Goal: Information Seeking & Learning: Learn about a topic

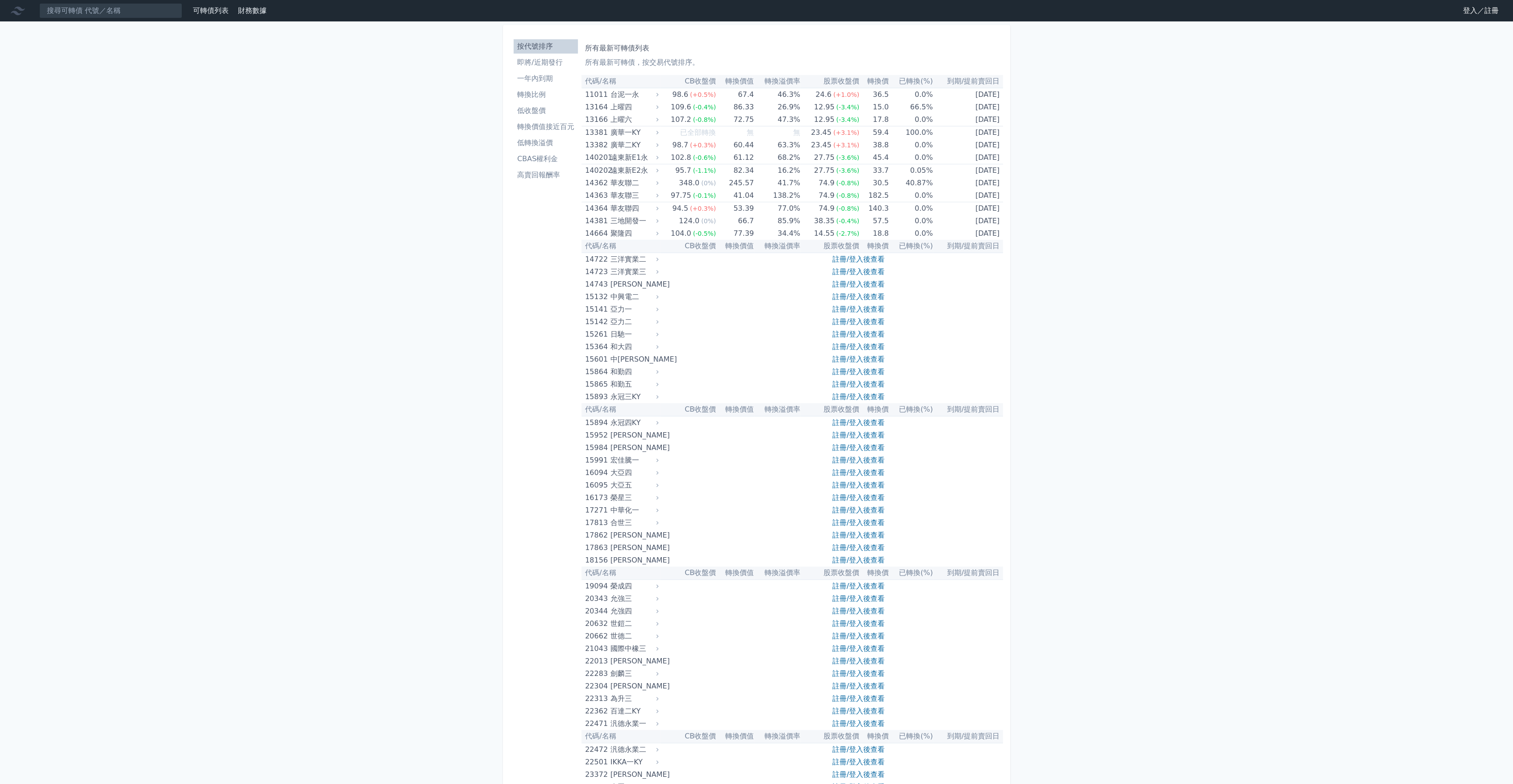
click at [546, 60] on li "即將/近期發行" at bounding box center [545, 63] width 64 height 11
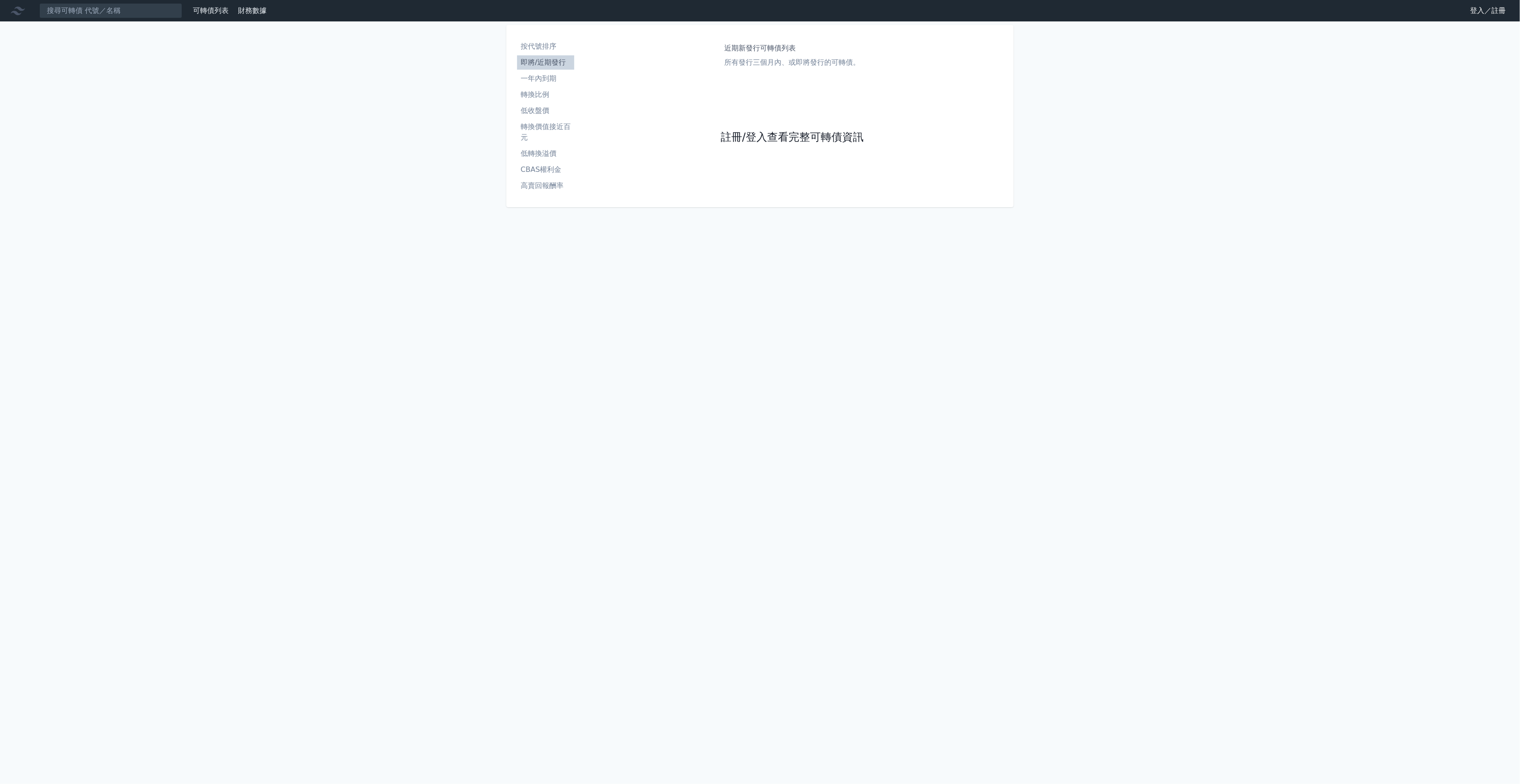
click at [784, 132] on link "註冊/登入查看完整可轉債資訊" at bounding box center [792, 137] width 143 height 14
click at [762, 72] on link "Google 登入／註冊" at bounding box center [759, 79] width 93 height 19
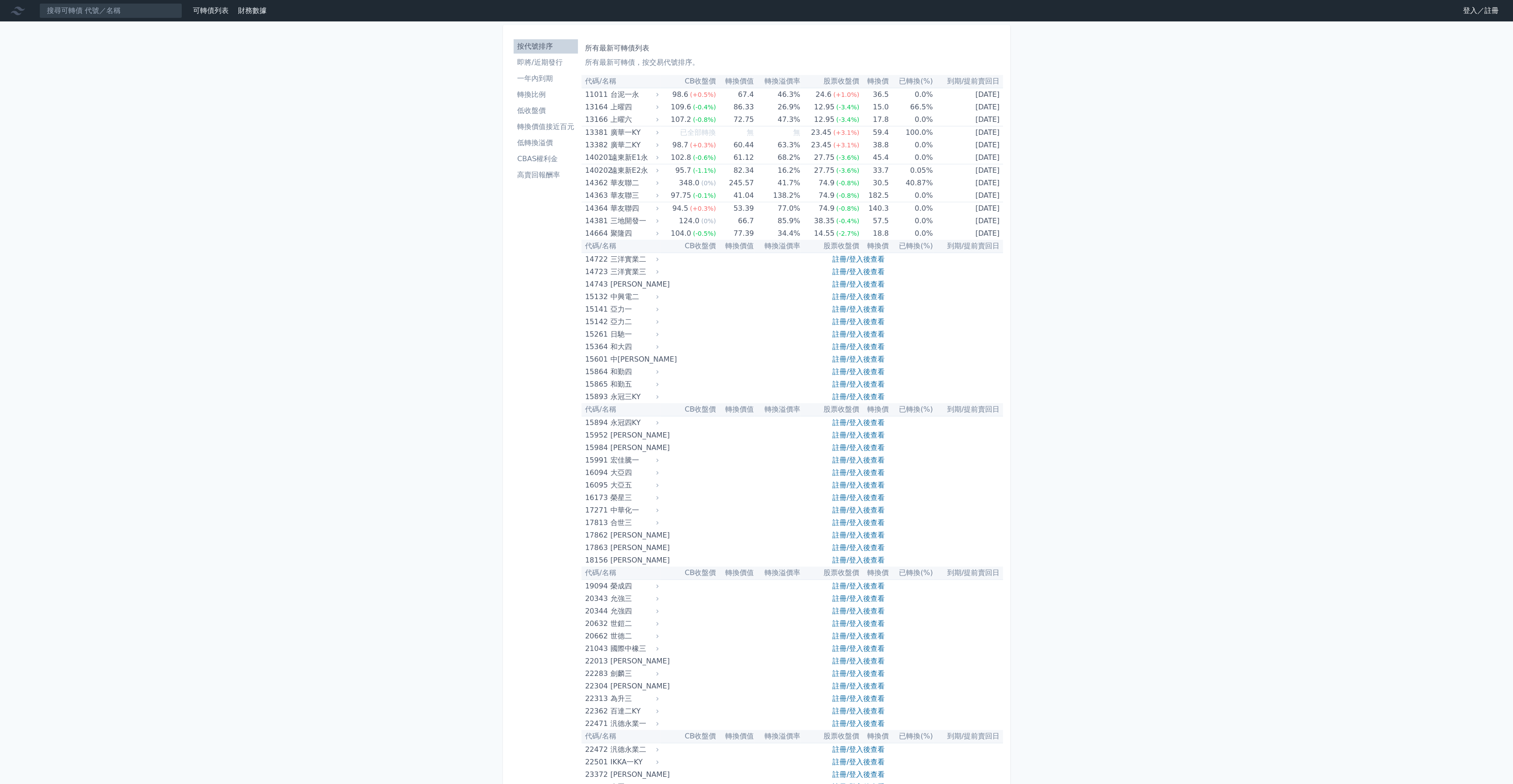
click at [565, 64] on li "即將/近期發行" at bounding box center [545, 63] width 64 height 11
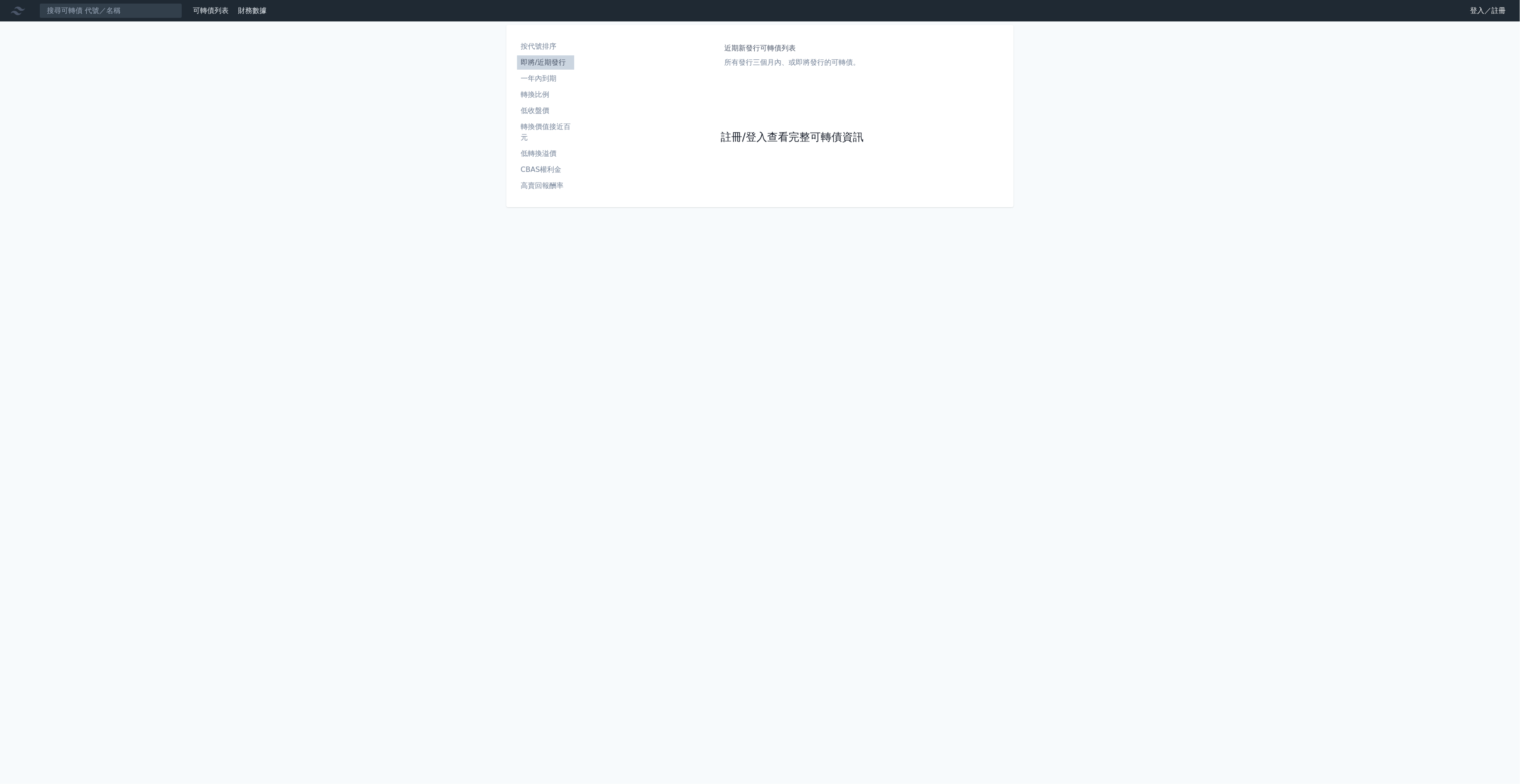
click at [745, 131] on link "註冊/登入查看完整可轉債資訊" at bounding box center [792, 137] width 143 height 14
click at [749, 82] on link "Google 登入／註冊" at bounding box center [759, 79] width 93 height 19
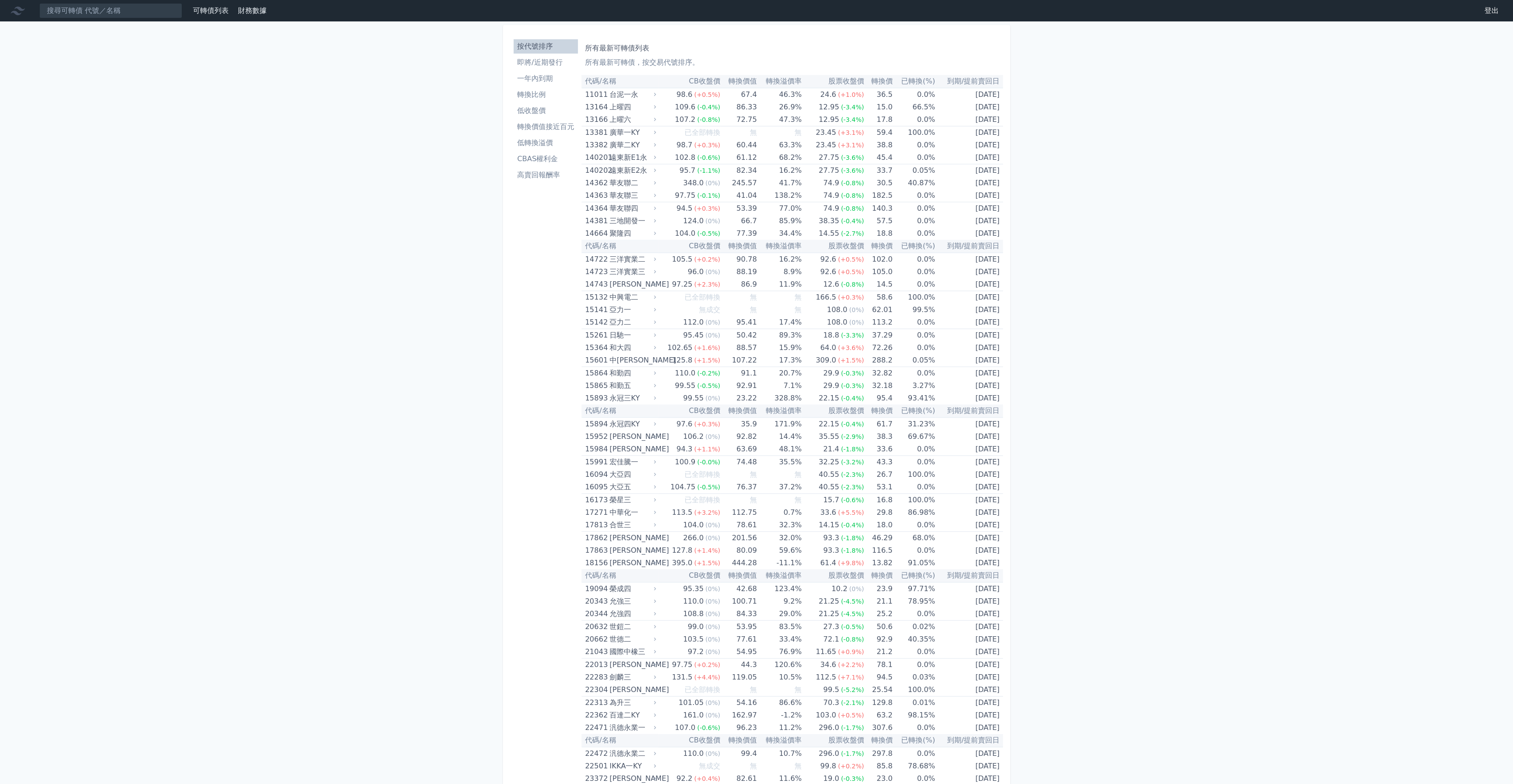
click at [546, 56] on link "即將/近期發行" at bounding box center [545, 63] width 64 height 14
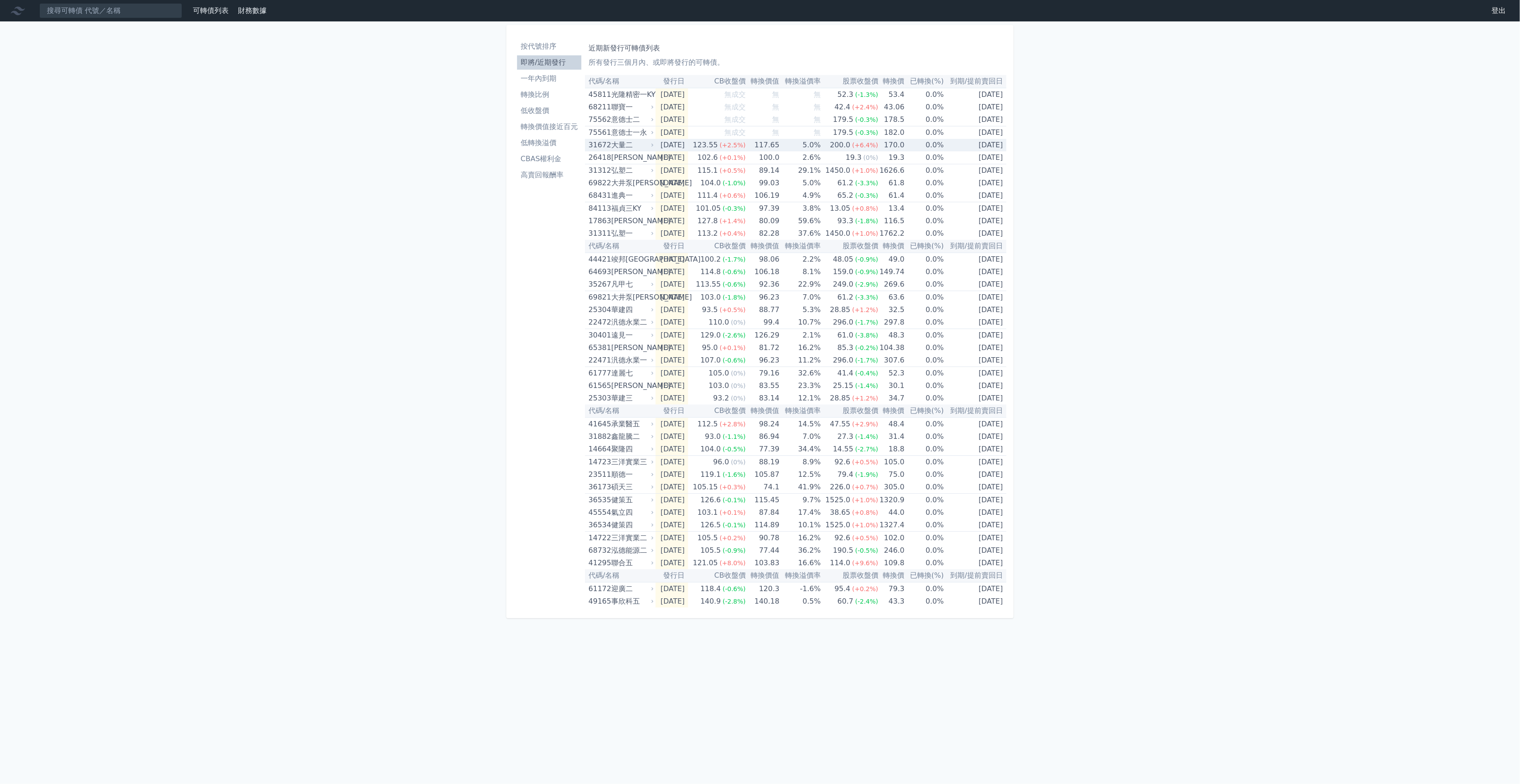
click at [689, 146] on td "[DATE]" at bounding box center [672, 145] width 33 height 12
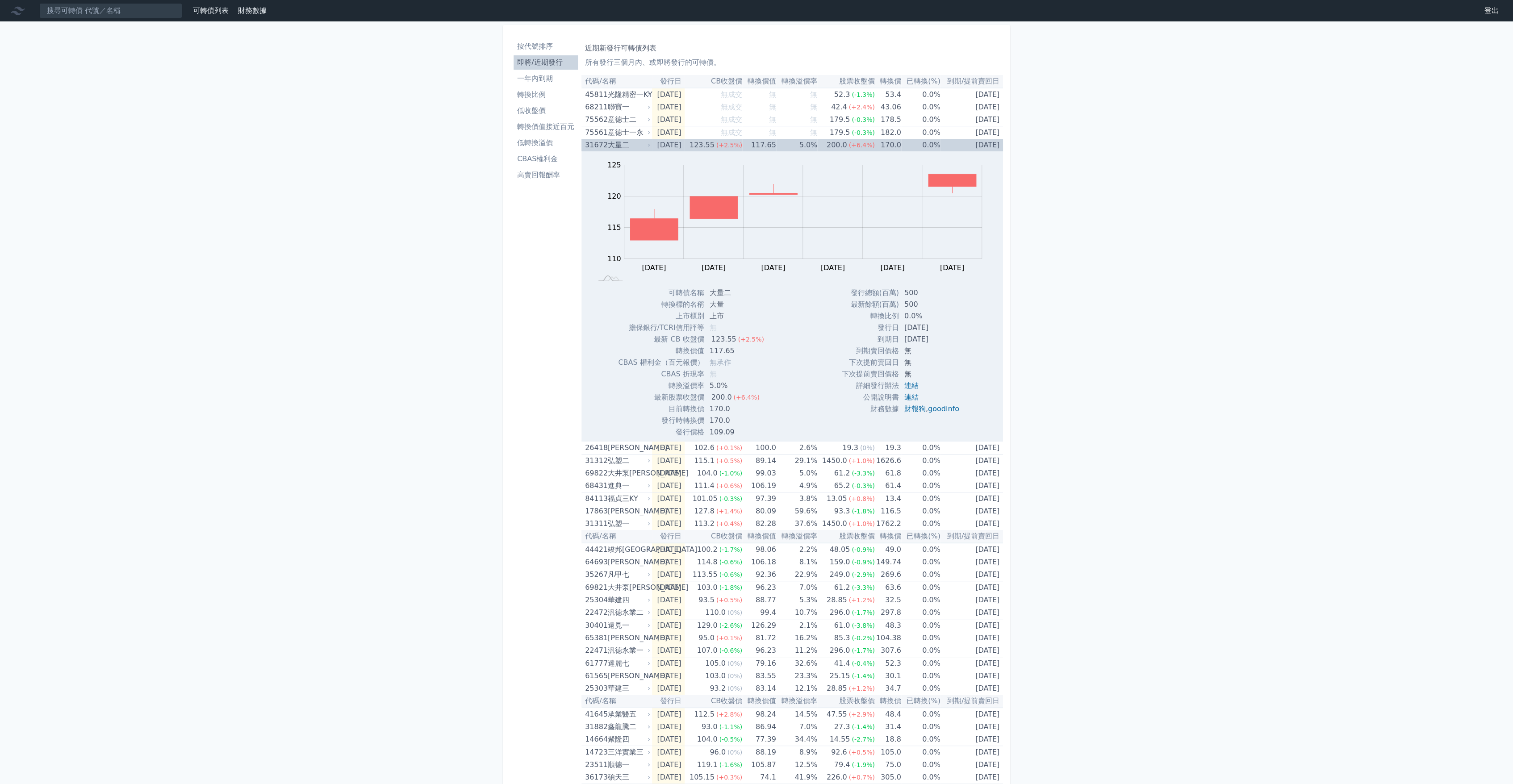
click at [702, 146] on div "123.55" at bounding box center [702, 145] width 28 height 12
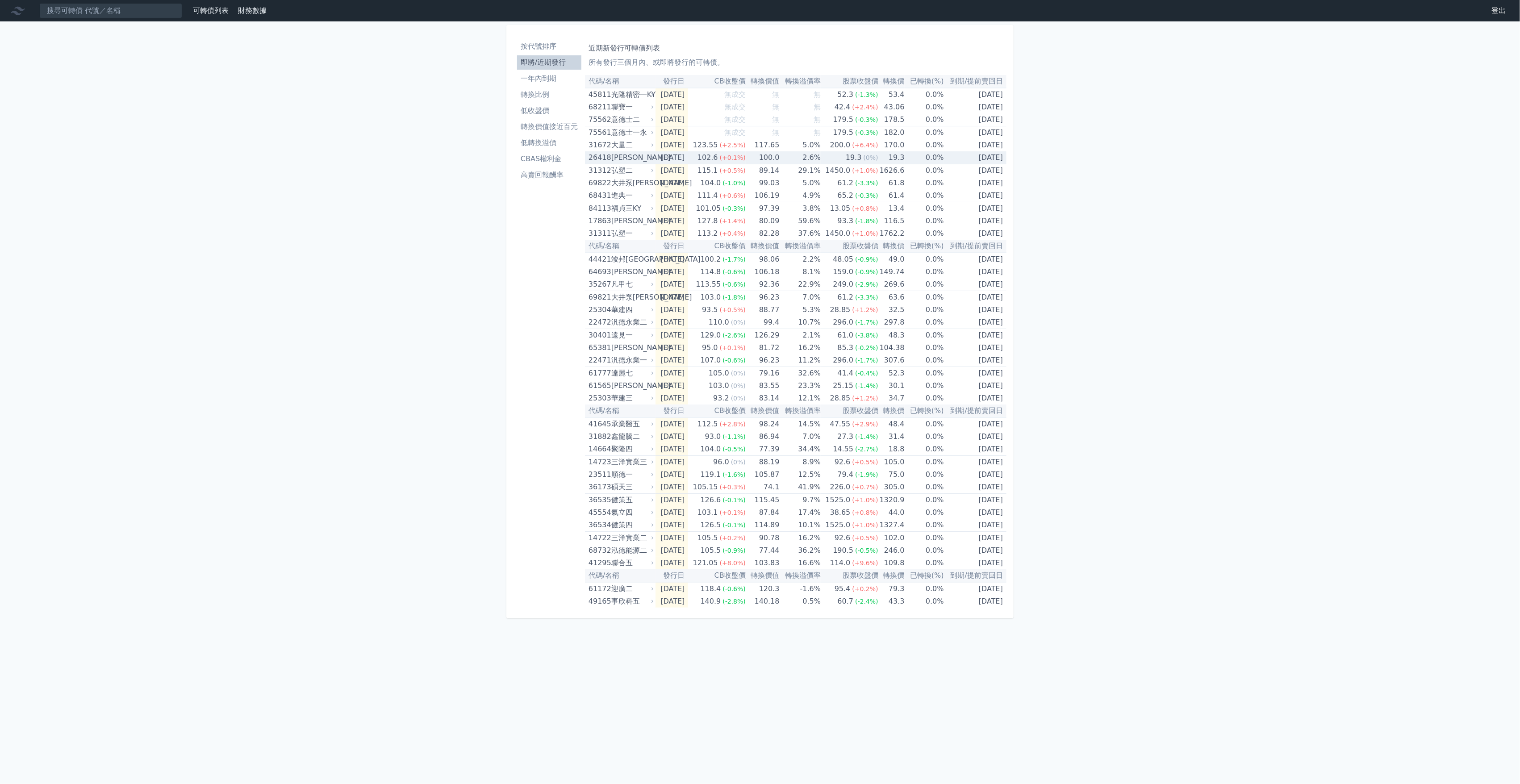
click at [689, 156] on td "[DATE]" at bounding box center [672, 158] width 33 height 13
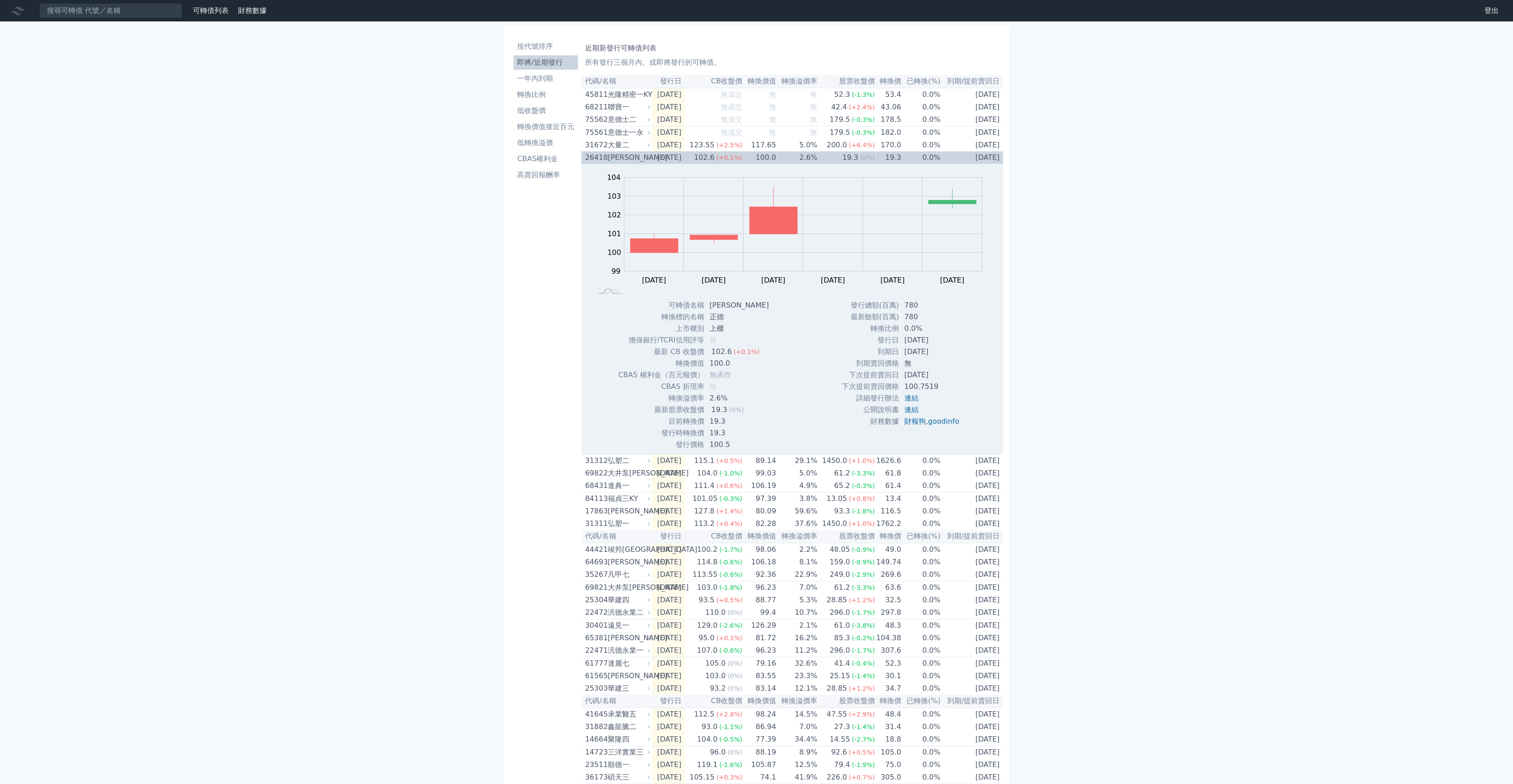
click at [685, 156] on td "[DATE]" at bounding box center [669, 158] width 33 height 12
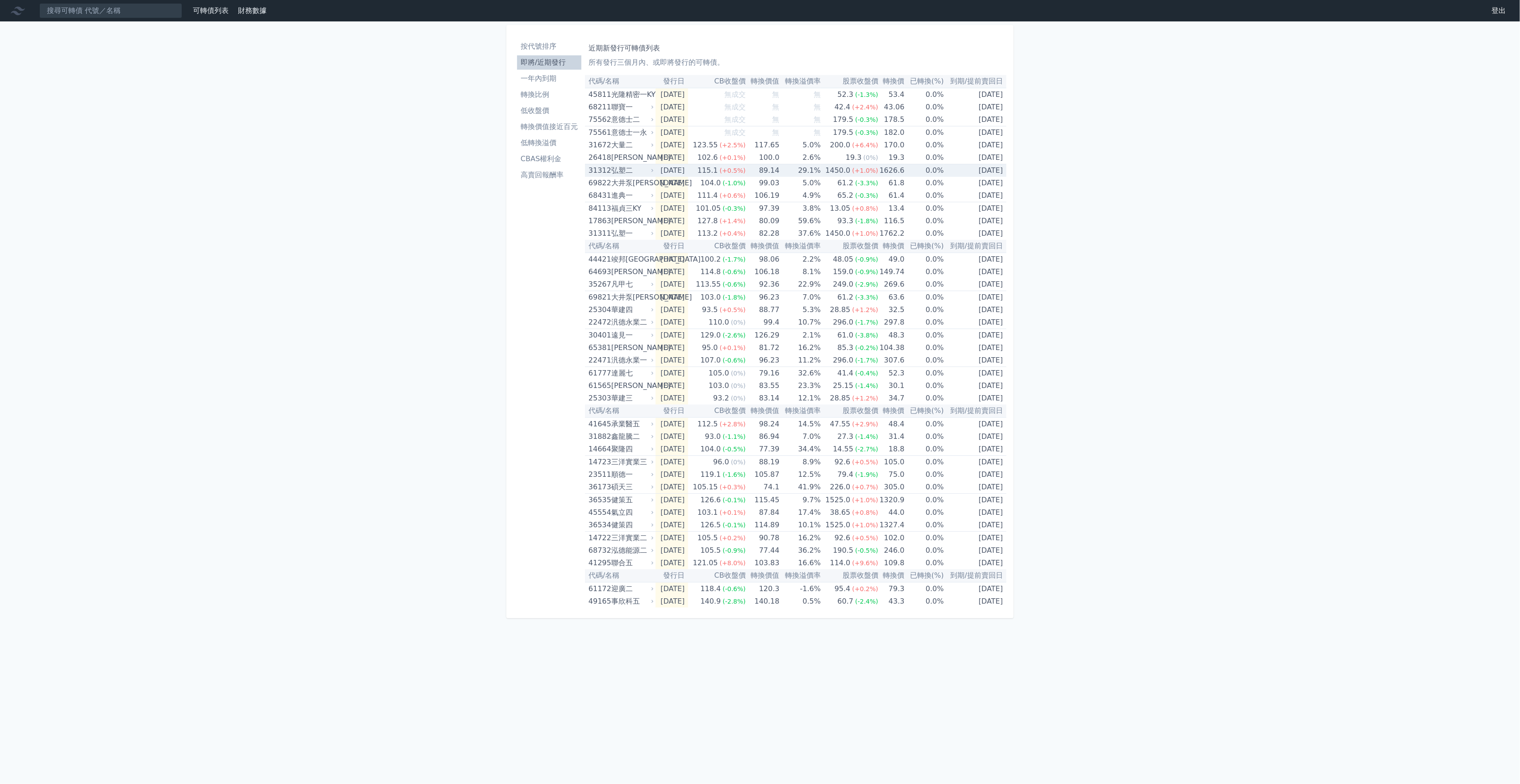
click at [687, 169] on td "[DATE]" at bounding box center [672, 170] width 33 height 13
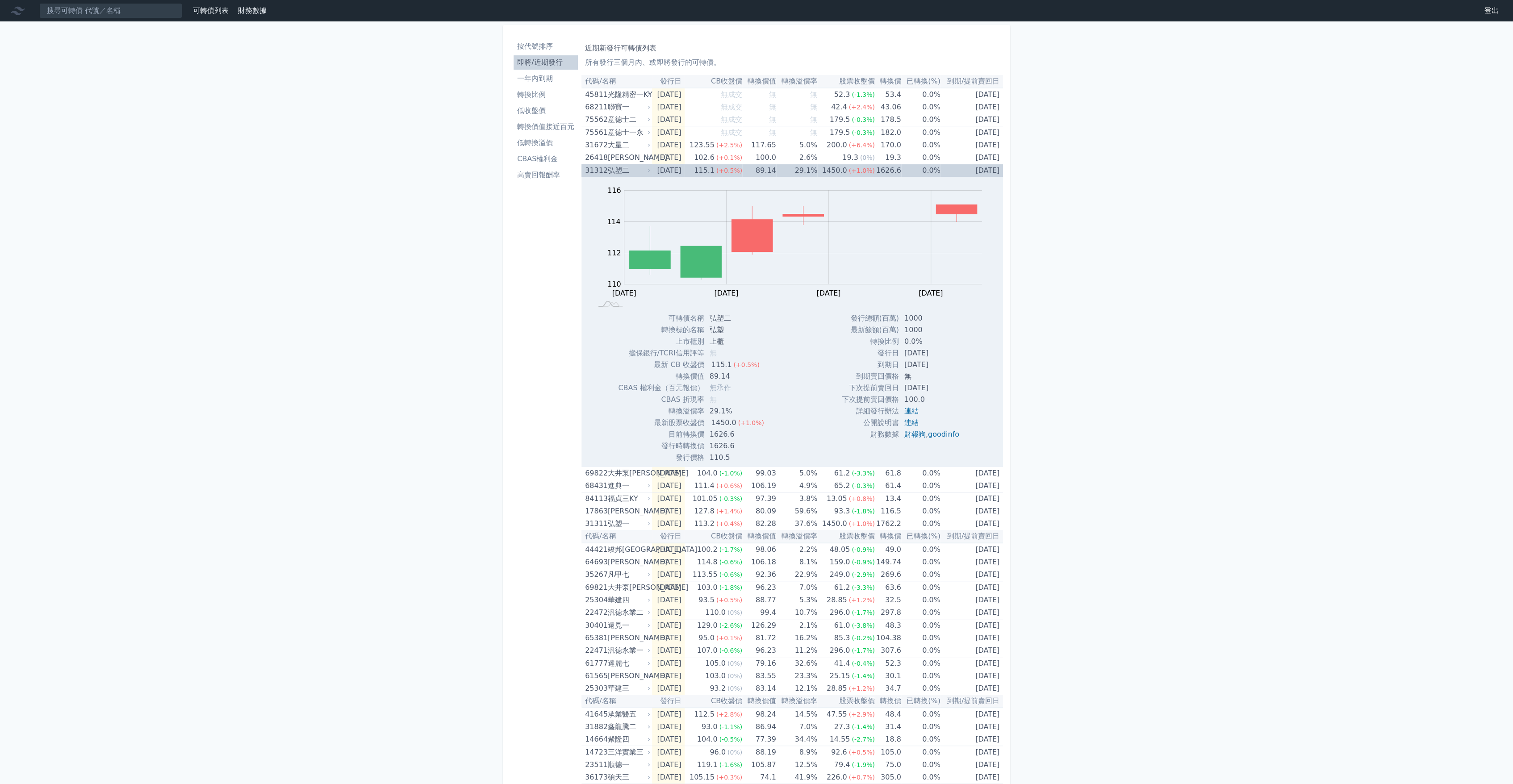
click at [685, 169] on td "[DATE]" at bounding box center [669, 170] width 33 height 13
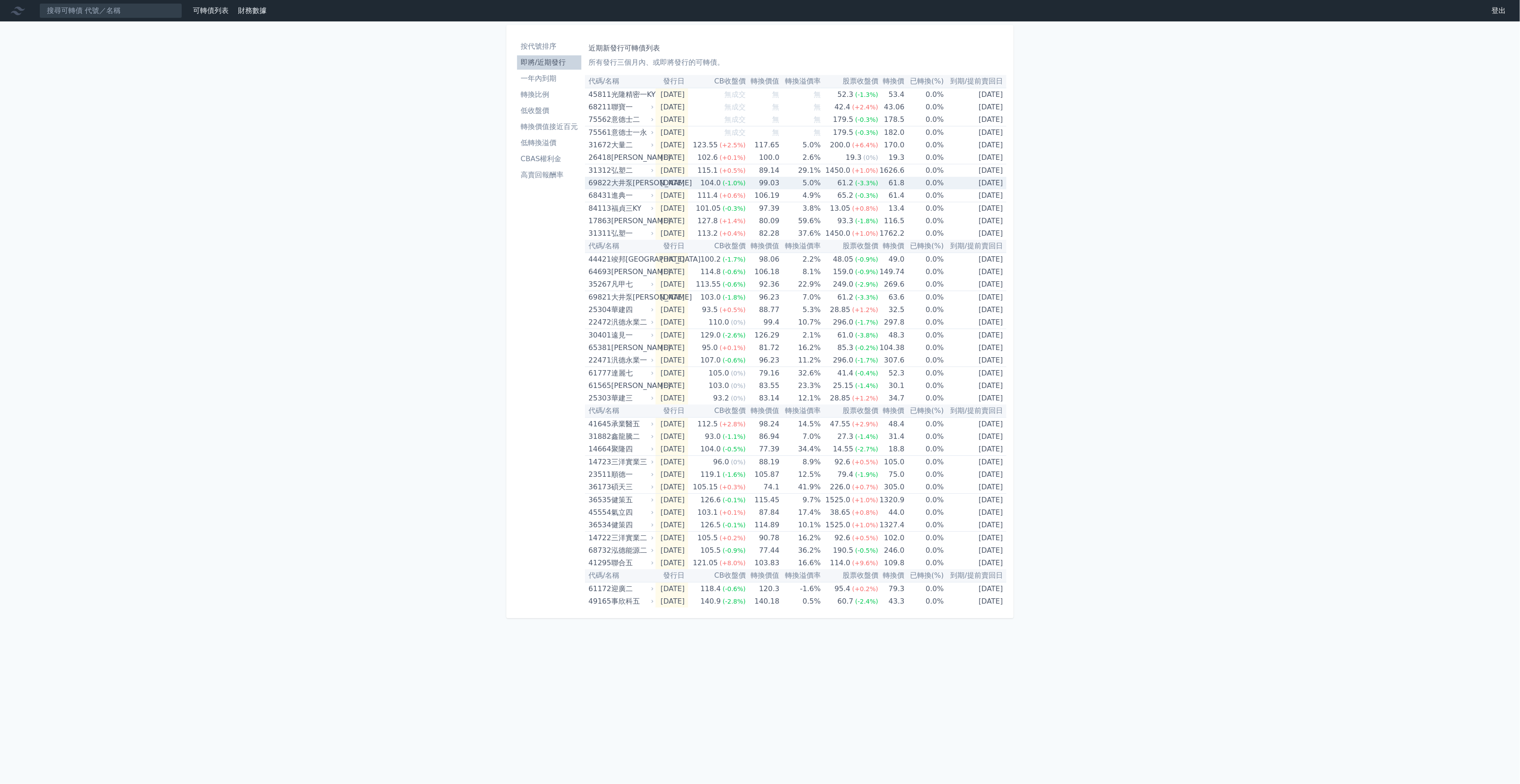
click at [682, 181] on td "[DATE]" at bounding box center [672, 183] width 33 height 12
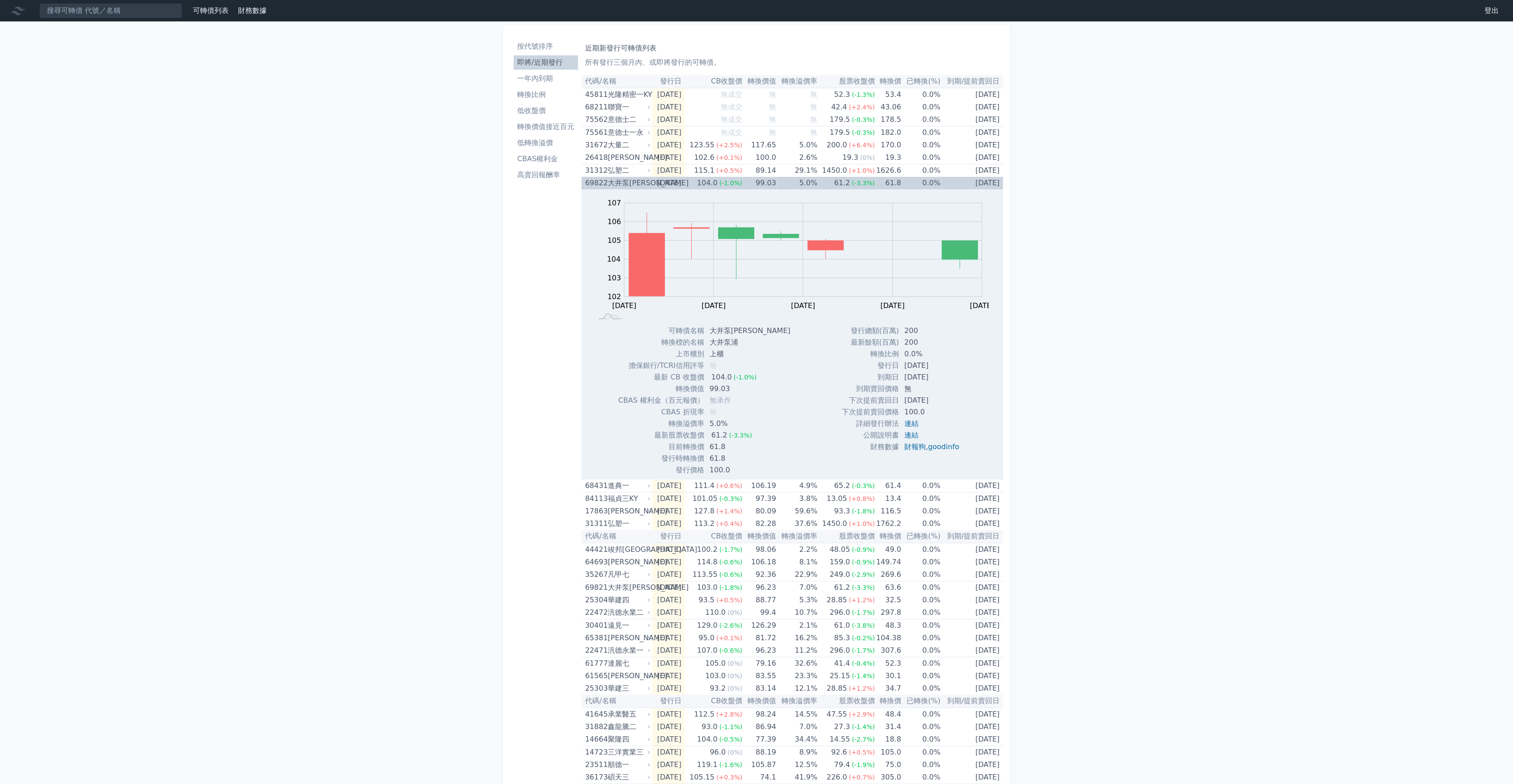
click at [682, 181] on td "[DATE]" at bounding box center [669, 183] width 33 height 12
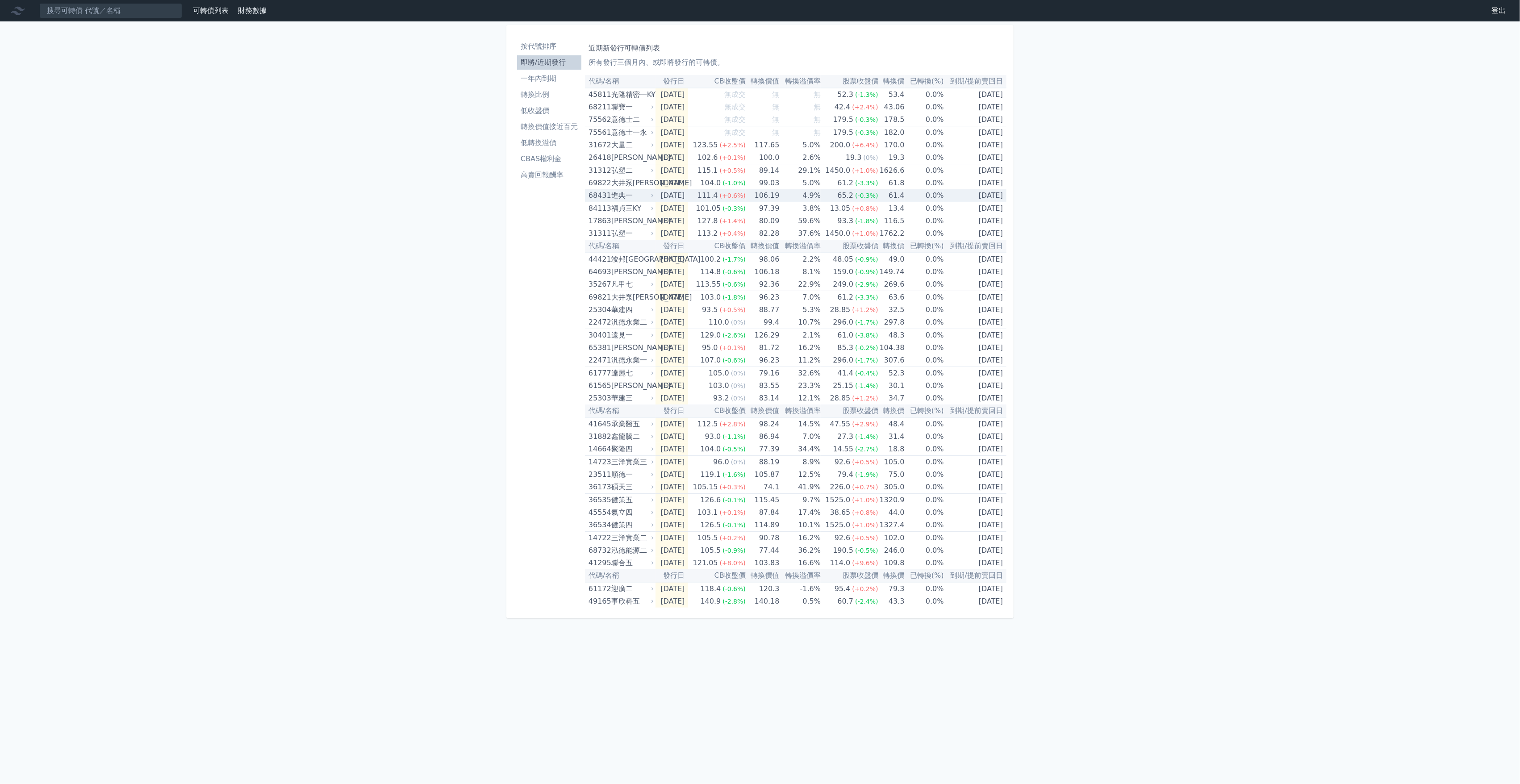
click at [674, 193] on td "[DATE]" at bounding box center [672, 196] width 33 height 13
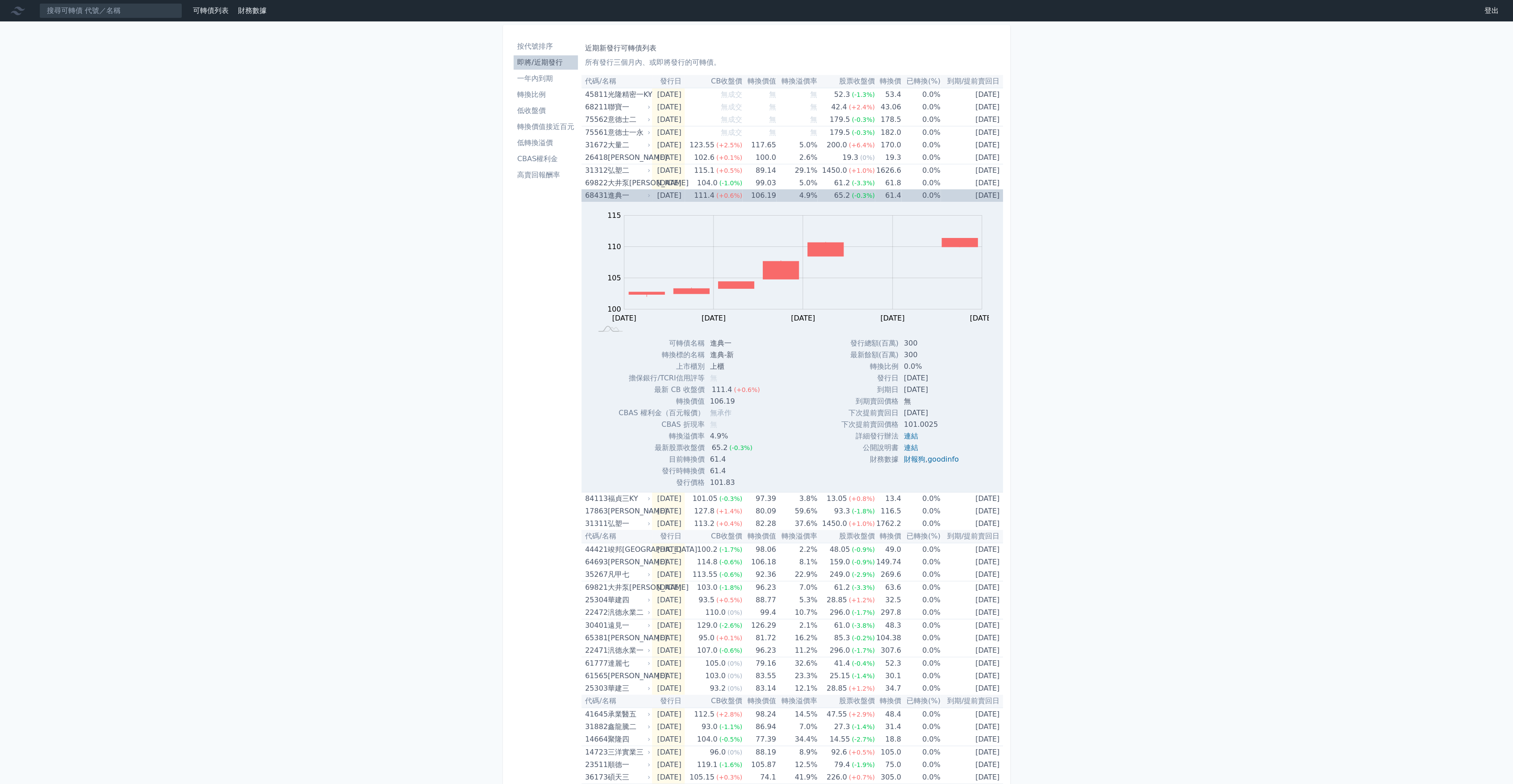
click at [674, 193] on td "[DATE]" at bounding box center [669, 195] width 33 height 12
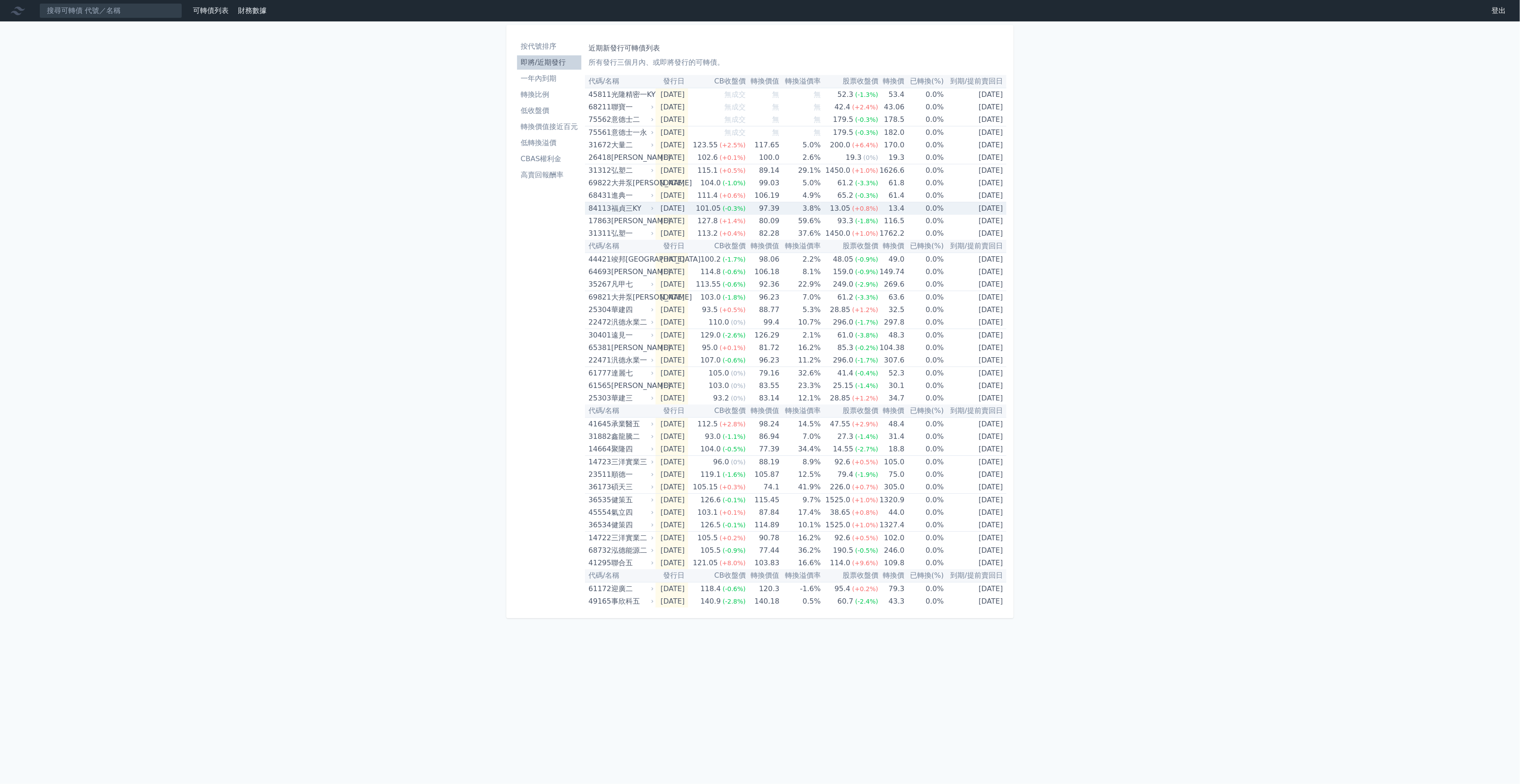
click at [664, 206] on td "[DATE]" at bounding box center [672, 209] width 33 height 13
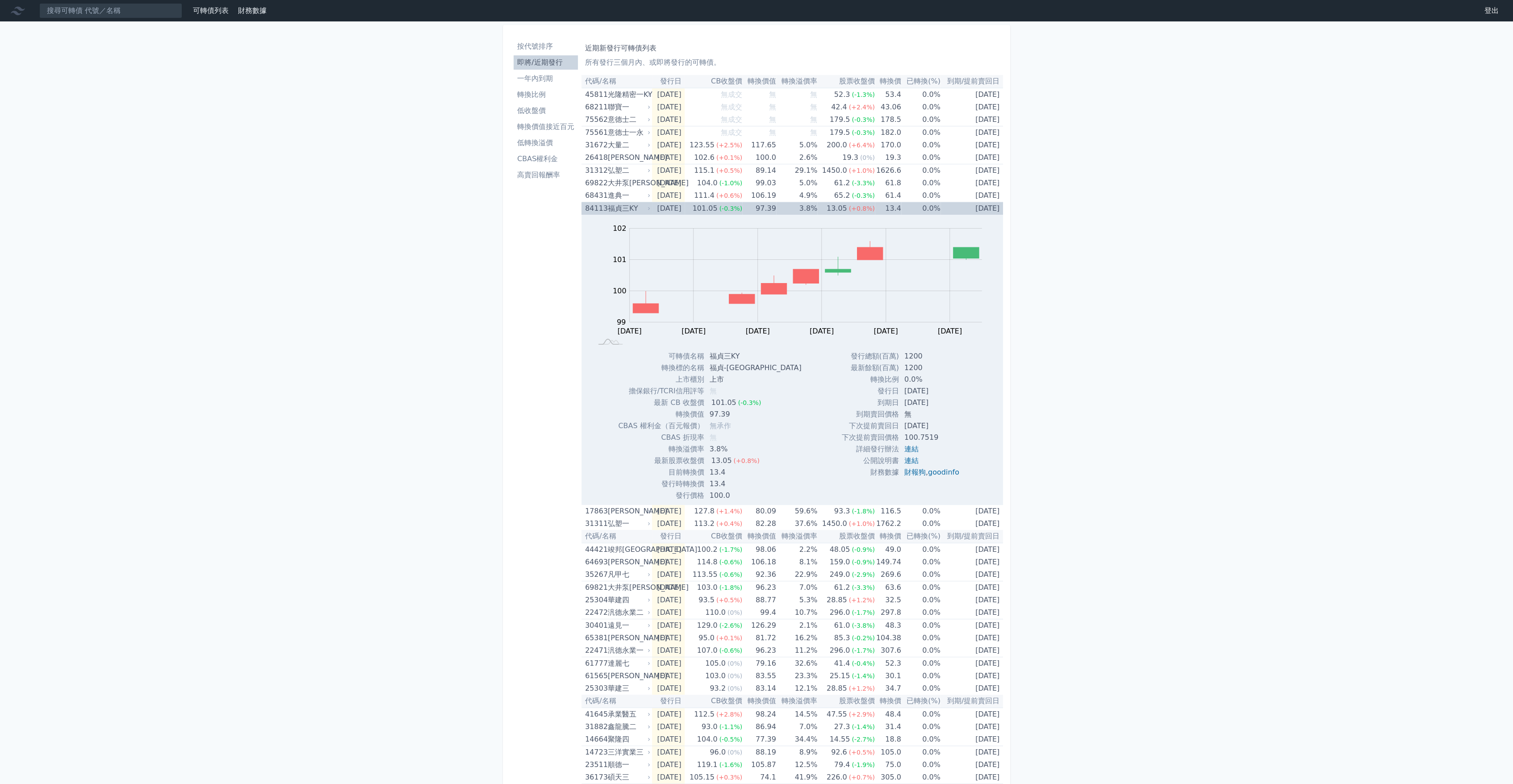
click at [664, 206] on td "[DATE]" at bounding box center [669, 209] width 33 height 13
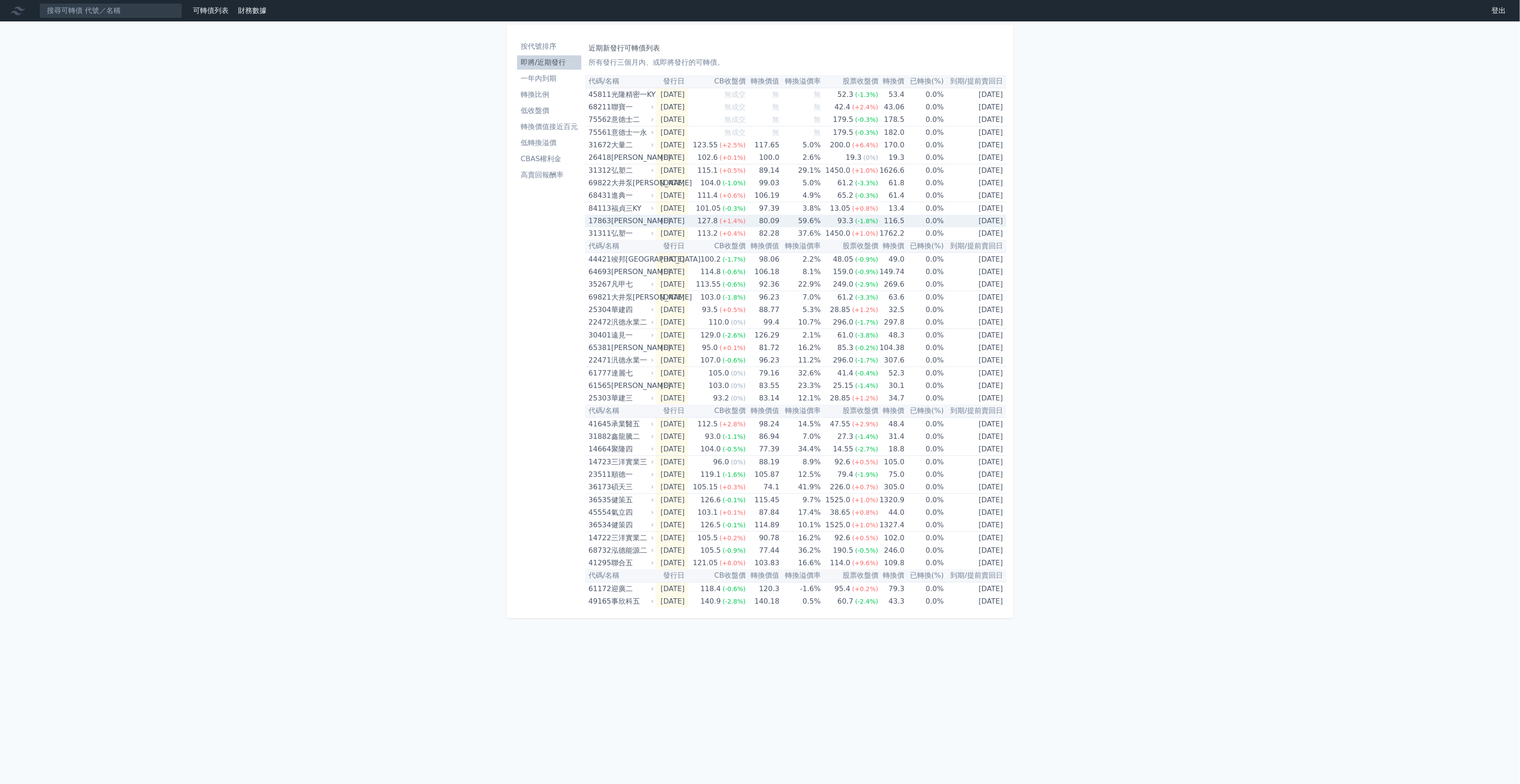
click at [659, 223] on td "[DATE]" at bounding box center [672, 221] width 33 height 12
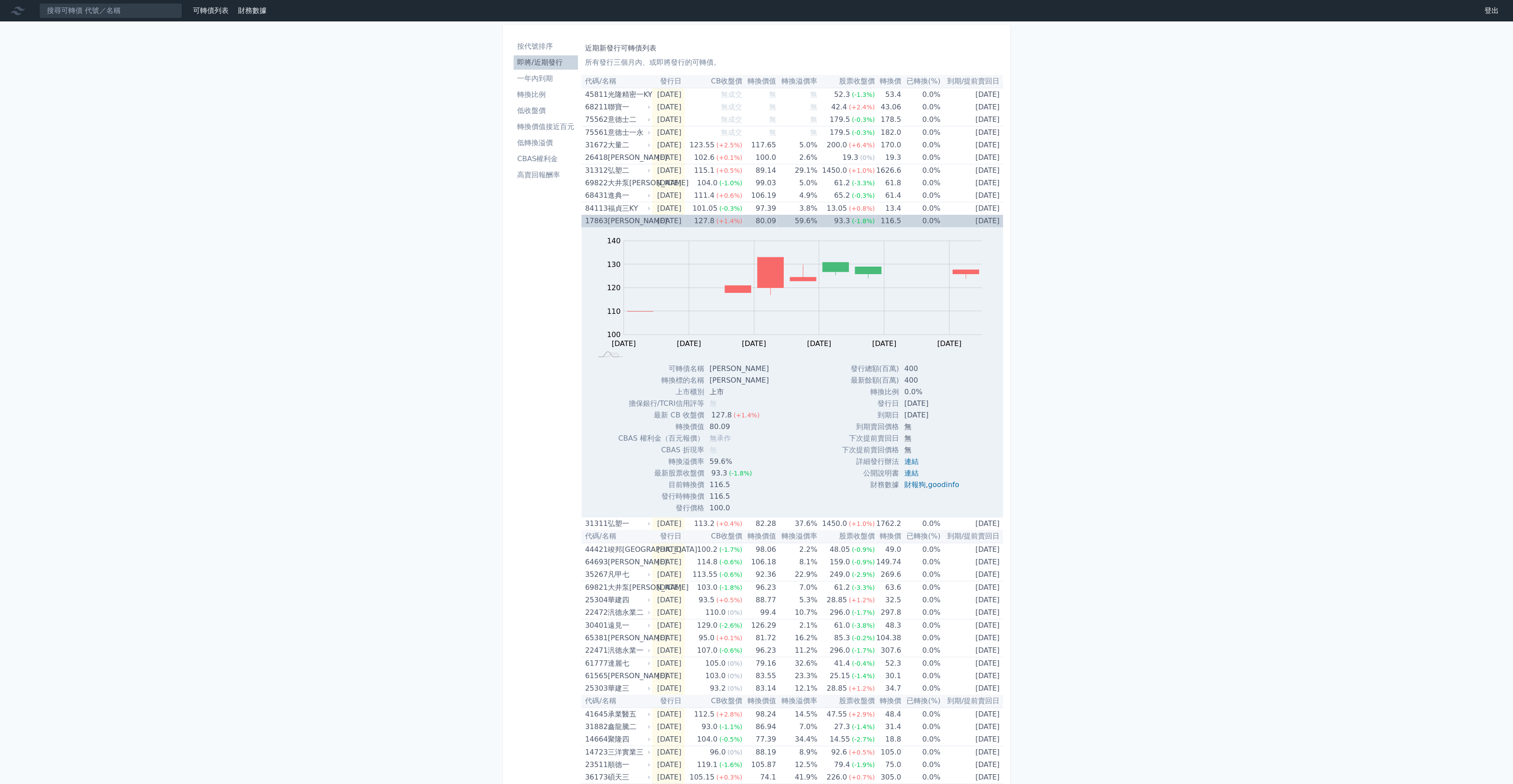
click at [659, 223] on td "[DATE]" at bounding box center [669, 221] width 33 height 12
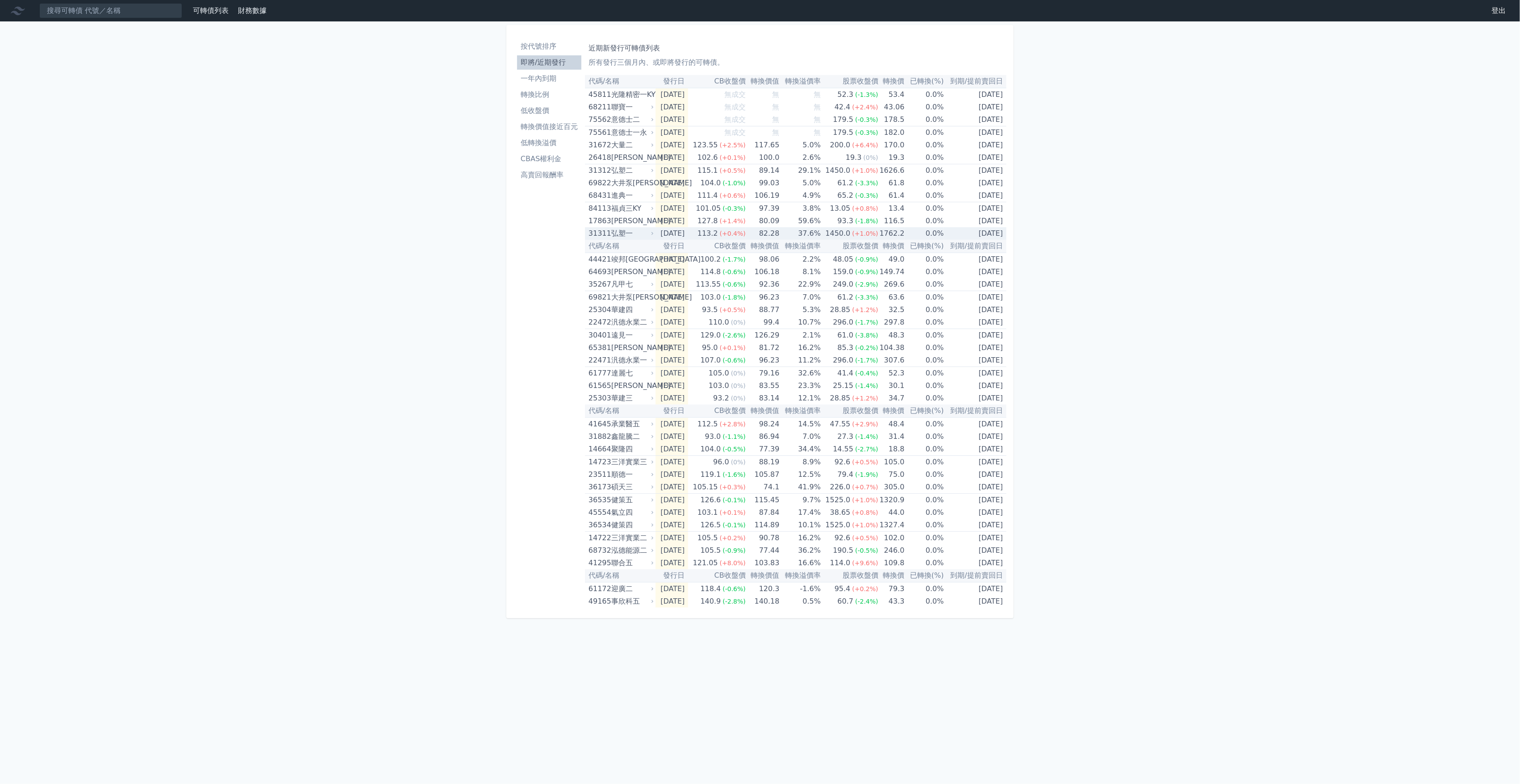
click at [653, 234] on icon at bounding box center [652, 233] width 5 height 5
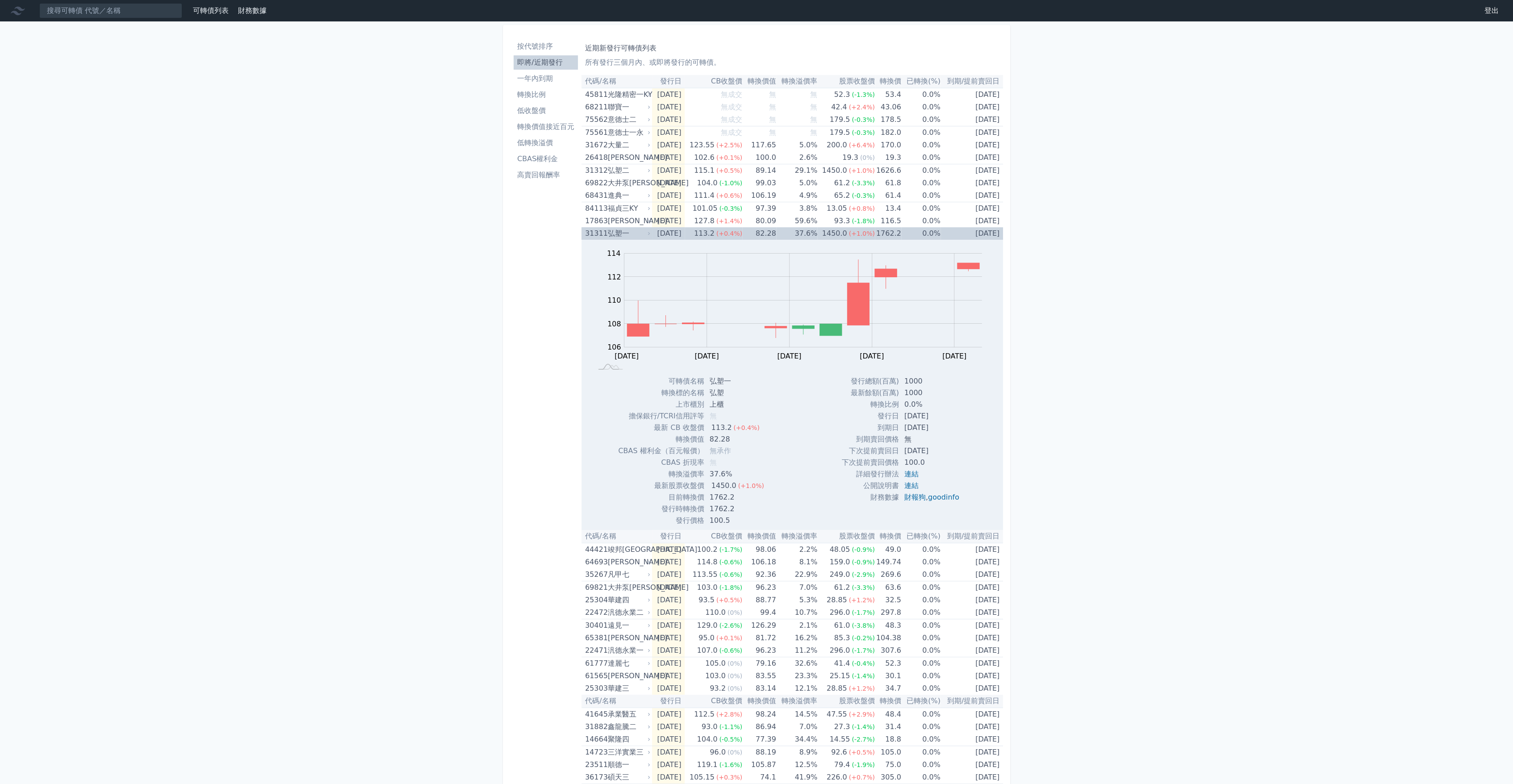
click at [653, 234] on td "[DATE]" at bounding box center [669, 233] width 33 height 12
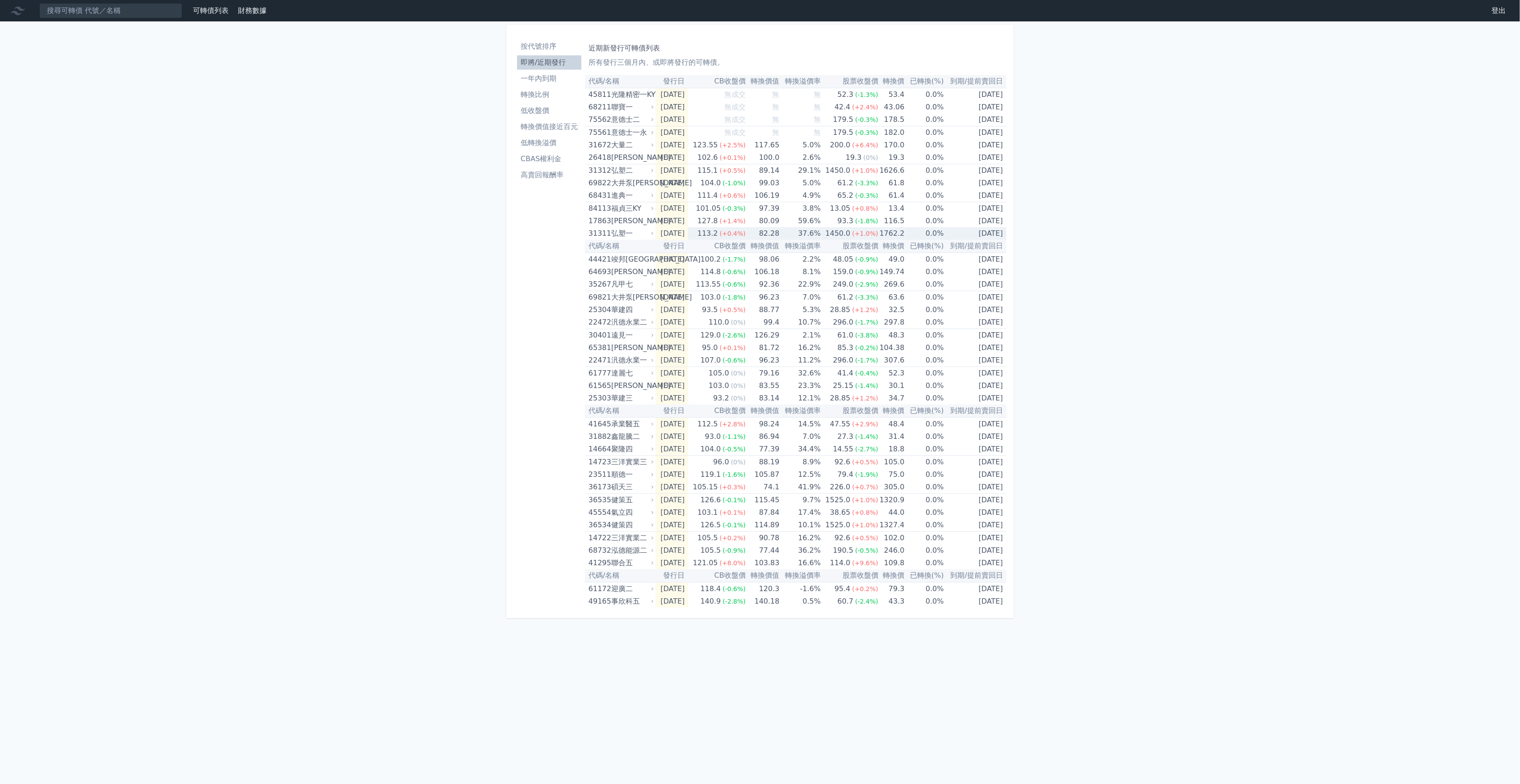
click at [653, 234] on icon at bounding box center [652, 233] width 5 height 5
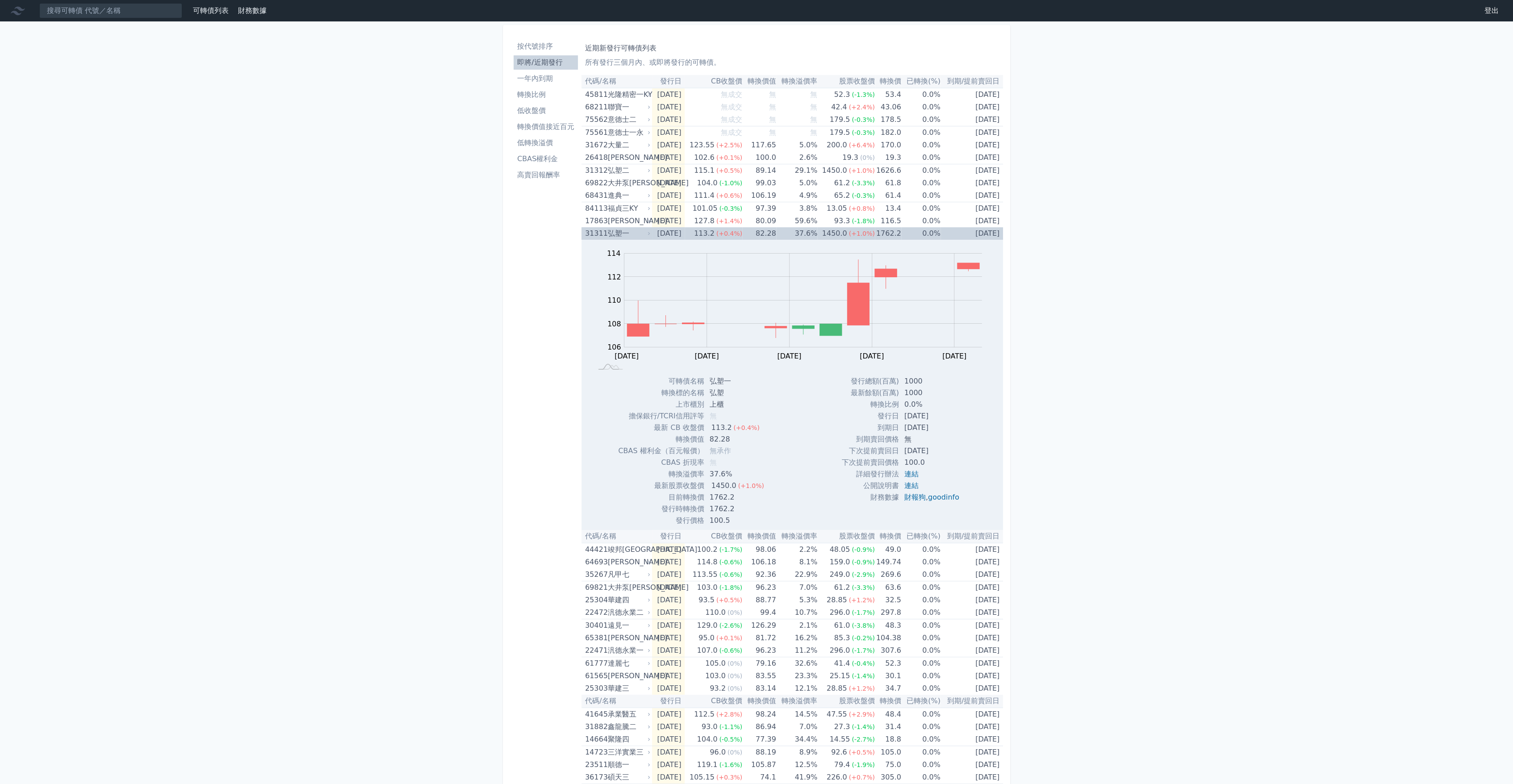
click at [653, 234] on td "[DATE]" at bounding box center [669, 233] width 33 height 12
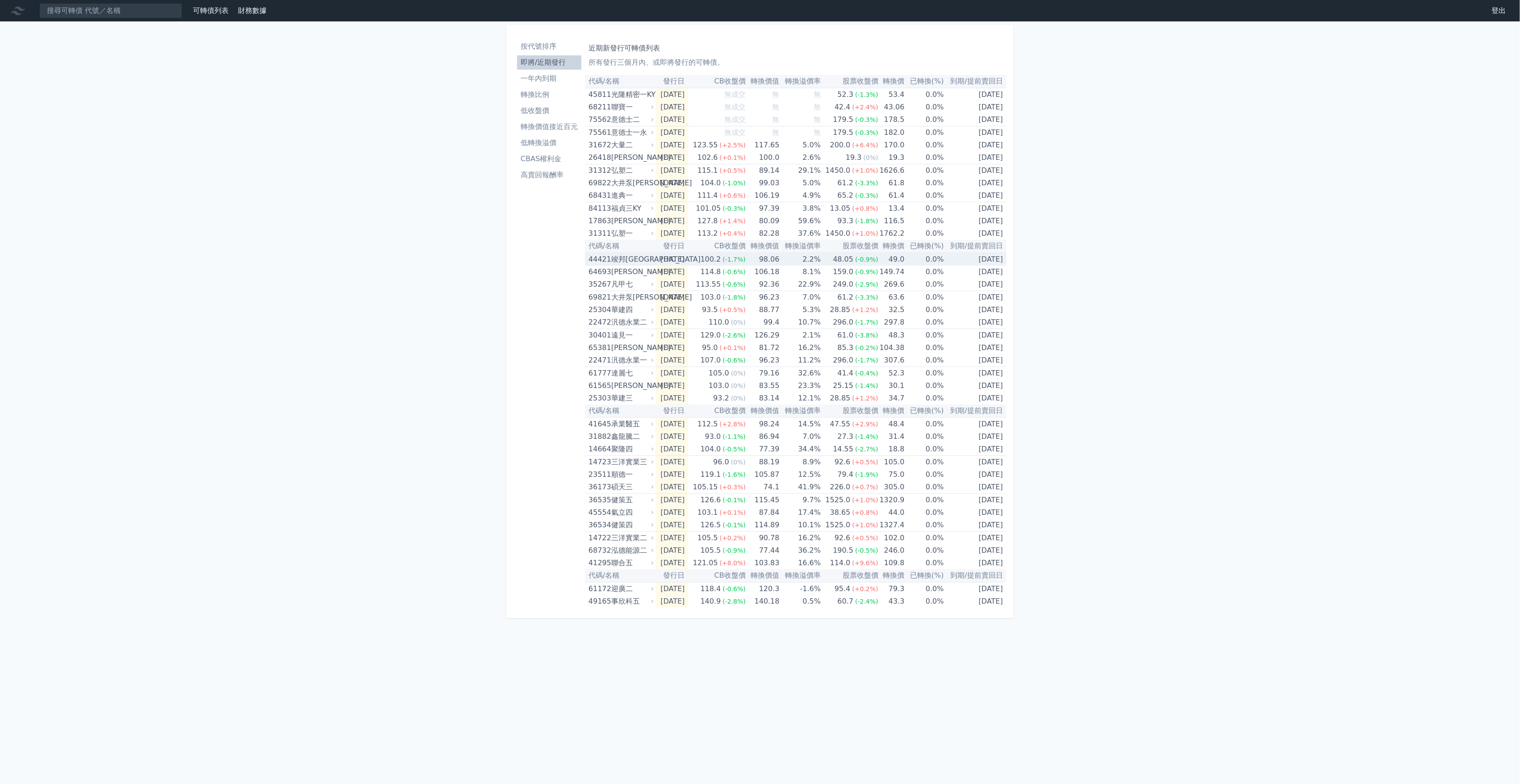
click at [634, 254] on div "竣邦[GEOGRAPHIC_DATA]" at bounding box center [632, 259] width 41 height 12
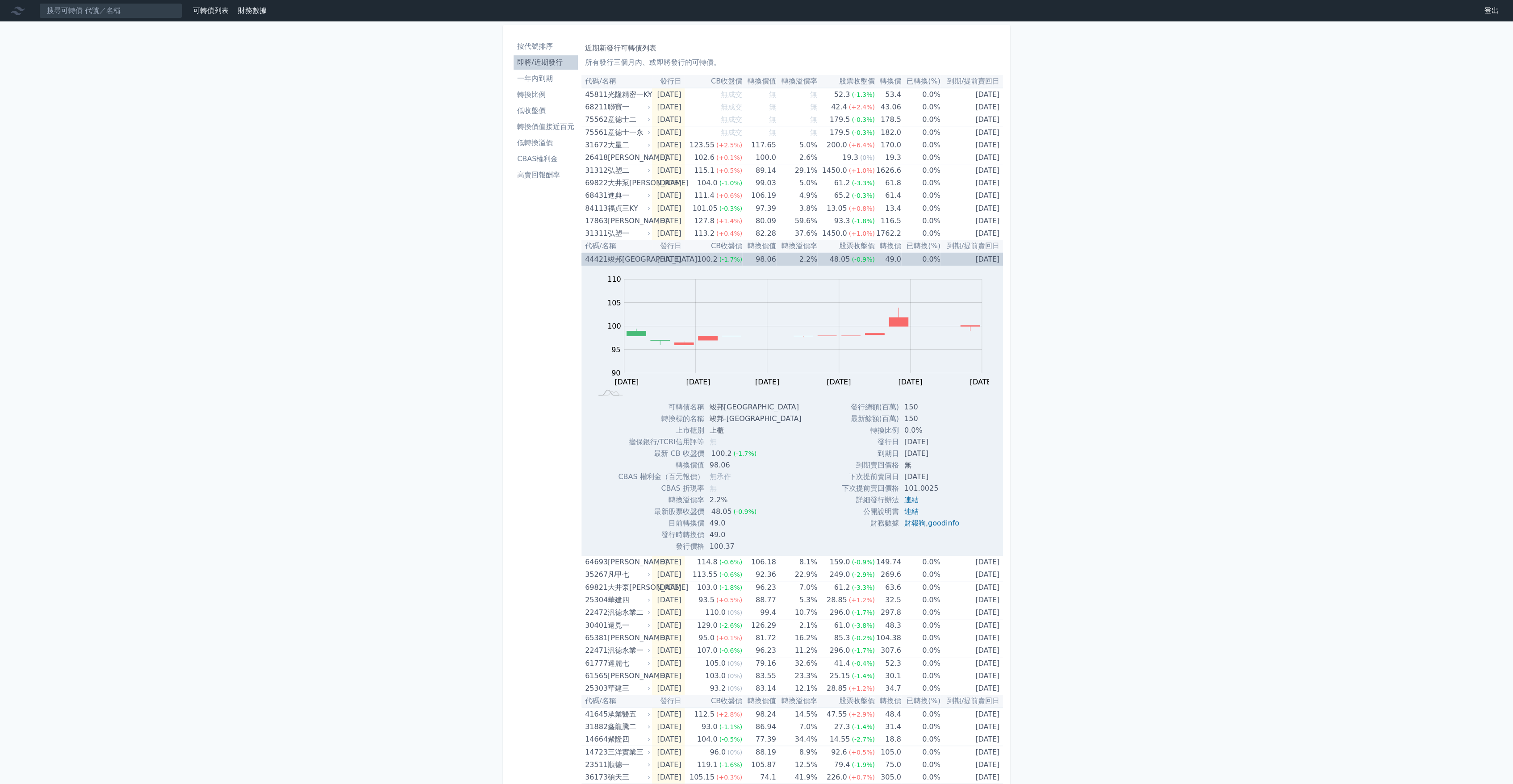
click at [634, 254] on div "竣邦[GEOGRAPHIC_DATA]" at bounding box center [628, 259] width 41 height 12
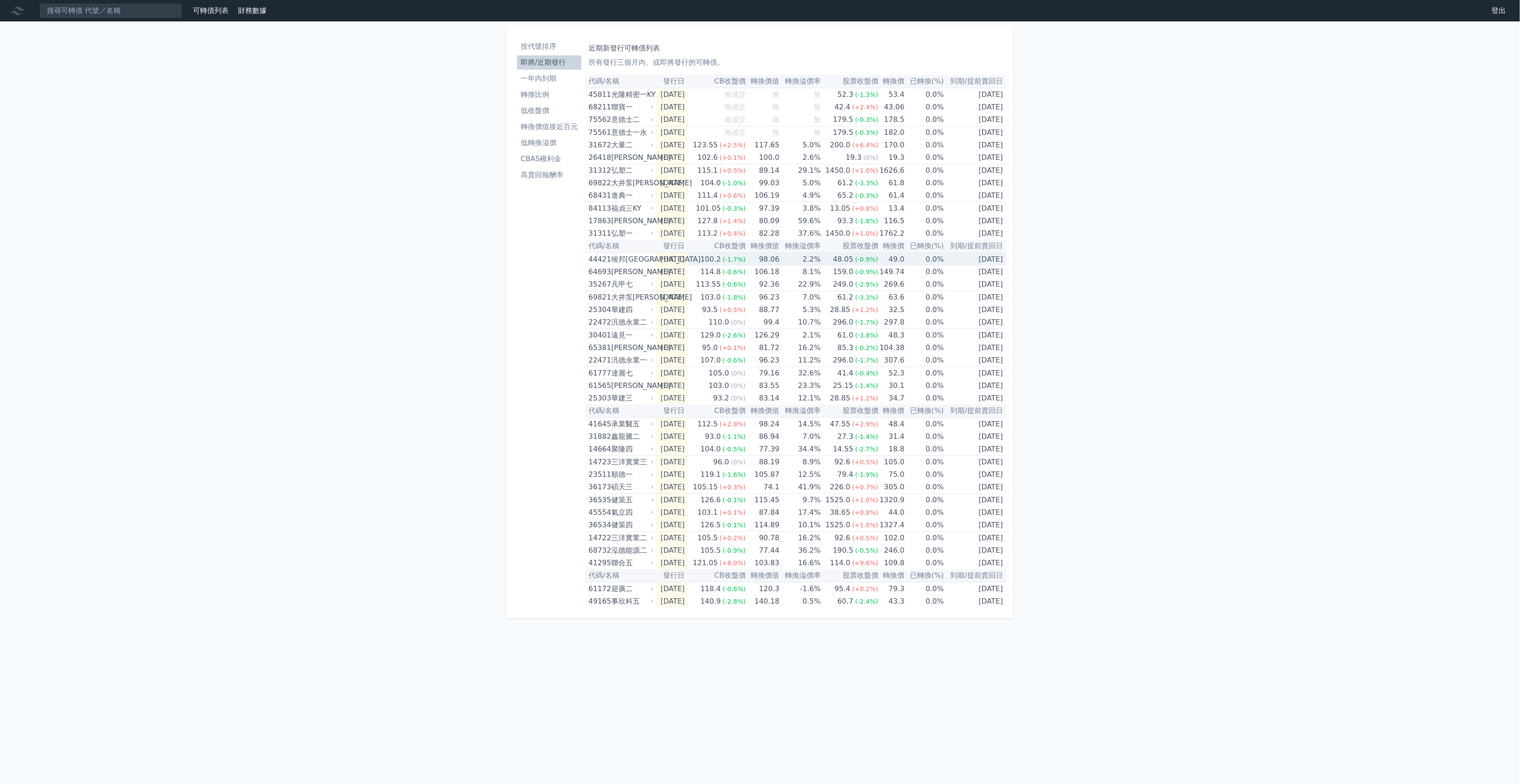
click at [634, 254] on div "竣邦[GEOGRAPHIC_DATA]" at bounding box center [632, 259] width 41 height 12
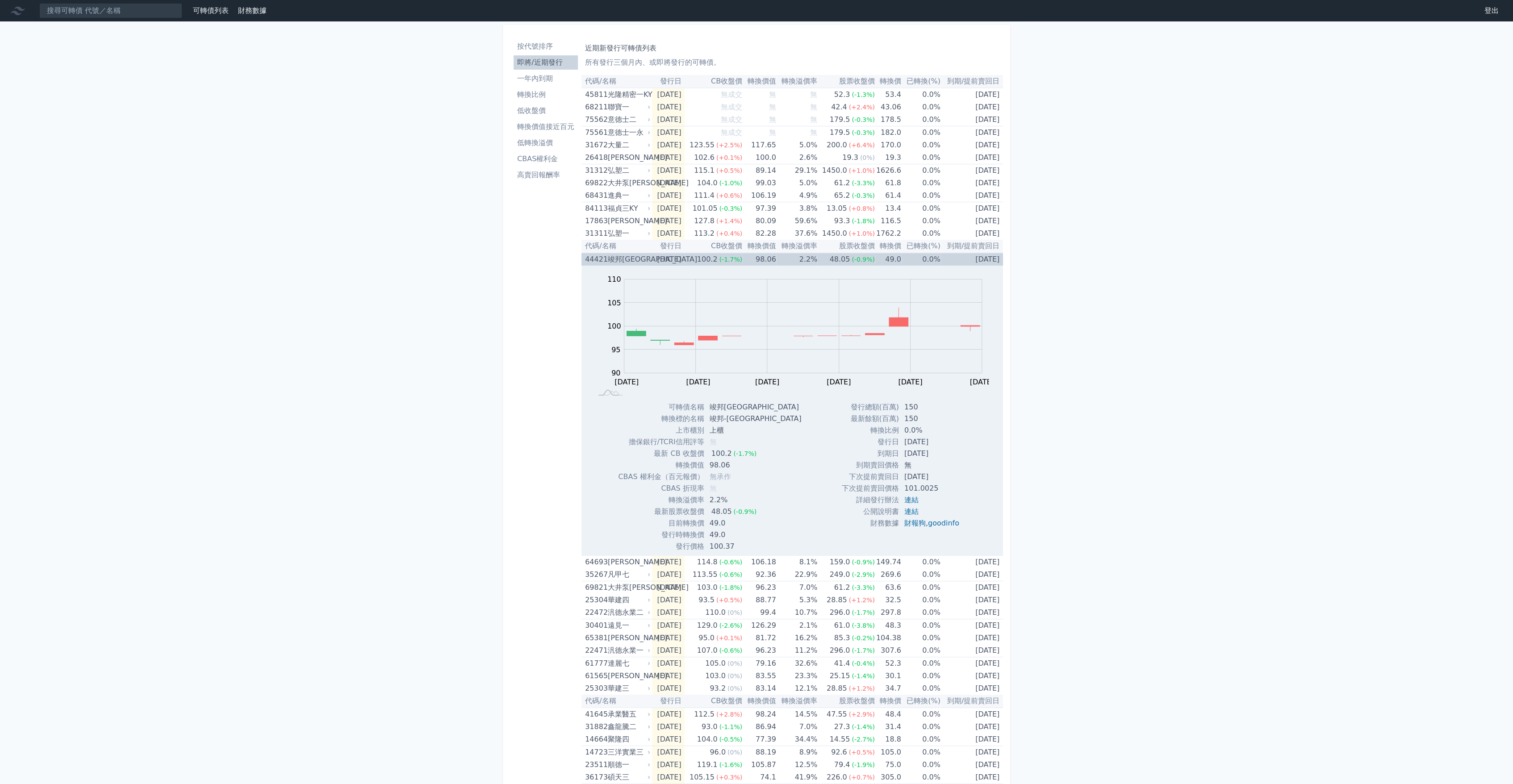
click at [634, 254] on div "竣邦[GEOGRAPHIC_DATA]" at bounding box center [628, 259] width 41 height 12
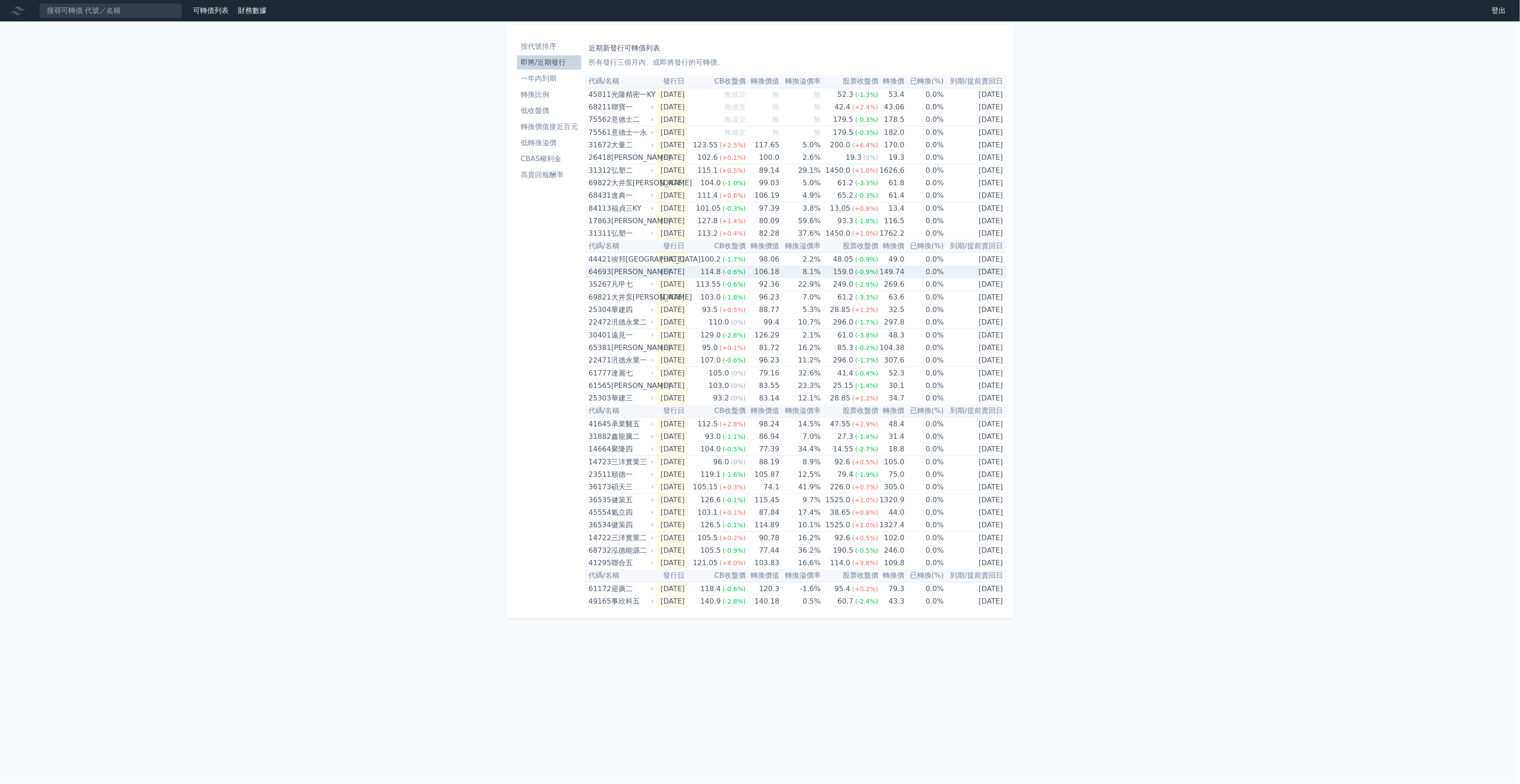
click at [633, 271] on div "[PERSON_NAME]" at bounding box center [632, 271] width 41 height 12
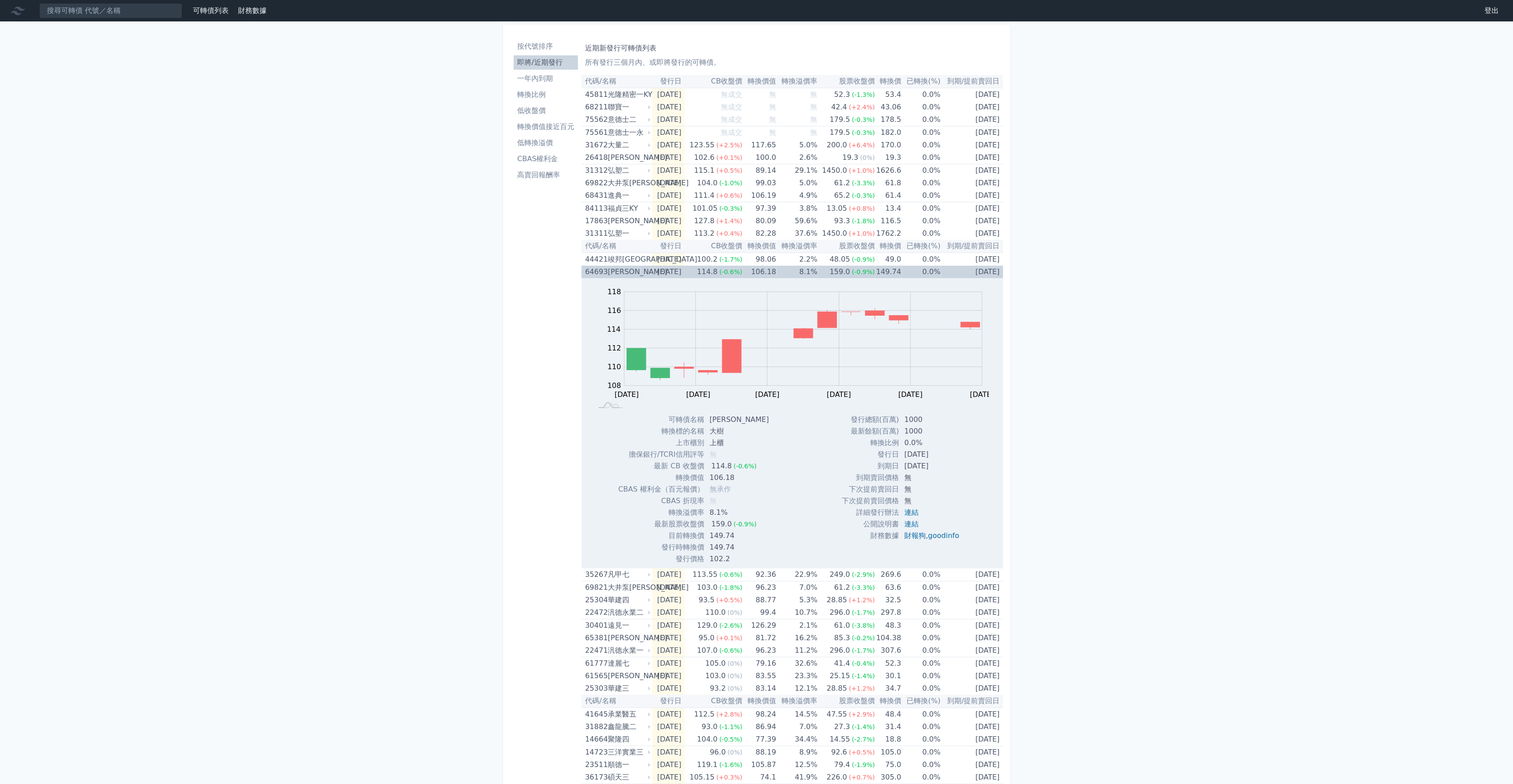
click at [633, 271] on div "[PERSON_NAME]" at bounding box center [628, 271] width 41 height 12
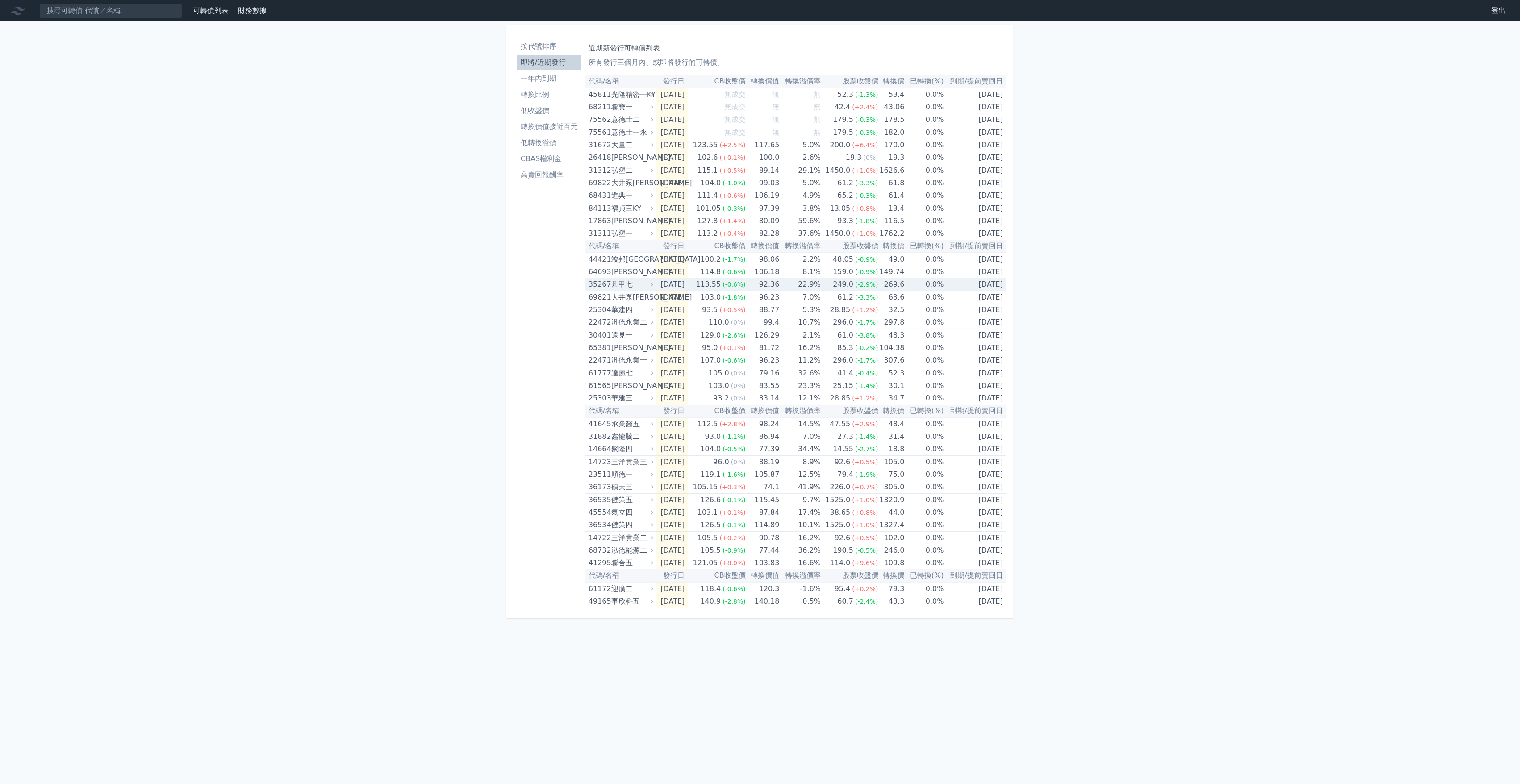
click at [637, 286] on div "凡甲七" at bounding box center [632, 284] width 41 height 12
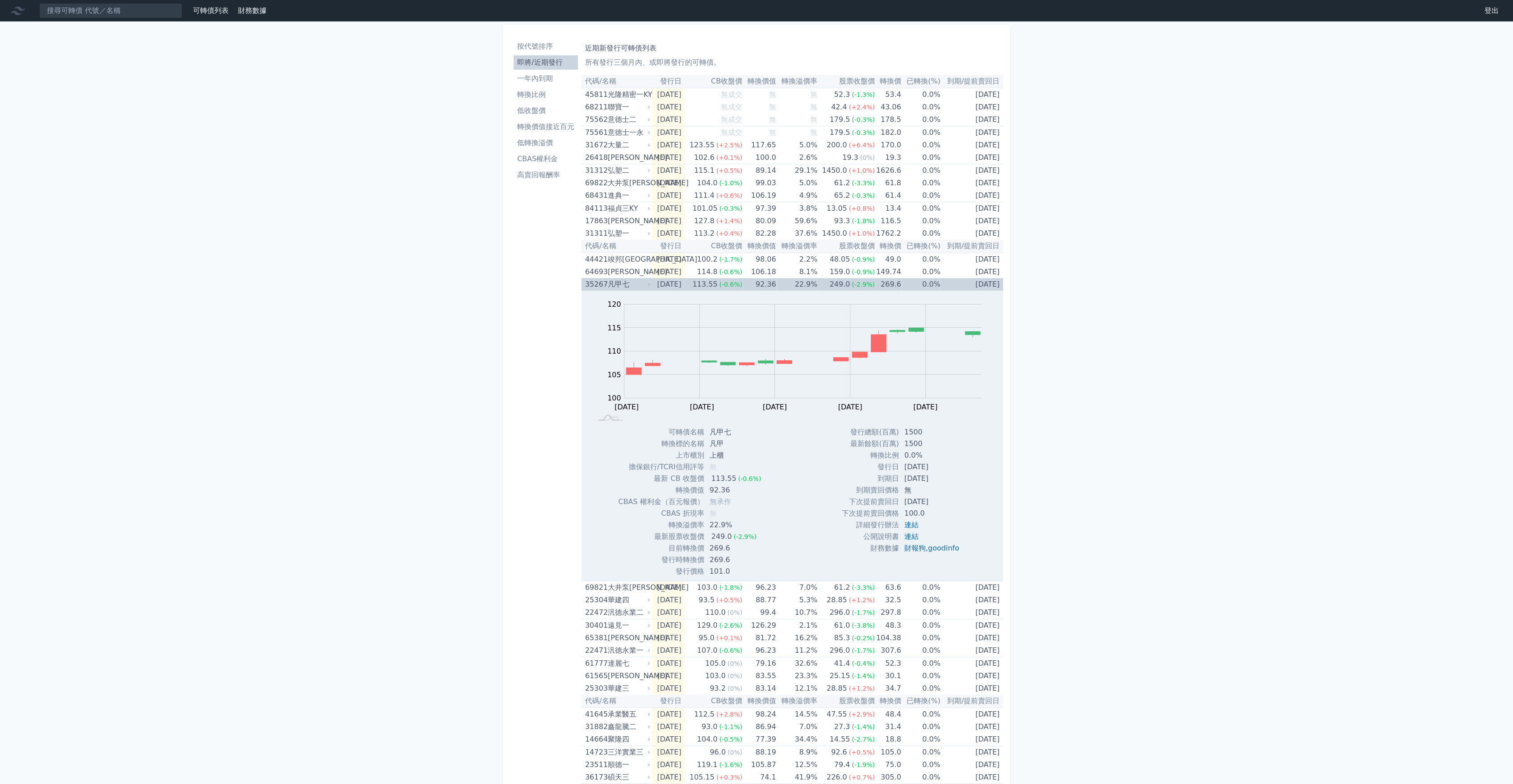
click at [637, 286] on div "凡甲七" at bounding box center [628, 284] width 41 height 12
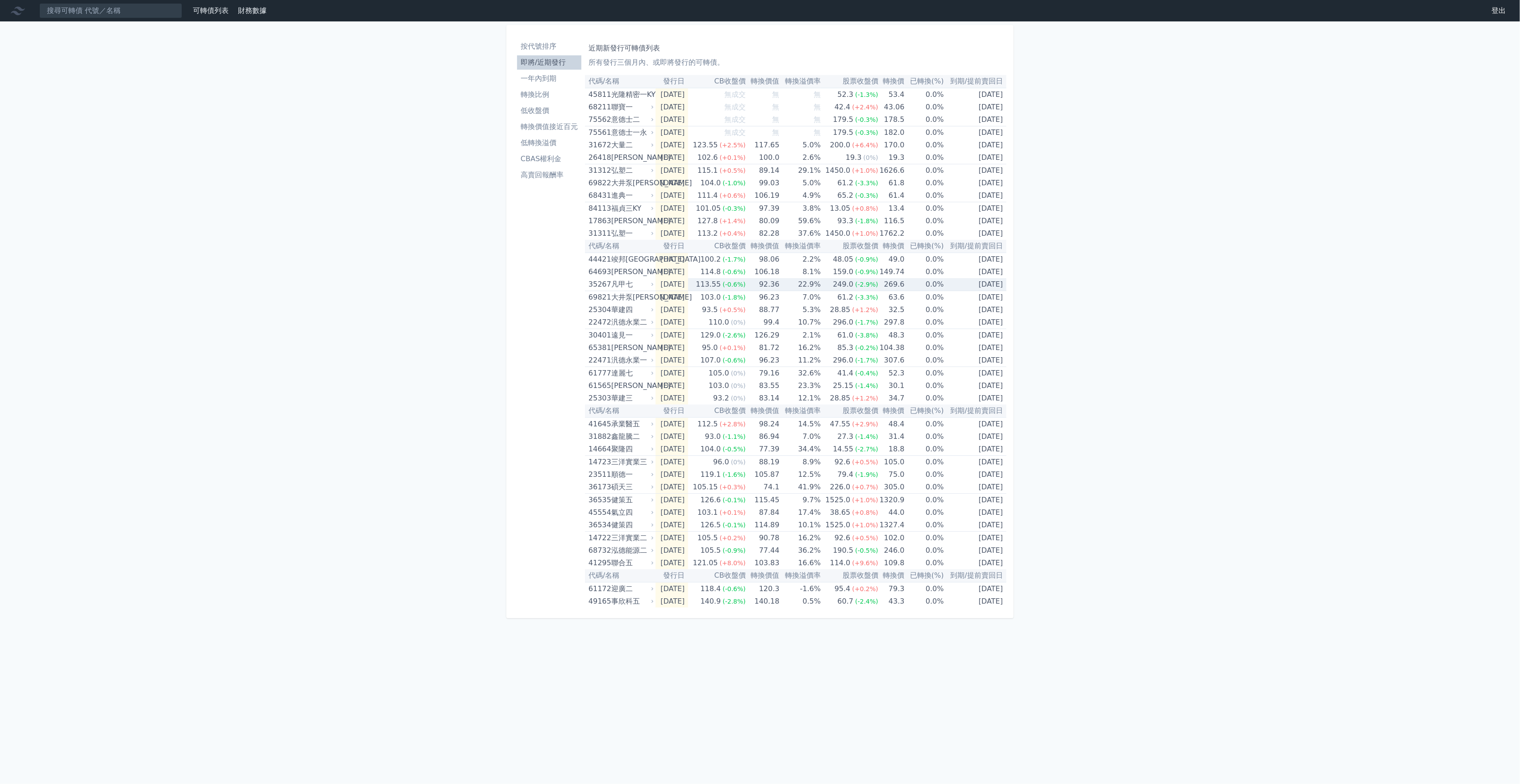
click at [637, 286] on div "凡甲七" at bounding box center [632, 284] width 41 height 12
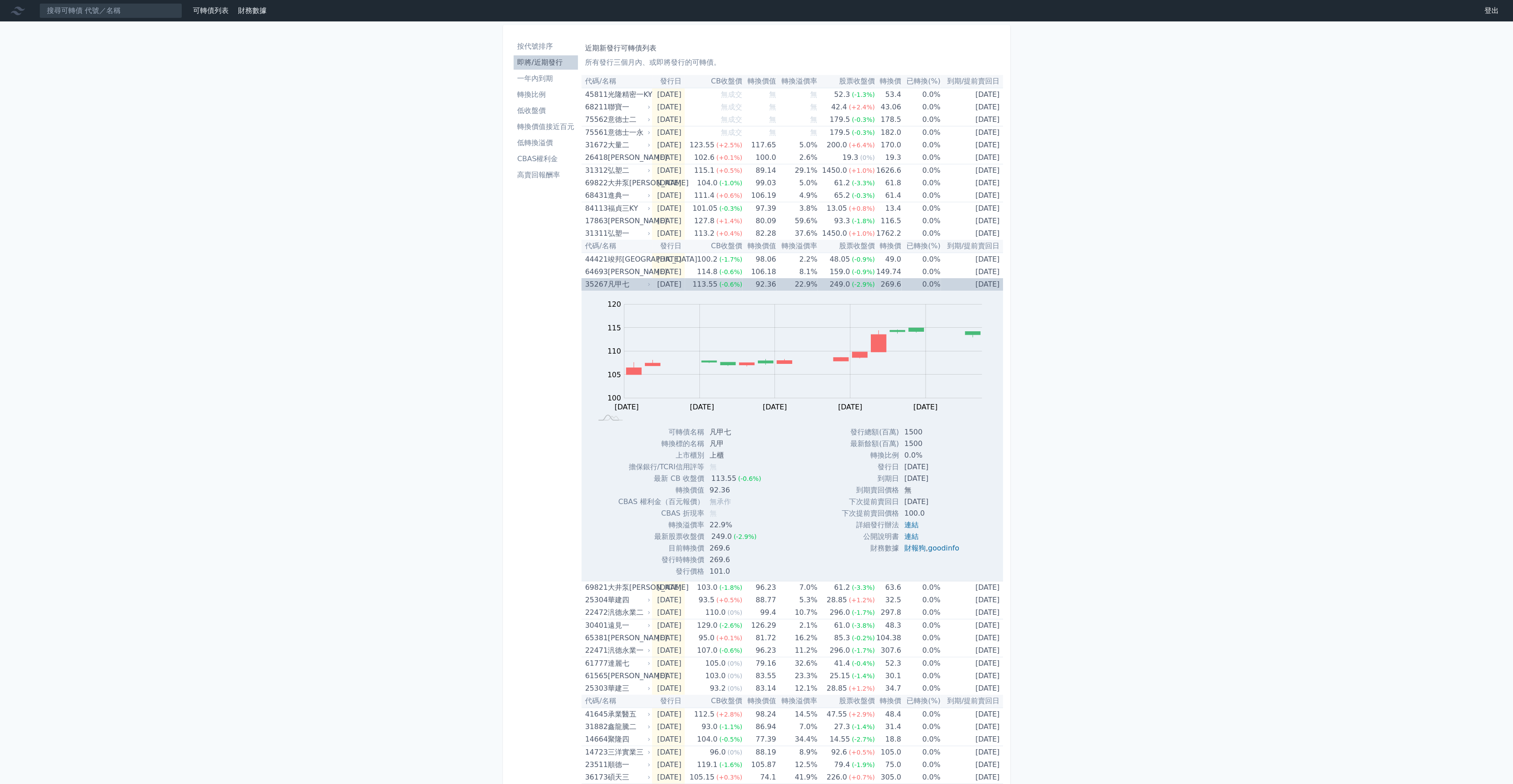
click at [637, 286] on div "凡甲七" at bounding box center [628, 284] width 41 height 12
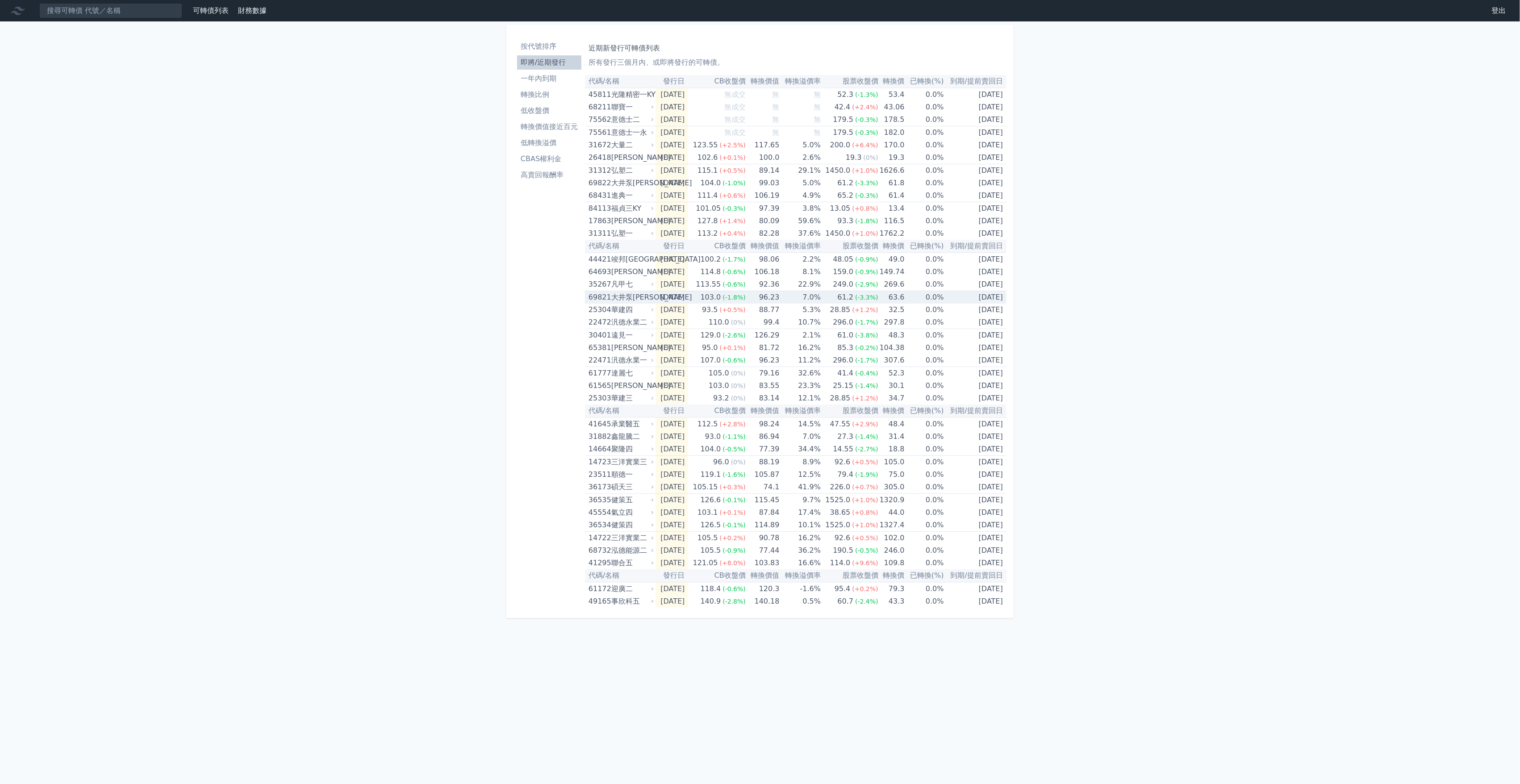
click at [643, 300] on div "大井泵[PERSON_NAME]" at bounding box center [632, 297] width 41 height 12
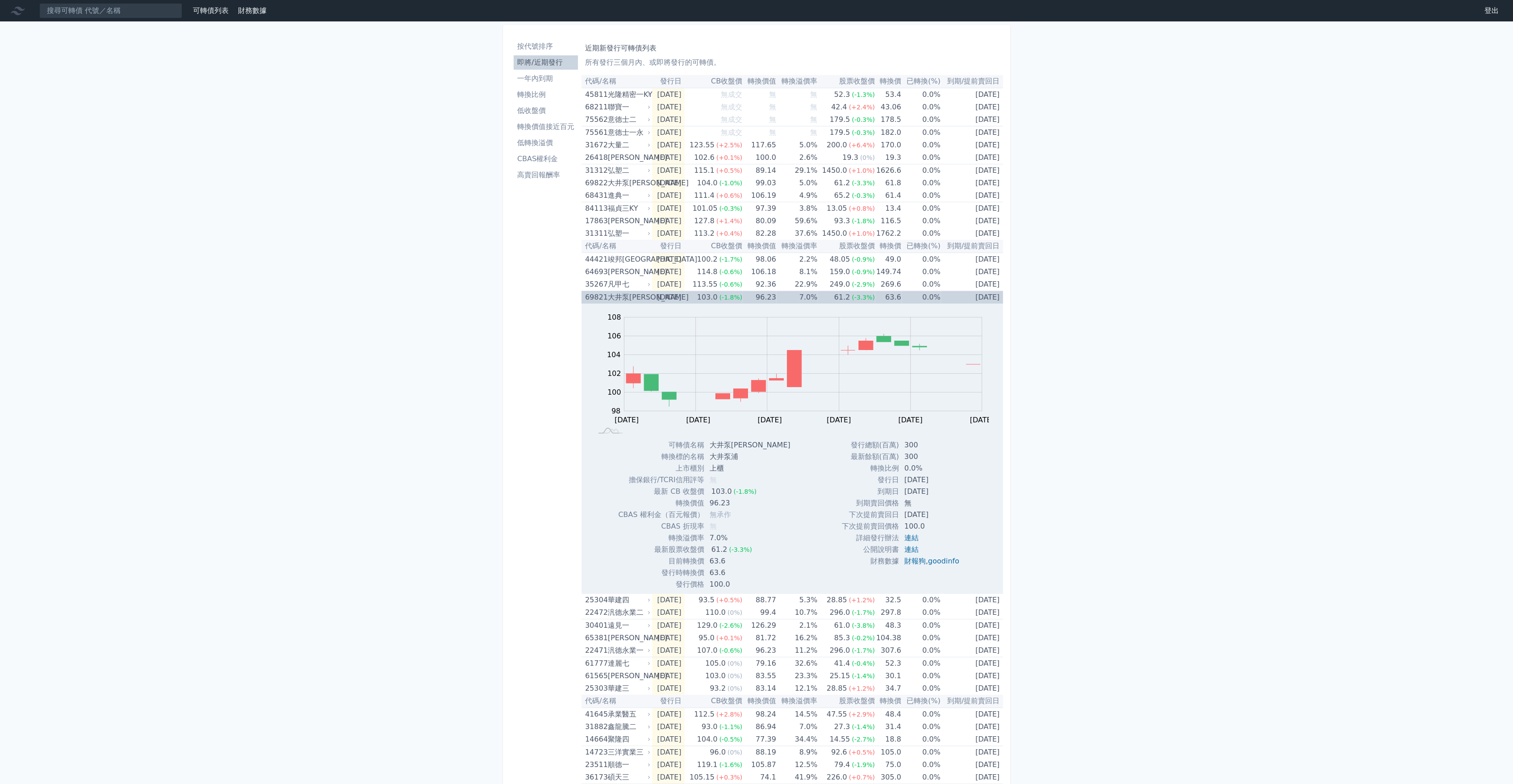
click at [643, 300] on div "大井泵[PERSON_NAME]" at bounding box center [628, 297] width 41 height 12
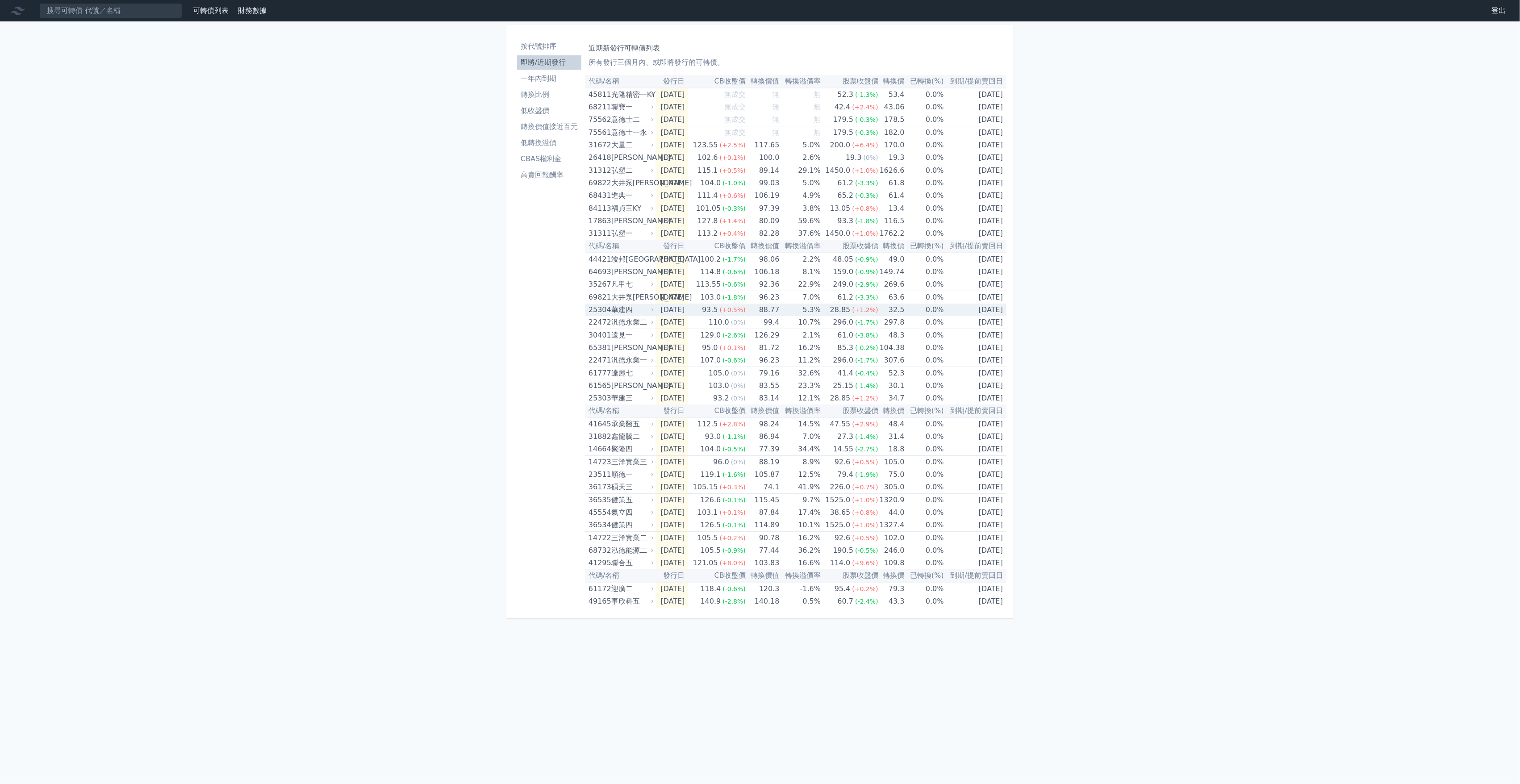
click at [643, 304] on div "華建四" at bounding box center [632, 310] width 41 height 12
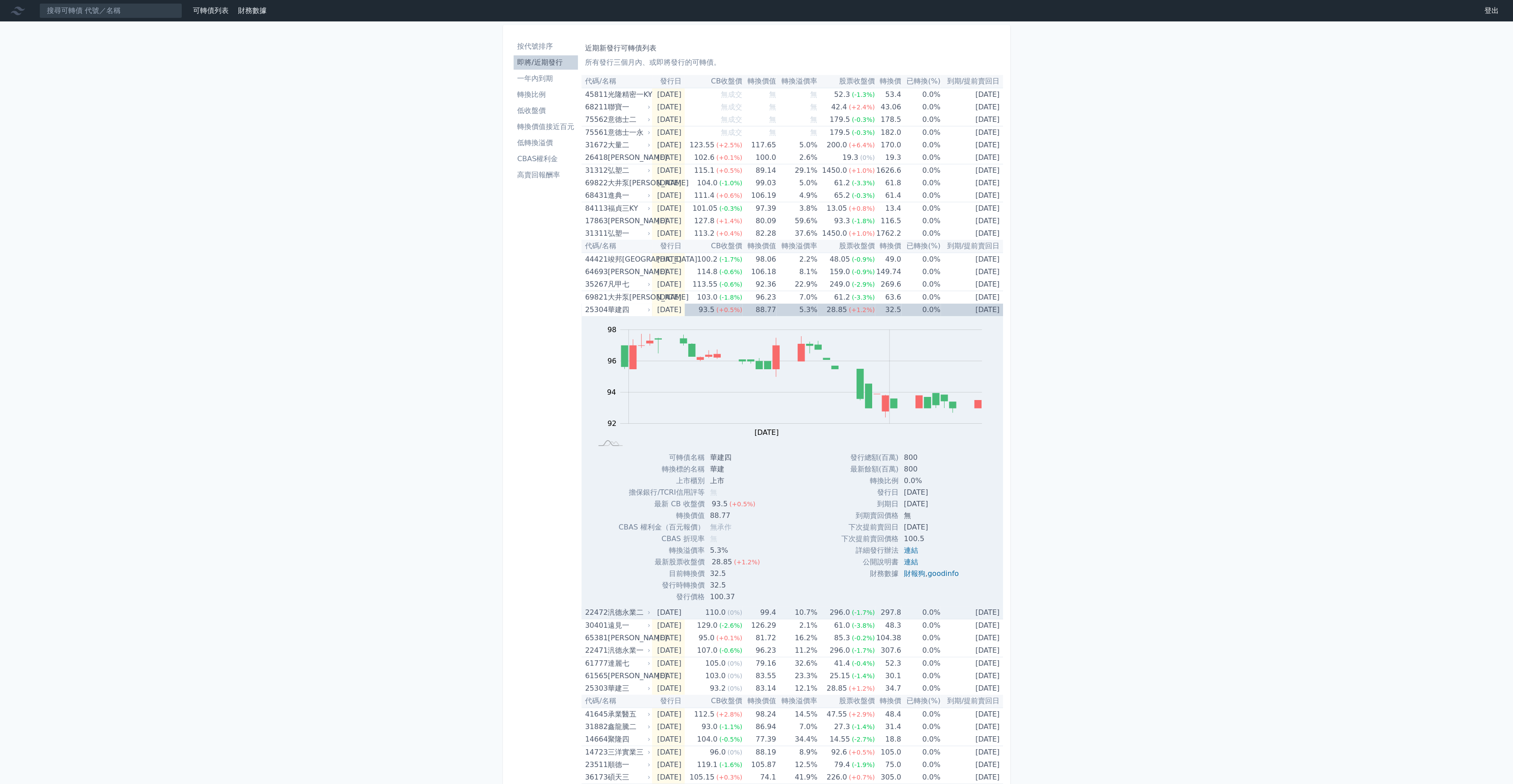
click at [620, 617] on div "汎德永業二" at bounding box center [628, 612] width 41 height 12
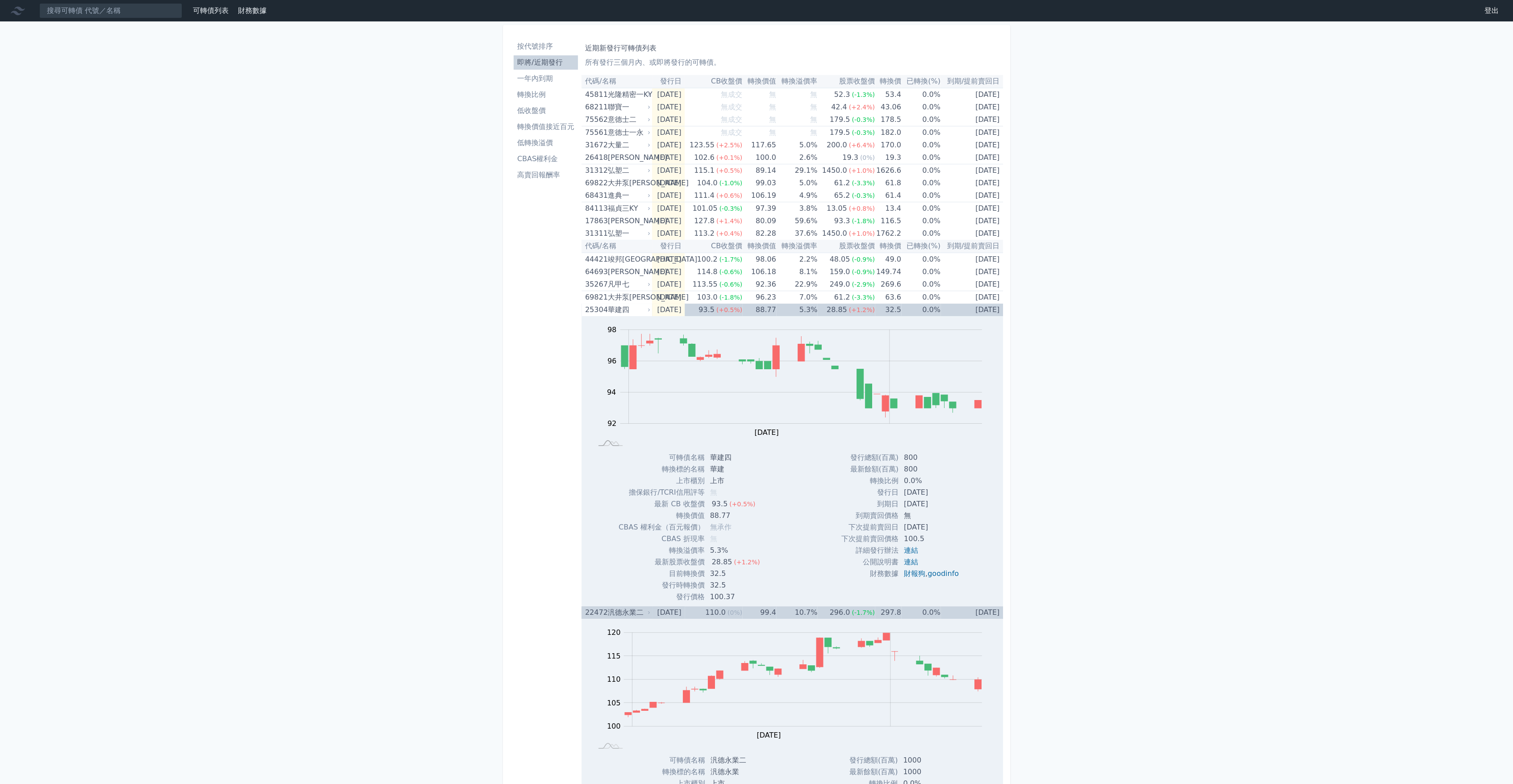
click at [620, 617] on div "汎德永業二" at bounding box center [628, 612] width 41 height 12
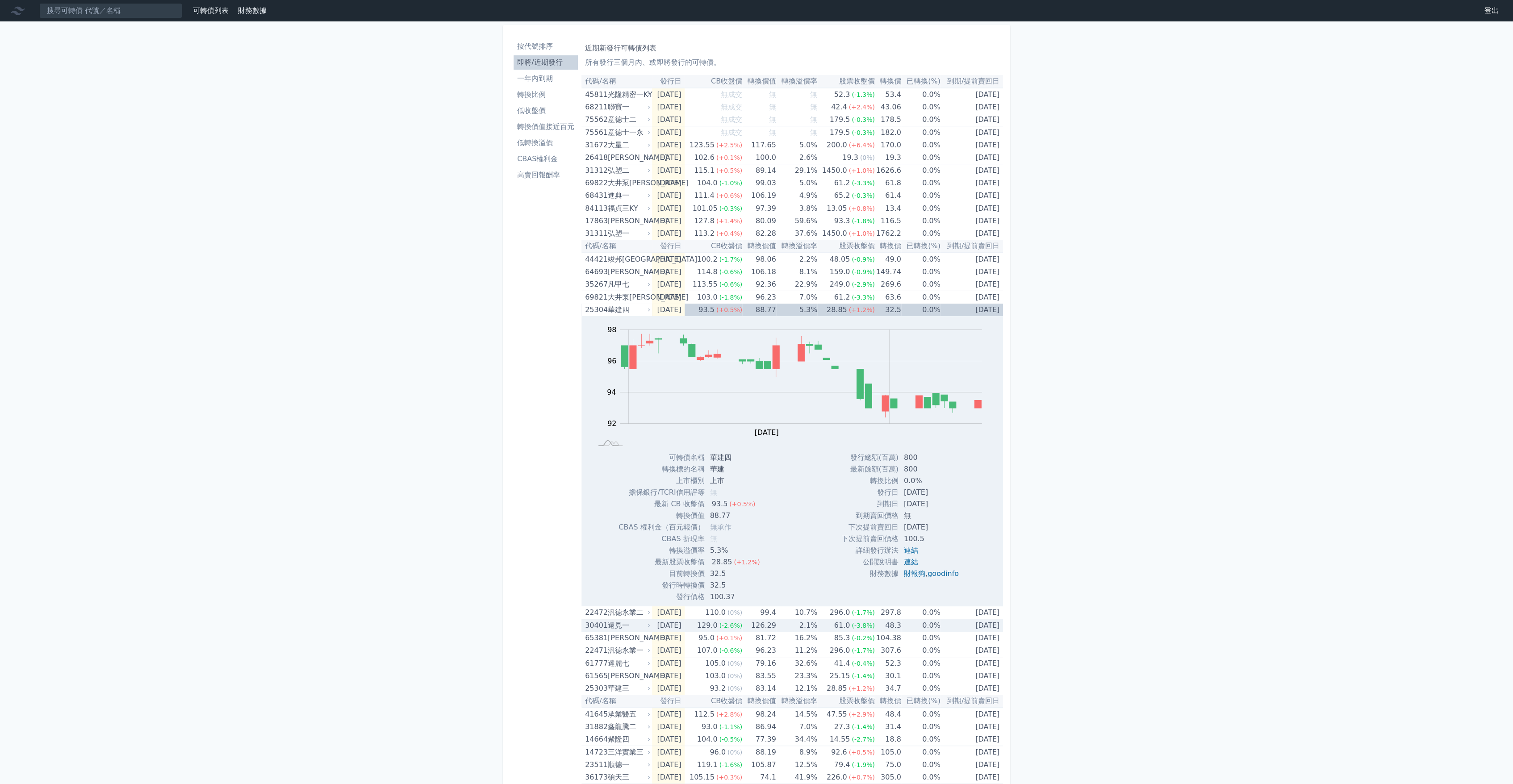
click at [621, 629] on div "遠見一" at bounding box center [628, 625] width 41 height 12
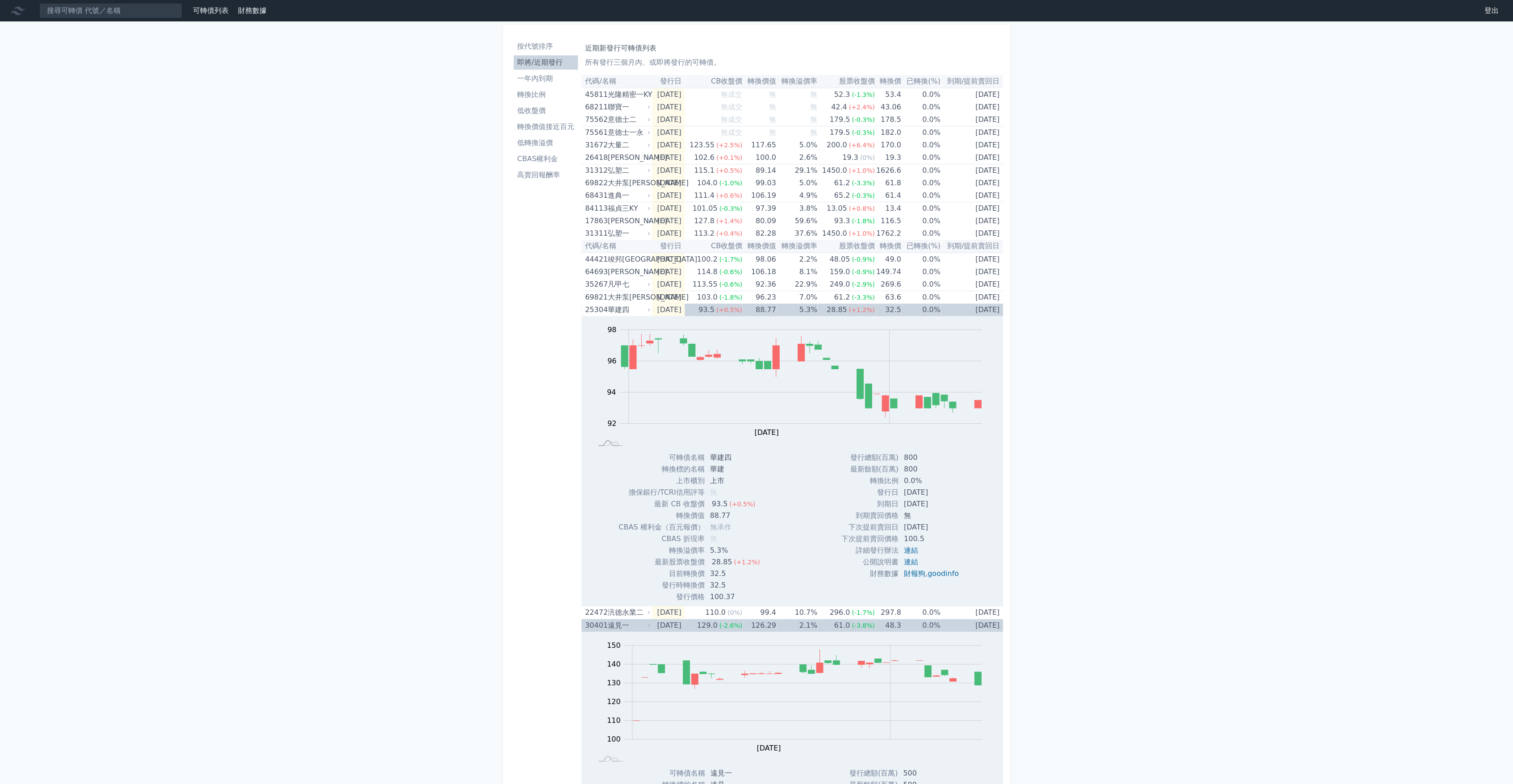
click at [621, 629] on div "遠見一" at bounding box center [628, 625] width 41 height 12
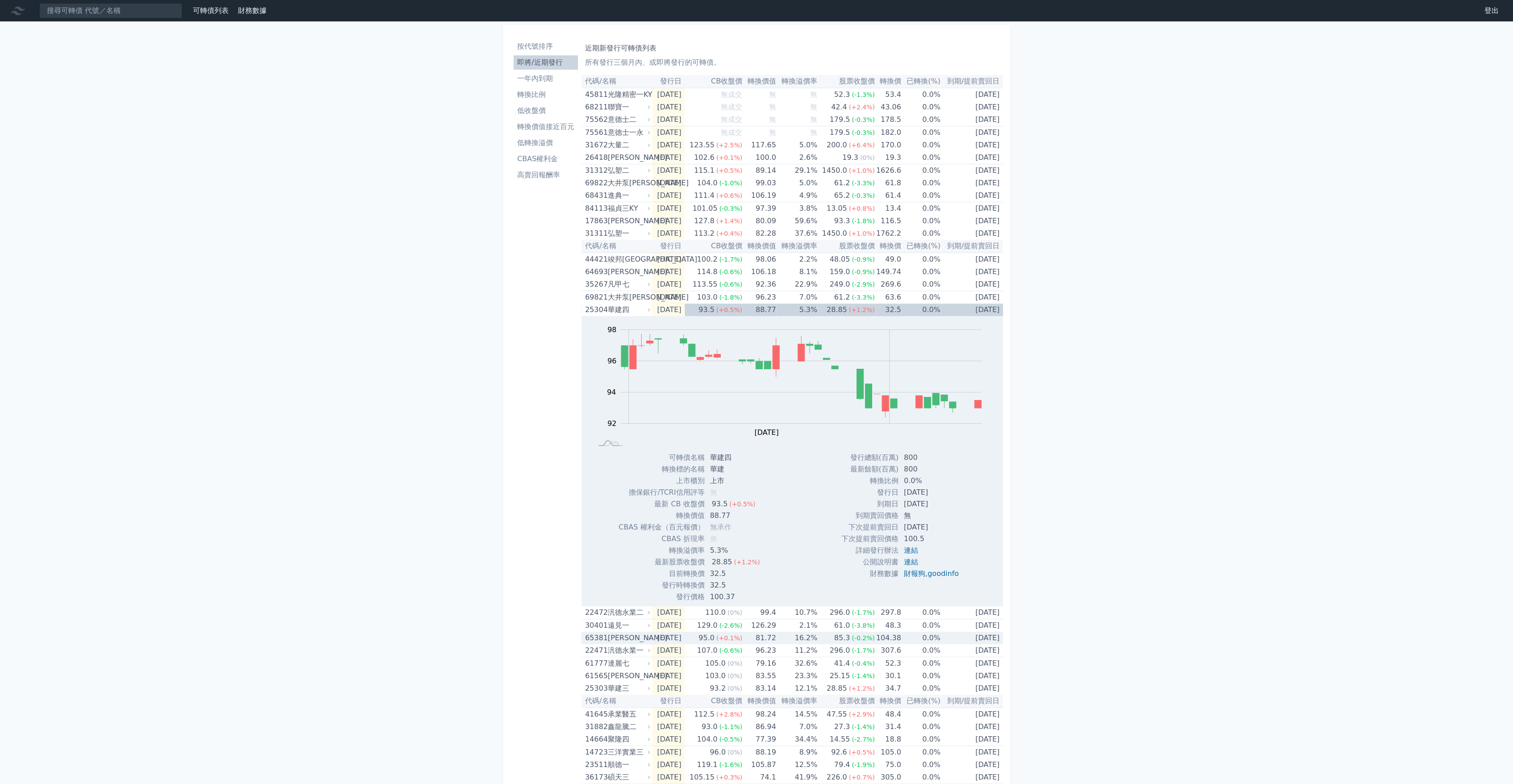
click at [624, 634] on div "[PERSON_NAME]" at bounding box center [628, 638] width 41 height 12
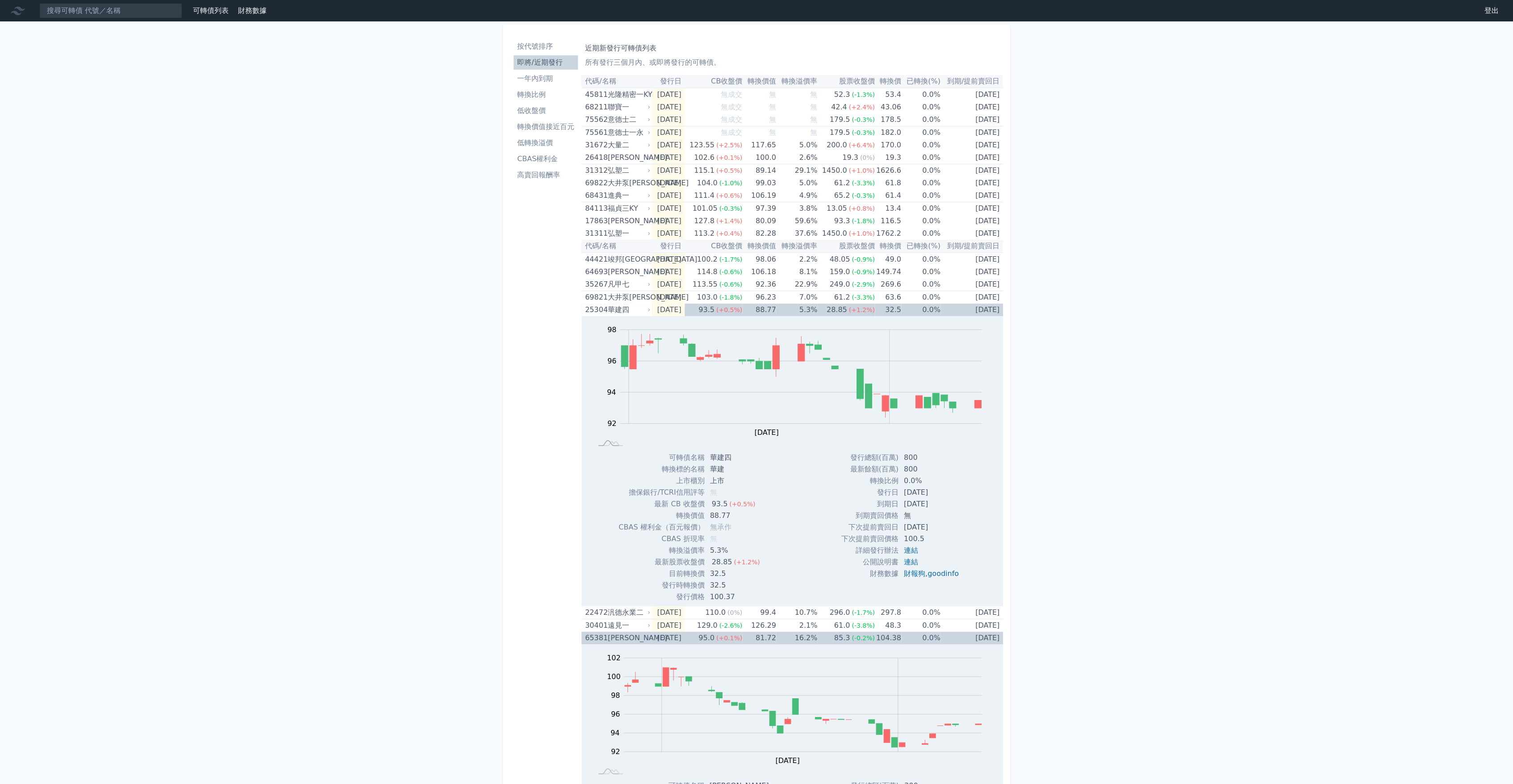
click at [624, 634] on div "[PERSON_NAME]" at bounding box center [628, 638] width 41 height 12
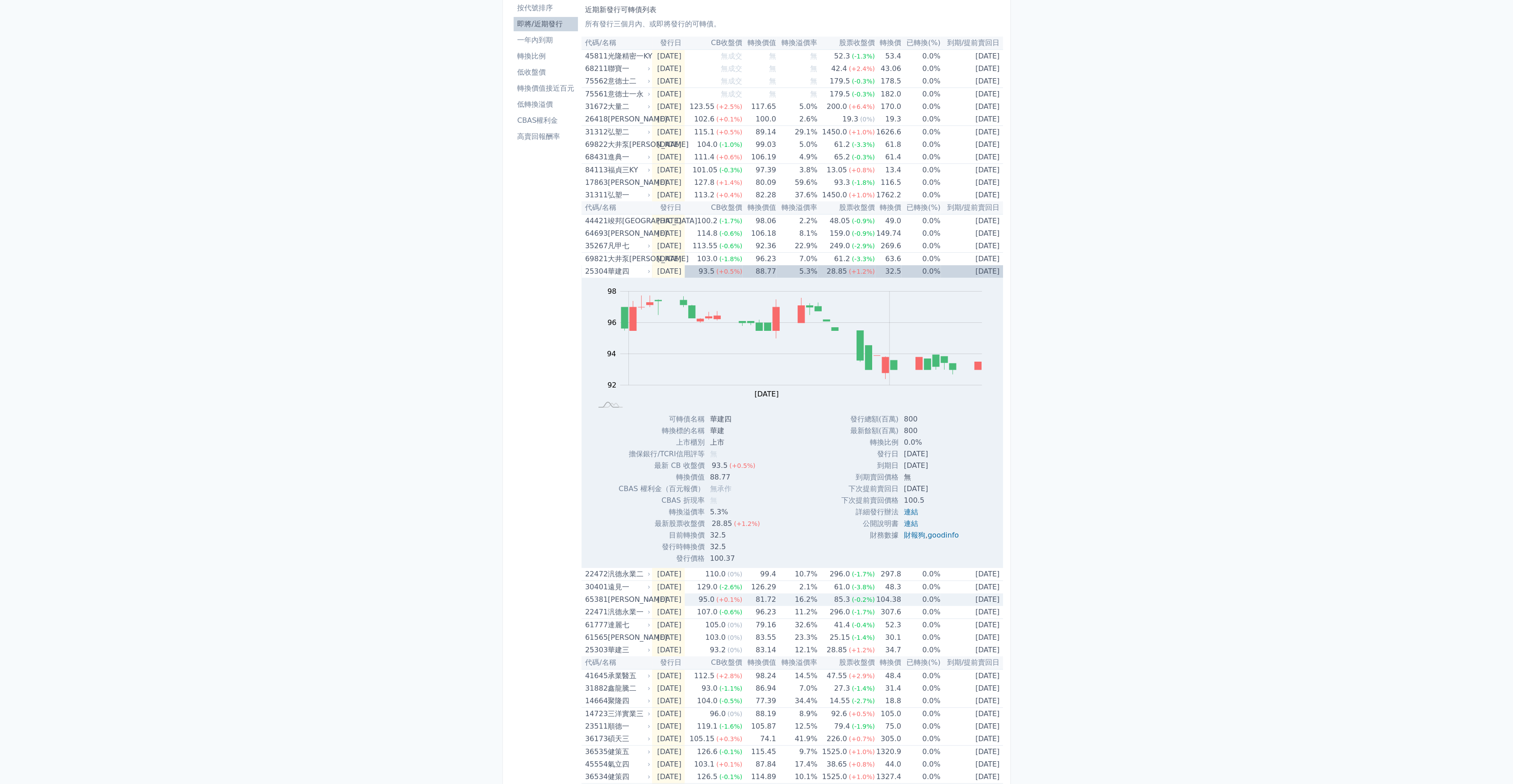
scroll to position [50, 0]
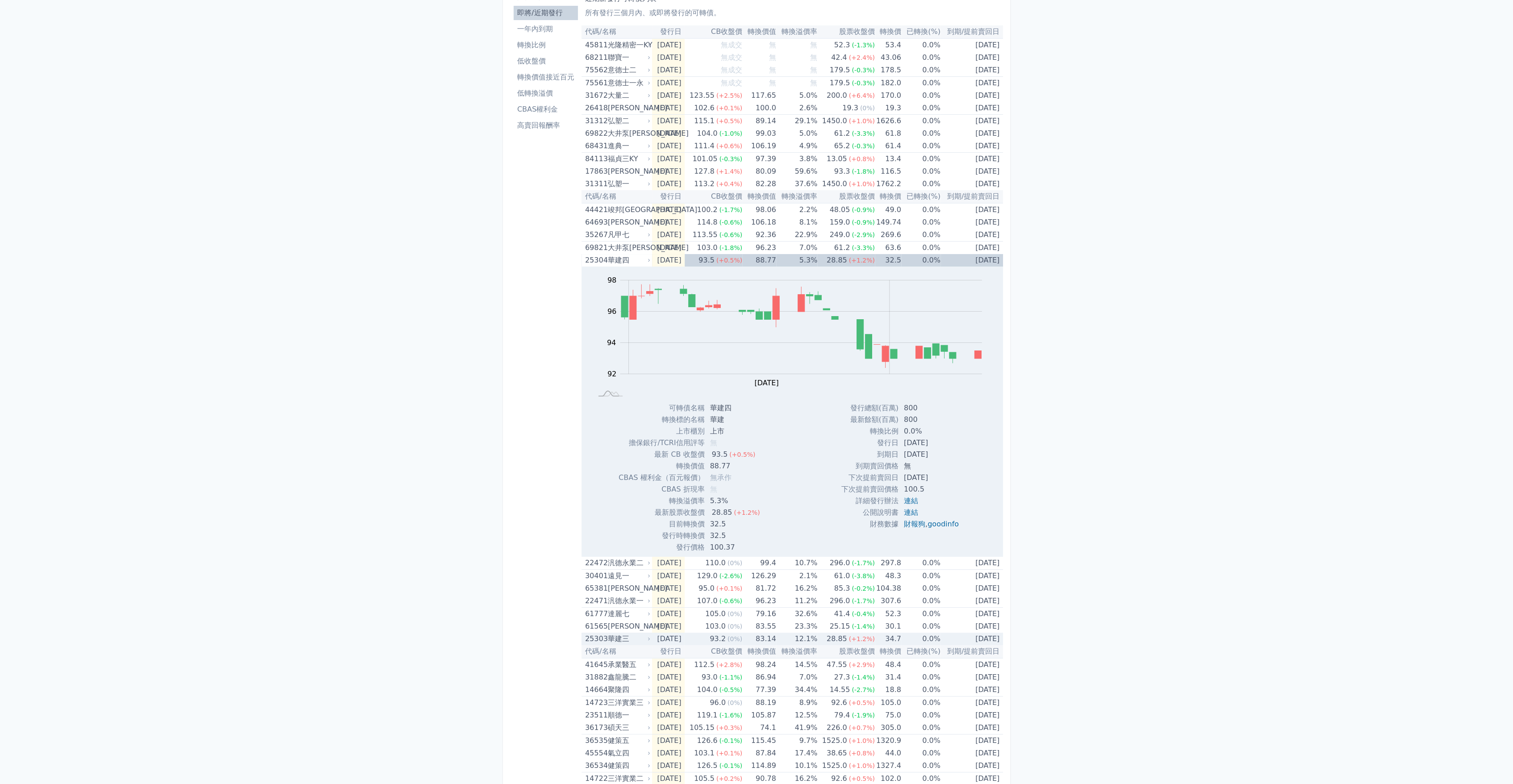
click at [672, 637] on td "[DATE]" at bounding box center [669, 638] width 33 height 12
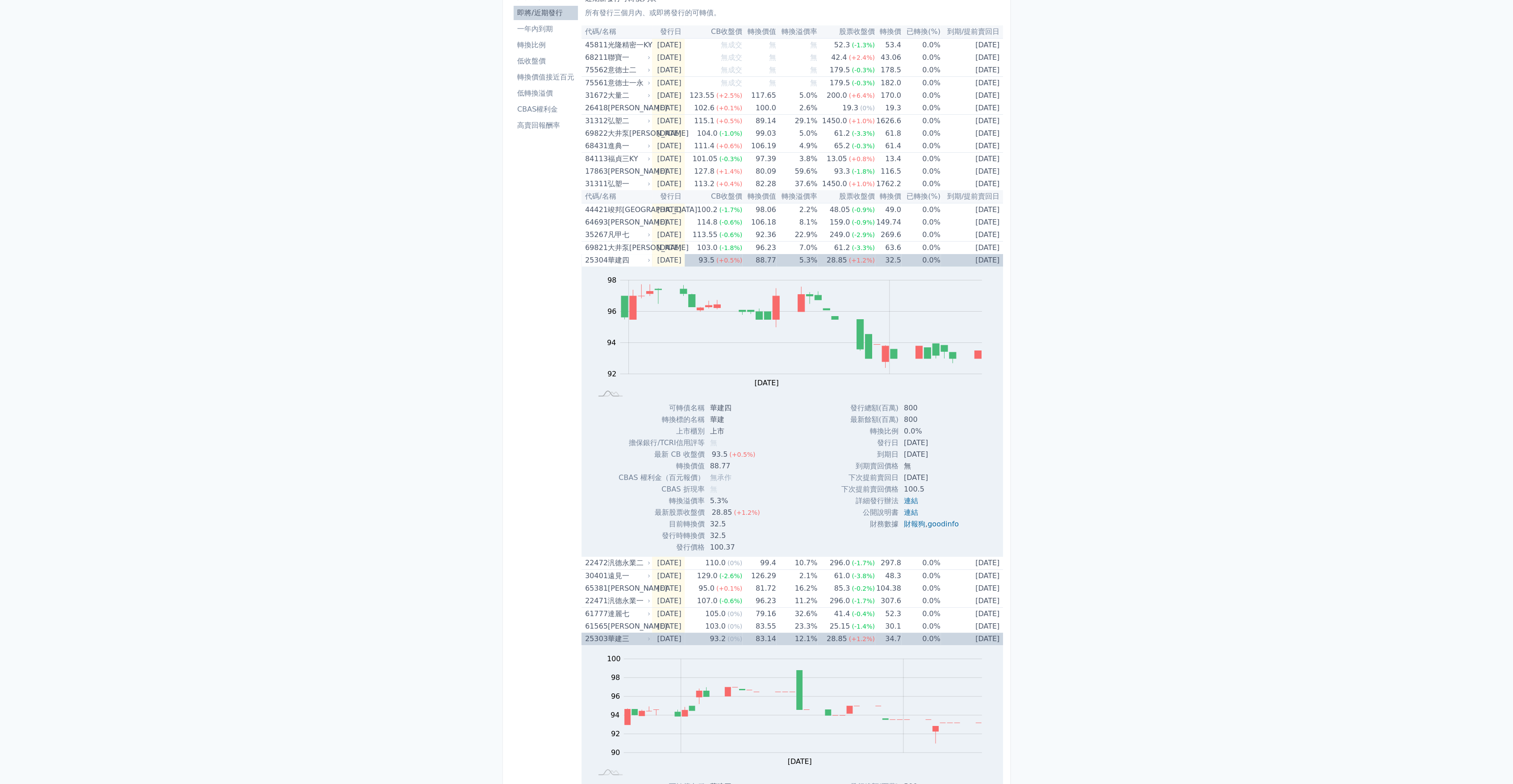
click at [672, 637] on td "[DATE]" at bounding box center [669, 638] width 33 height 12
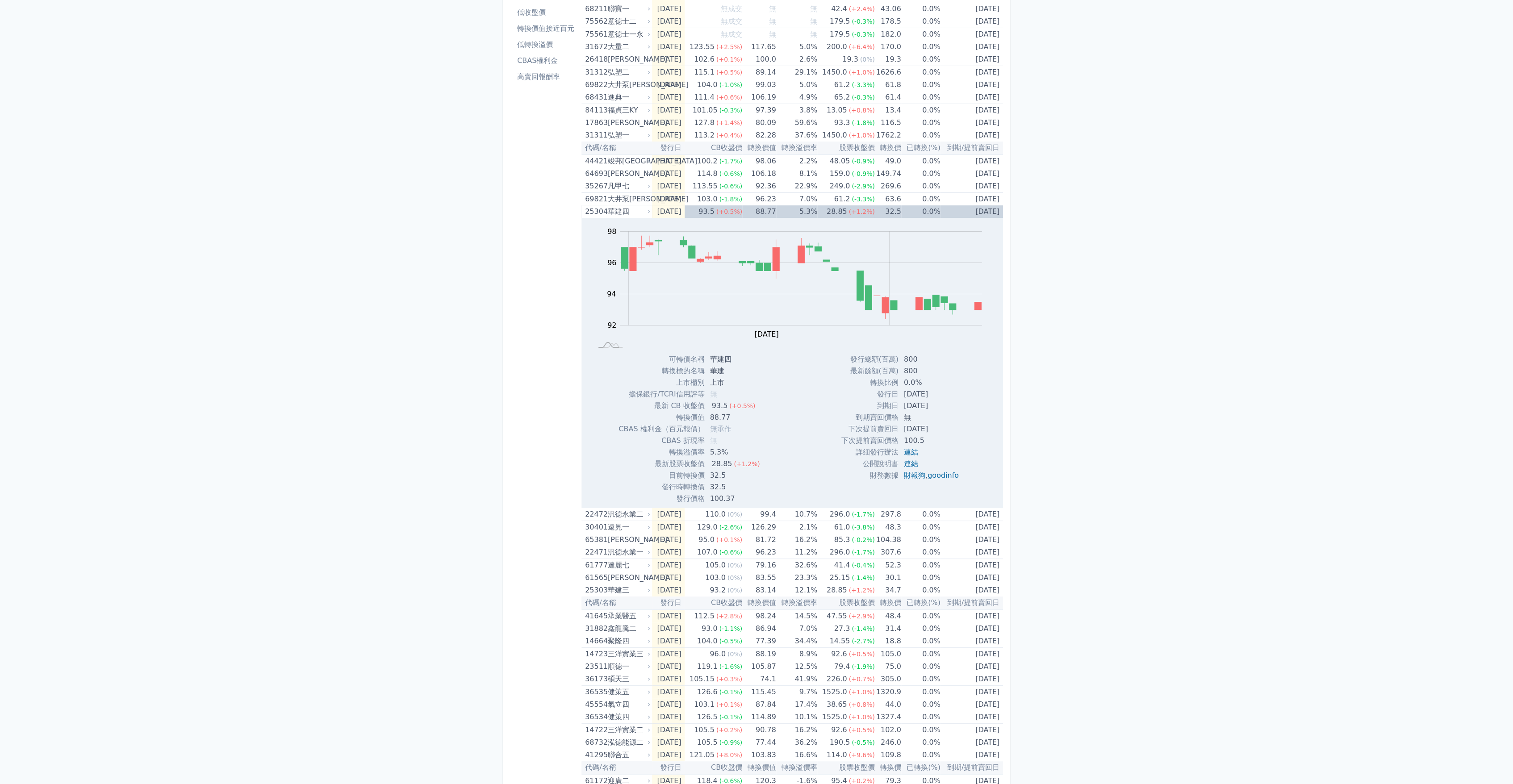
scroll to position [99, 0]
click at [653, 631] on td "[DATE]" at bounding box center [669, 627] width 33 height 12
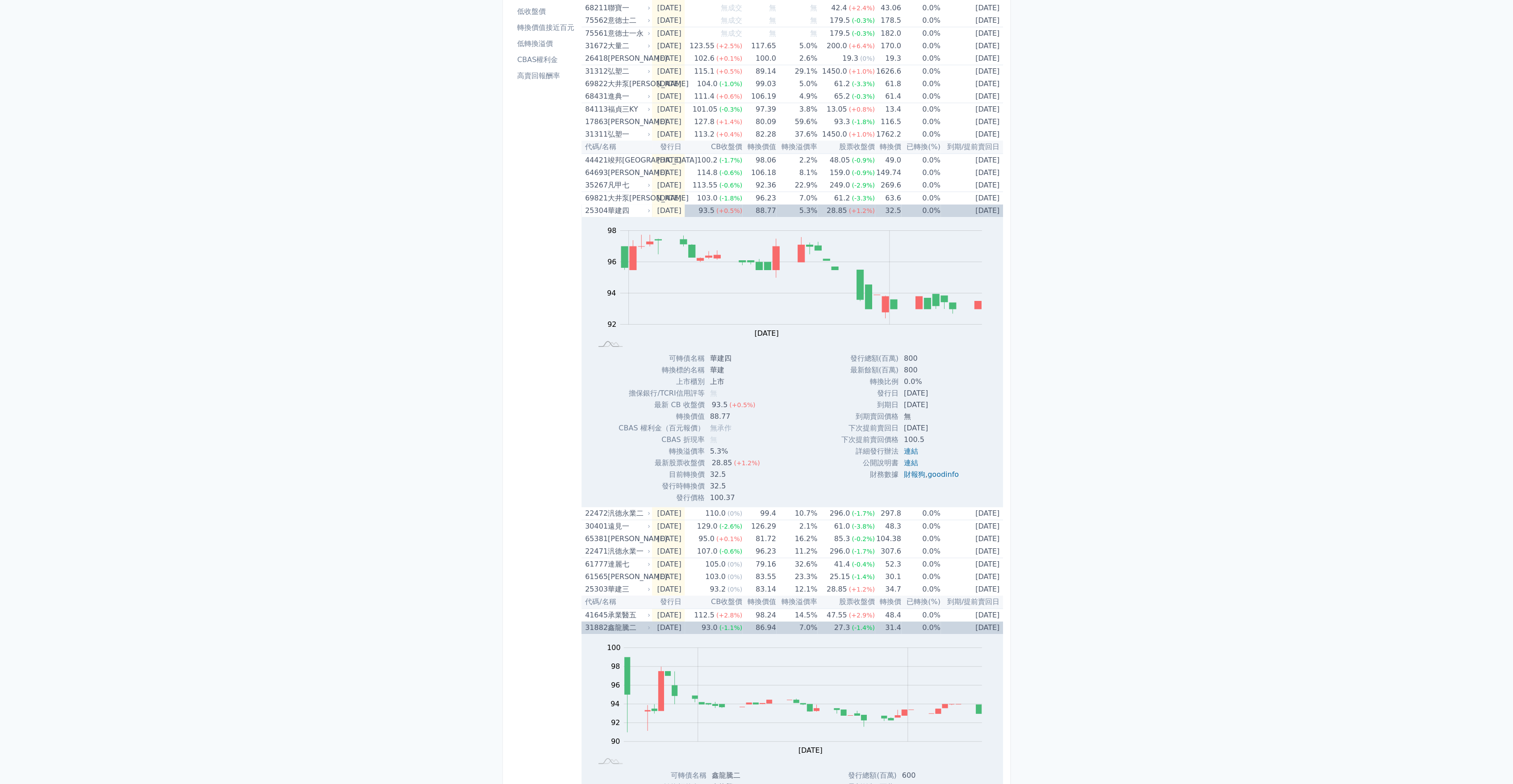
click at [653, 631] on td "[DATE]" at bounding box center [669, 627] width 33 height 12
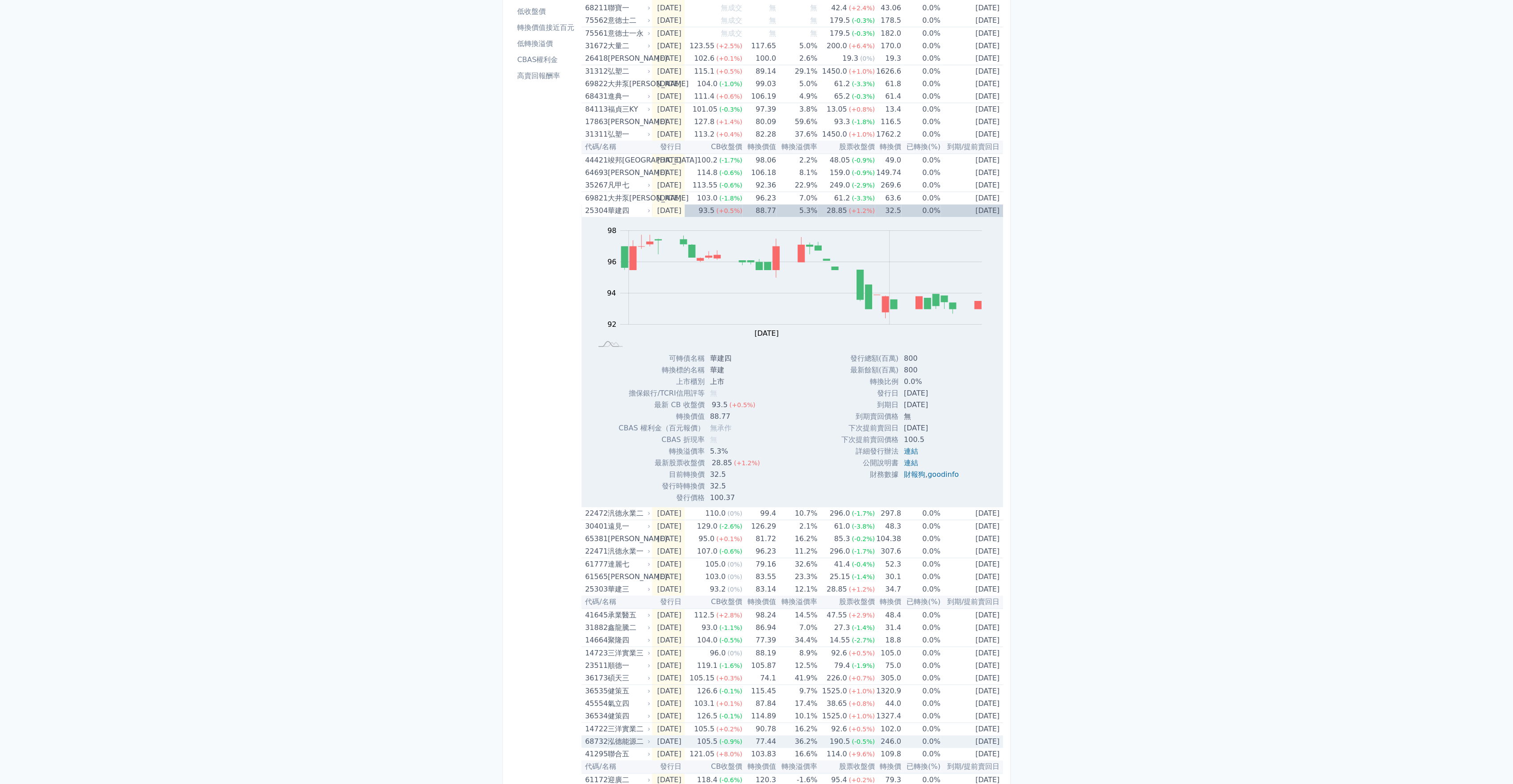
click at [653, 735] on td "[DATE]" at bounding box center [669, 741] width 33 height 12
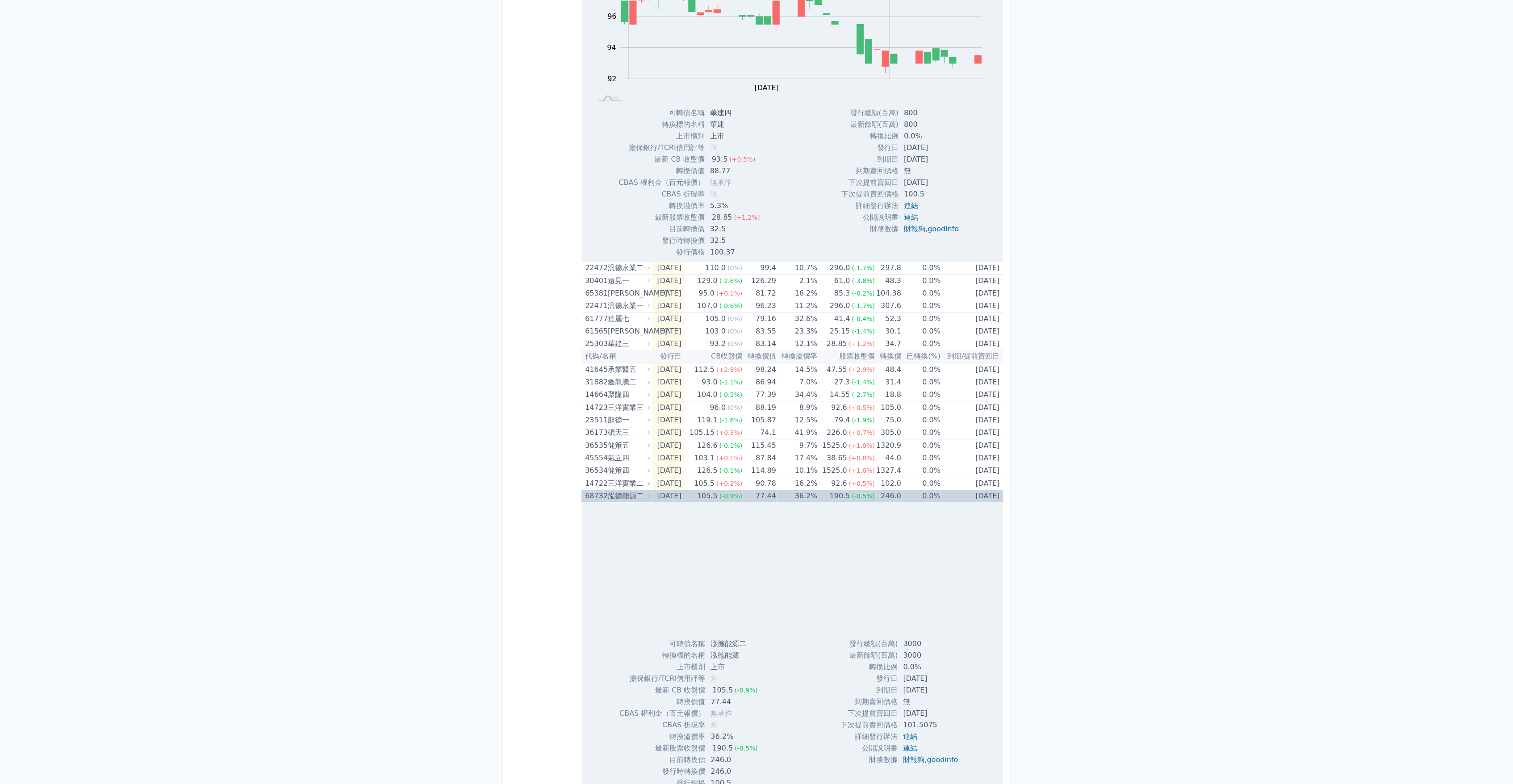
scroll to position [347, 0]
click at [640, 493] on div "泓德能源二" at bounding box center [628, 493] width 41 height 12
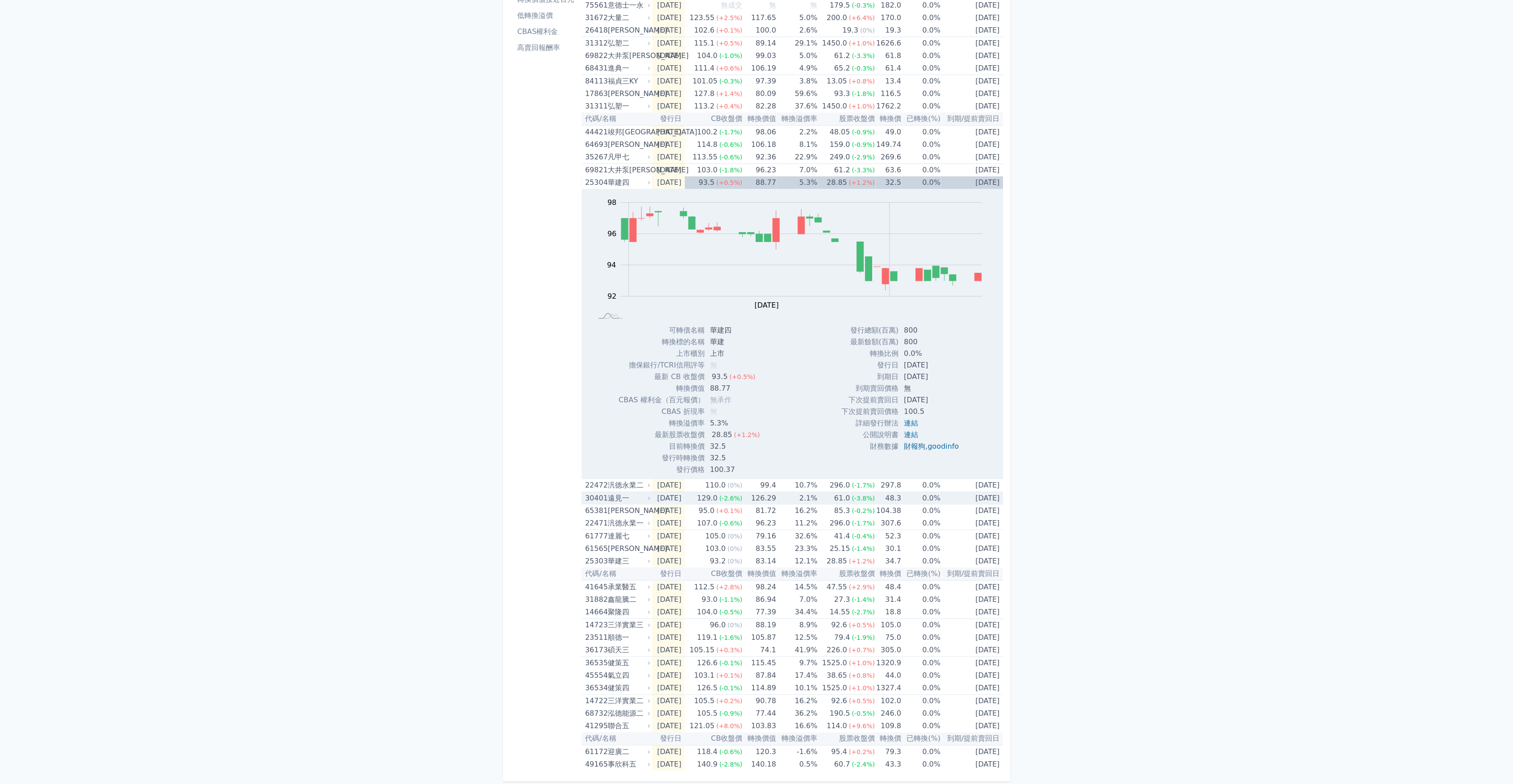
click at [640, 493] on div "遠見一" at bounding box center [628, 498] width 41 height 12
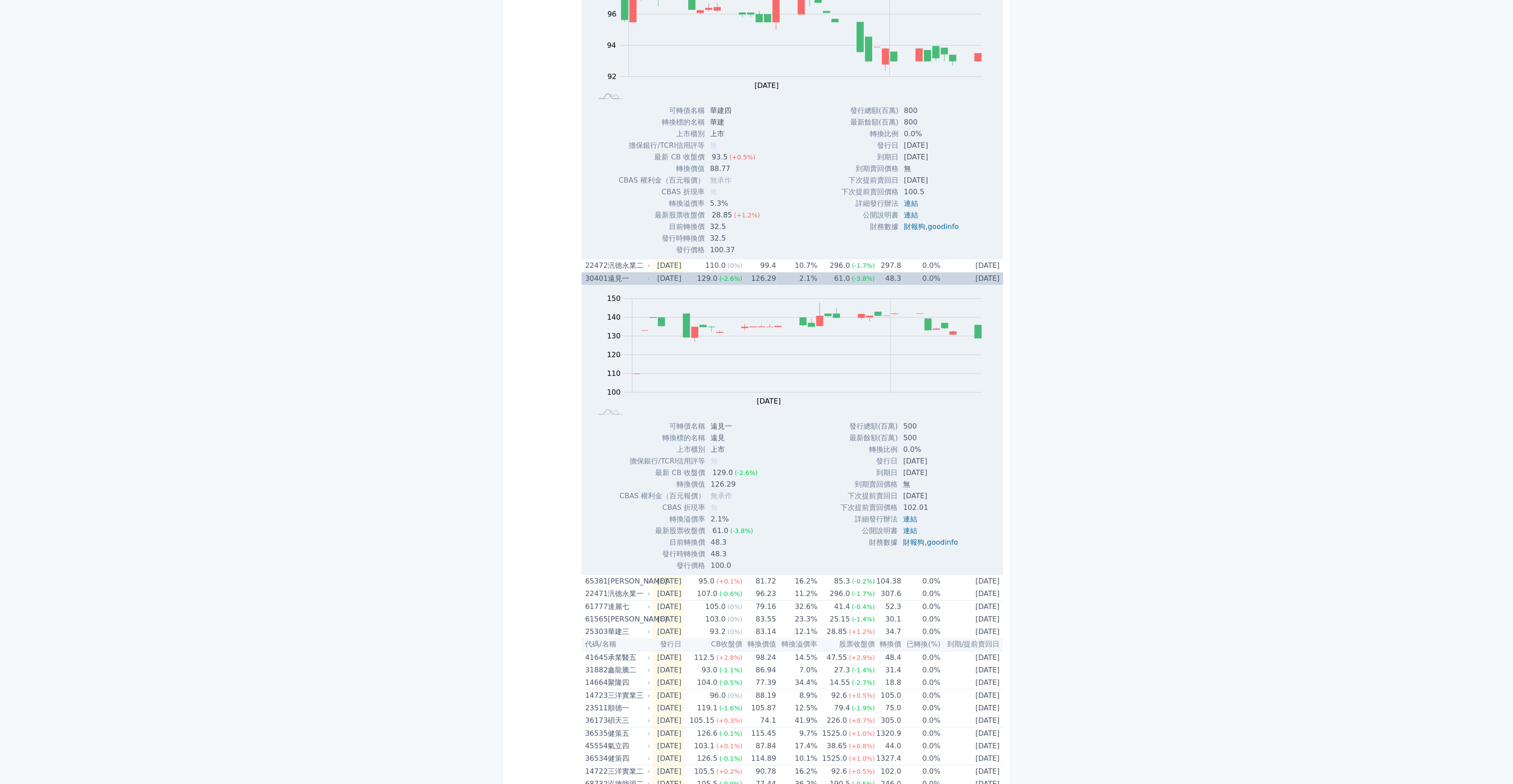
click at [654, 275] on td "[DATE]" at bounding box center [669, 279] width 33 height 13
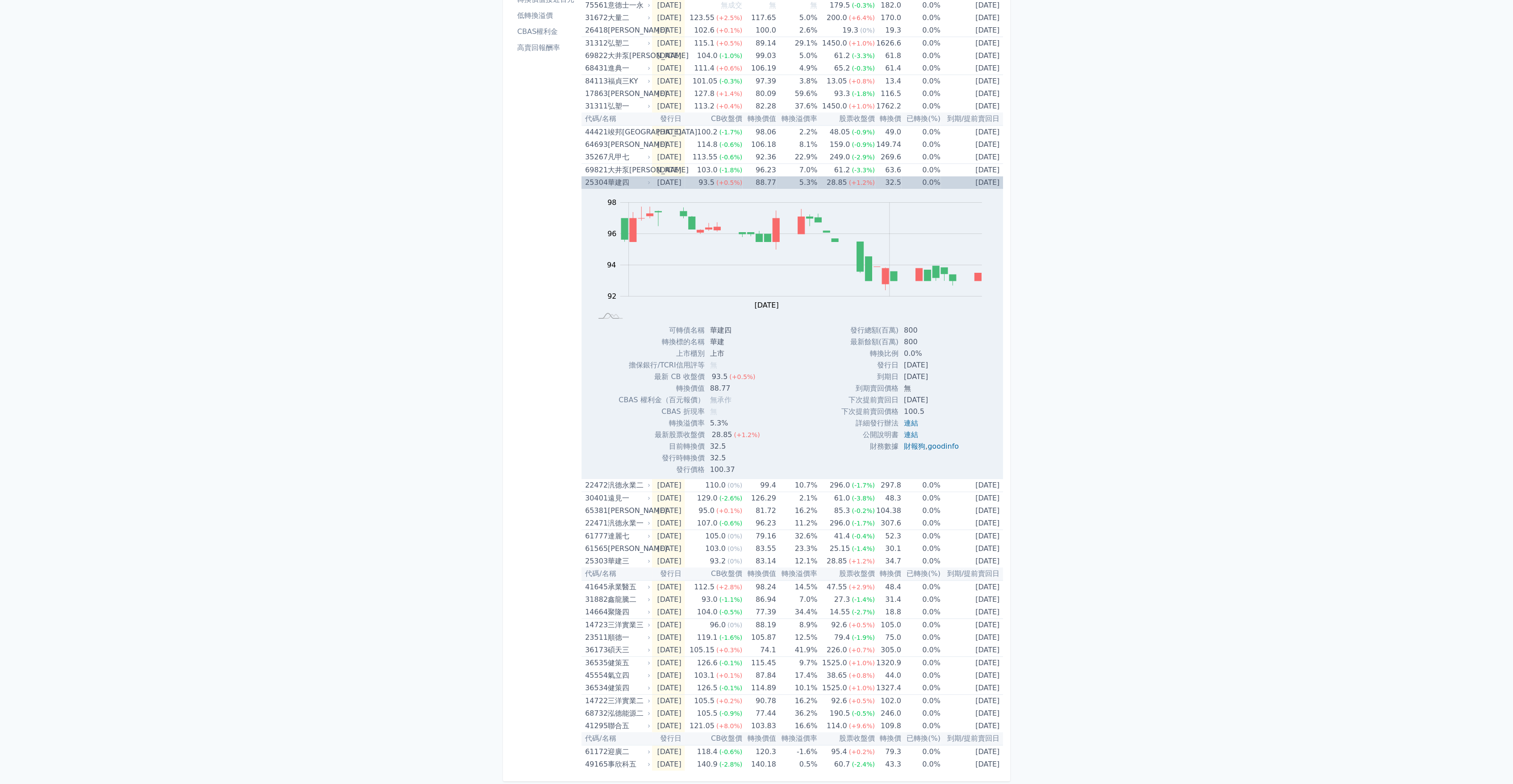
click at [623, 179] on div "華建四" at bounding box center [628, 182] width 41 height 12
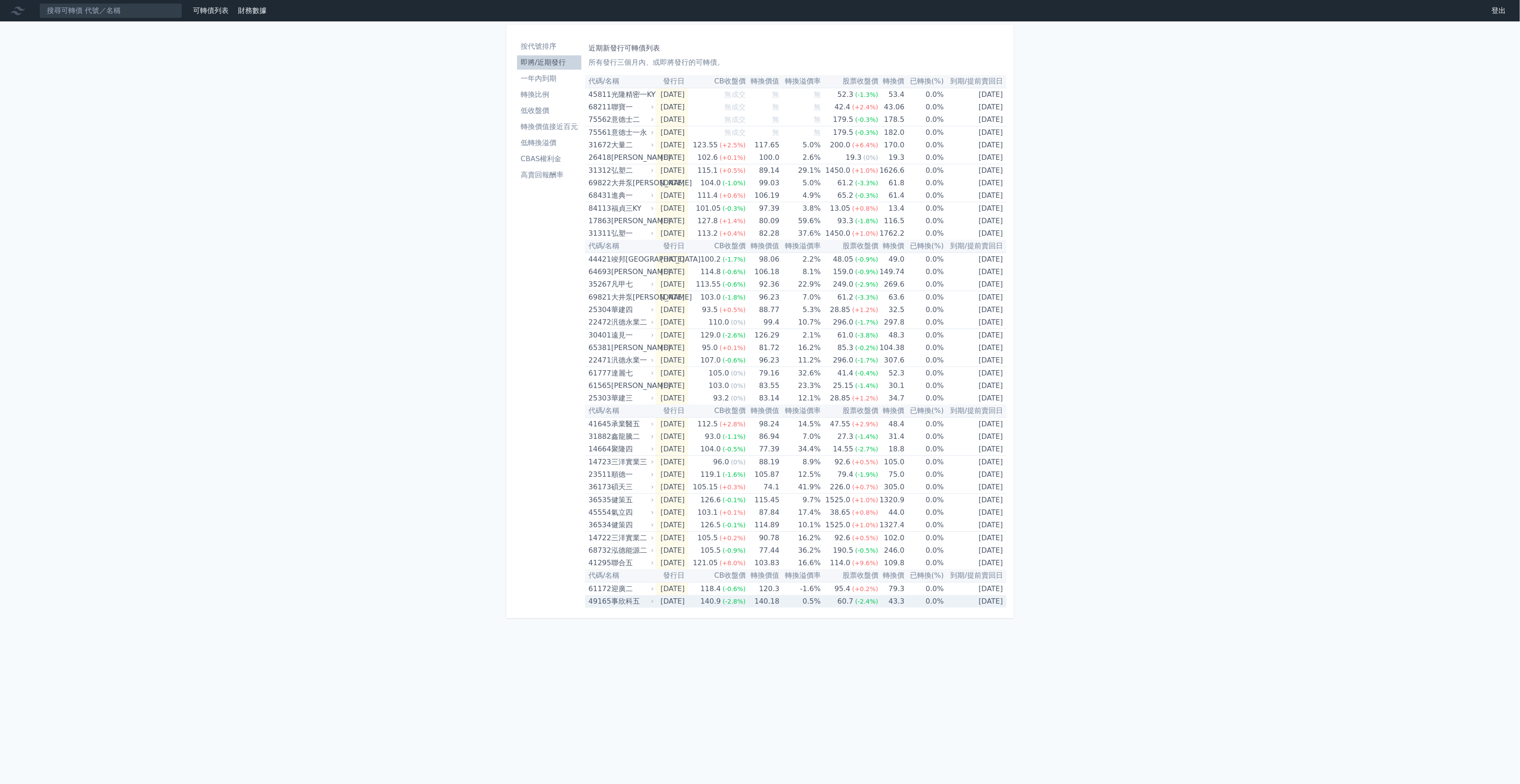
click at [723, 606] on div "140.9" at bounding box center [710, 601] width 24 height 12
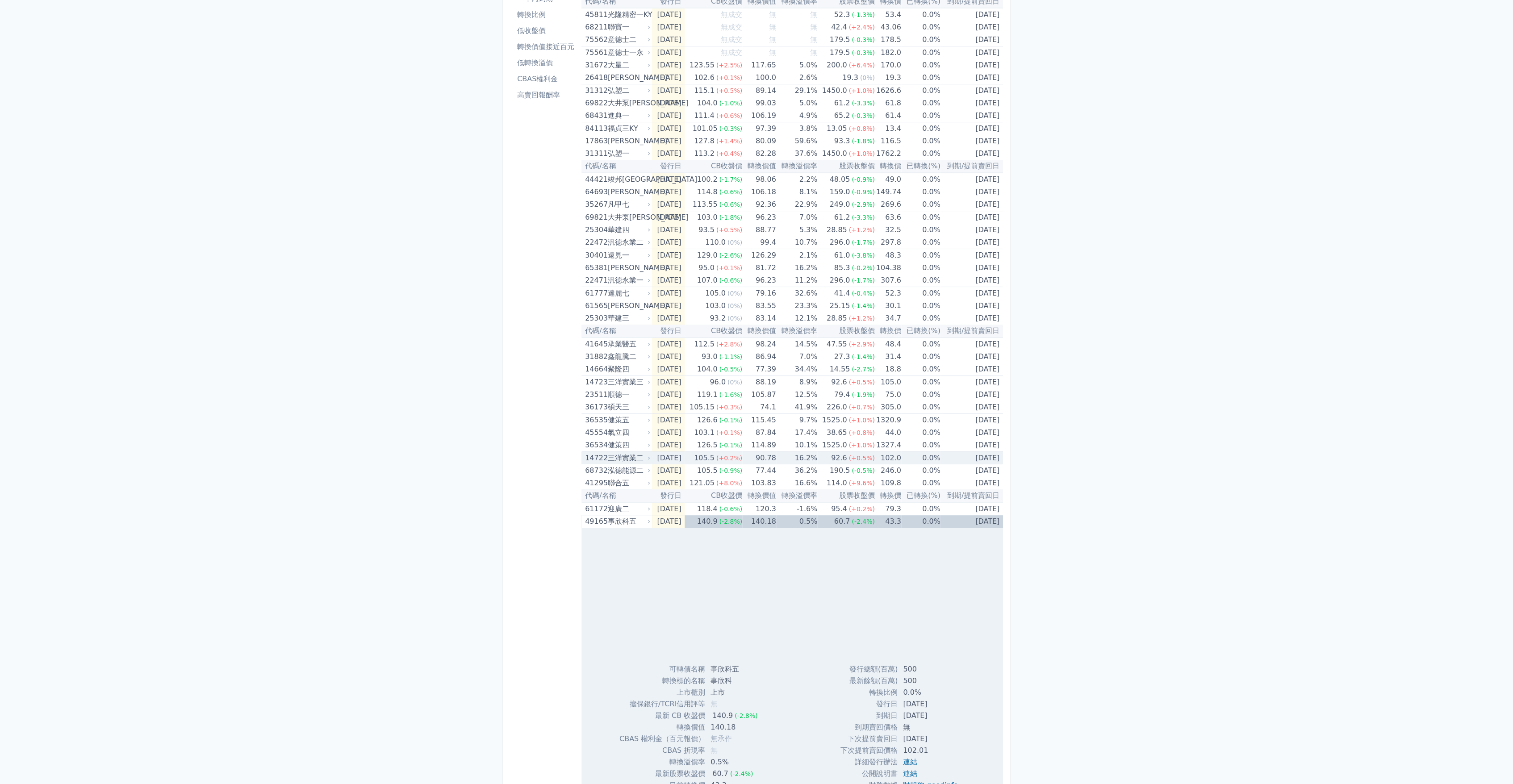
scroll to position [78, 0]
click at [708, 522] on div "140.9" at bounding box center [707, 523] width 24 height 12
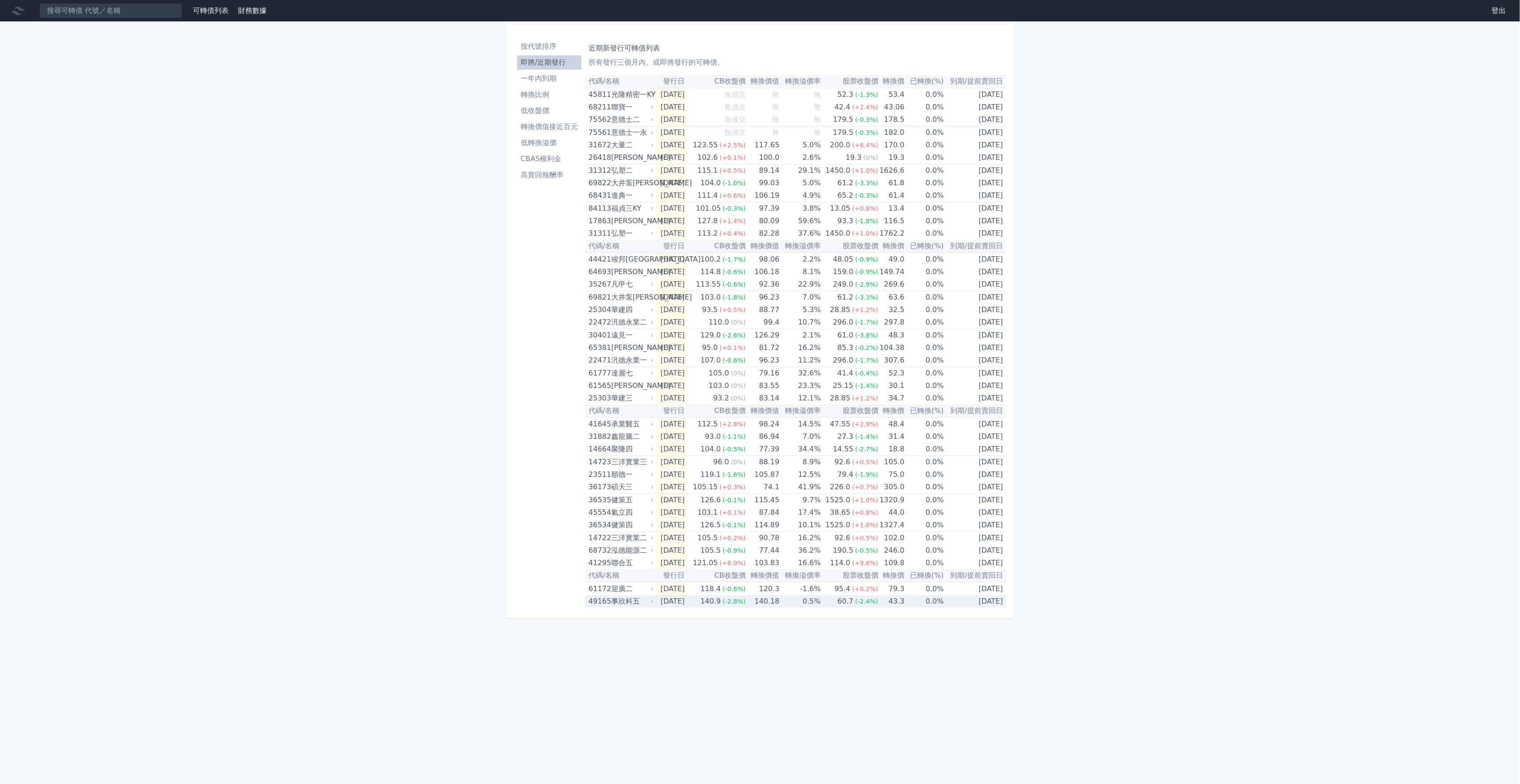
click at [723, 606] on div "140.9" at bounding box center [710, 601] width 24 height 12
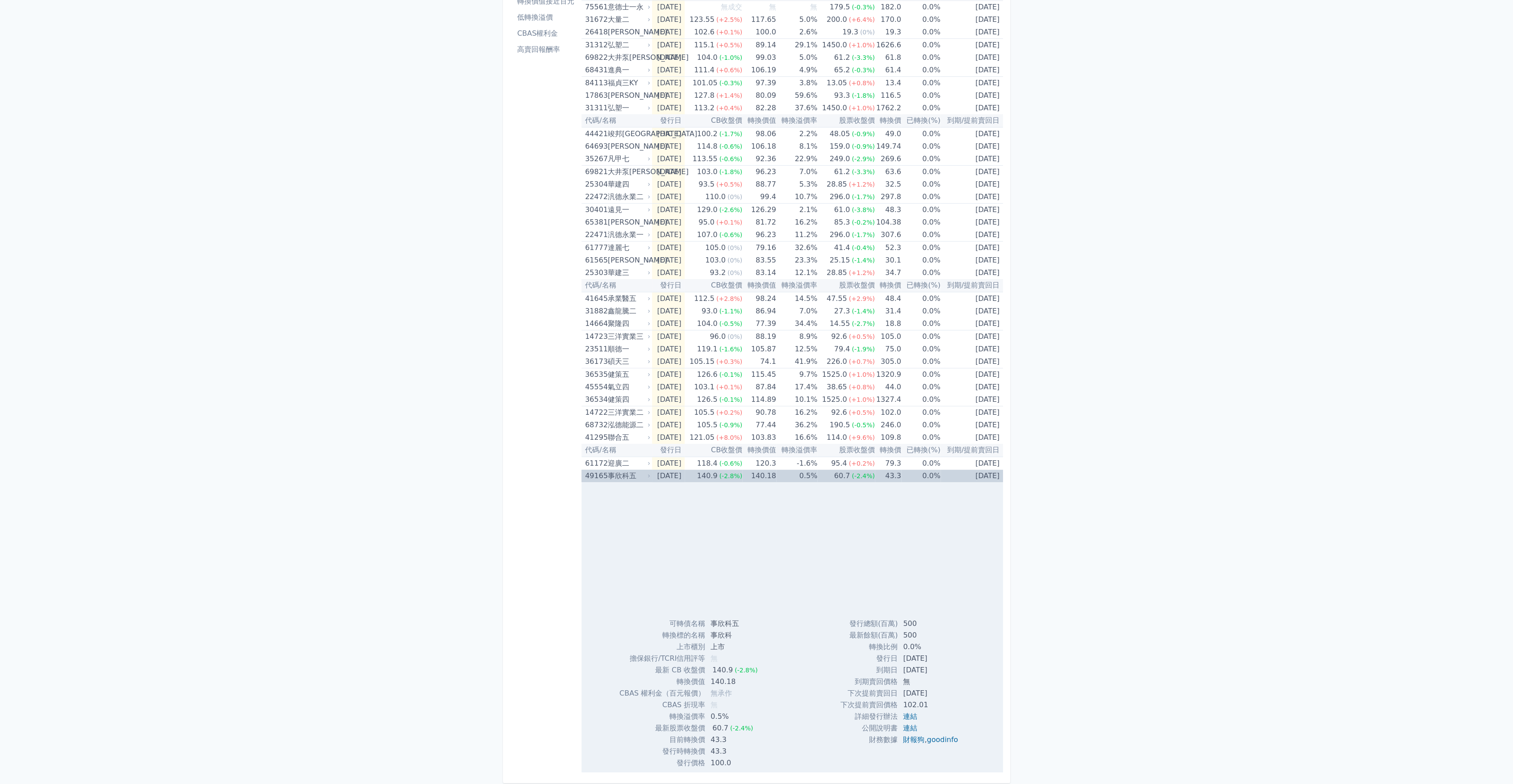
scroll to position [127, 0]
click at [1062, 603] on div "可轉債列表 財務數據 可轉債列表 財務數據 登出 登出 按代號排序 即將/近期發行 一年內到期 轉換比例 低收盤價 轉換價值接近百元 低轉換溢價" at bounding box center [756, 329] width 1513 height 912
click at [713, 475] on div "140.9" at bounding box center [707, 474] width 24 height 12
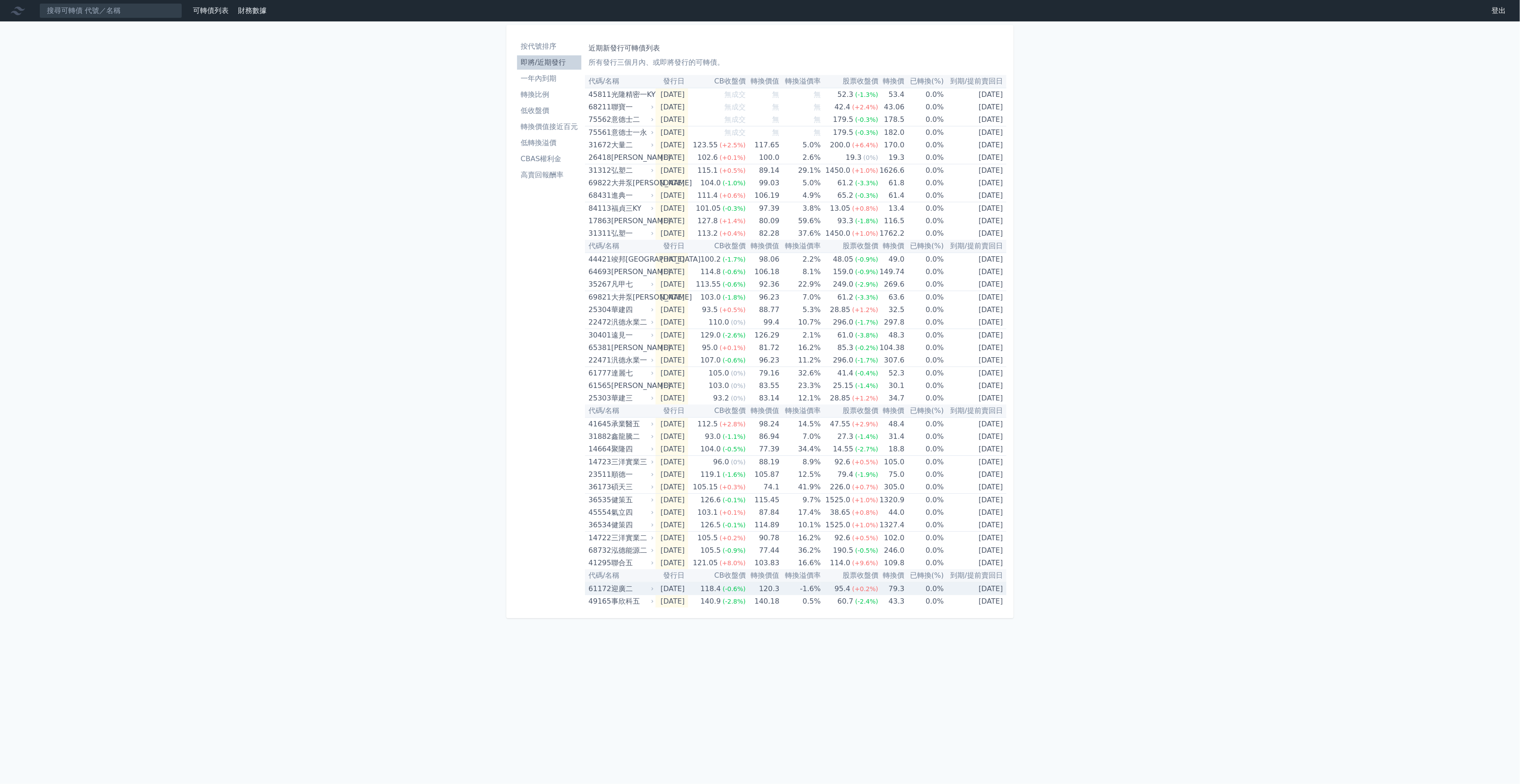
click at [689, 590] on td "[DATE]" at bounding box center [672, 589] width 33 height 13
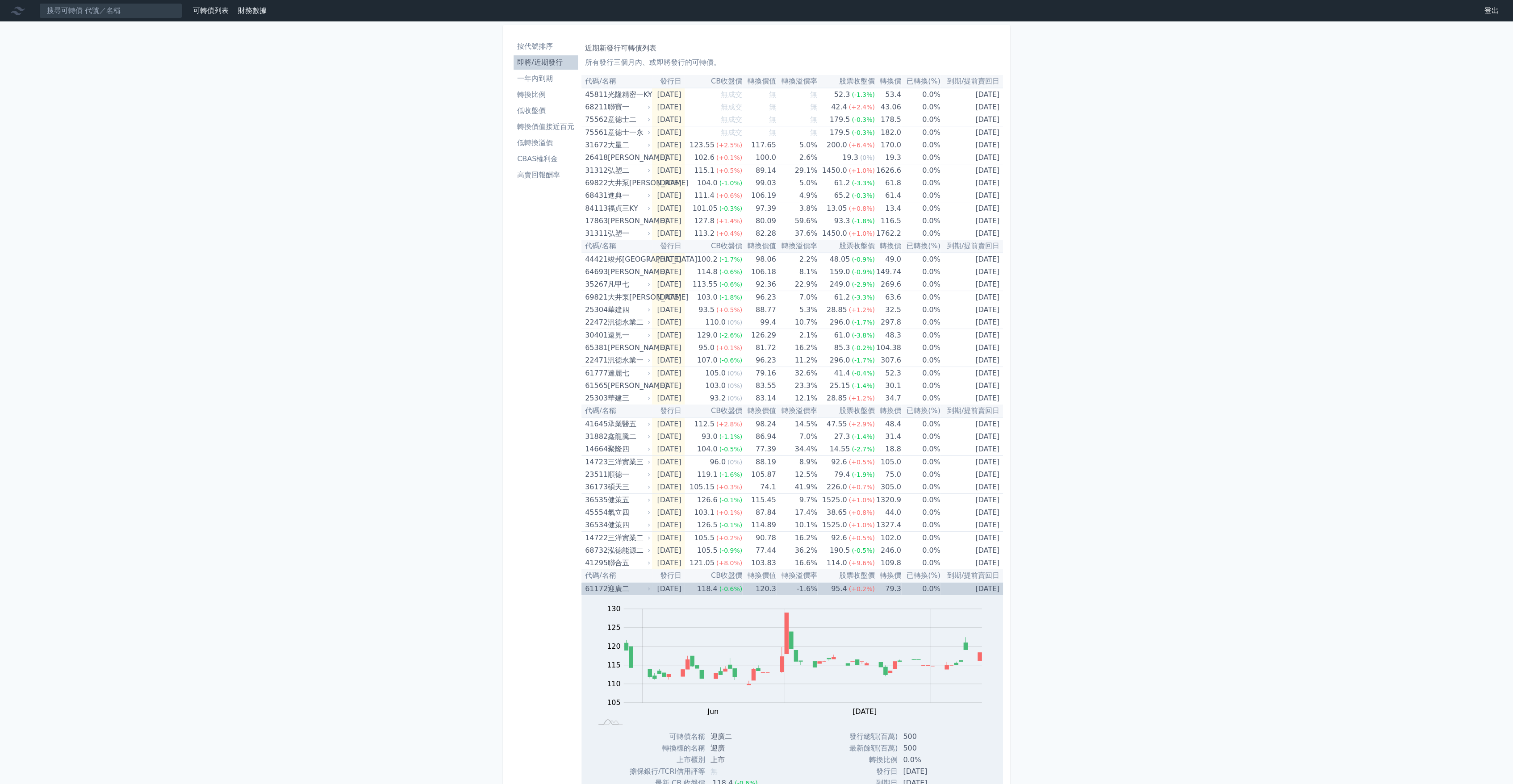
click at [705, 588] on td "118.4 (-0.6%)" at bounding box center [713, 589] width 58 height 13
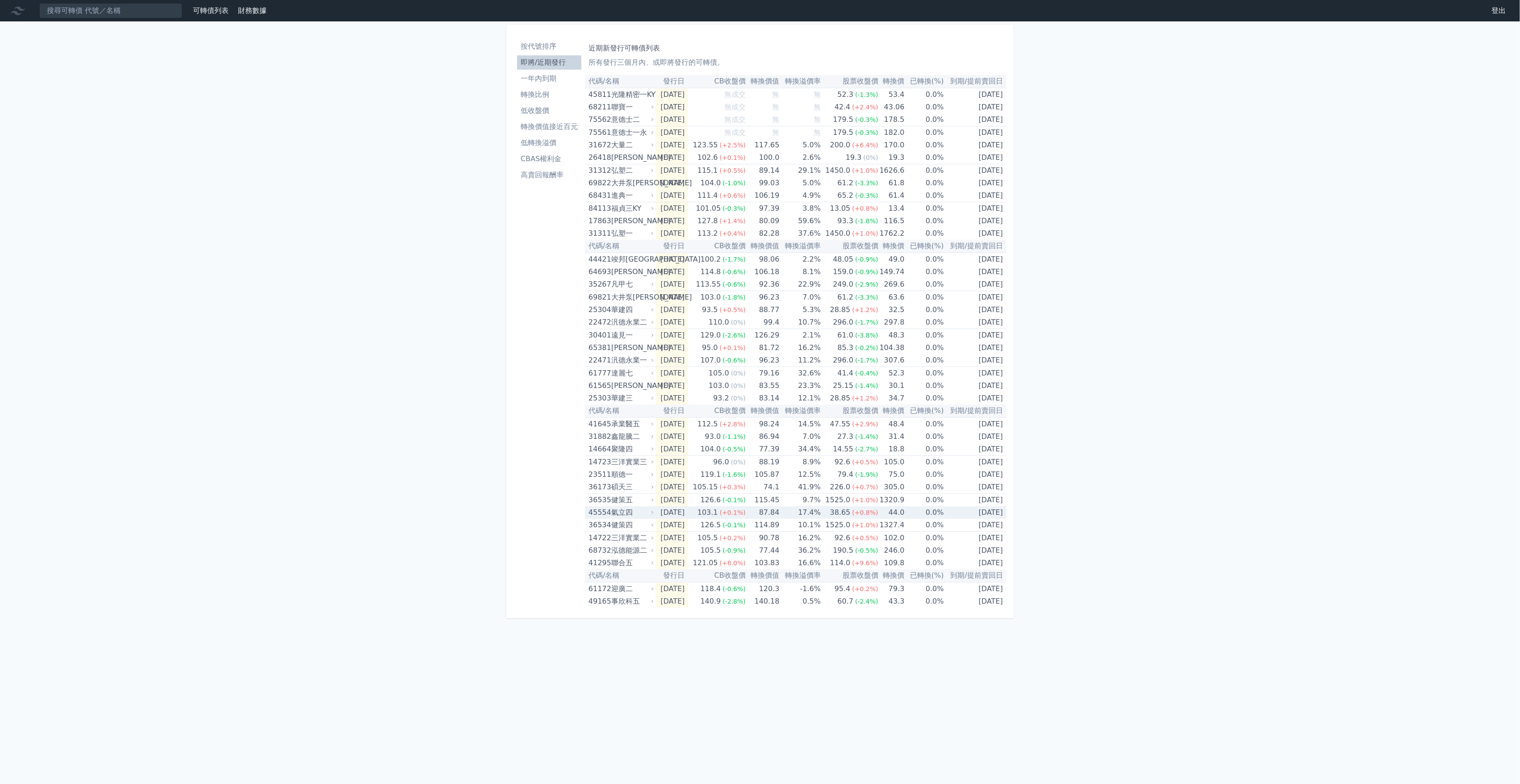
click at [741, 513] on span "(+0.1%)" at bounding box center [733, 513] width 26 height 7
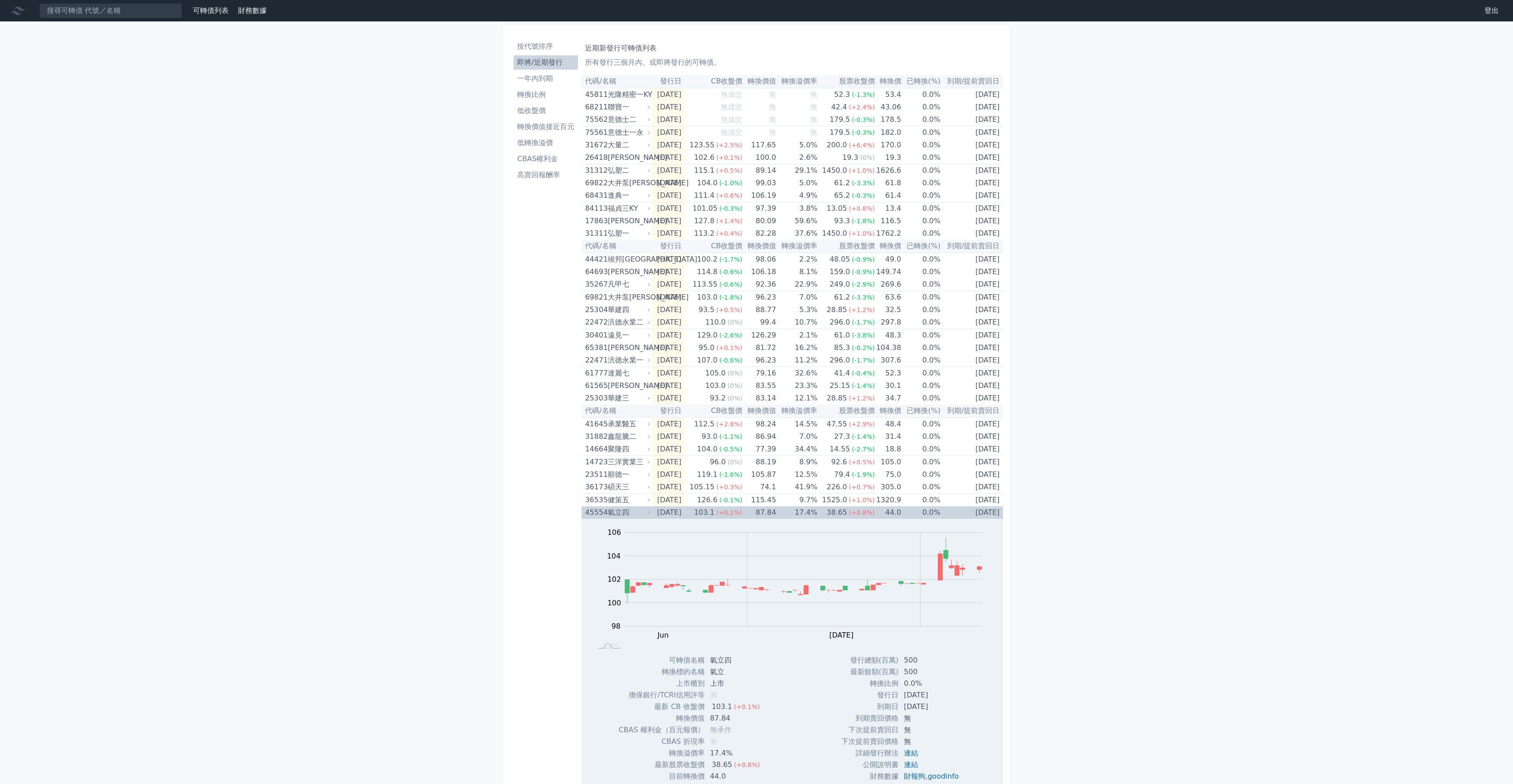
click at [741, 513] on span "(+0.1%)" at bounding box center [729, 513] width 26 height 7
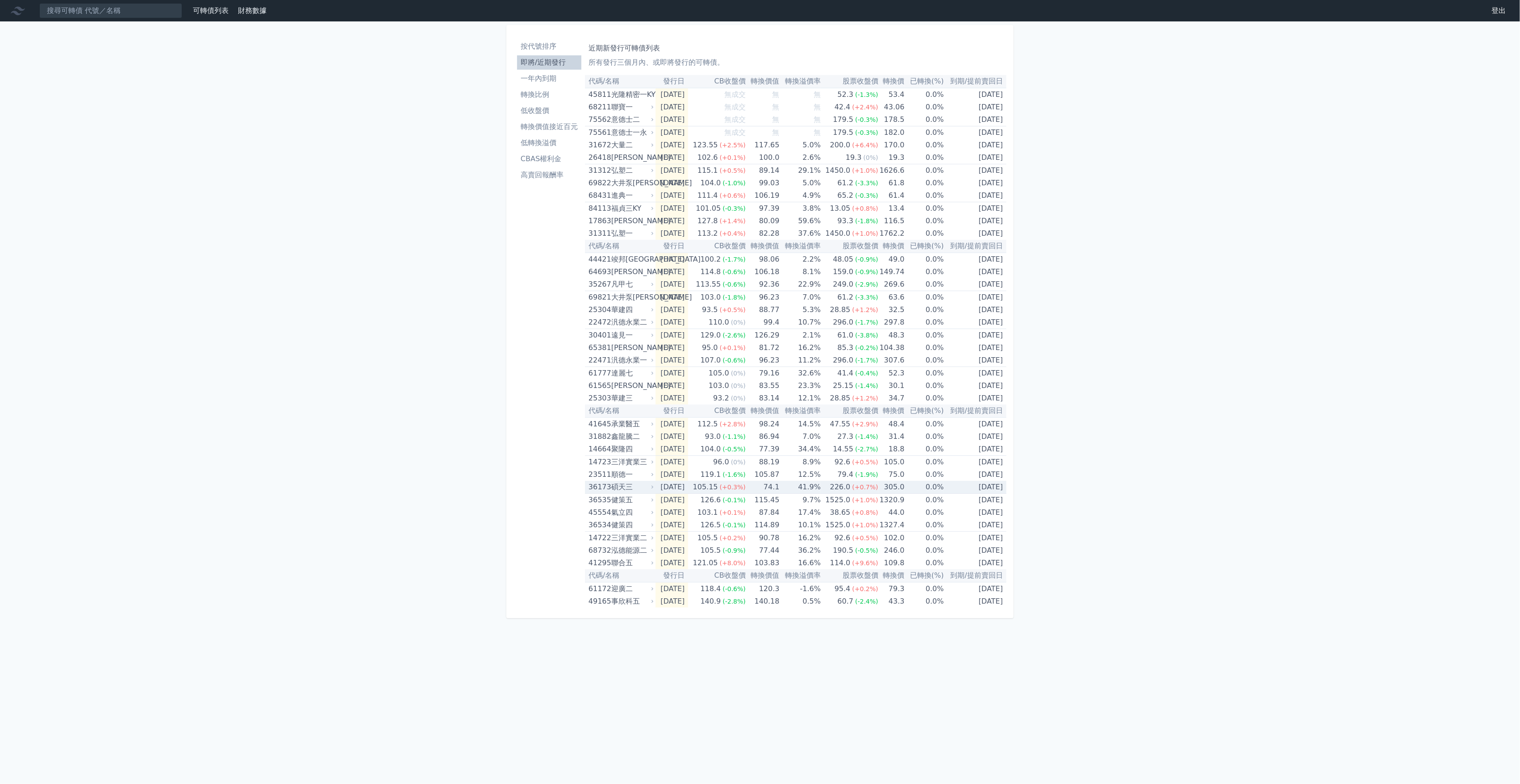
click at [746, 484] on span "(+0.3%)" at bounding box center [733, 487] width 26 height 7
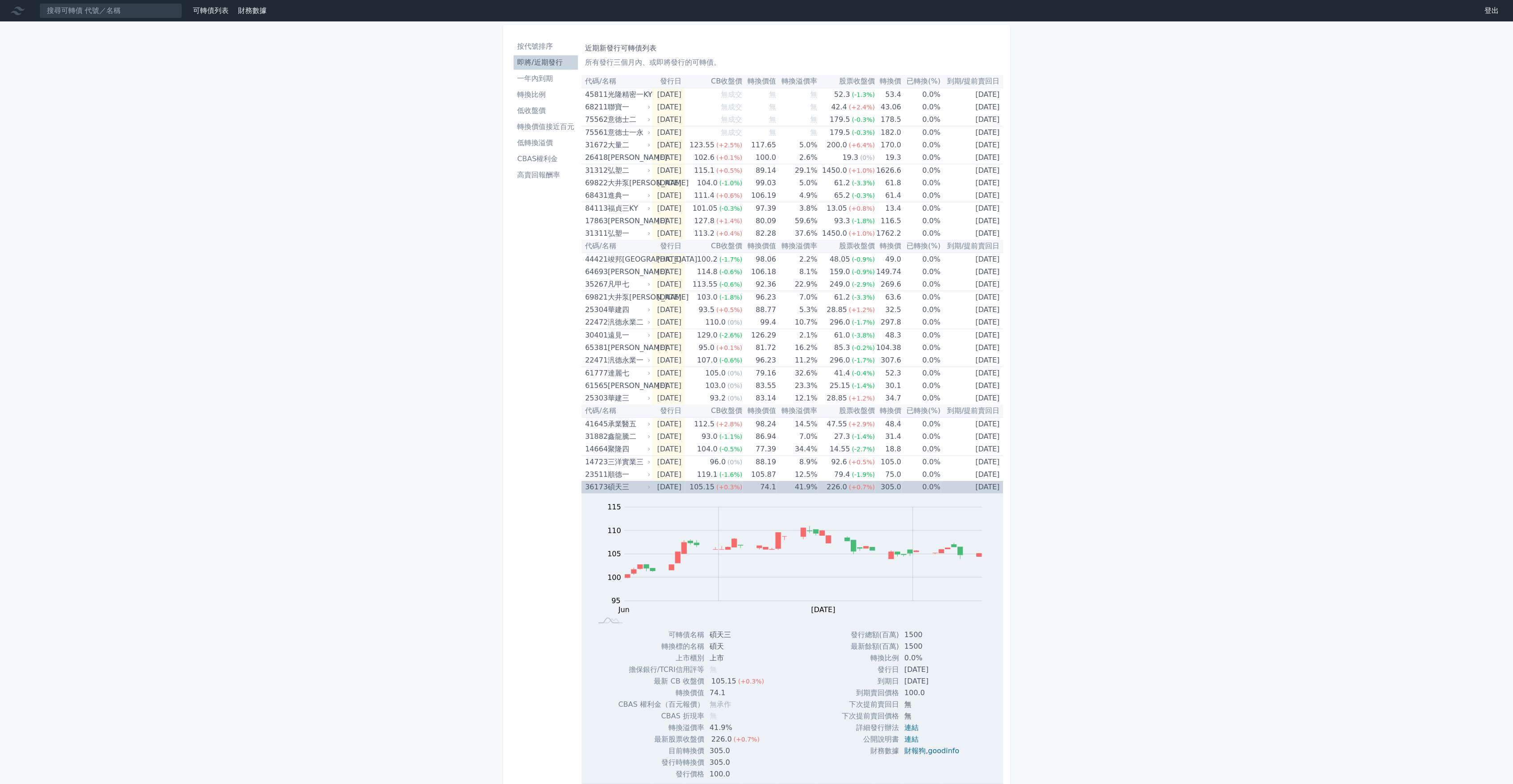
click at [752, 481] on td "74.1" at bounding box center [759, 487] width 34 height 12
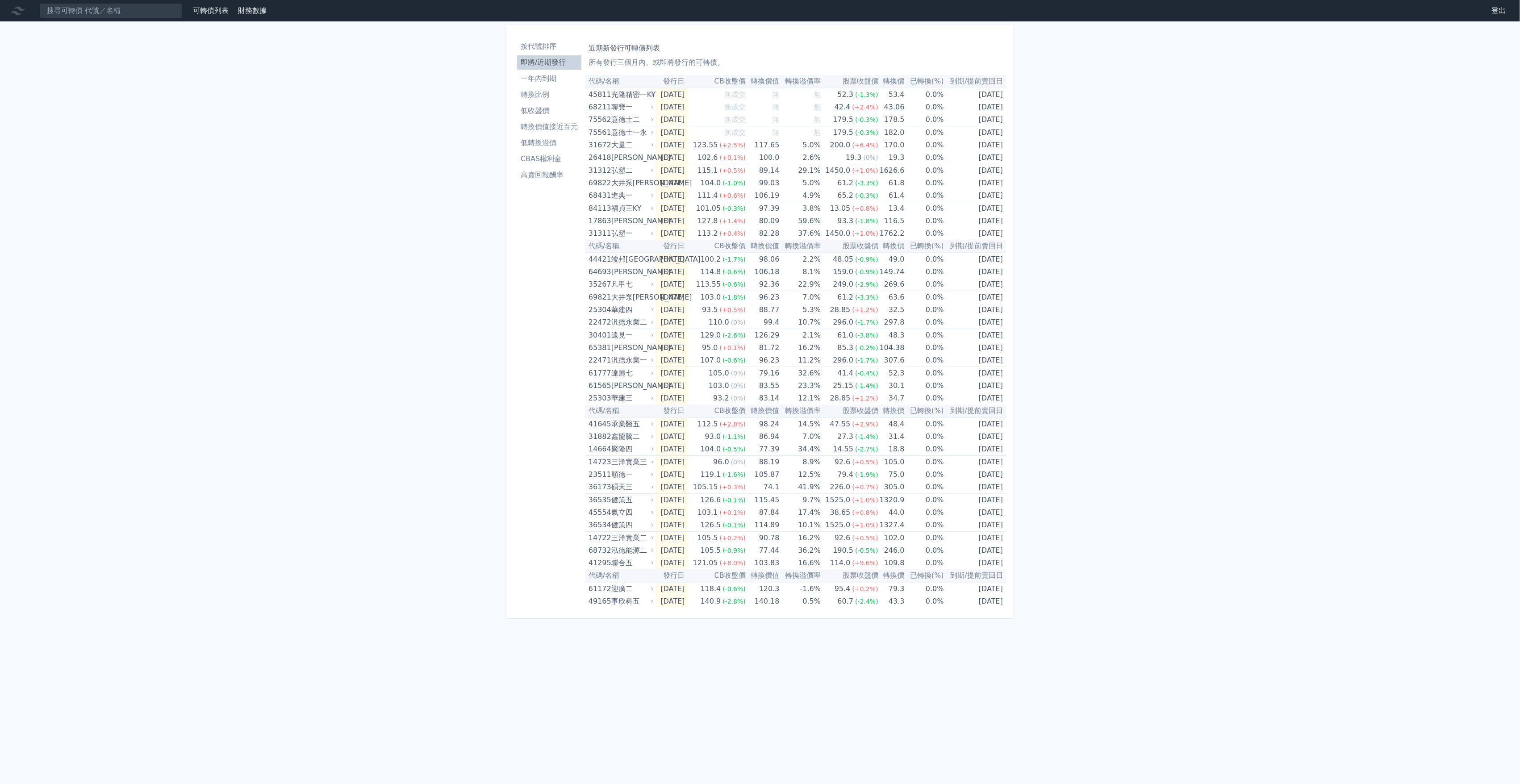
click at [552, 126] on li "轉換價值接近百元" at bounding box center [549, 127] width 64 height 11
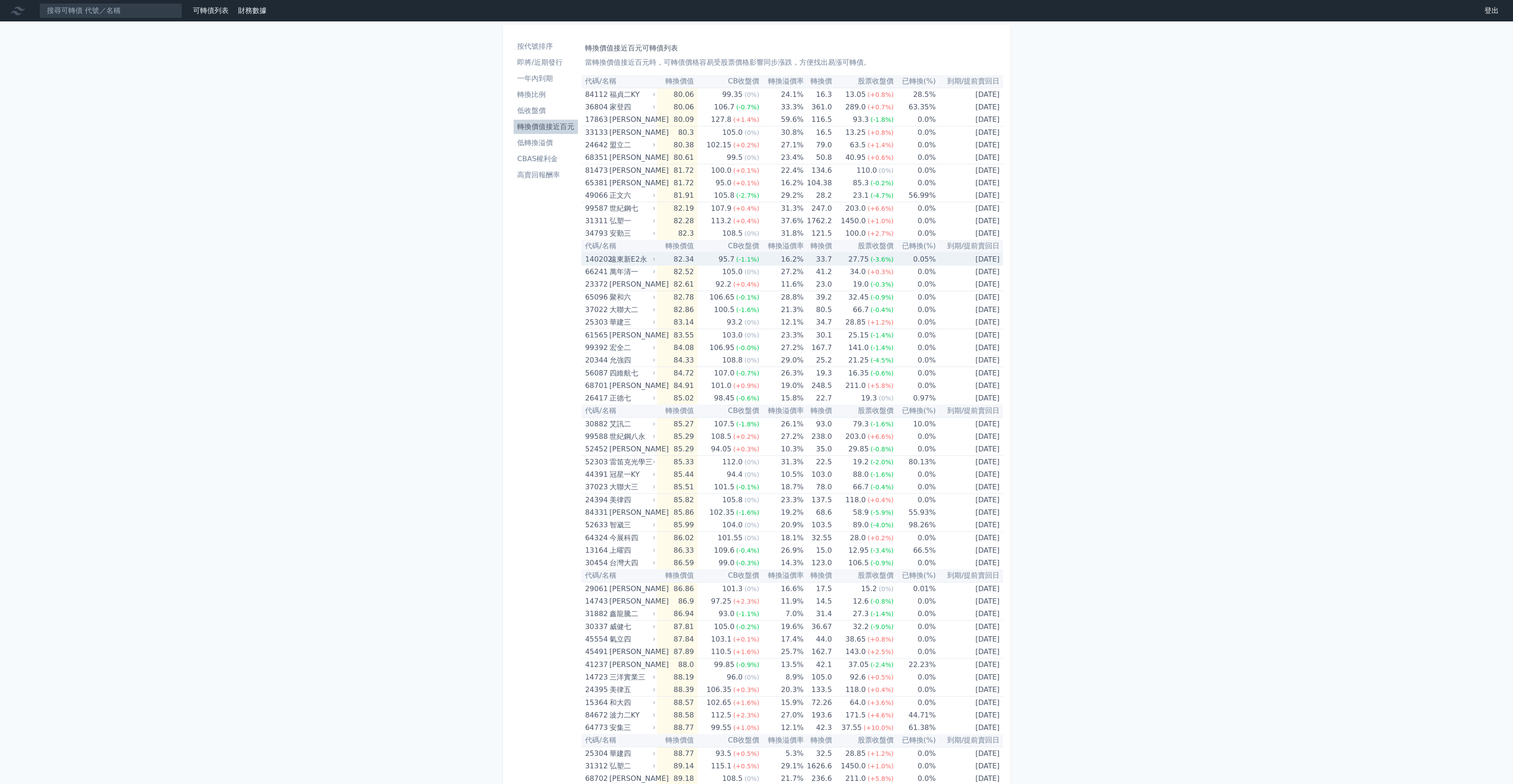
click at [751, 257] on span "(-1.1%)" at bounding box center [747, 260] width 23 height 7
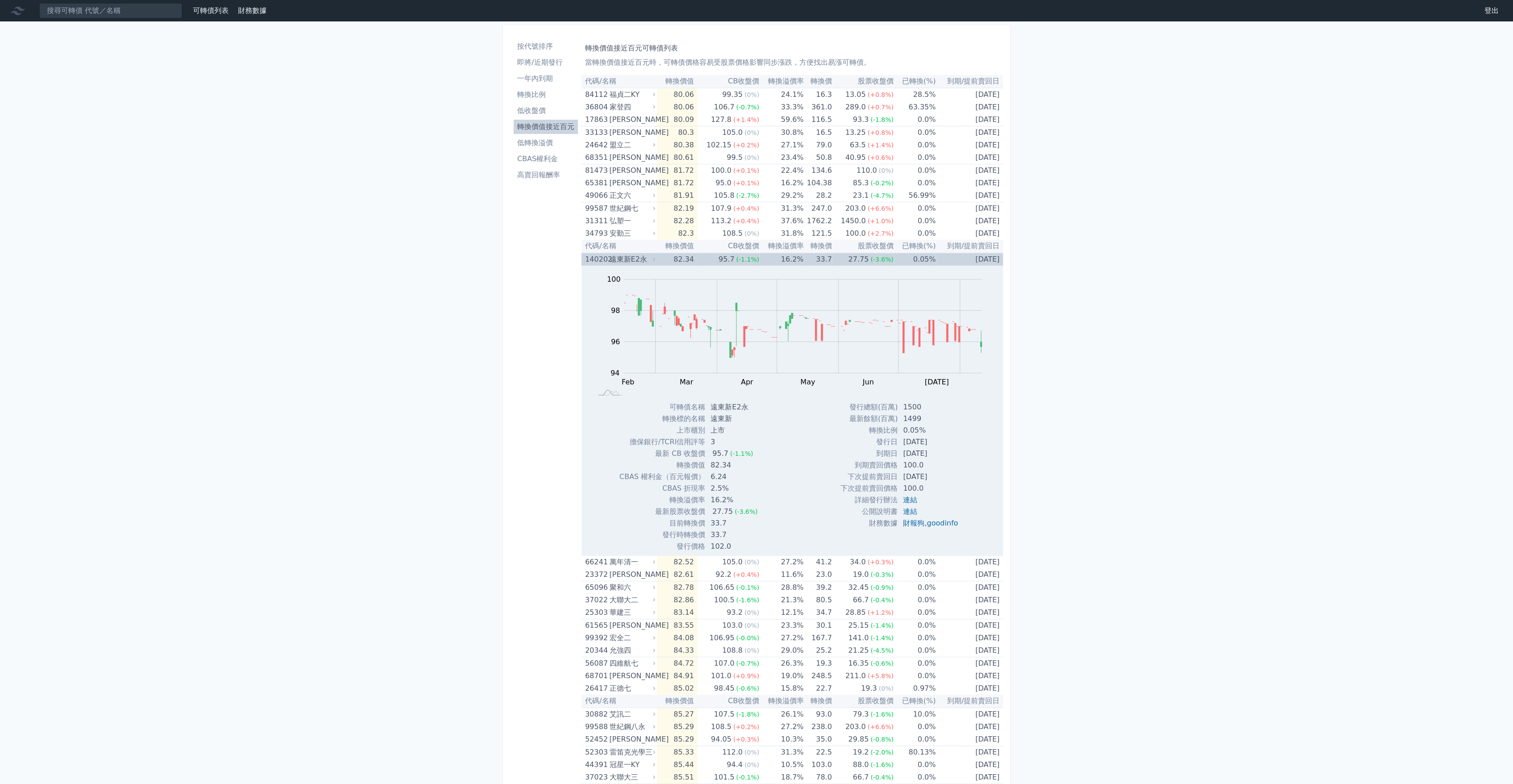
click at [751, 257] on span "(-1.1%)" at bounding box center [747, 260] width 23 height 7
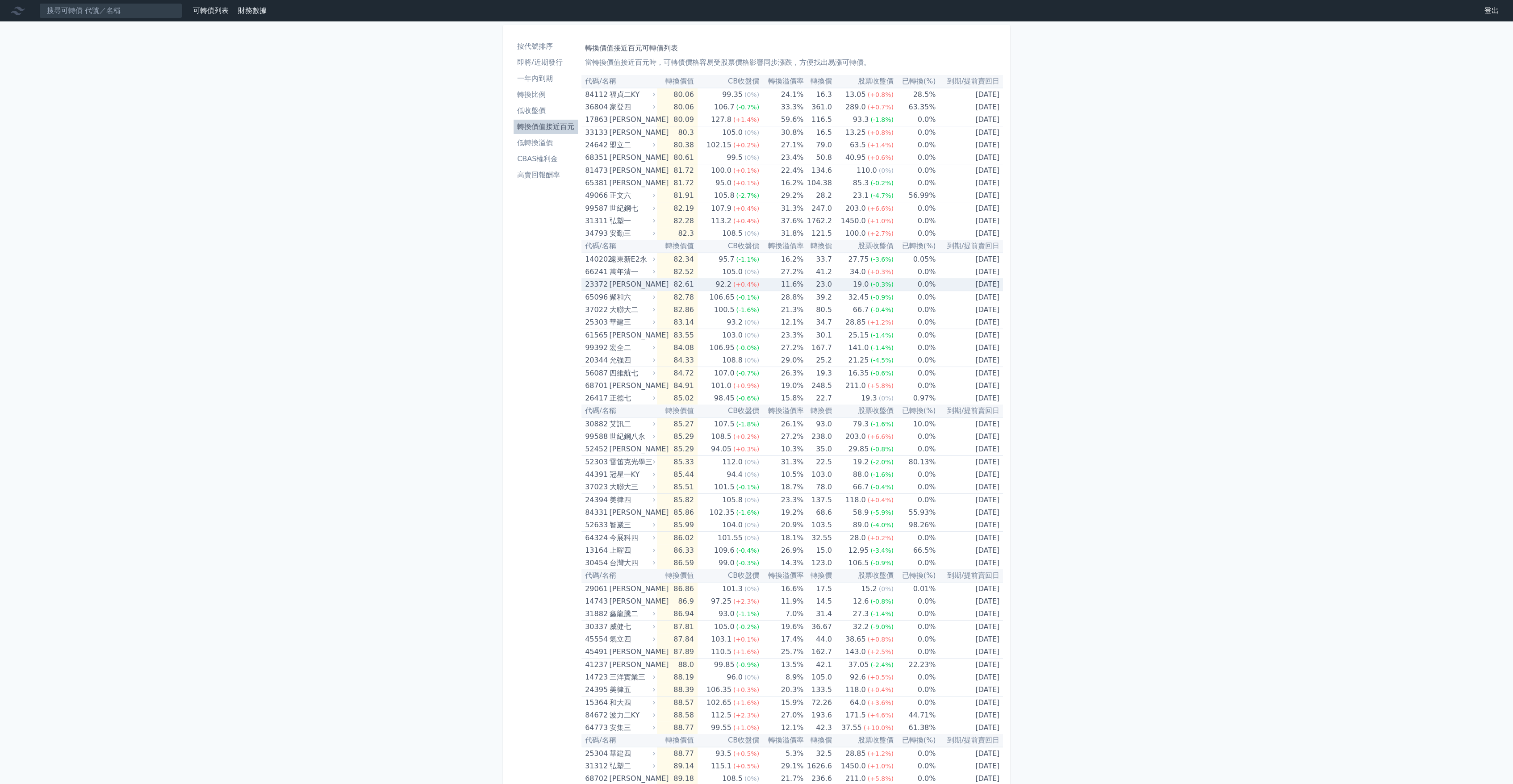
click at [600, 288] on div "23372" at bounding box center [595, 284] width 22 height 12
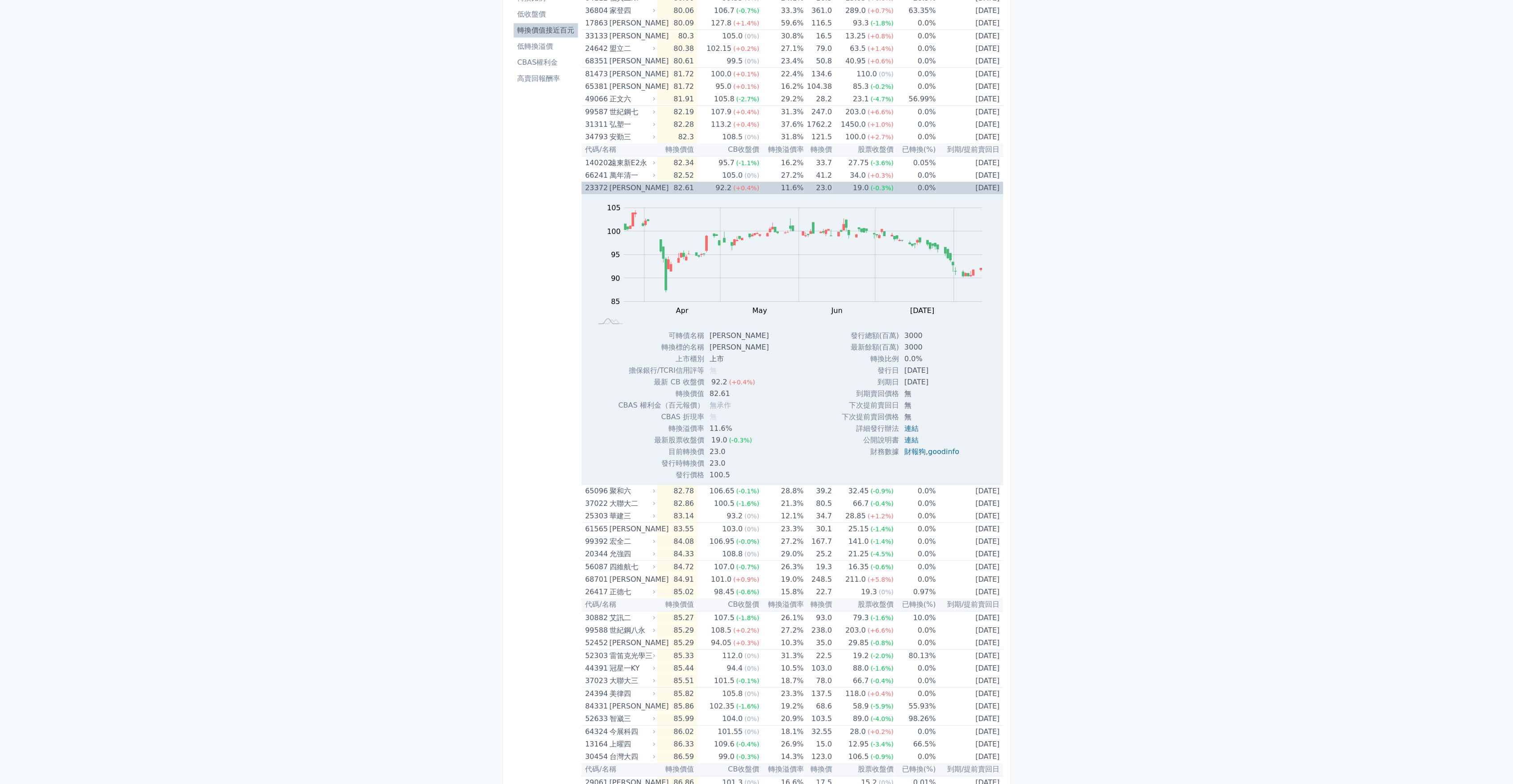
scroll to position [99, 0]
click at [632, 502] on div "大聯大二" at bounding box center [631, 500] width 44 height 12
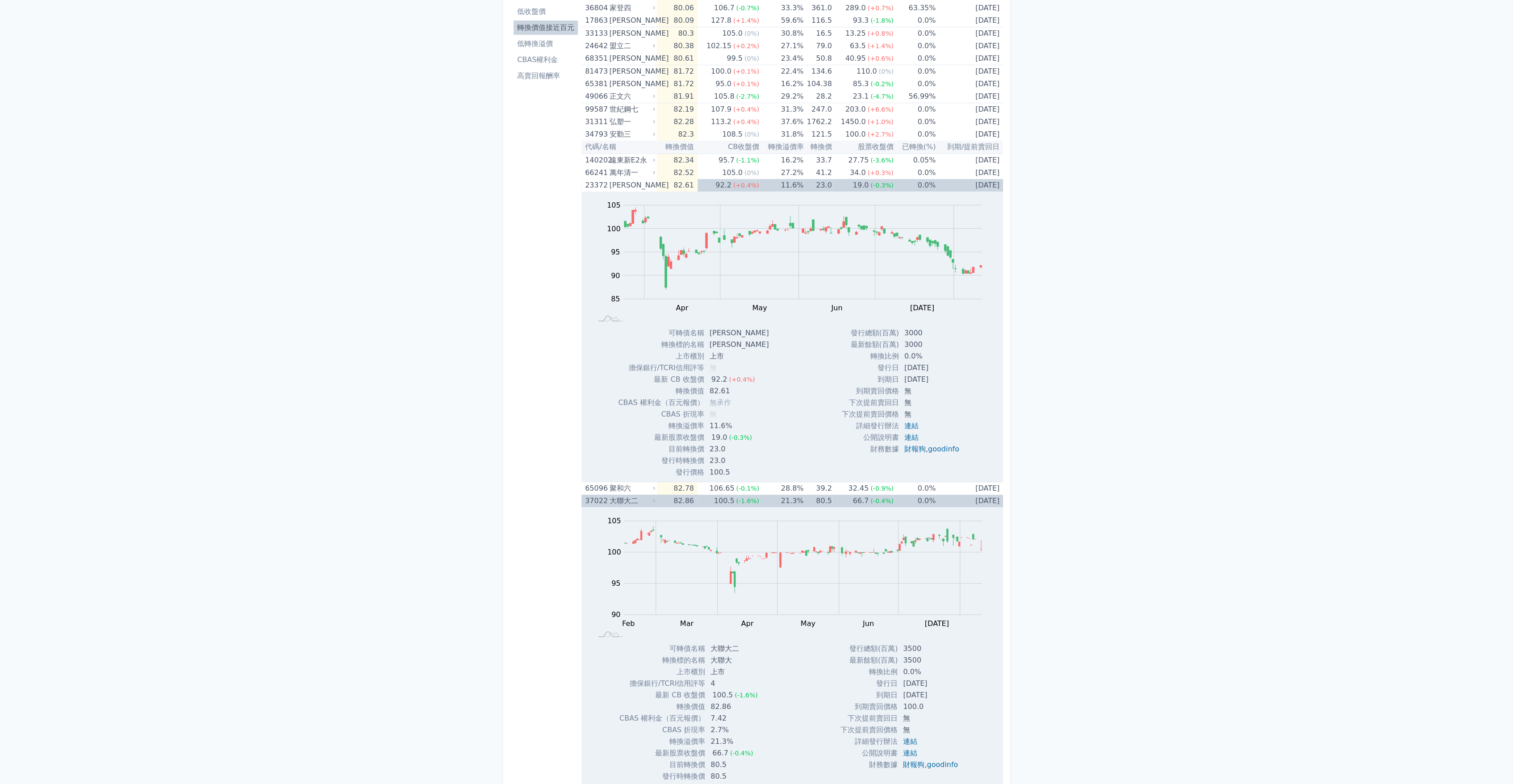
click at [632, 502] on div "大聯大二" at bounding box center [631, 500] width 44 height 12
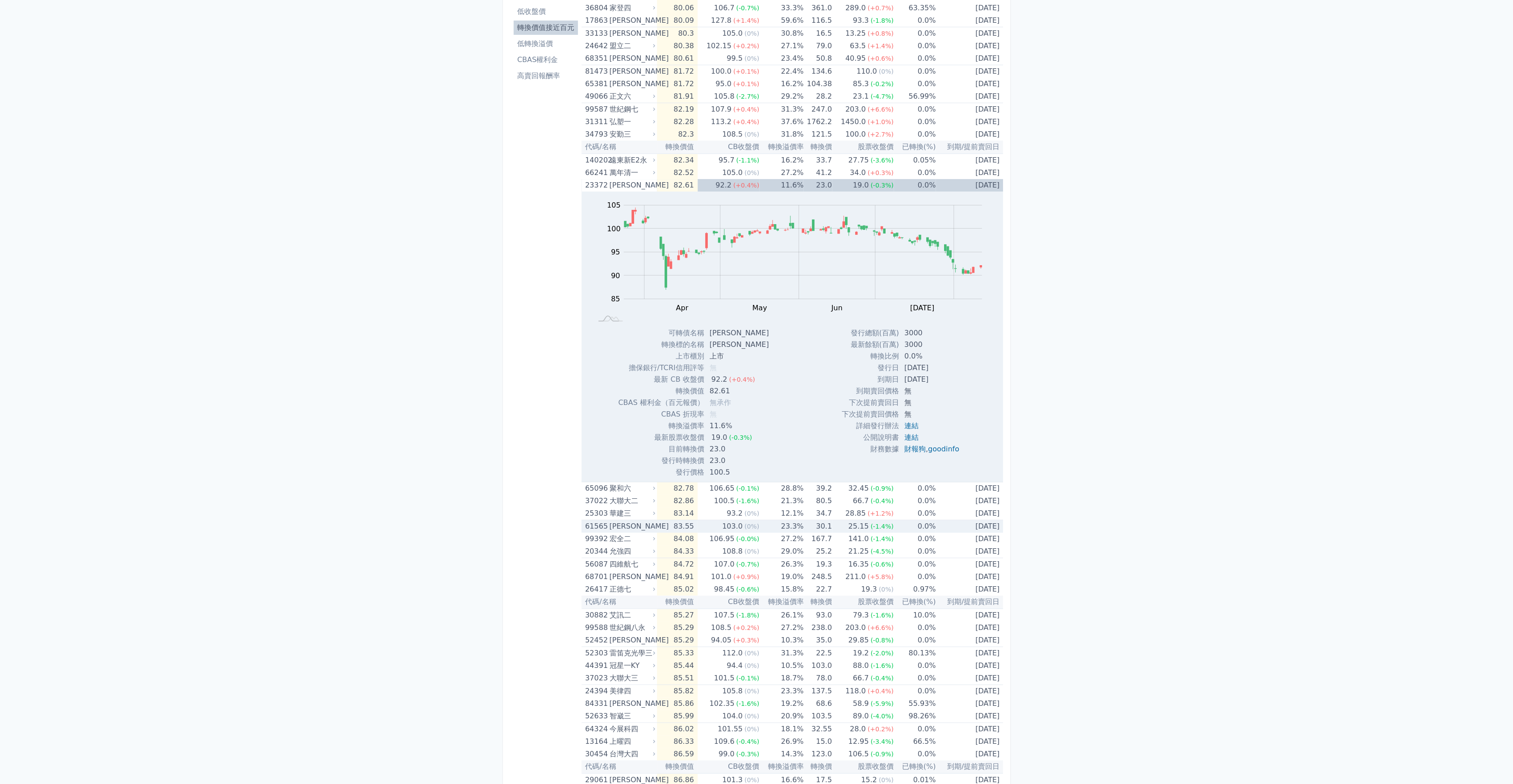
click at [636, 526] on div "[PERSON_NAME]" at bounding box center [631, 526] width 44 height 12
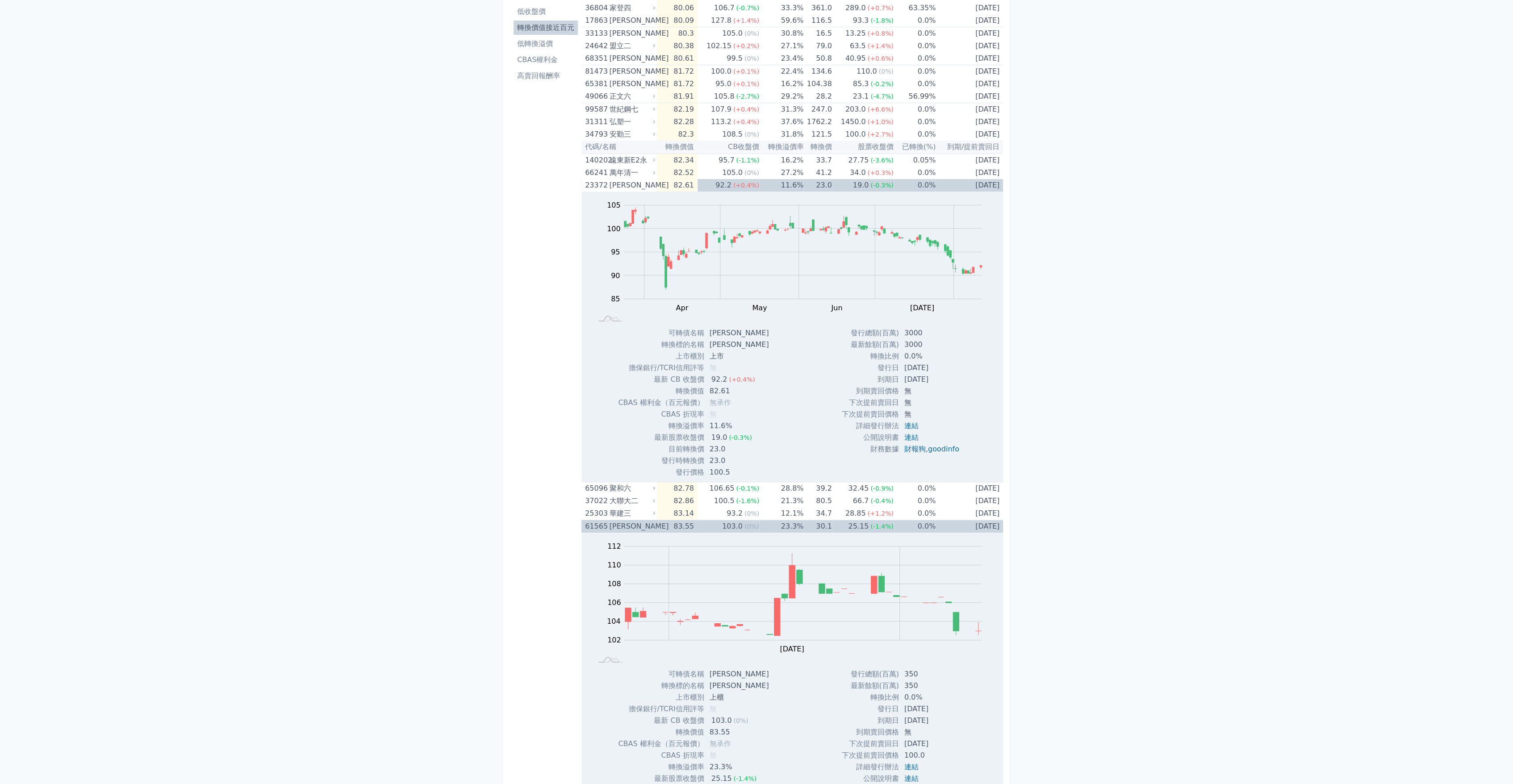
click at [636, 526] on div "[PERSON_NAME]" at bounding box center [631, 526] width 44 height 12
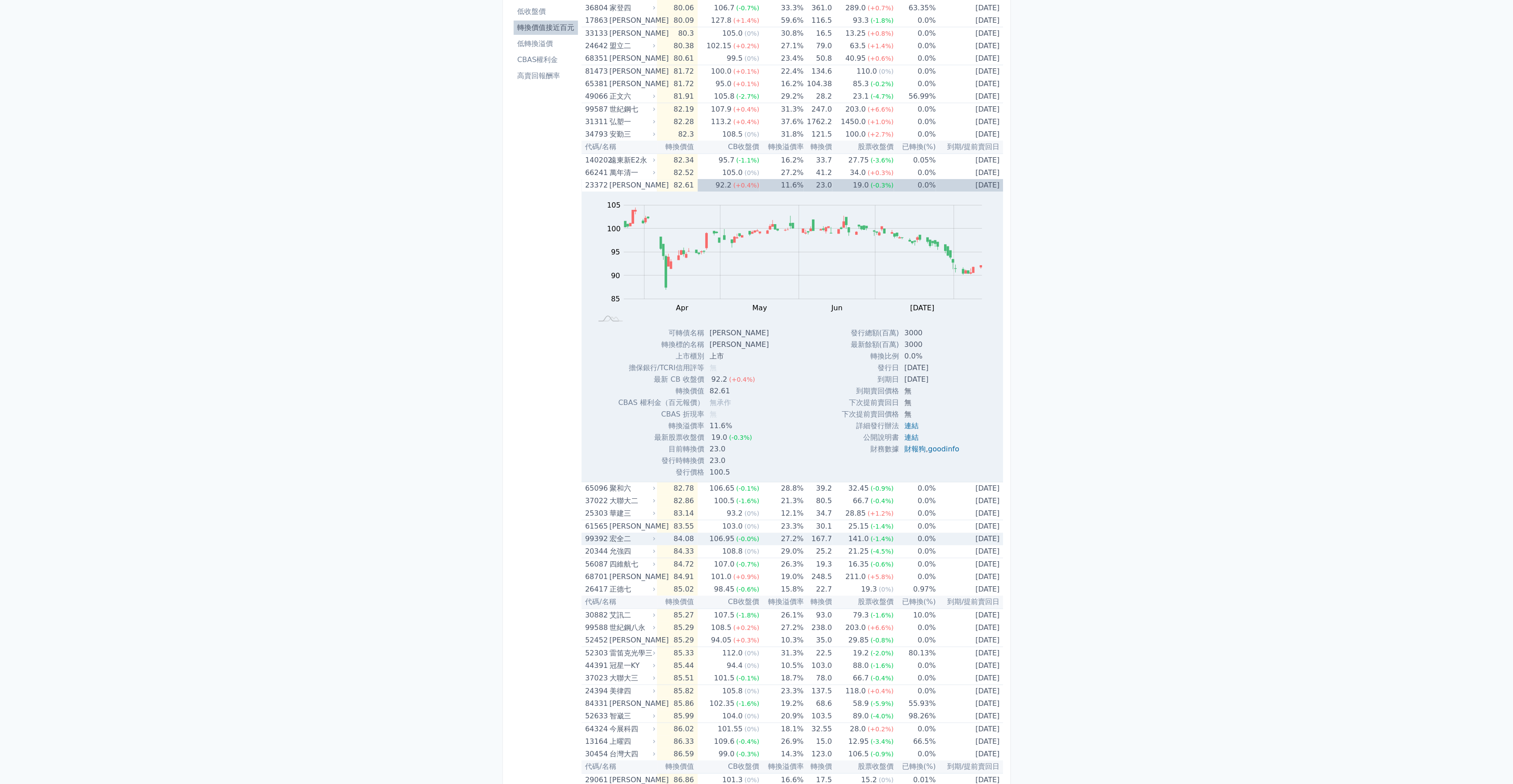
click at [637, 537] on div "宏全二" at bounding box center [631, 539] width 44 height 12
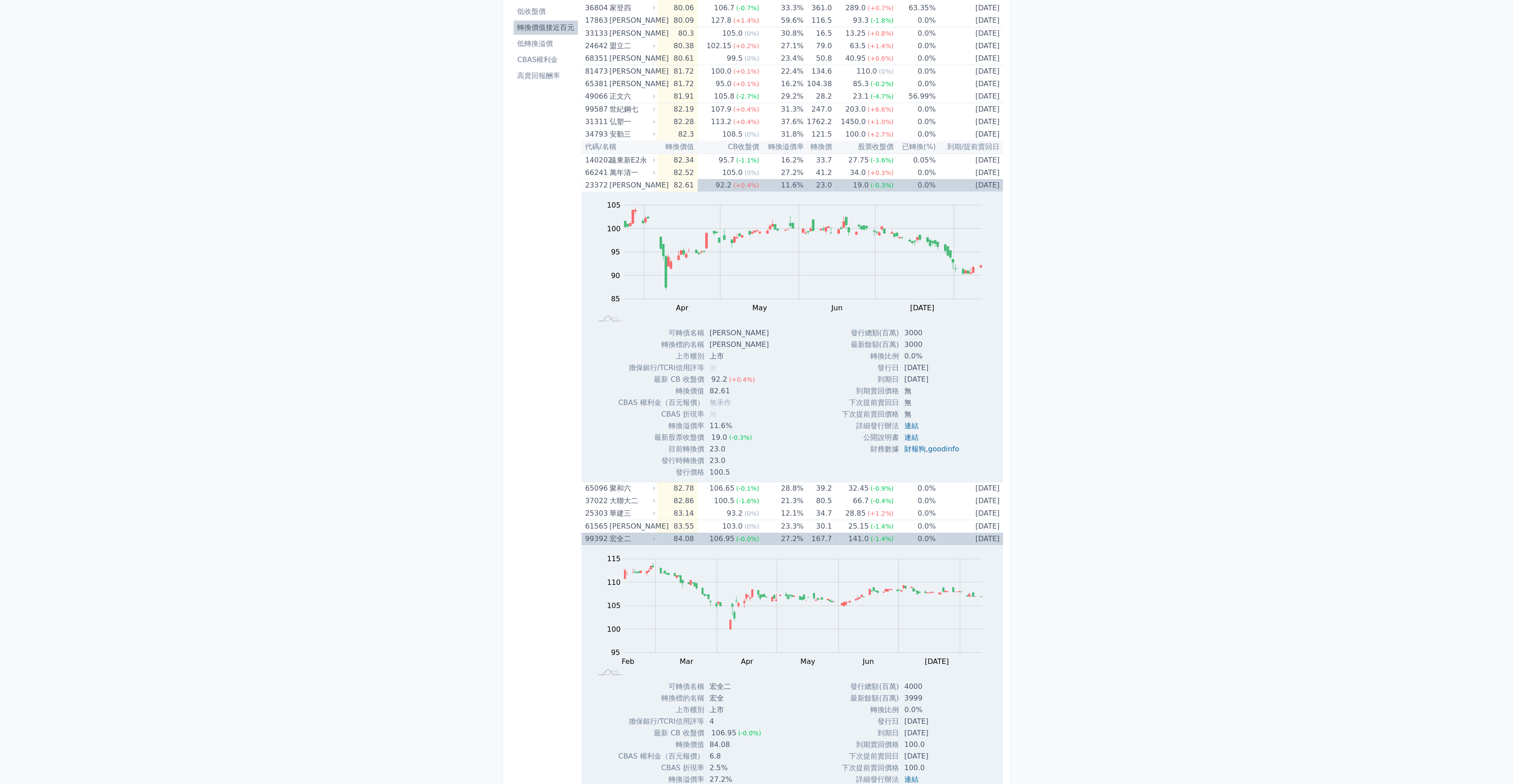
click at [637, 537] on div "宏全二" at bounding box center [631, 539] width 44 height 12
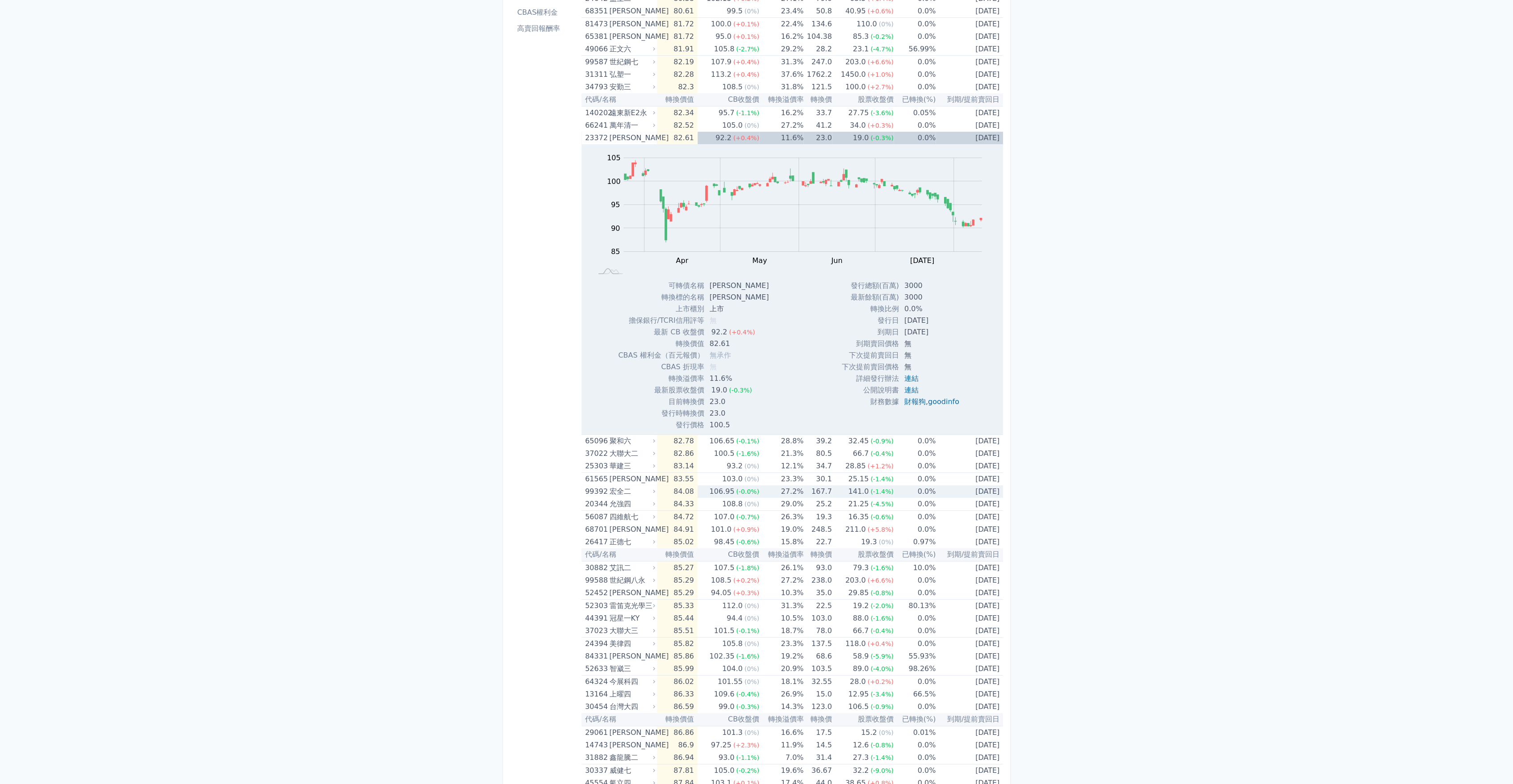
scroll to position [149, 0]
click at [636, 530] on div "[PERSON_NAME]" at bounding box center [631, 527] width 44 height 12
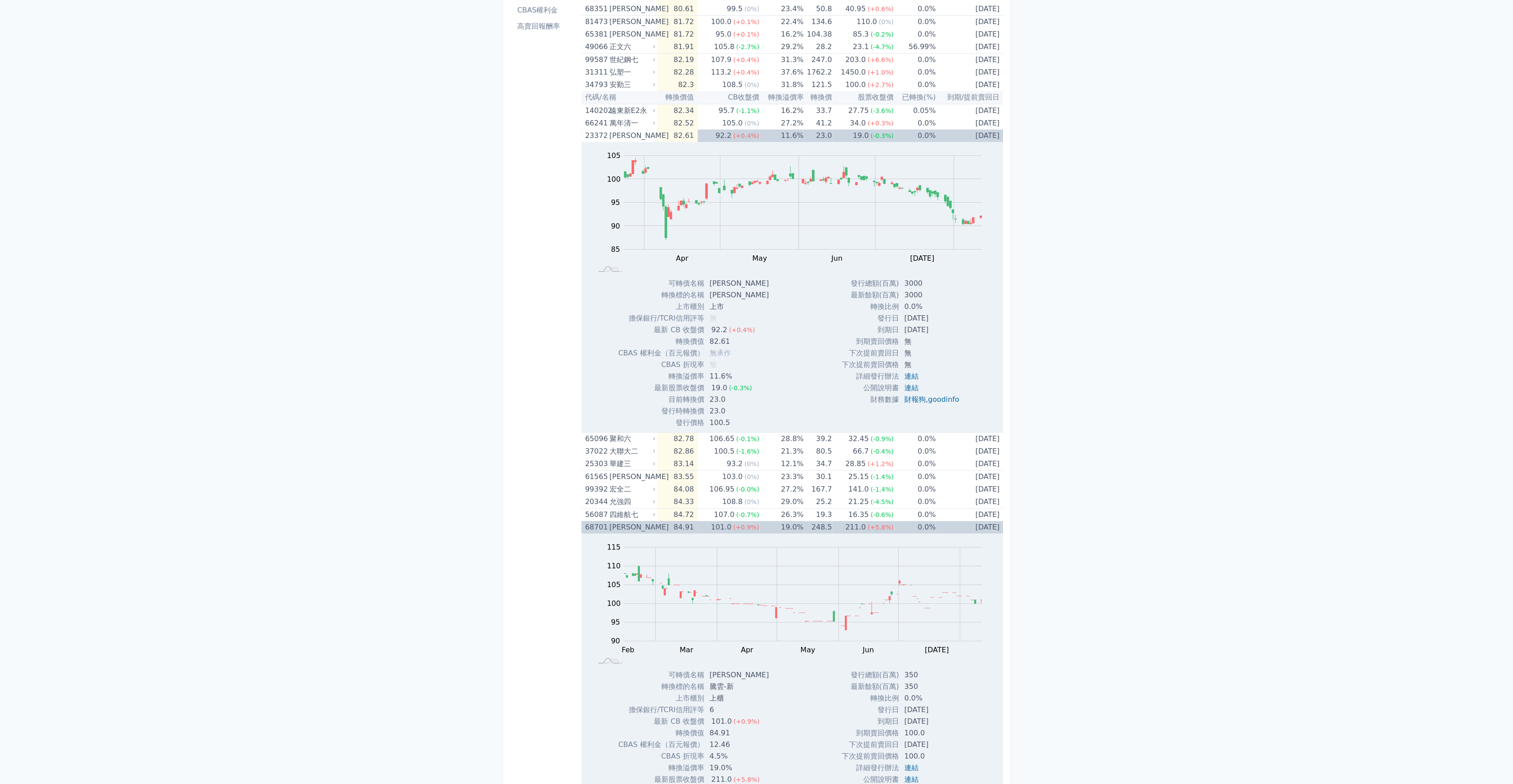
click at [636, 530] on div "[PERSON_NAME]" at bounding box center [631, 527] width 44 height 12
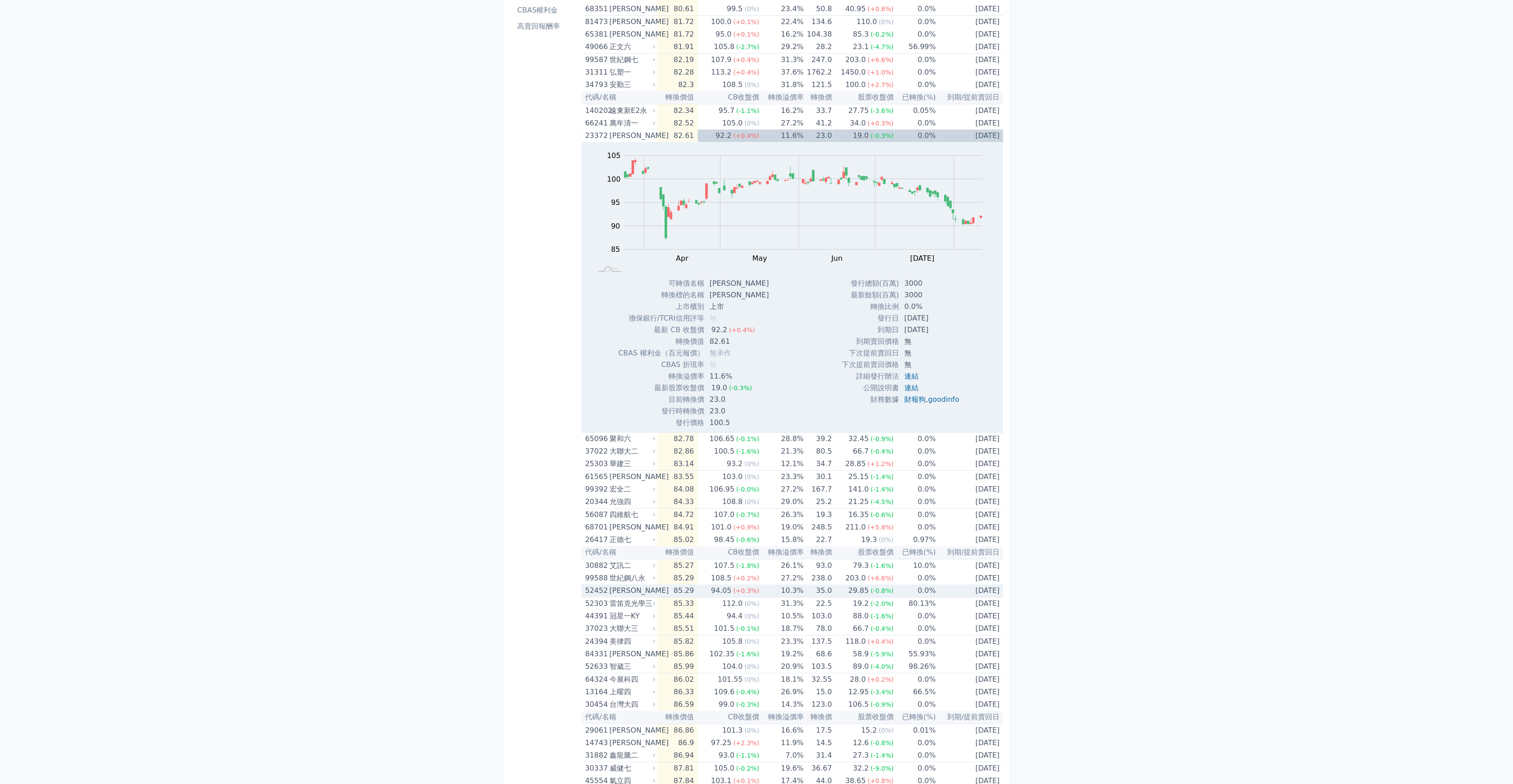
click at [673, 592] on td "85.29" at bounding box center [677, 591] width 40 height 13
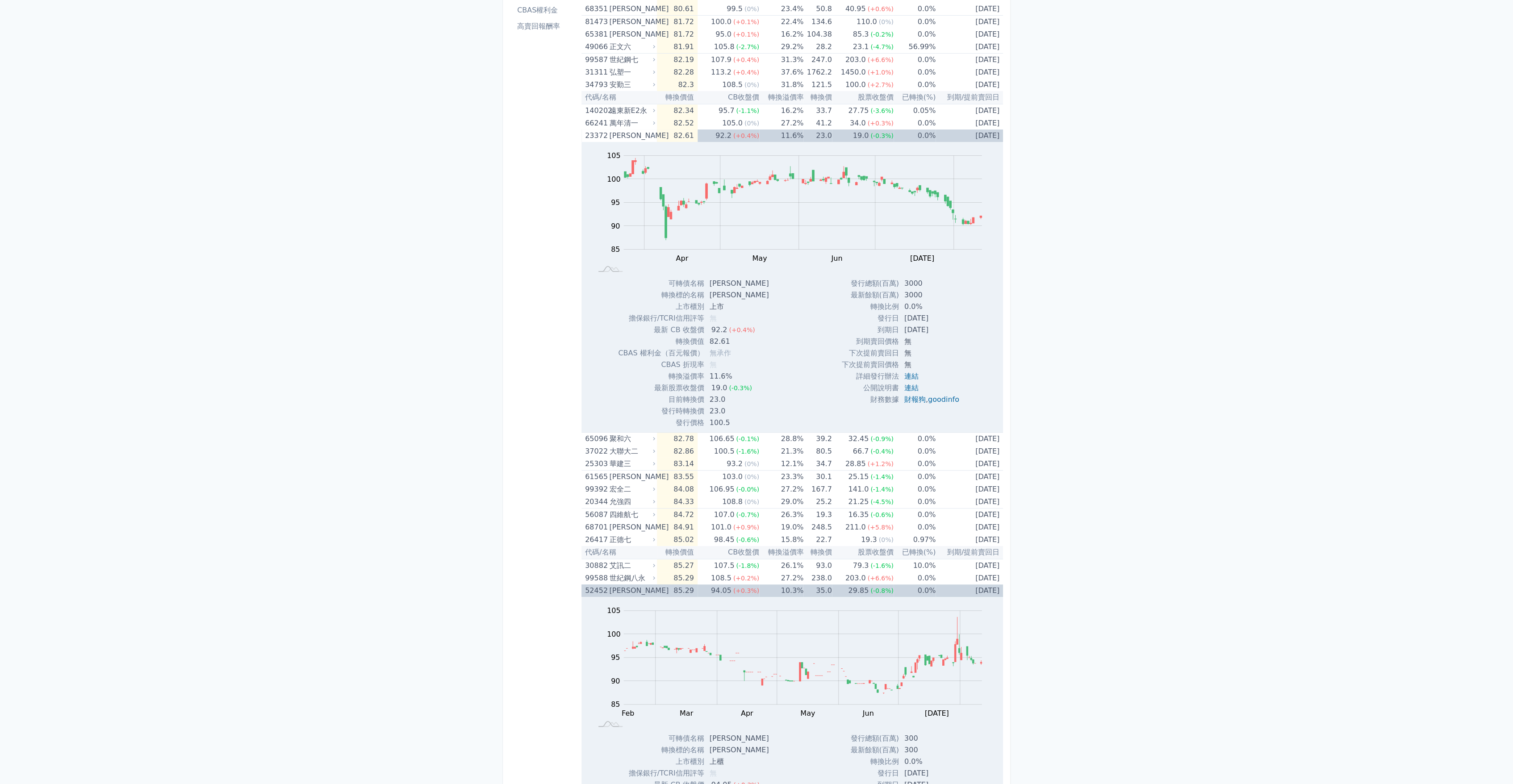
click at [673, 592] on td "85.29" at bounding box center [677, 591] width 40 height 12
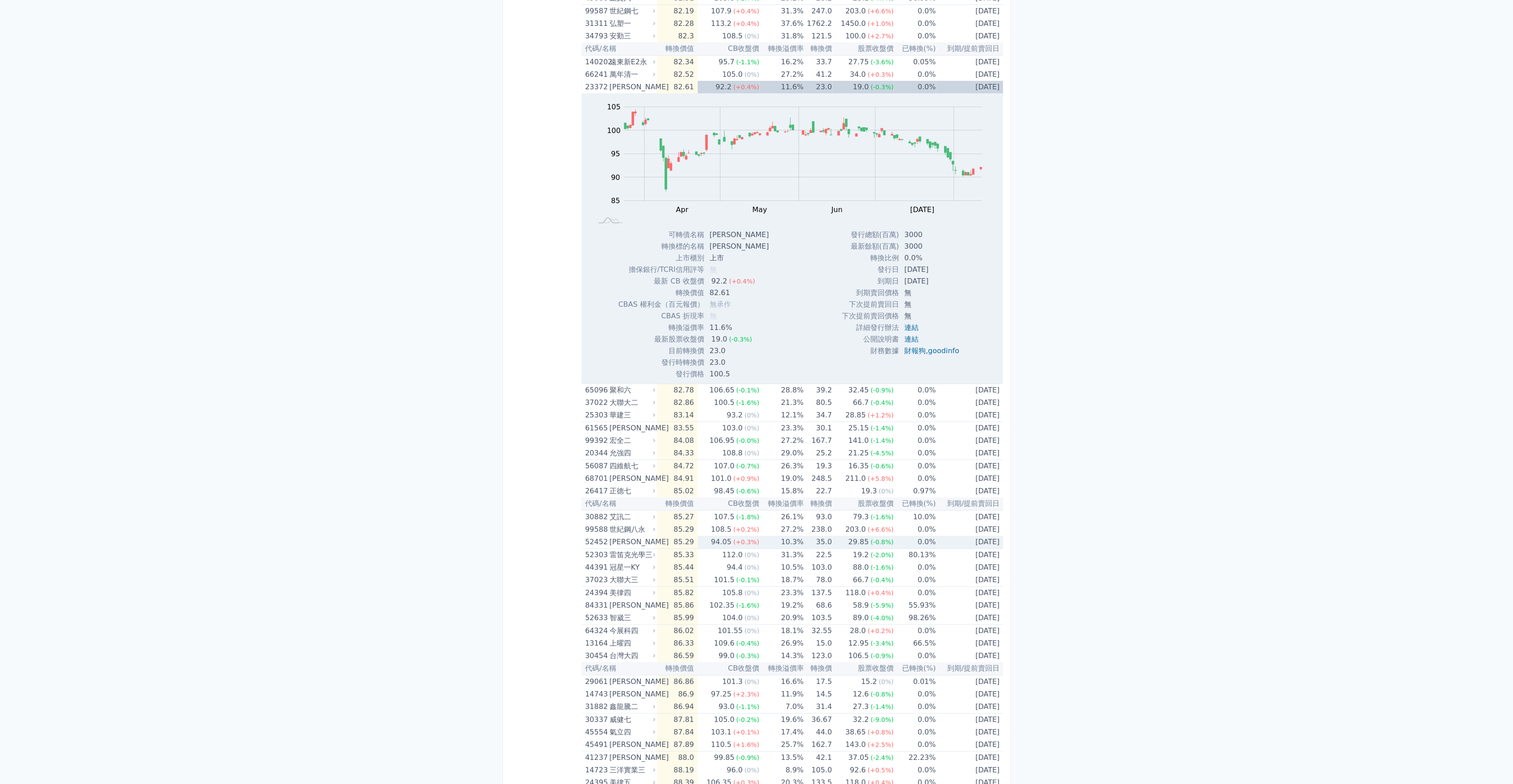
scroll to position [198, 0]
click at [664, 651] on td "86.59" at bounding box center [677, 655] width 40 height 12
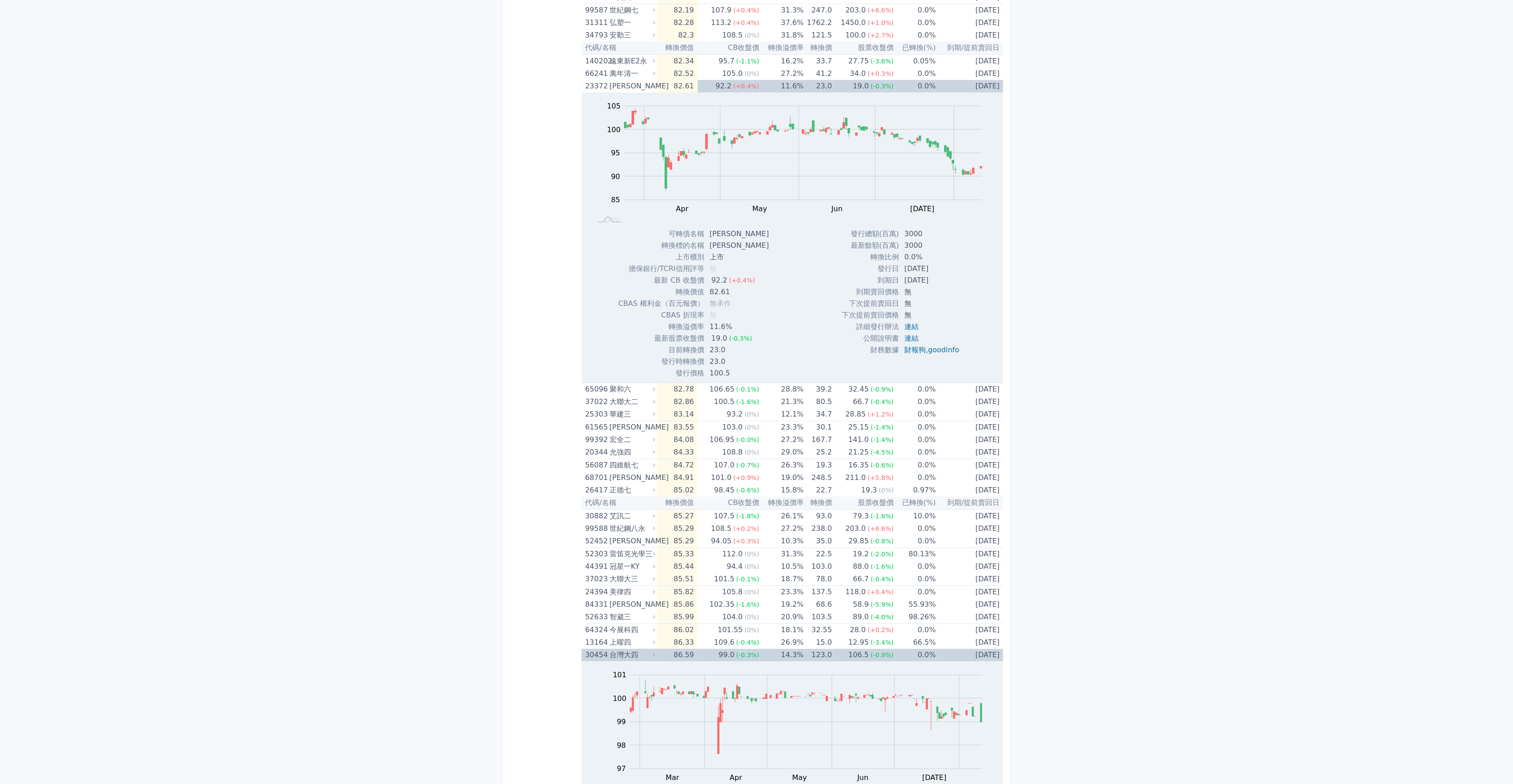
click at [665, 651] on td "86.59" at bounding box center [677, 655] width 40 height 12
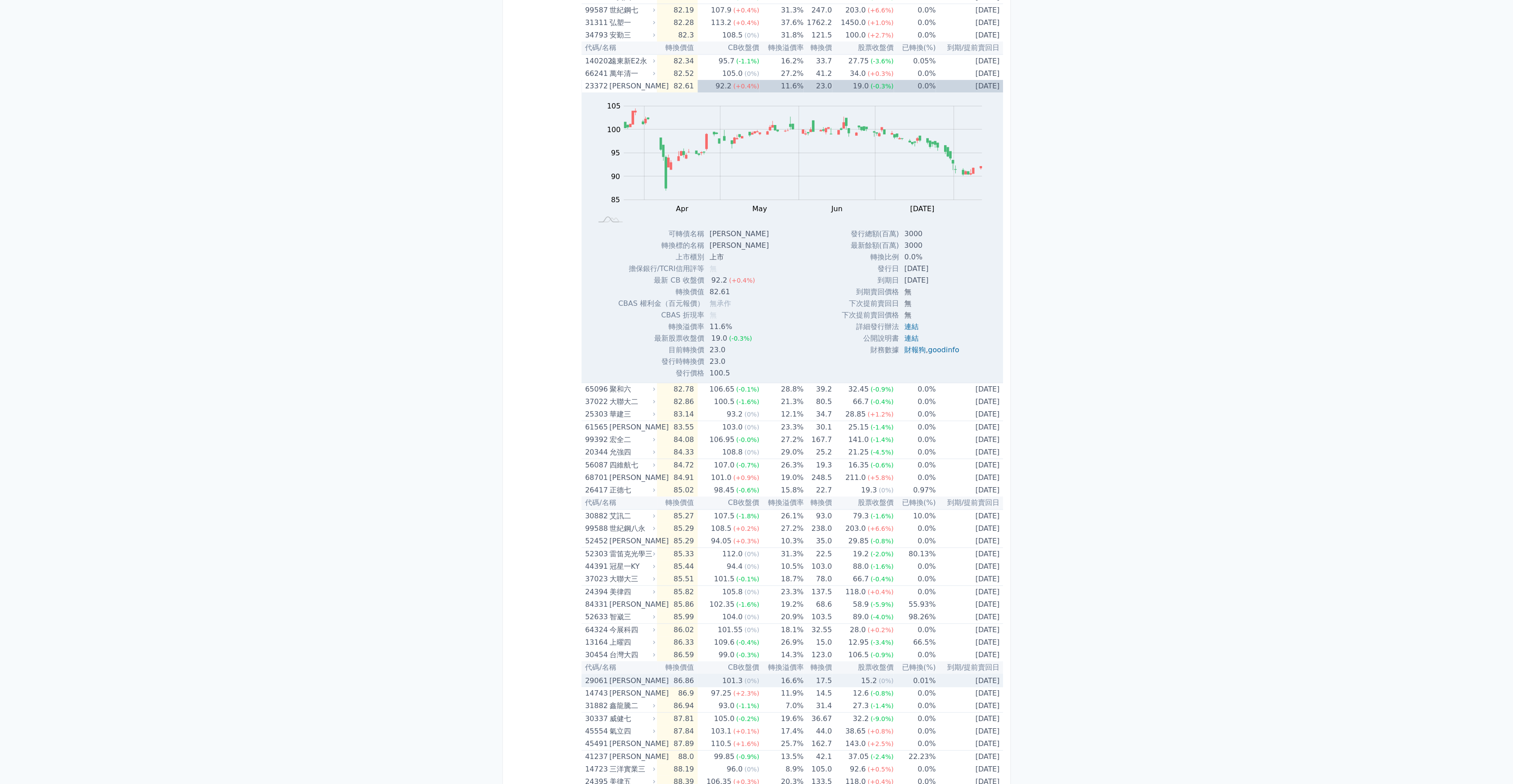
click at [627, 683] on div "[PERSON_NAME]" at bounding box center [631, 680] width 44 height 12
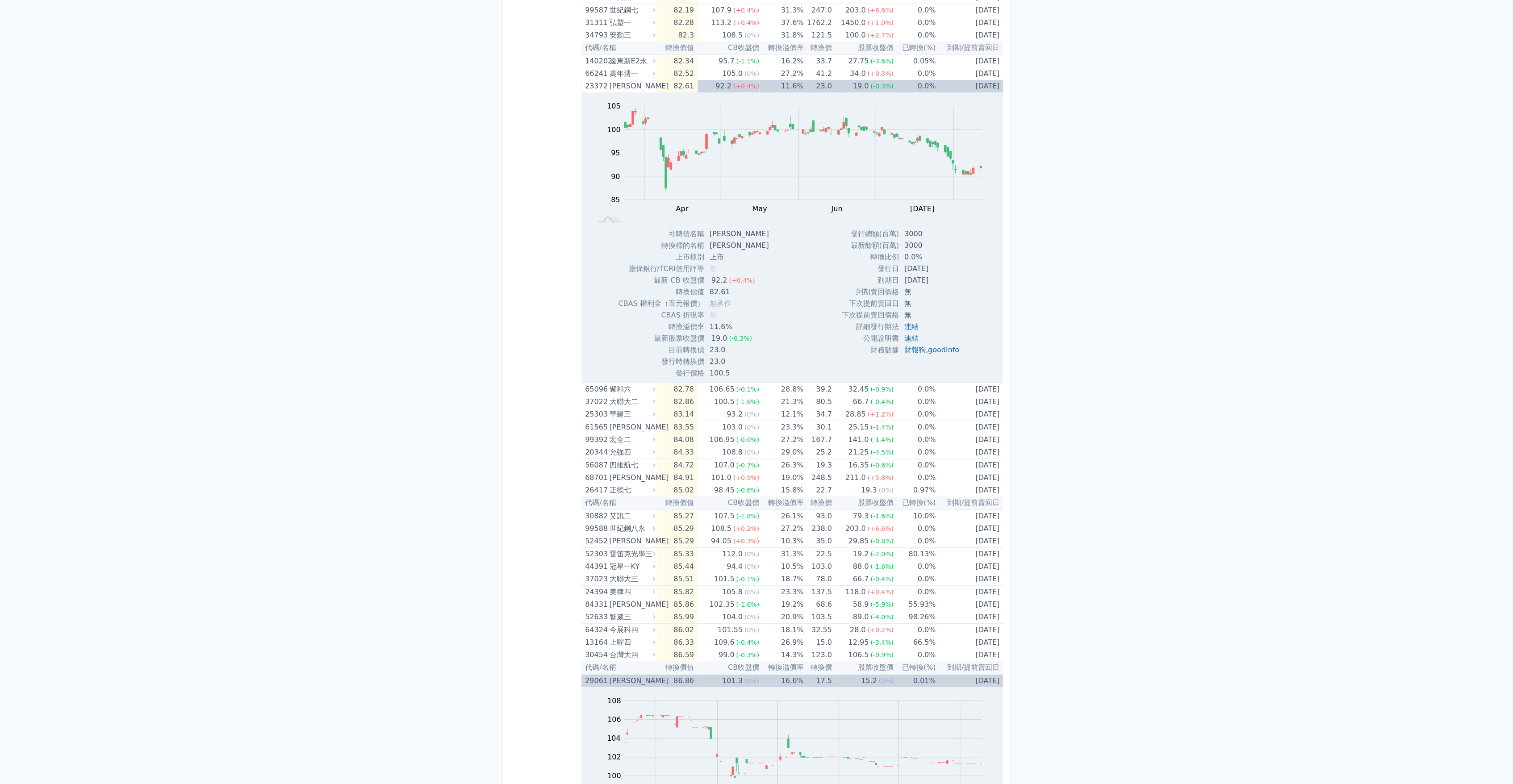
click at [627, 683] on div "[PERSON_NAME]" at bounding box center [631, 680] width 44 height 12
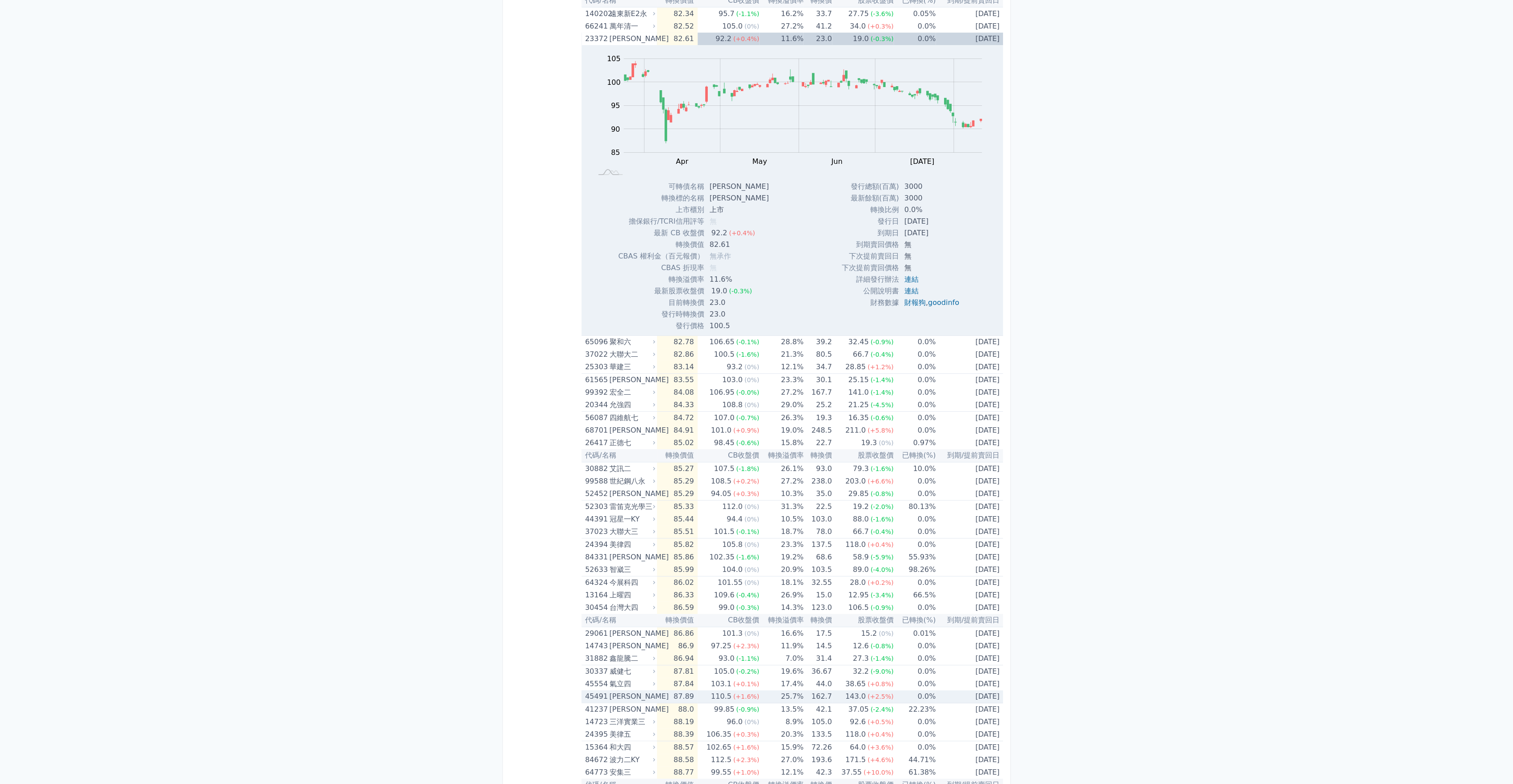
scroll to position [248, 0]
click at [638, 658] on div "鑫龍騰二" at bounding box center [631, 656] width 44 height 12
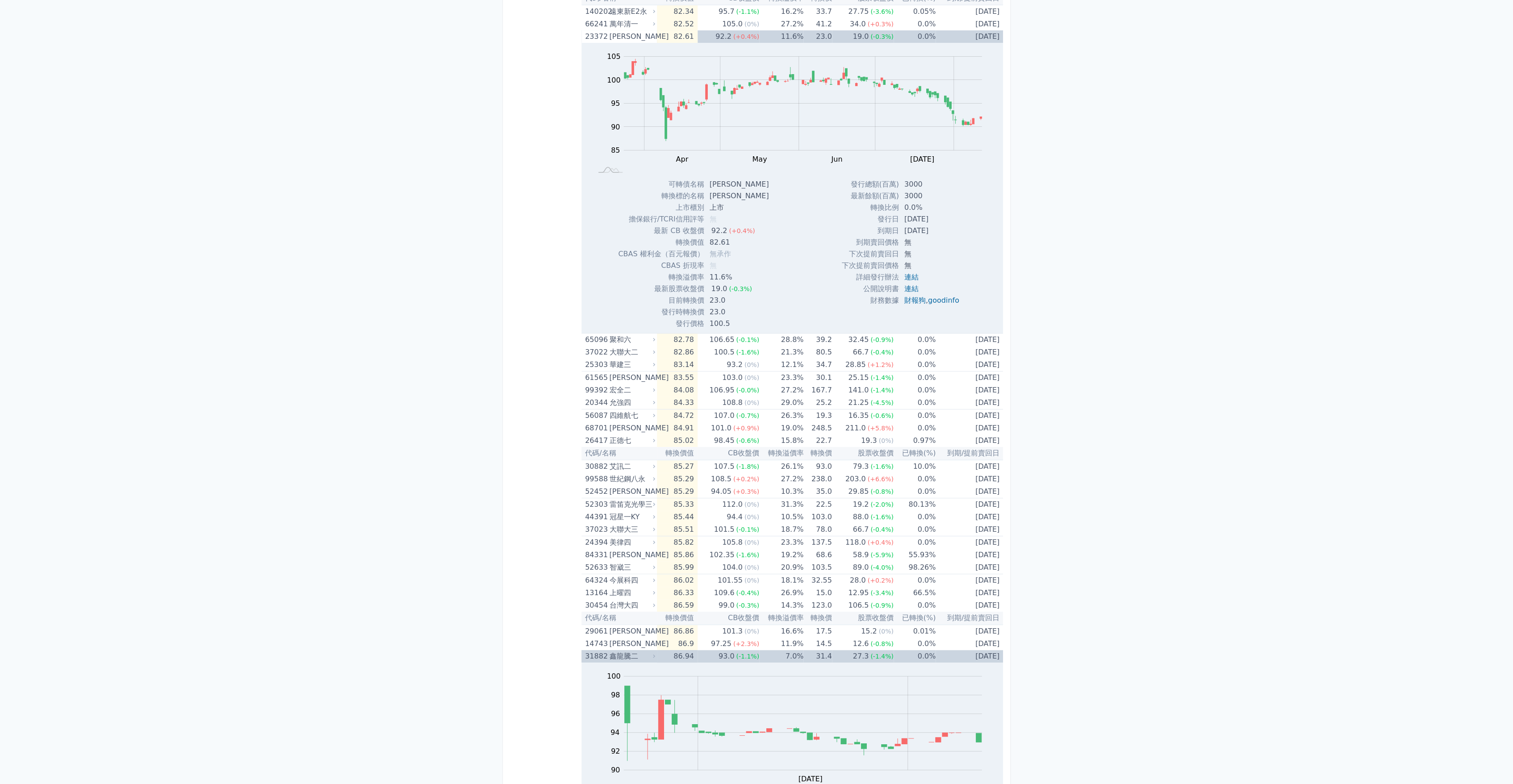
click at [638, 658] on div "鑫龍騰二" at bounding box center [631, 656] width 44 height 12
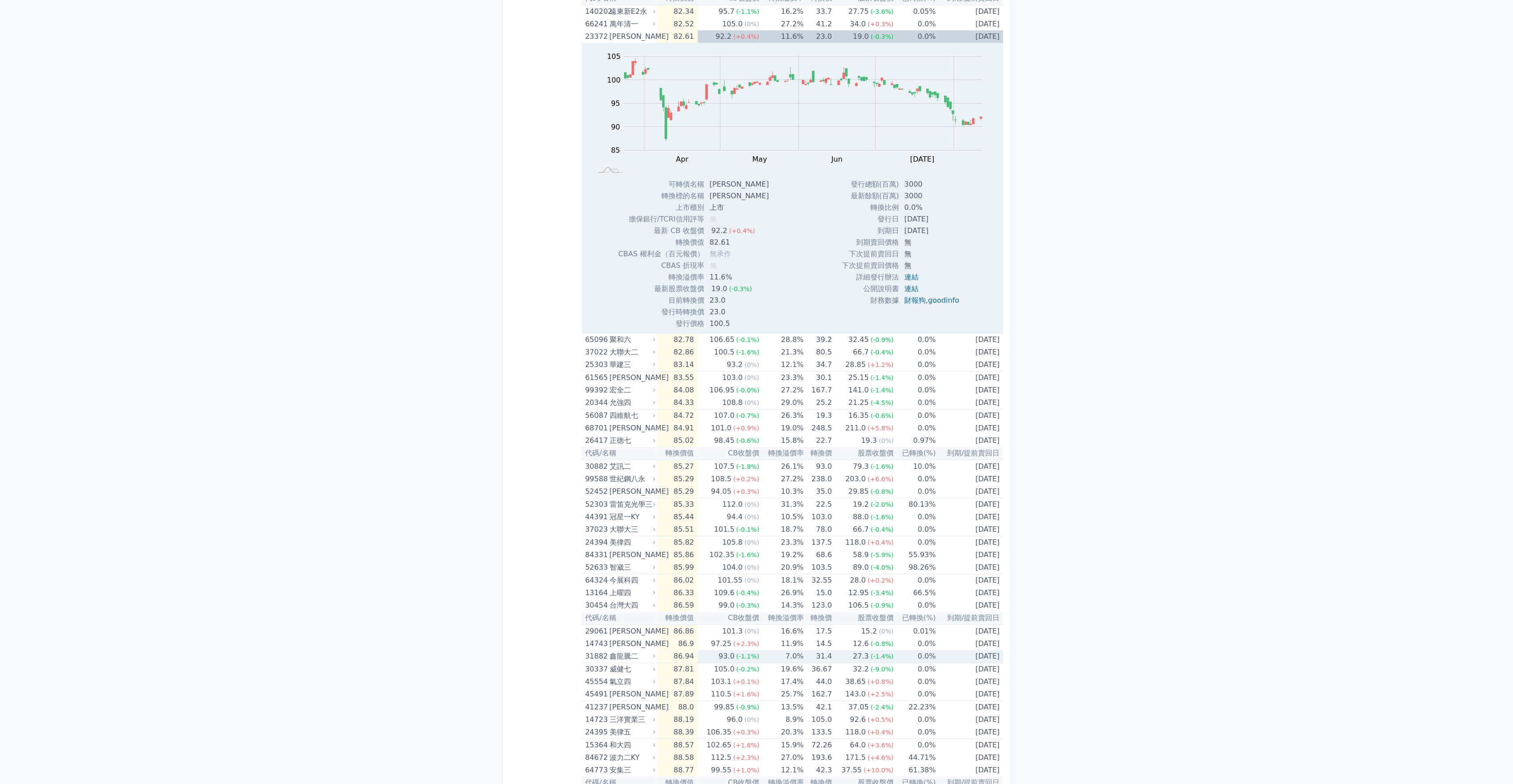
click at [638, 658] on div "鑫龍騰二" at bounding box center [631, 656] width 44 height 12
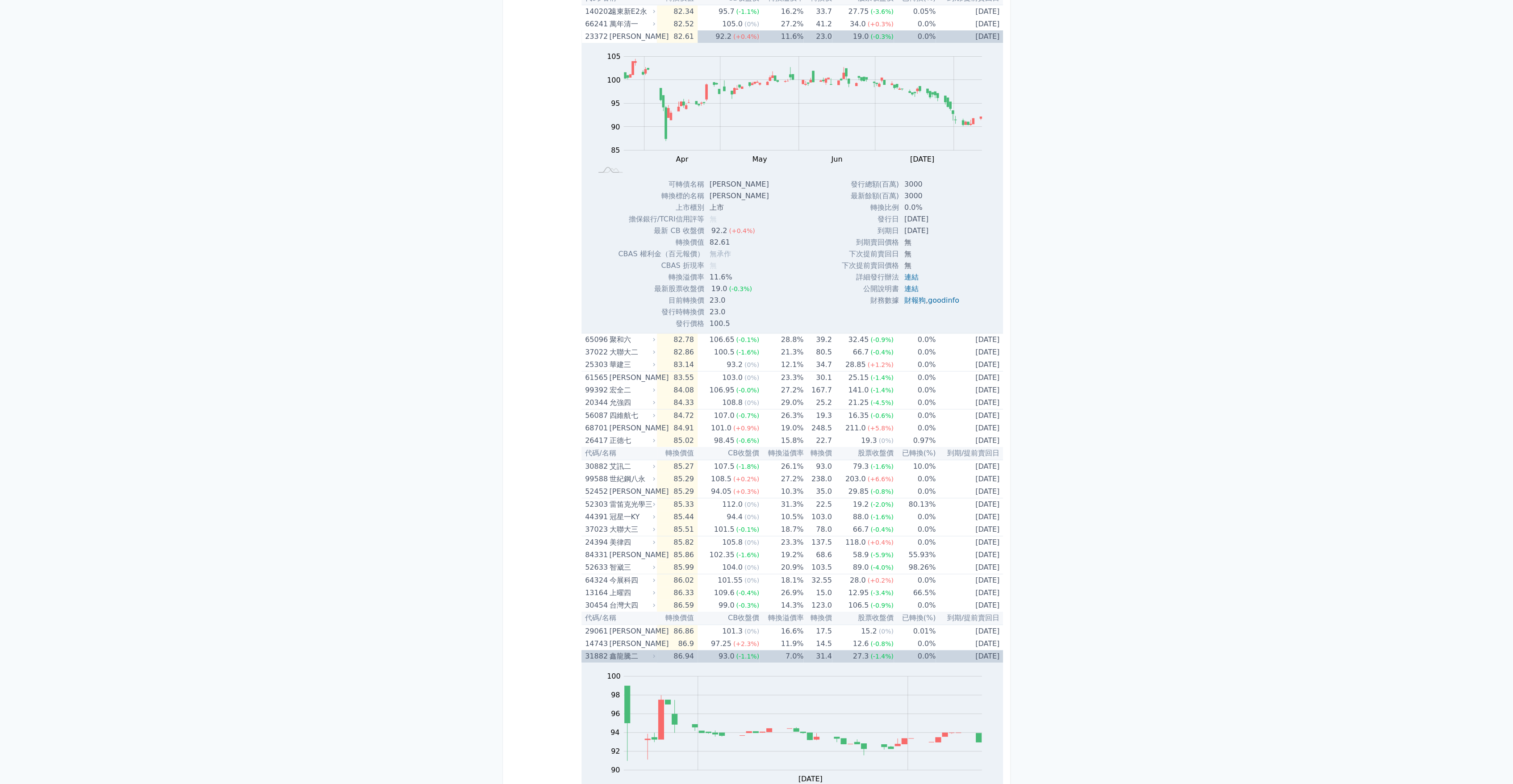
click at [638, 658] on div "鑫龍騰二" at bounding box center [631, 656] width 44 height 12
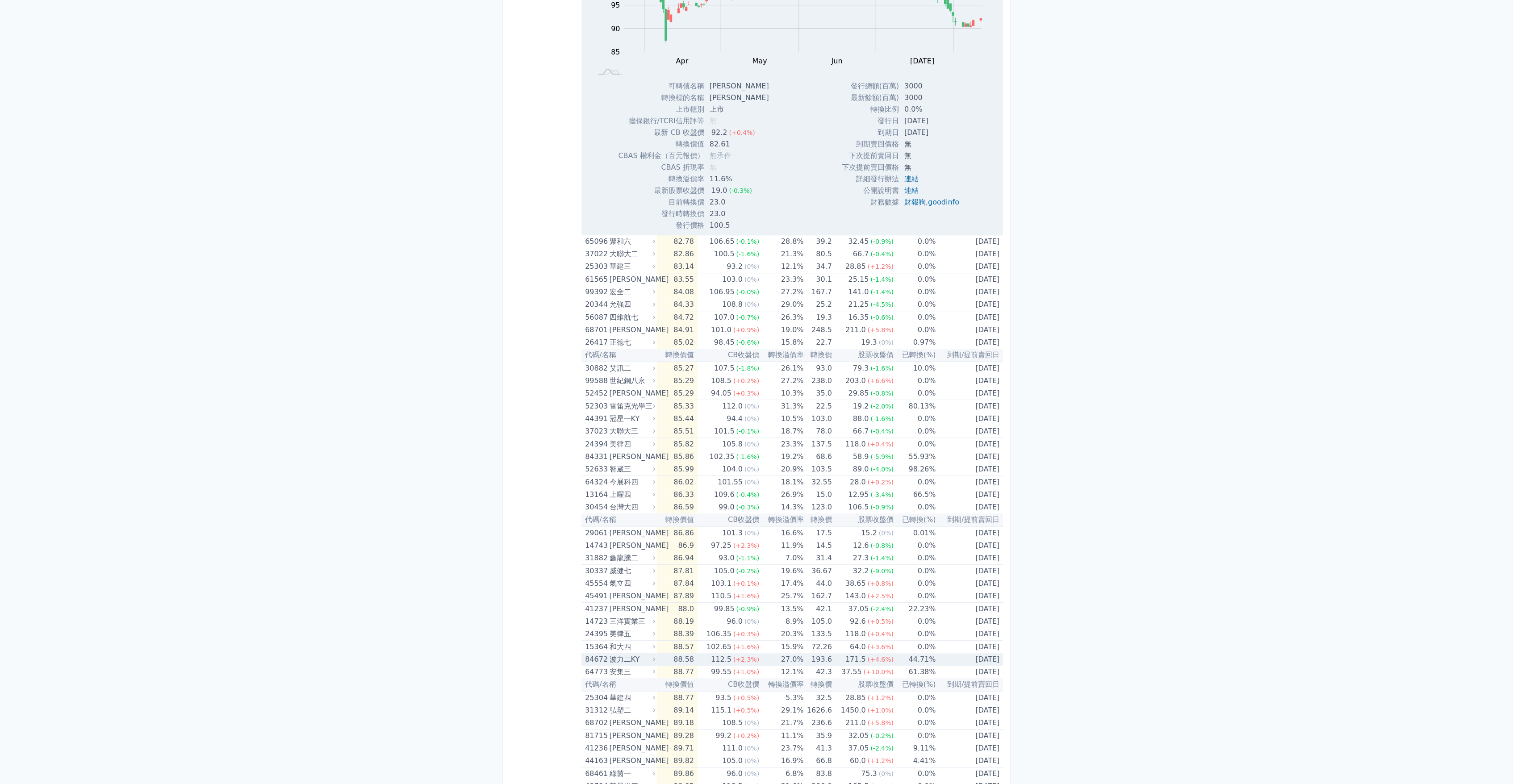
scroll to position [347, 0]
click at [674, 673] on td "88.77" at bounding box center [677, 671] width 40 height 12
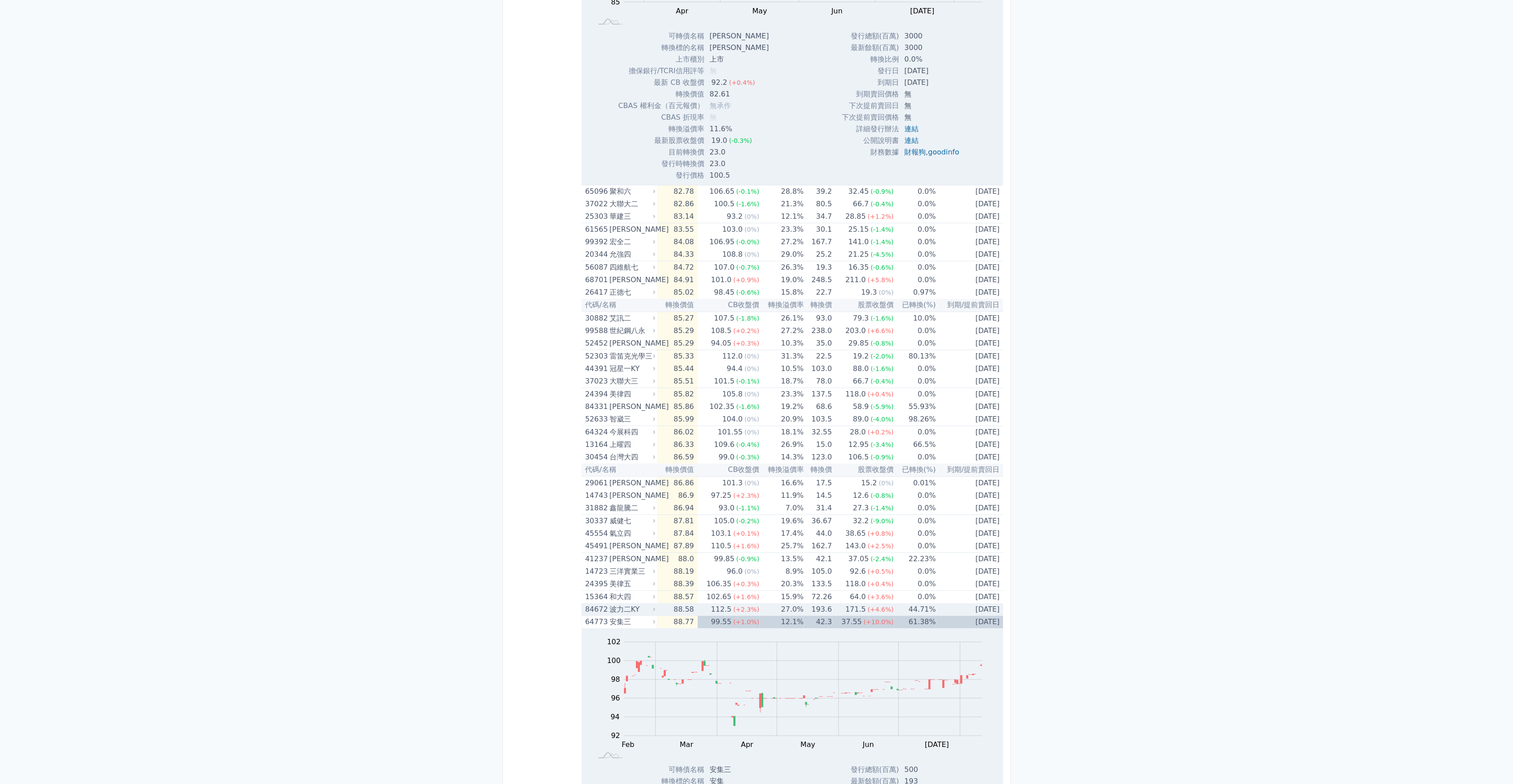
scroll to position [396, 0]
click at [656, 619] on icon at bounding box center [654, 621] width 6 height 6
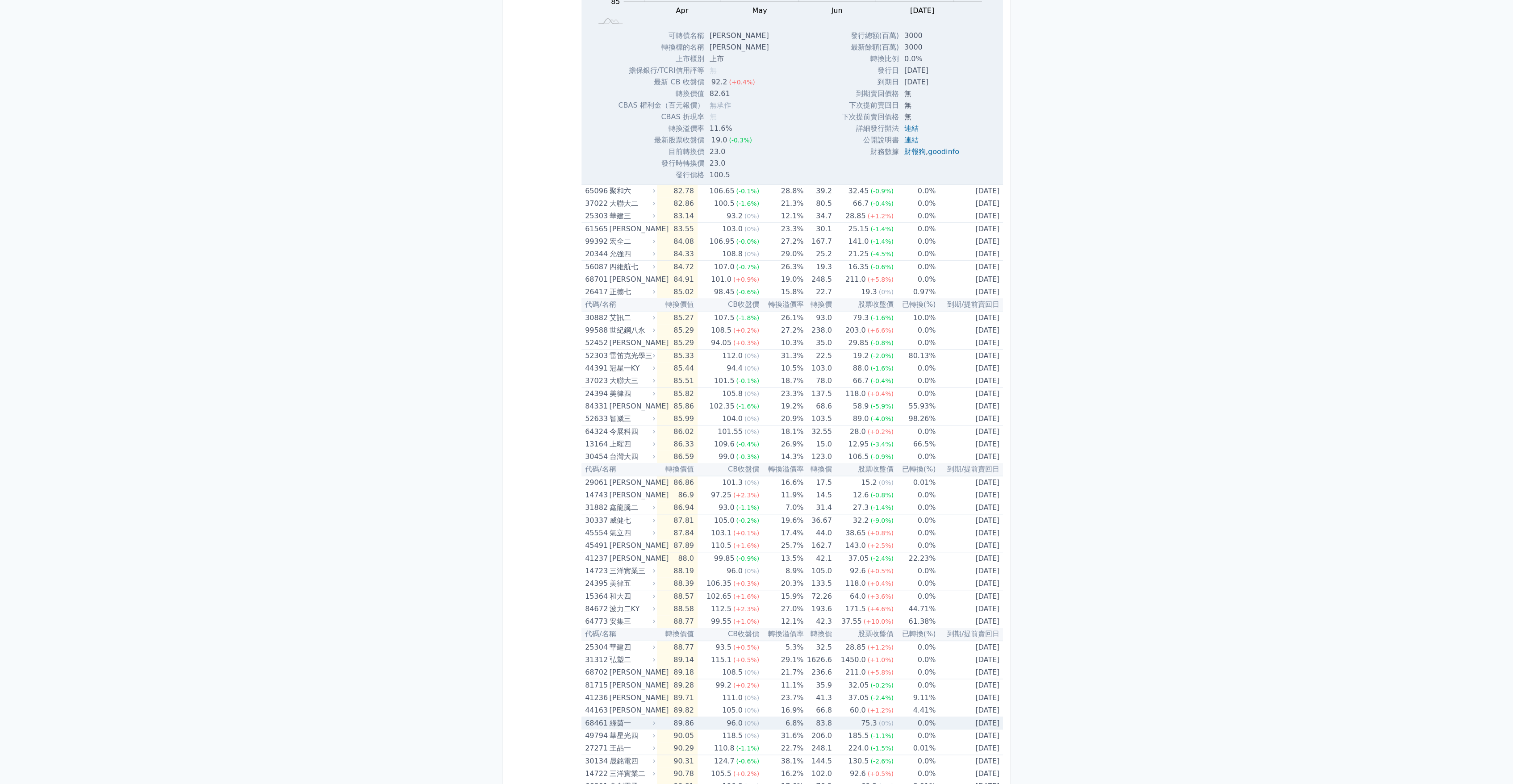
click at [653, 720] on icon at bounding box center [654, 723] width 6 height 6
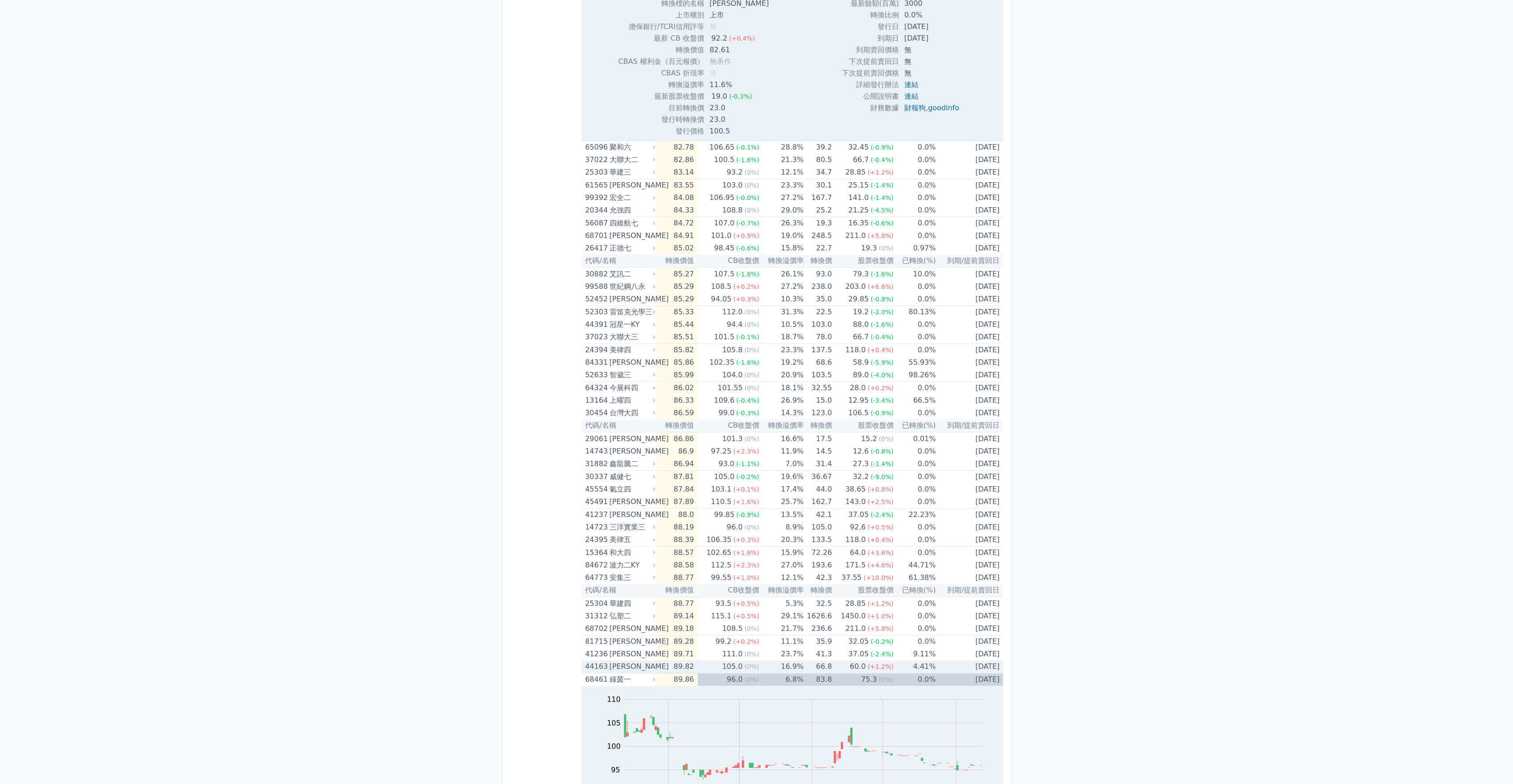
scroll to position [496, 0]
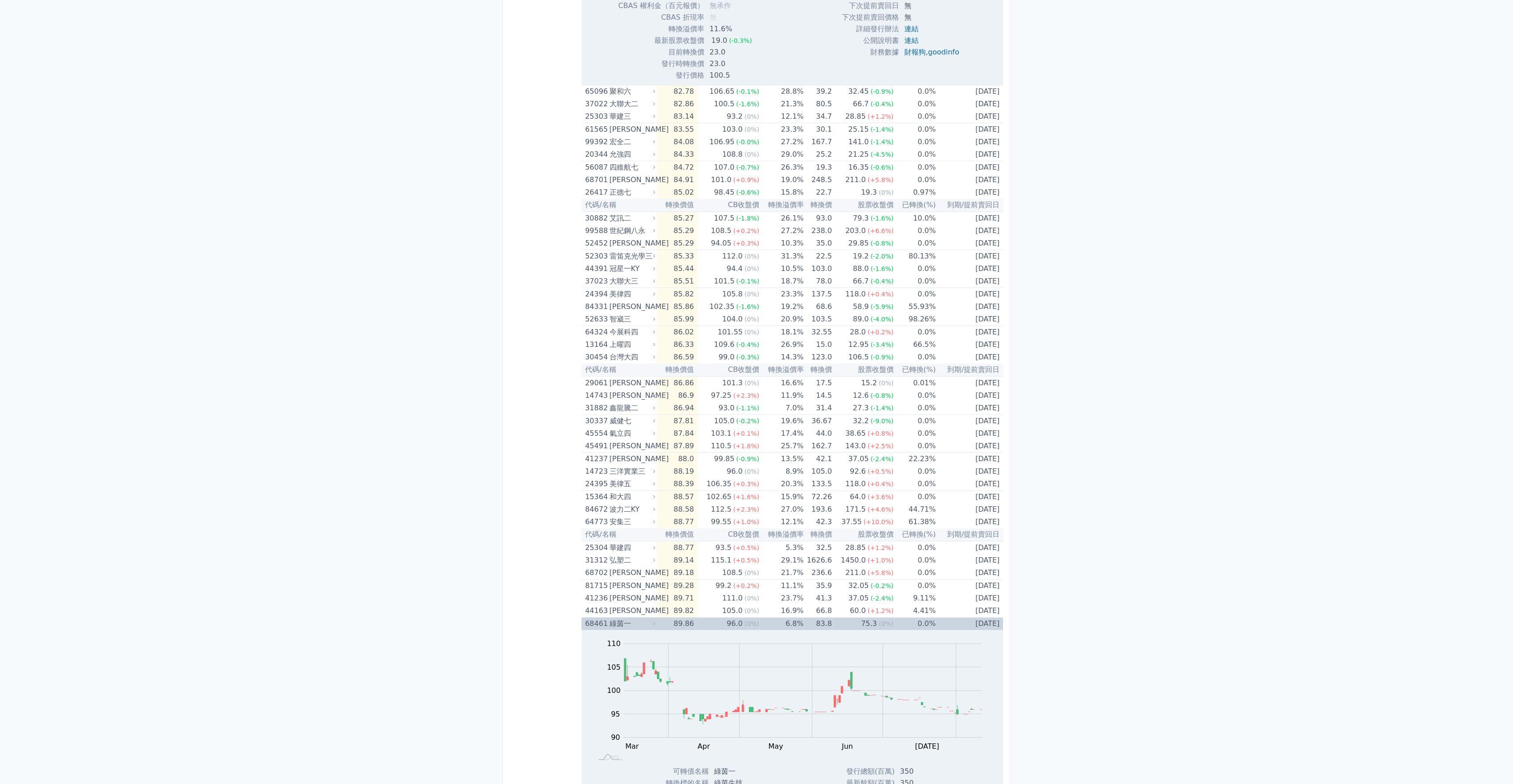
click at [633, 626] on div "綠茵一" at bounding box center [631, 624] width 44 height 12
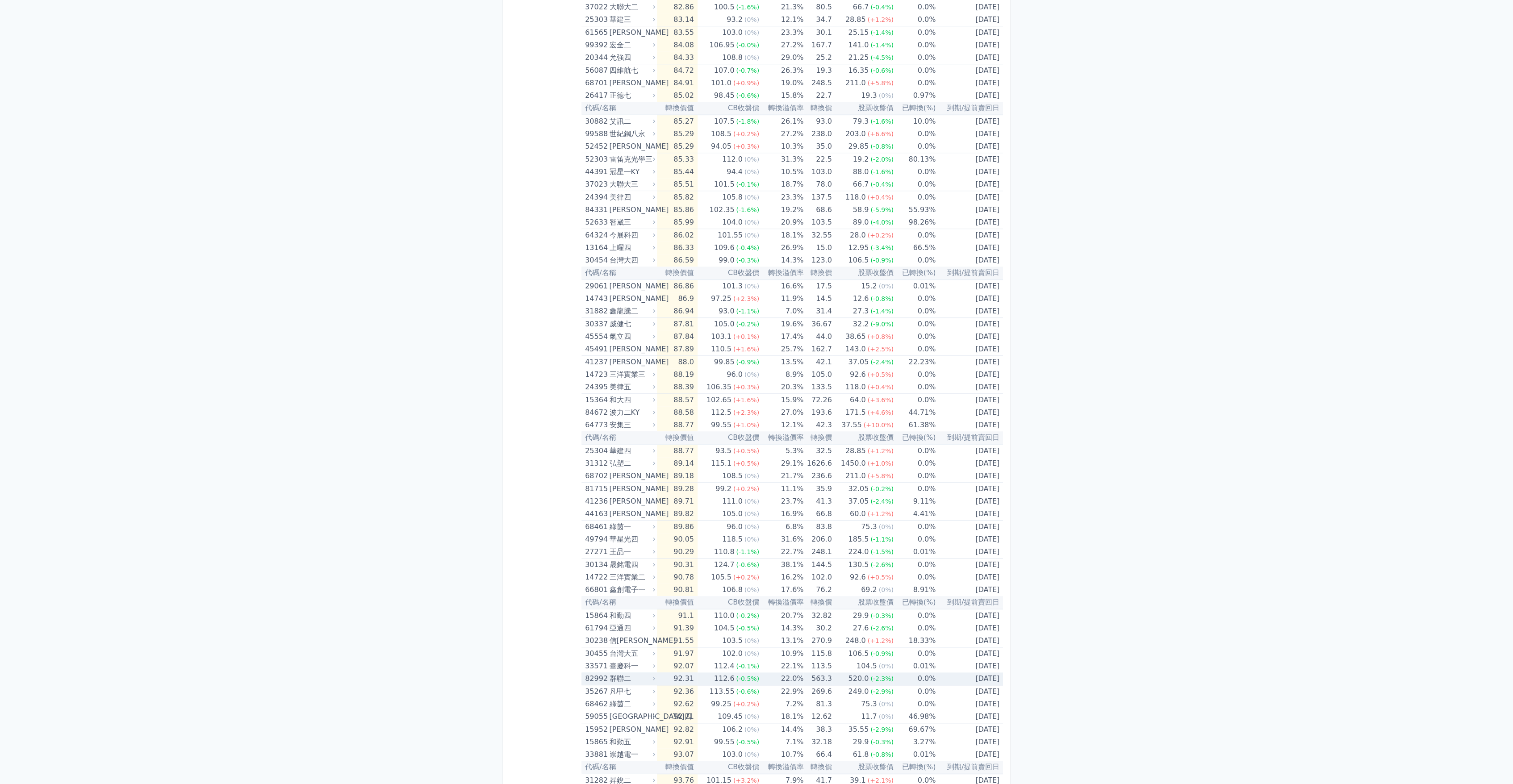
scroll to position [595, 0]
click at [656, 699] on icon at bounding box center [654, 701] width 6 height 6
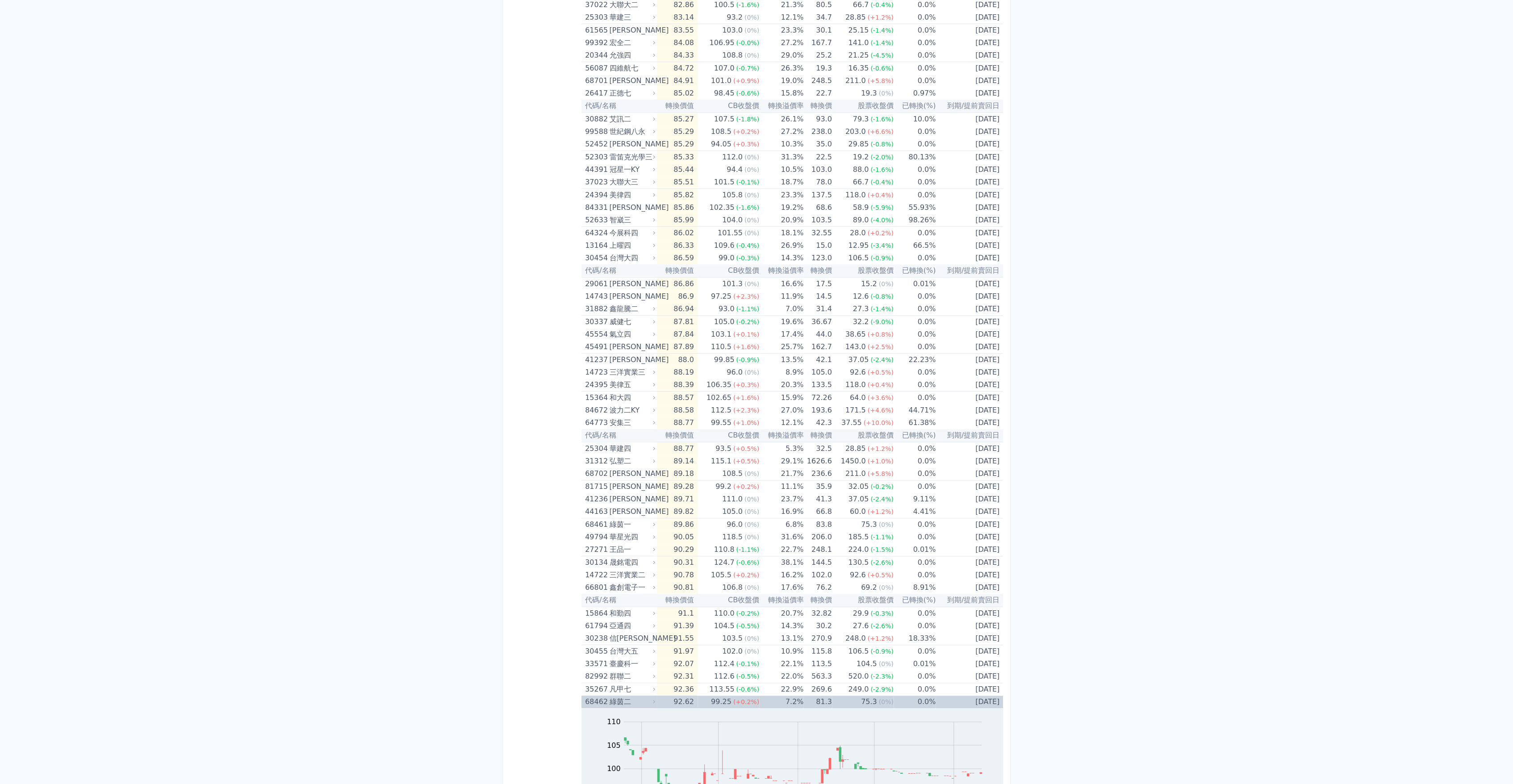
click at [656, 699] on icon at bounding box center [654, 701] width 6 height 6
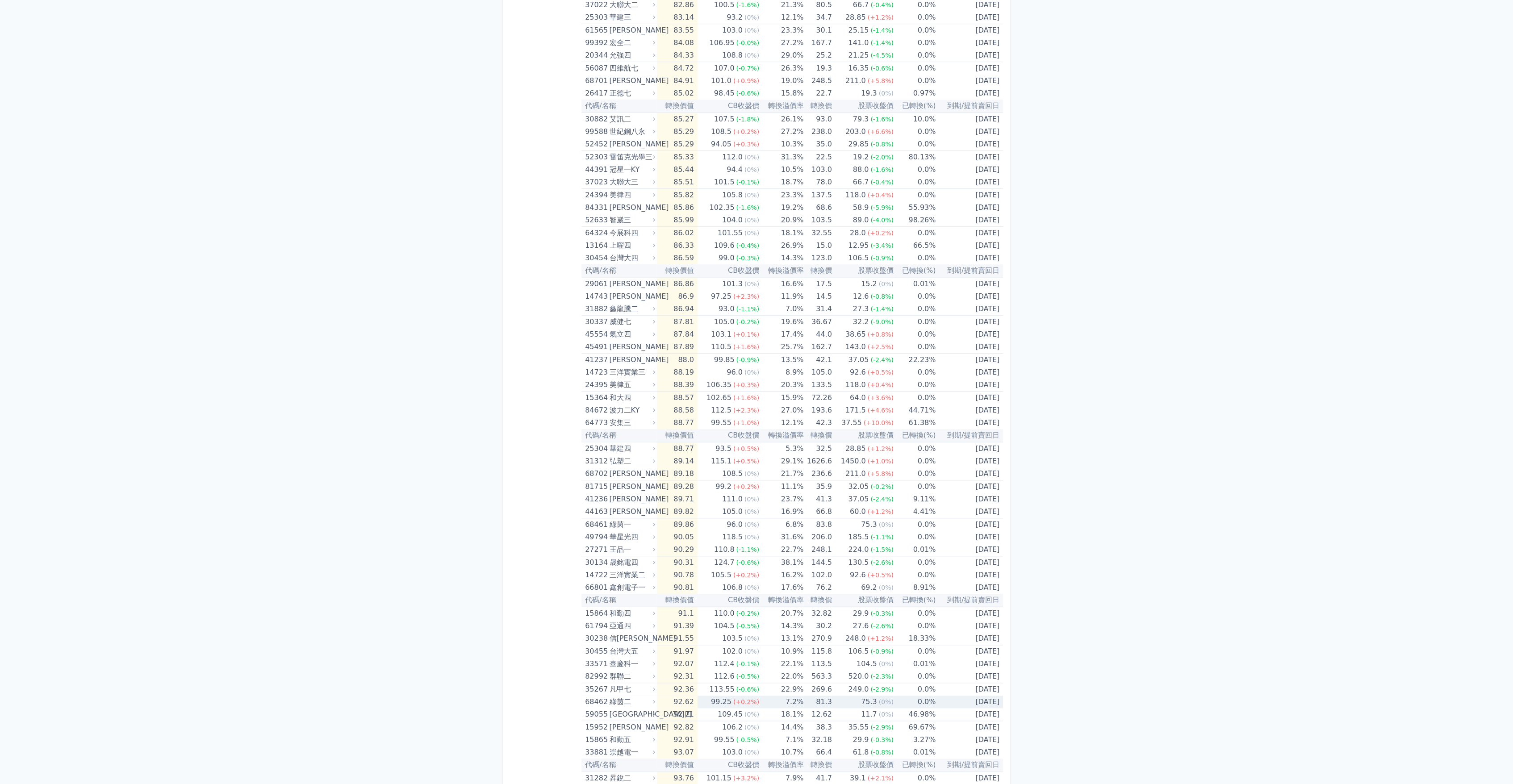
click at [656, 699] on icon at bounding box center [654, 701] width 6 height 6
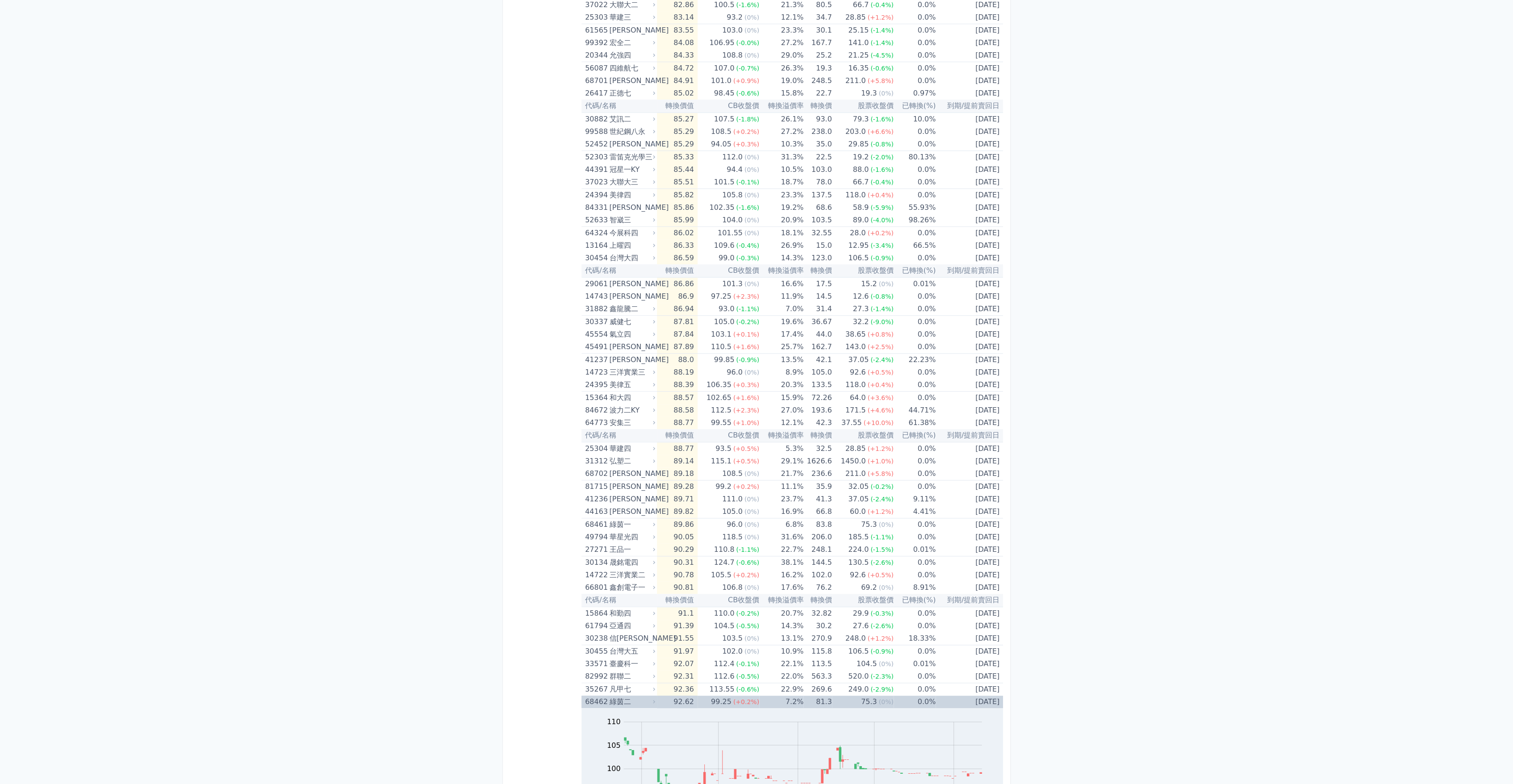
scroll to position [645, 0]
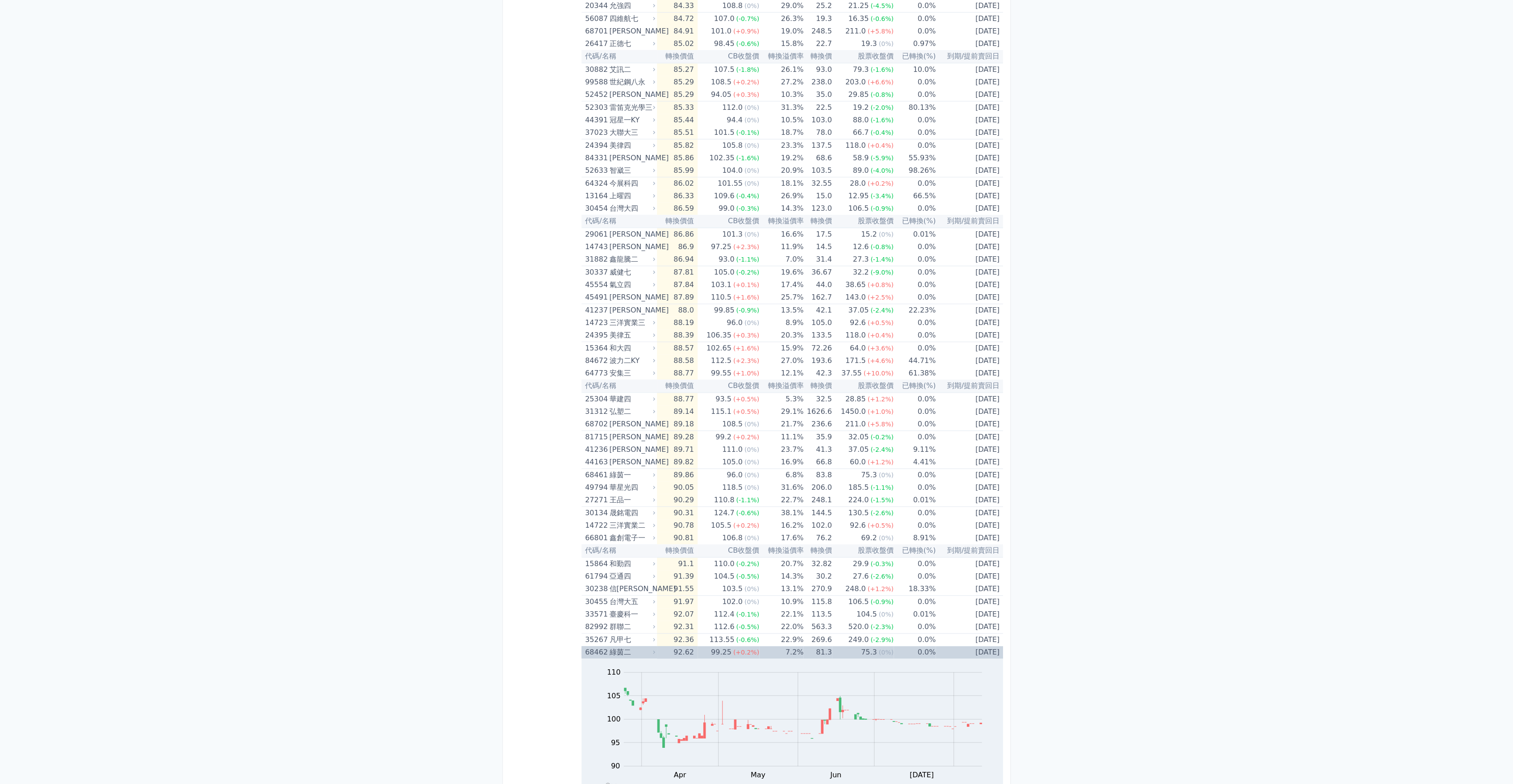
click at [652, 652] on div "綠茵二" at bounding box center [631, 652] width 44 height 12
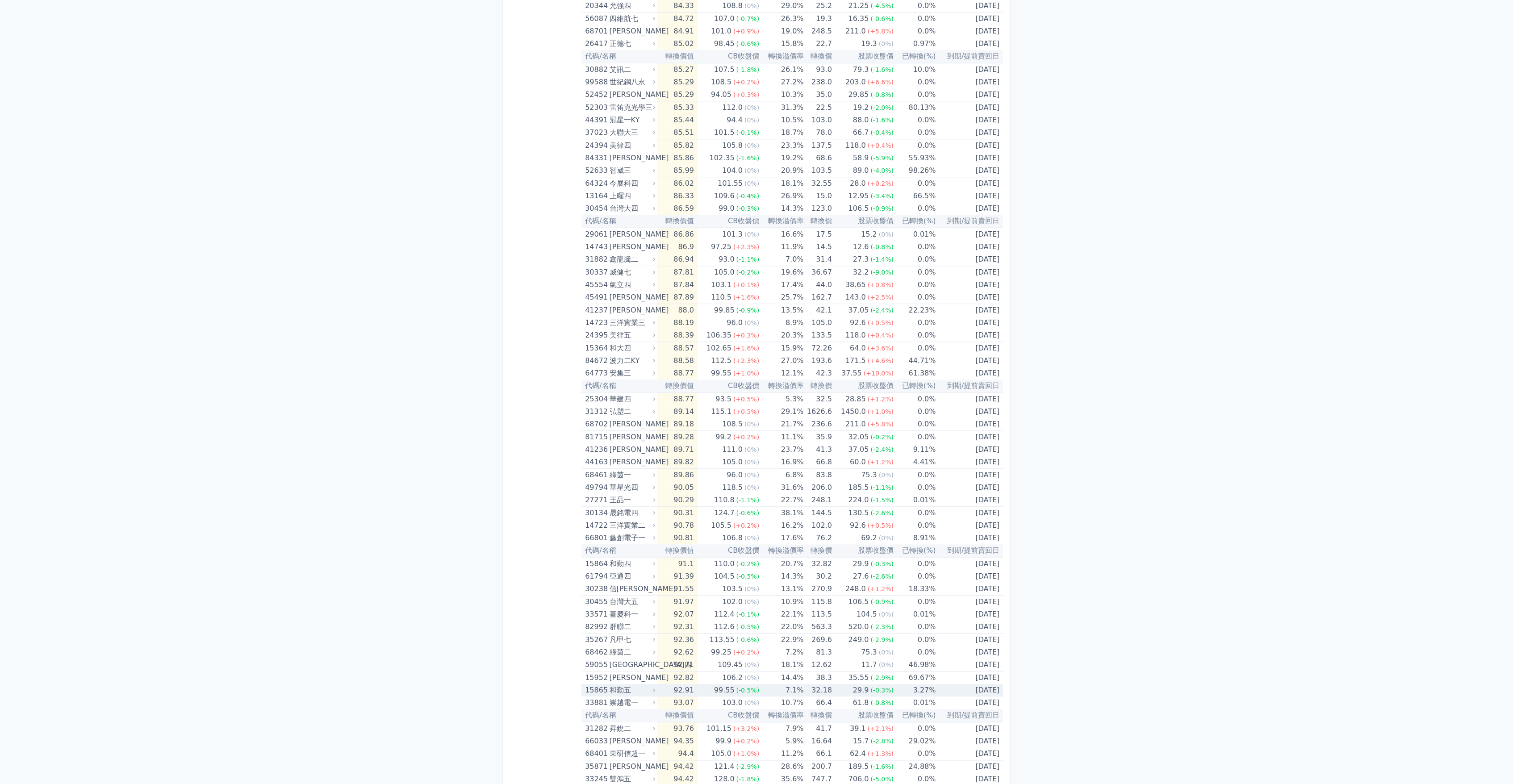
click at [657, 693] on div "15865 和勤五" at bounding box center [621, 690] width 72 height 12
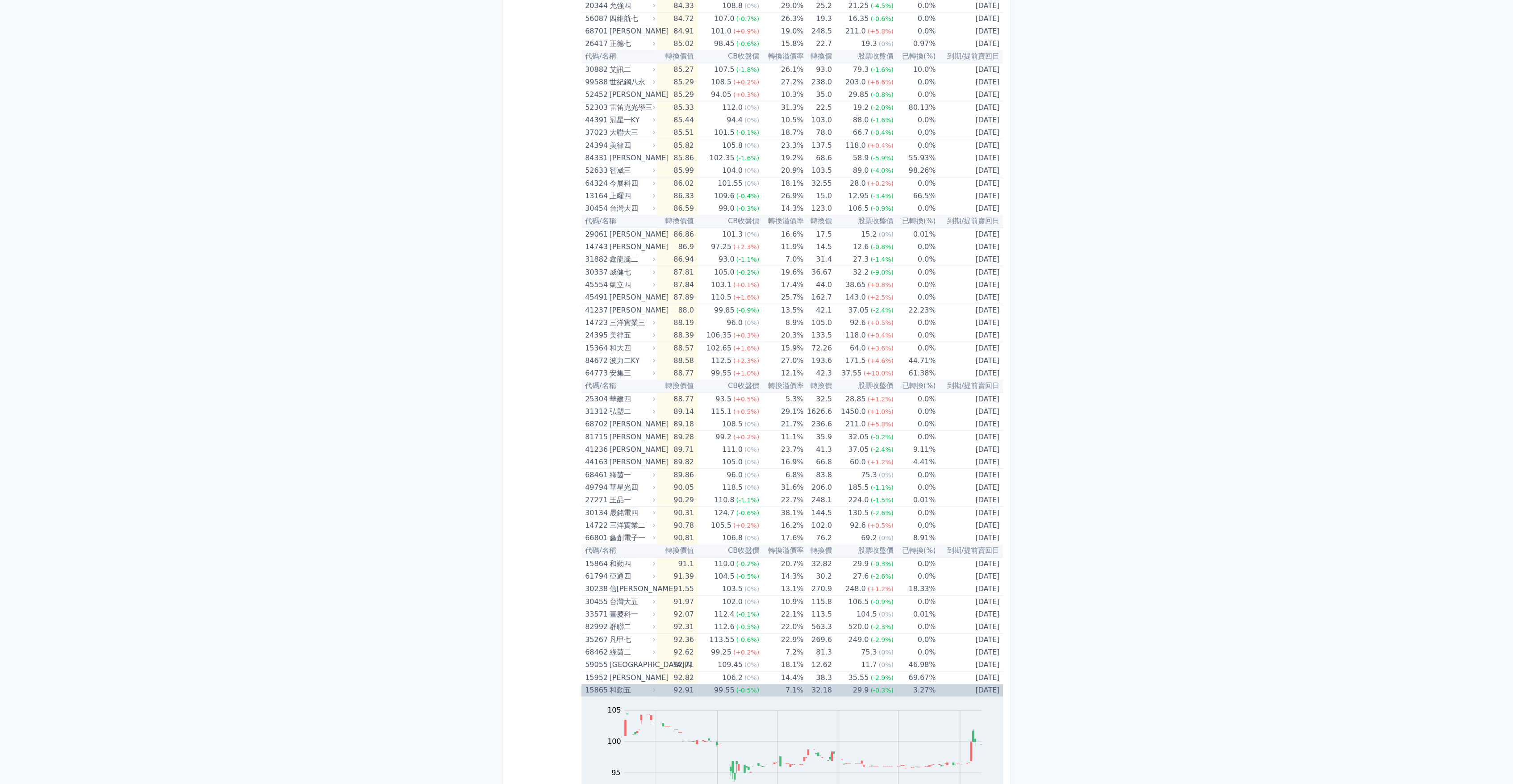
click at [657, 693] on div "15865 和勤五" at bounding box center [621, 690] width 72 height 12
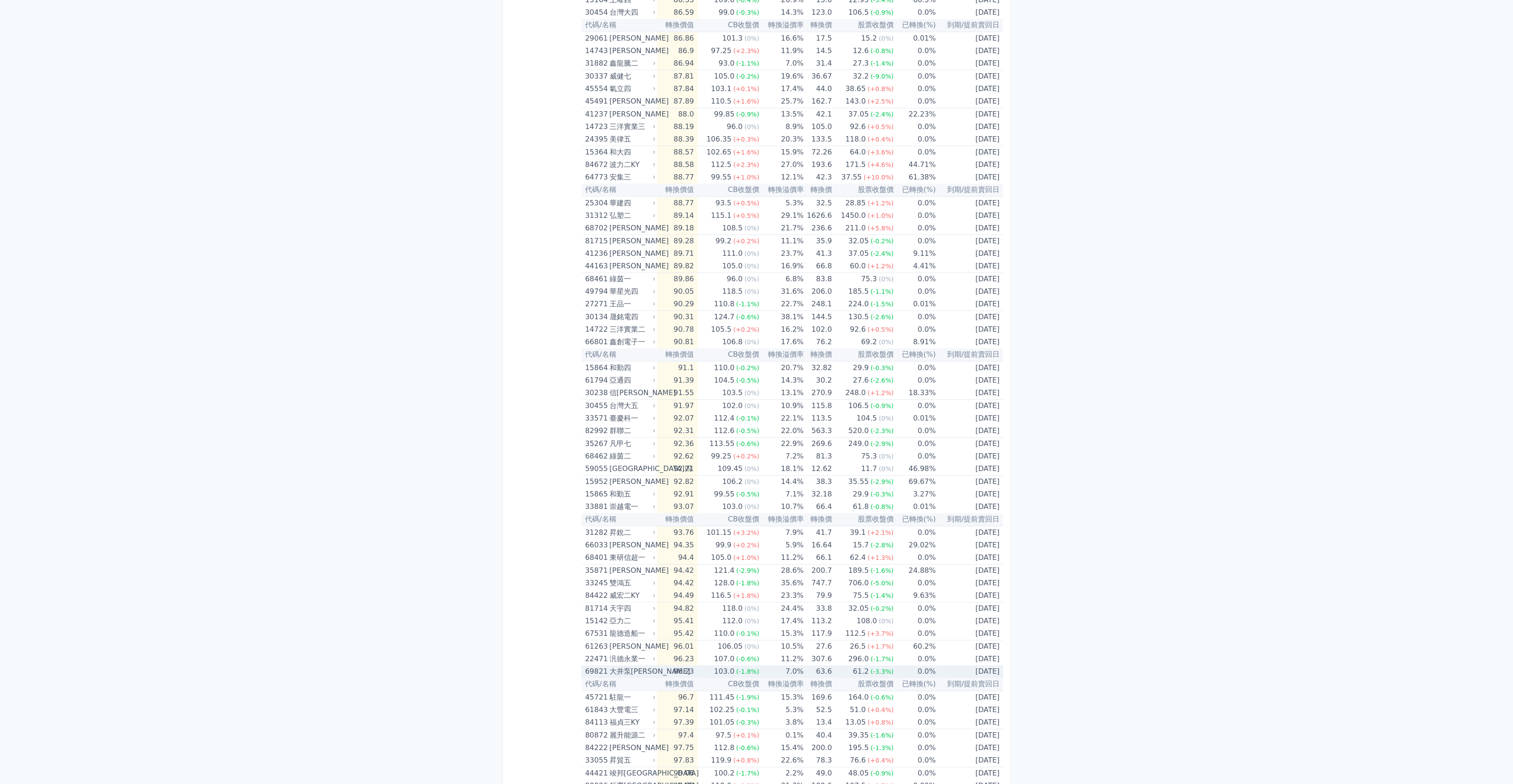
scroll to position [843, 0]
click at [667, 704] on td "97.14" at bounding box center [677, 707] width 40 height 12
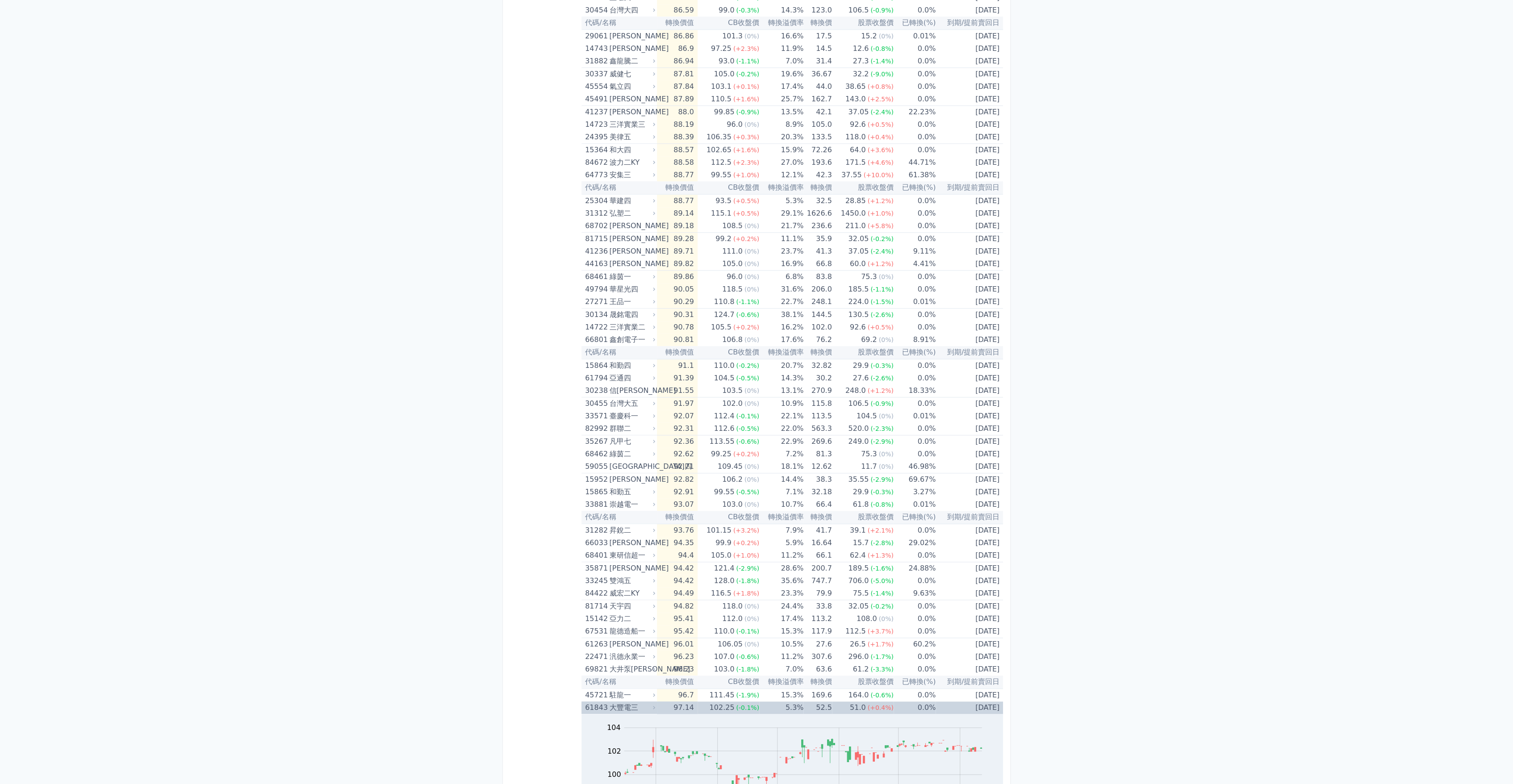
click at [667, 704] on td "97.14" at bounding box center [677, 707] width 40 height 12
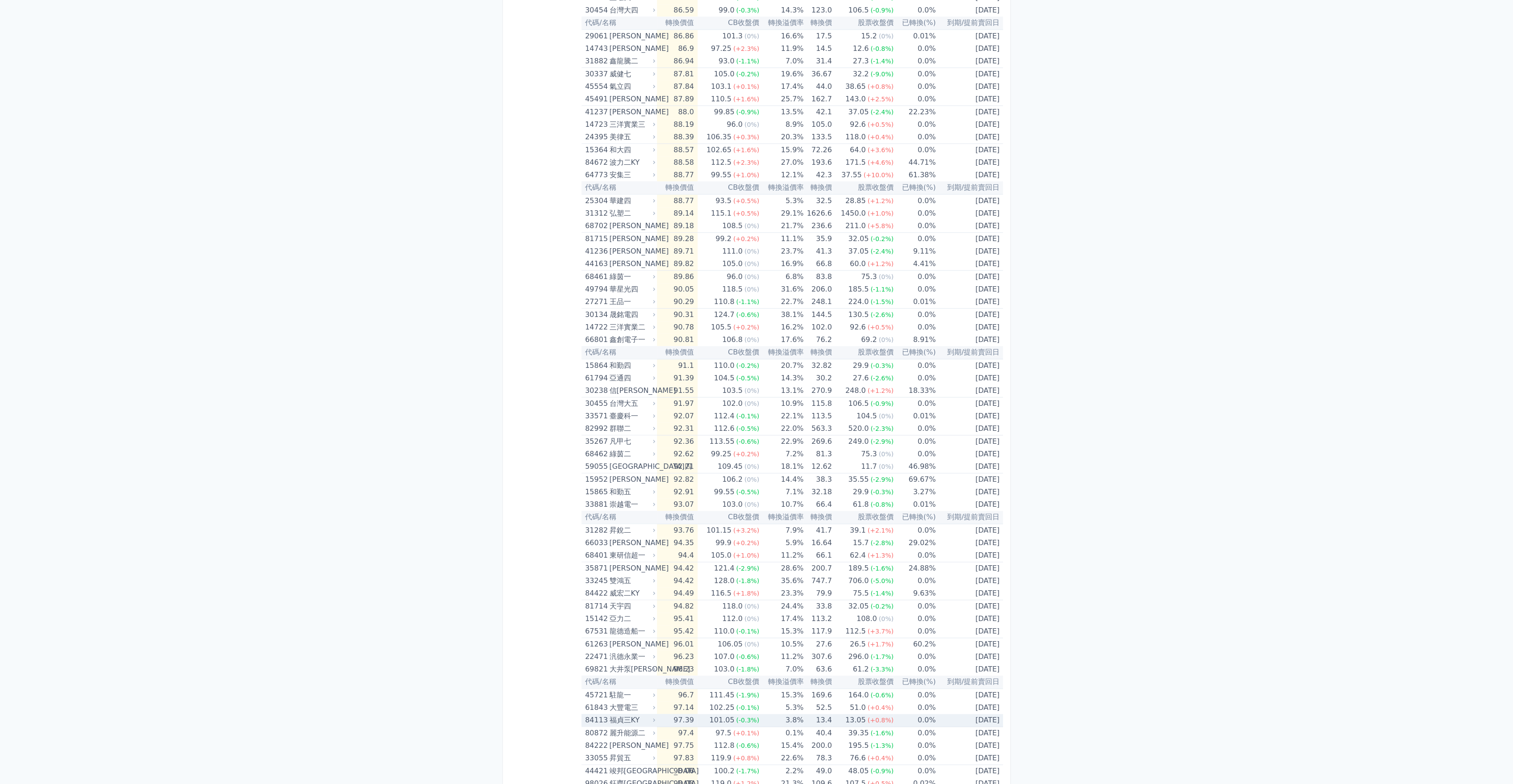
click at [657, 718] on icon at bounding box center [654, 720] width 6 height 6
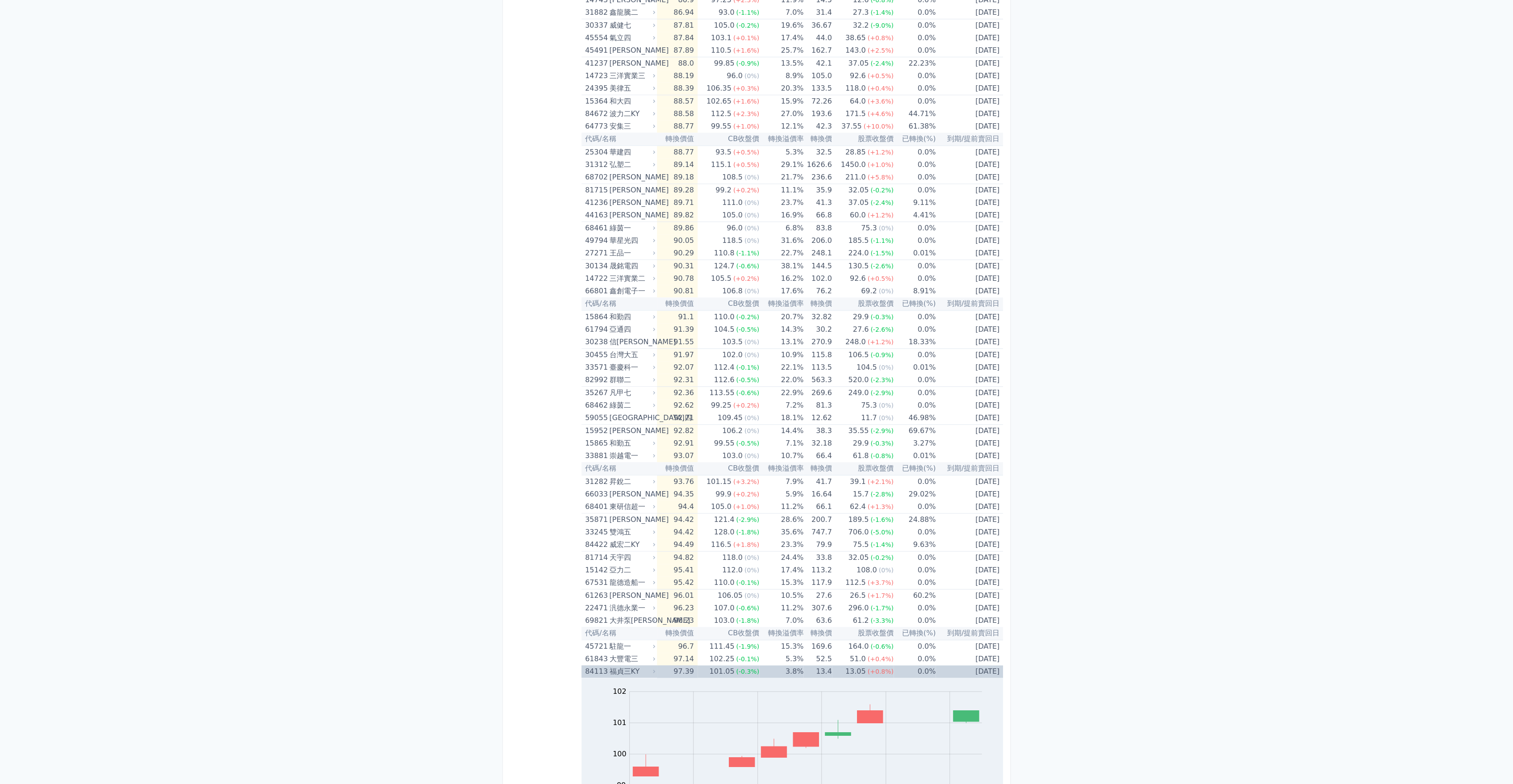
scroll to position [893, 0]
click at [654, 669] on icon at bounding box center [654, 670] width 6 height 6
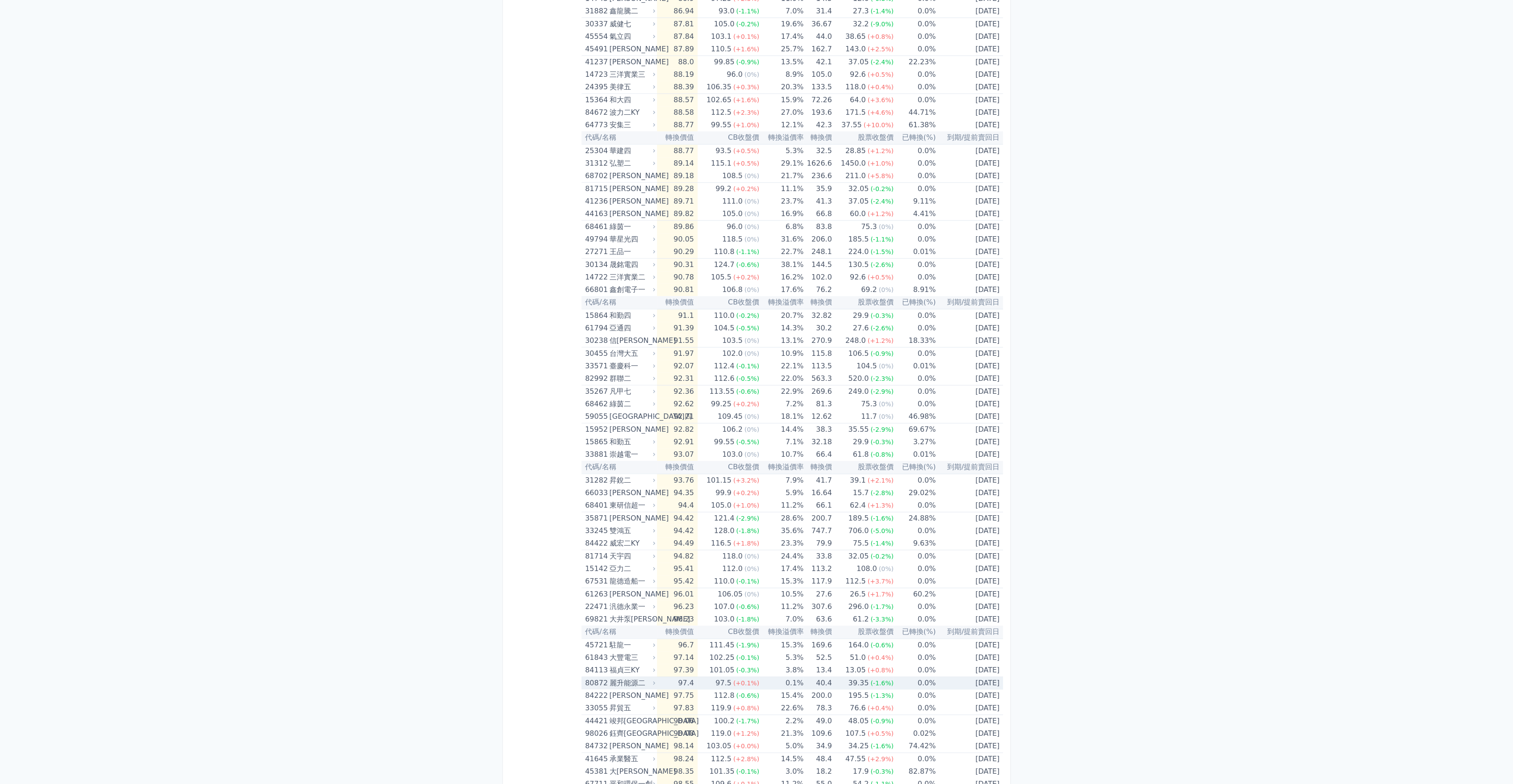
click at [654, 682] on icon at bounding box center [654, 683] width 6 height 6
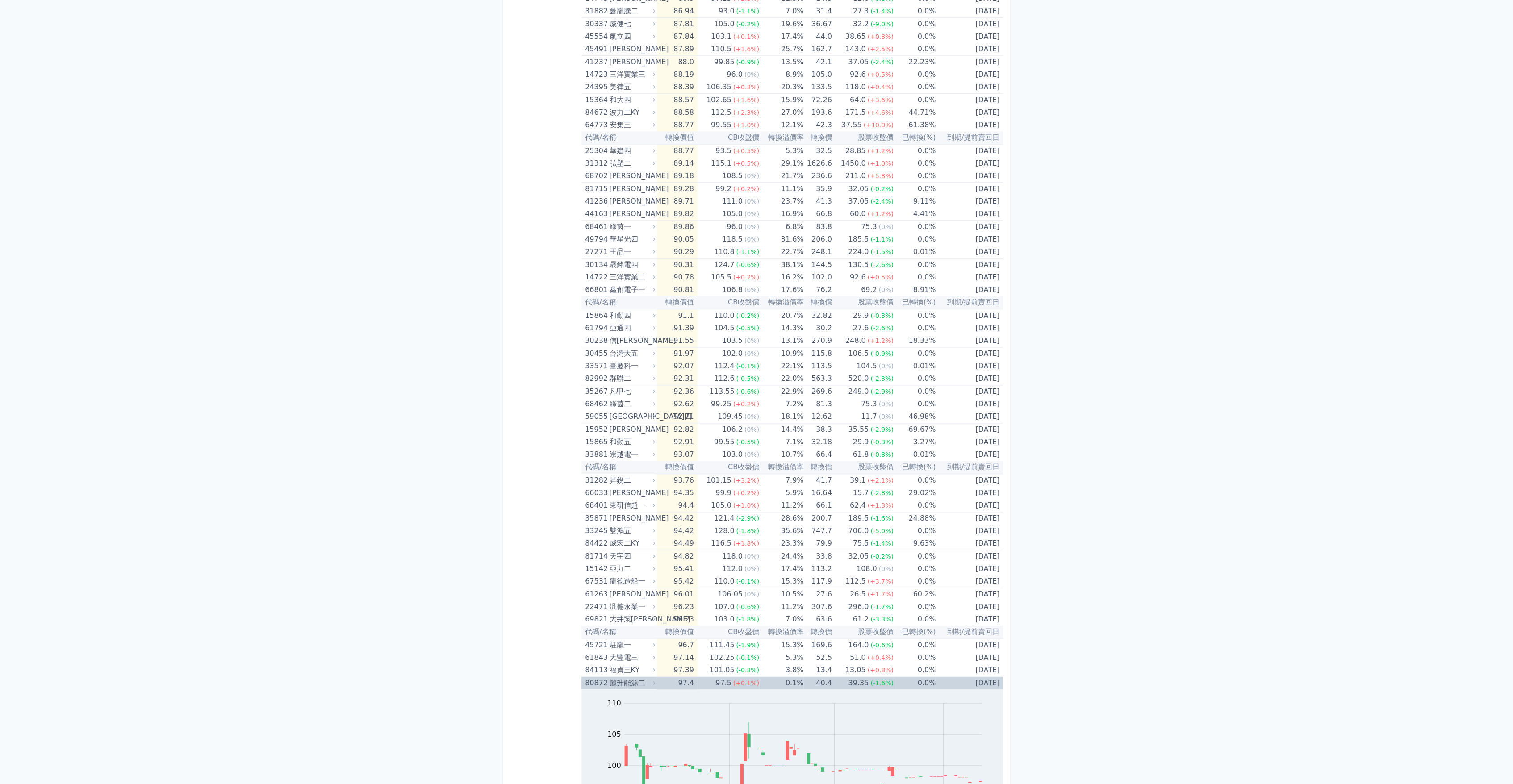
click at [654, 682] on icon at bounding box center [654, 683] width 6 height 6
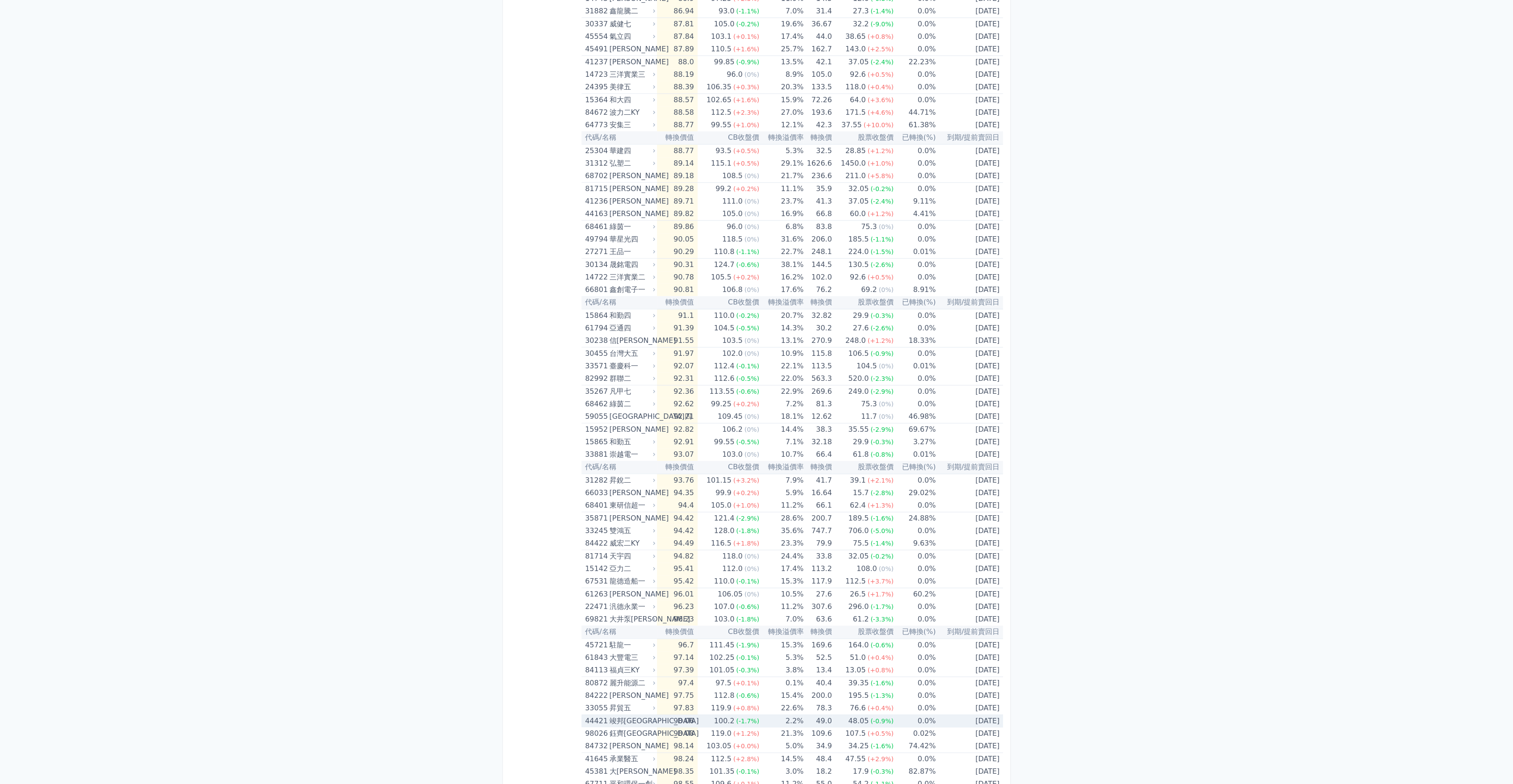
click at [613, 719] on div "竣邦[GEOGRAPHIC_DATA]" at bounding box center [631, 721] width 44 height 12
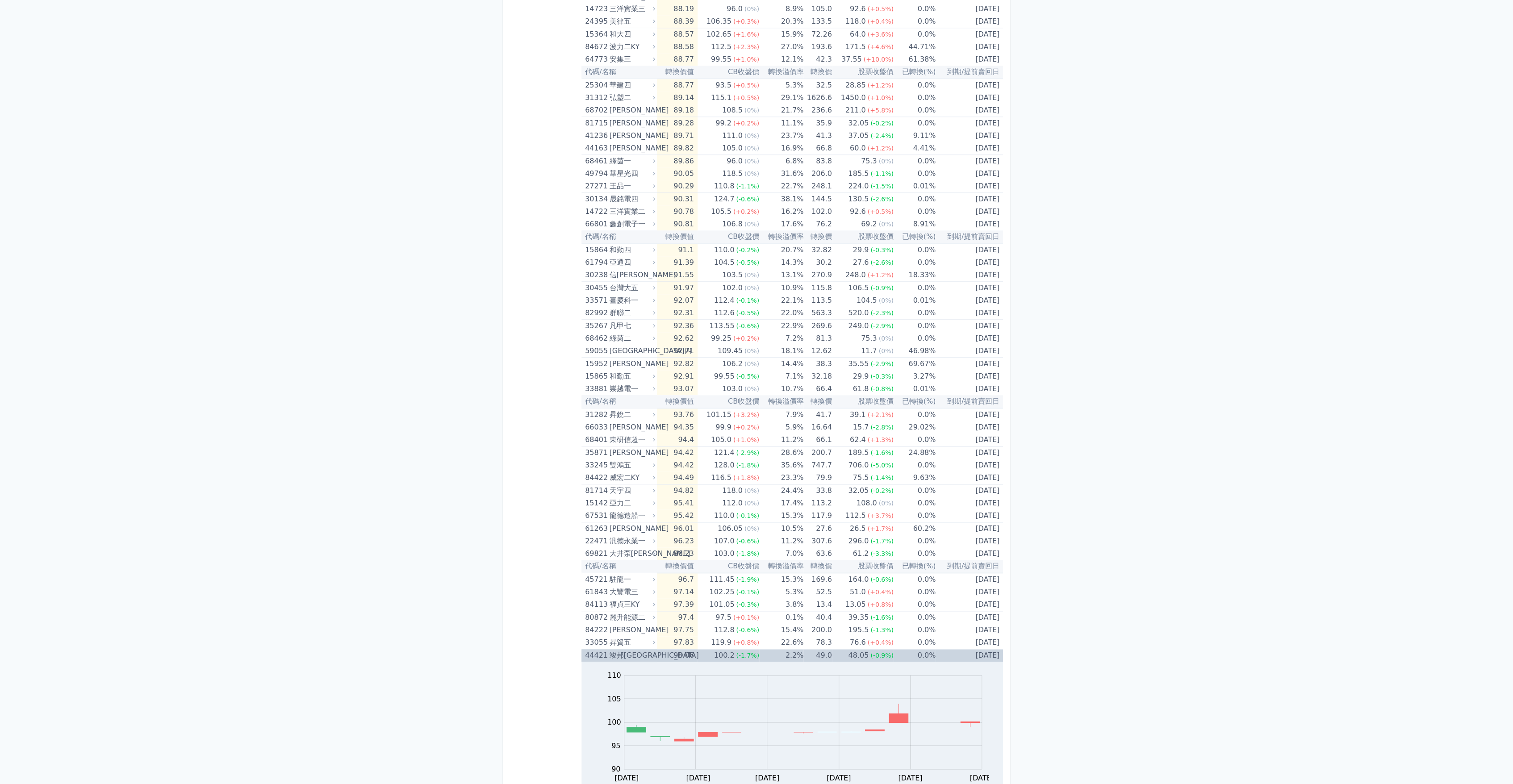
scroll to position [992, 0]
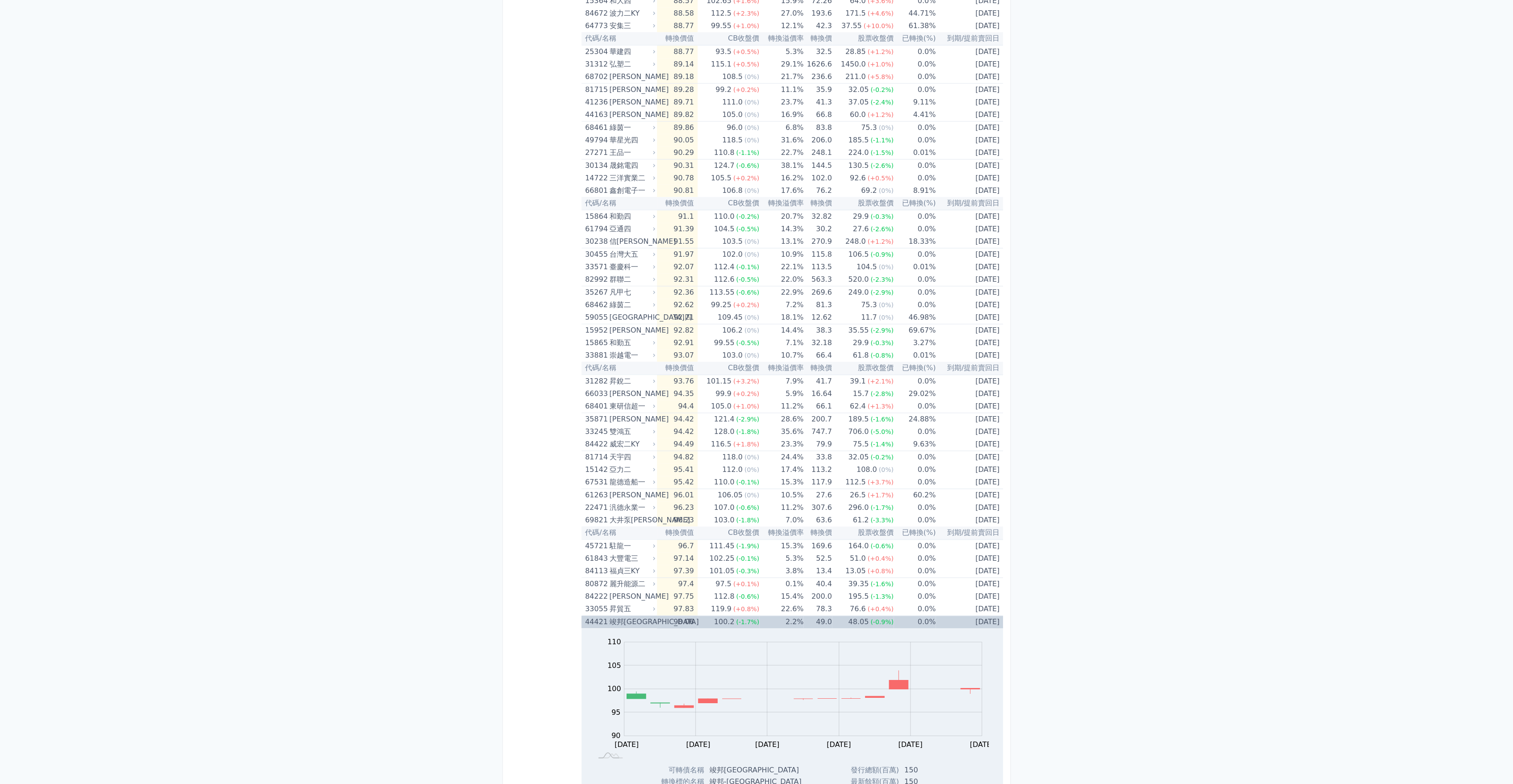
click at [614, 618] on div "竣邦[GEOGRAPHIC_DATA]" at bounding box center [631, 622] width 44 height 12
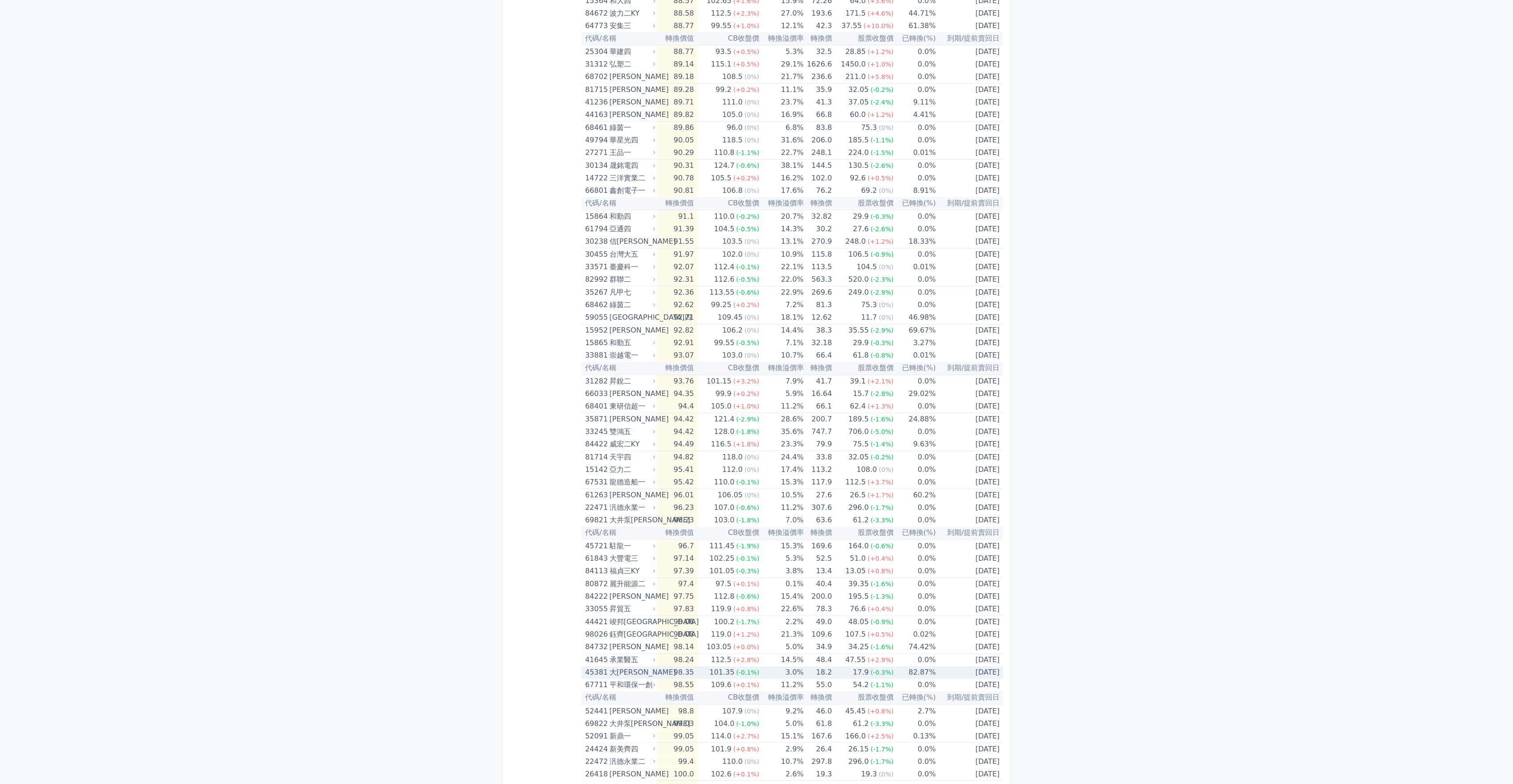
click at [643, 674] on div "大[PERSON_NAME]" at bounding box center [631, 672] width 44 height 12
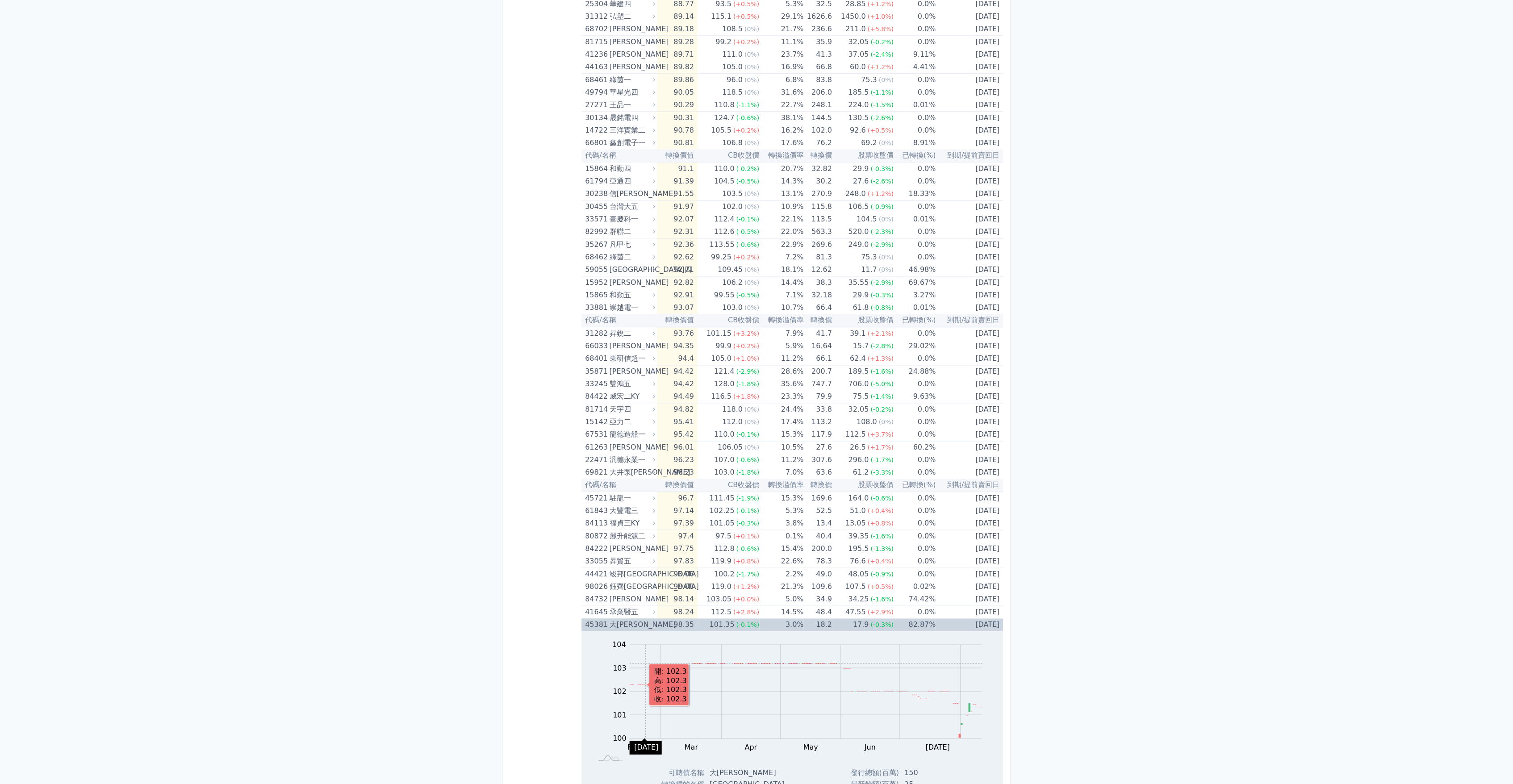
scroll to position [1042, 0]
click at [646, 616] on div "大[PERSON_NAME]" at bounding box center [631, 622] width 44 height 12
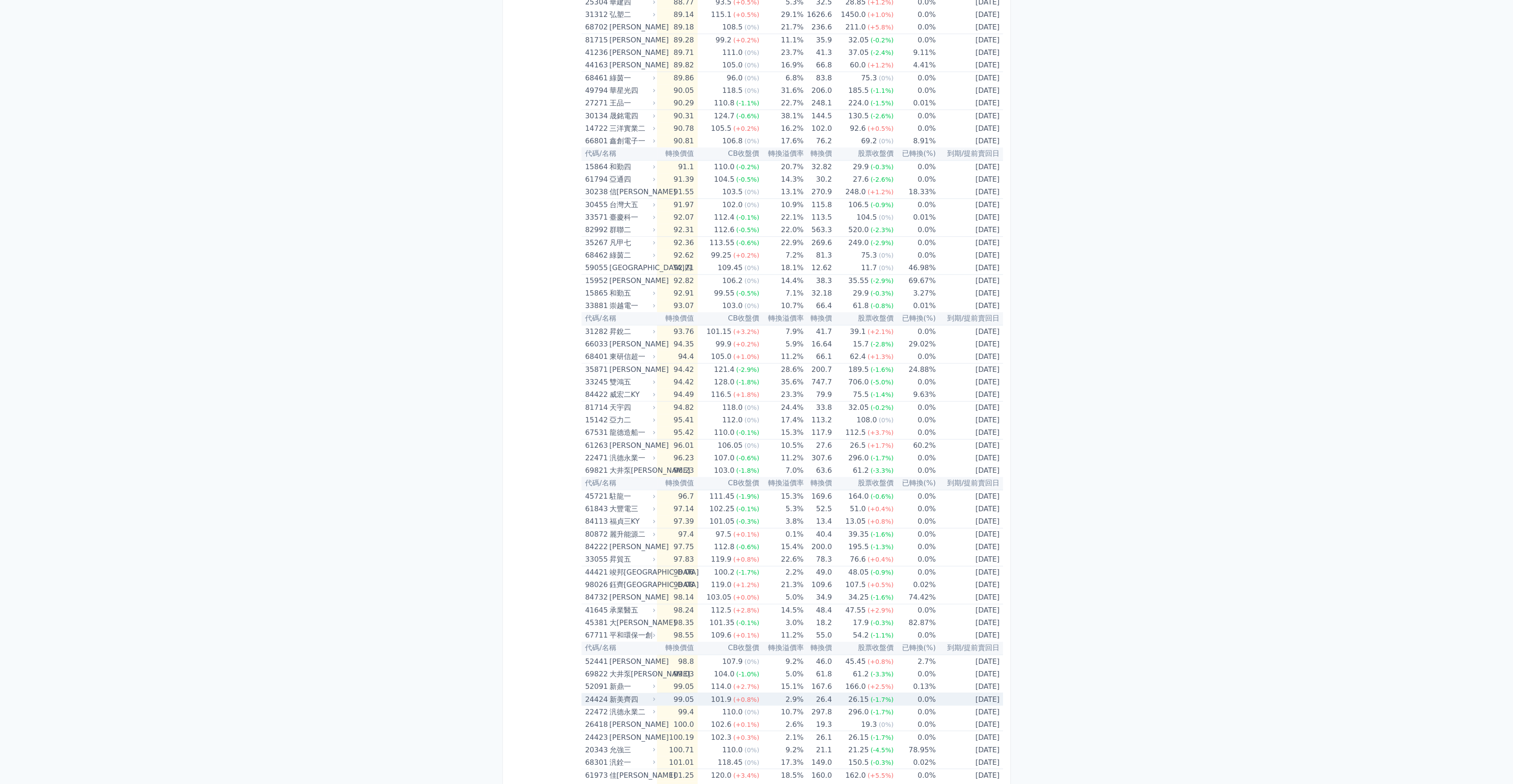
click at [646, 699] on div "新美齊四" at bounding box center [631, 698] width 44 height 12
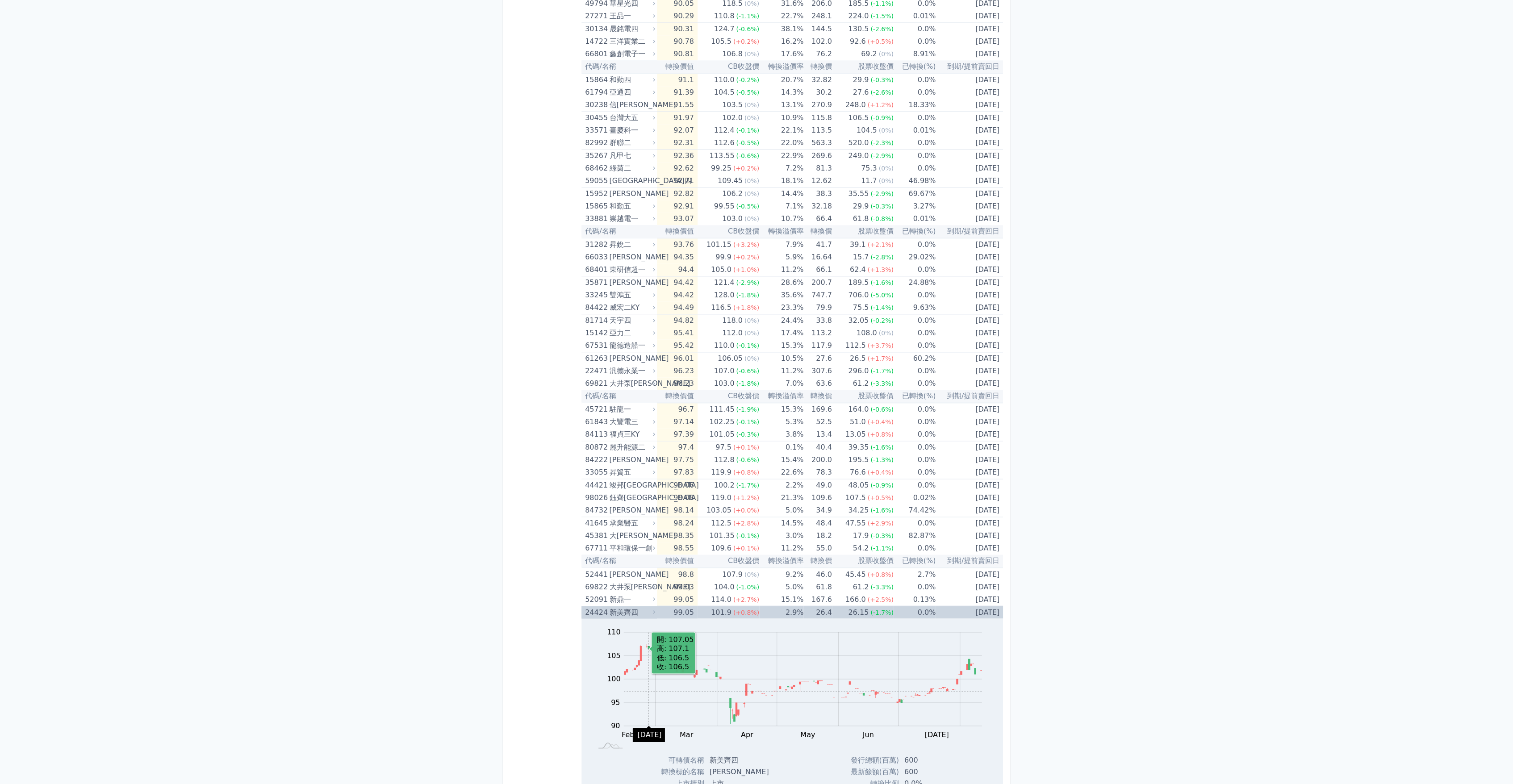
scroll to position [1141, 0]
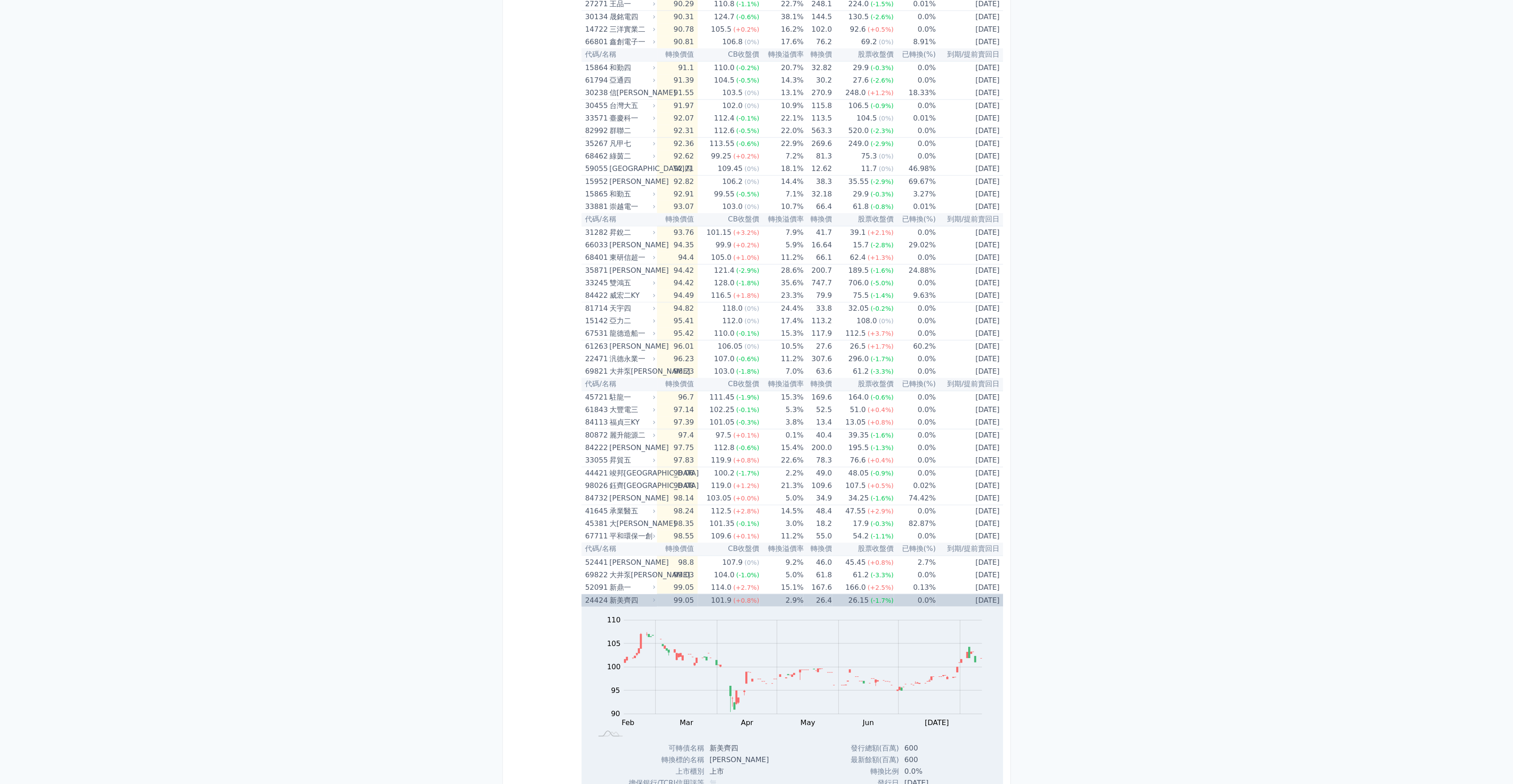
click at [623, 602] on div "新美齊四" at bounding box center [631, 599] width 44 height 12
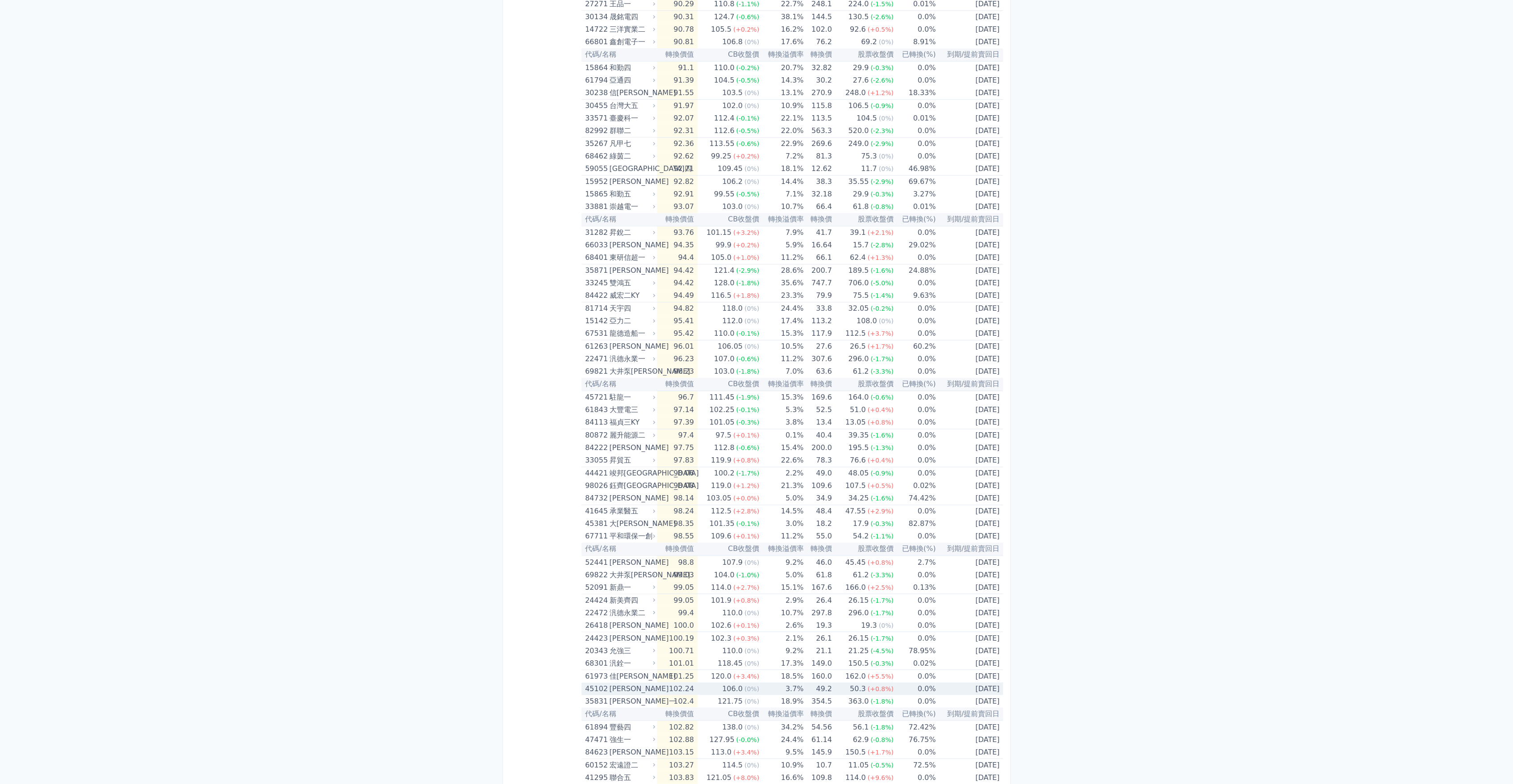
click at [639, 688] on div "[PERSON_NAME]" at bounding box center [631, 688] width 44 height 12
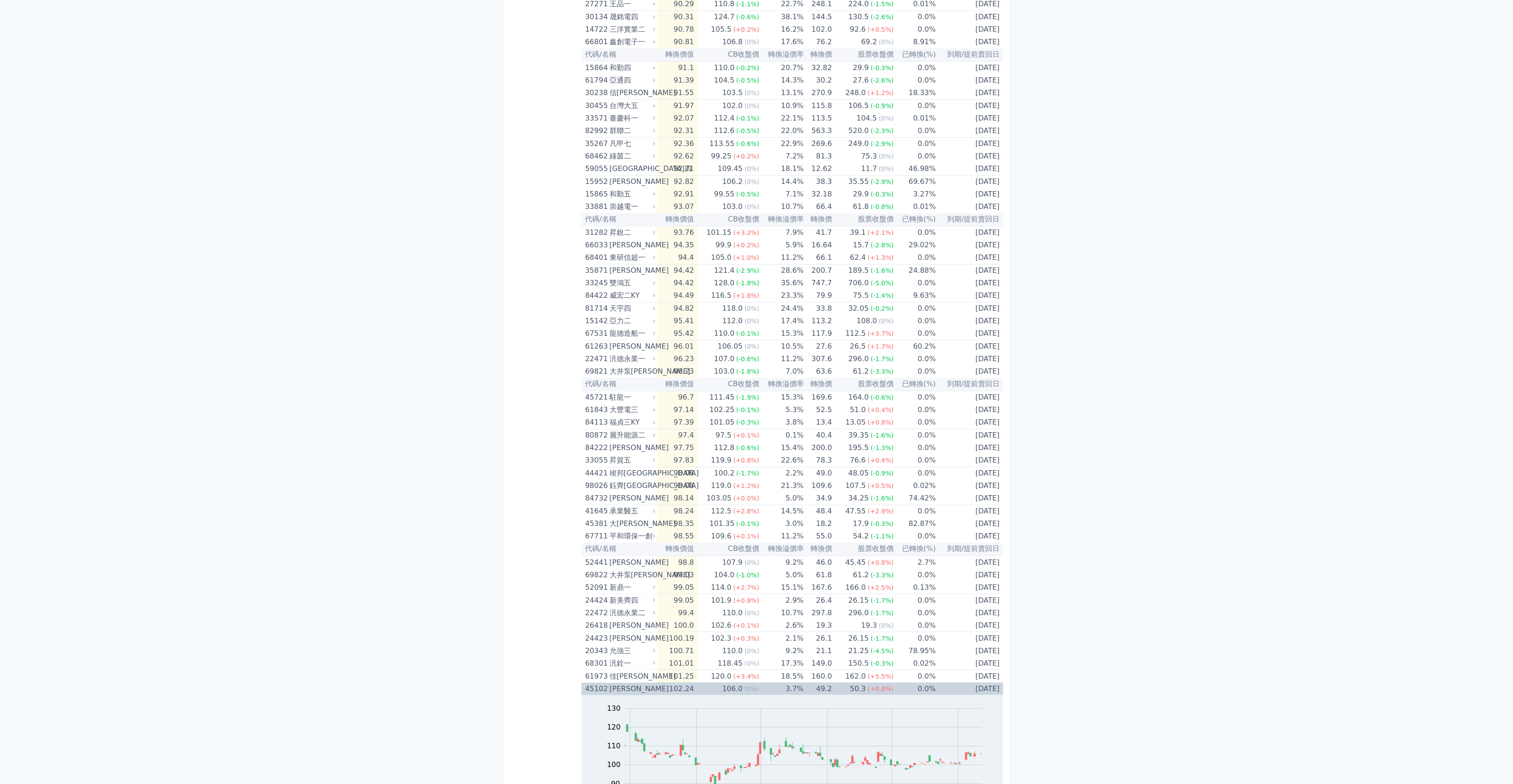
click at [639, 688] on div "[PERSON_NAME]" at bounding box center [631, 688] width 44 height 12
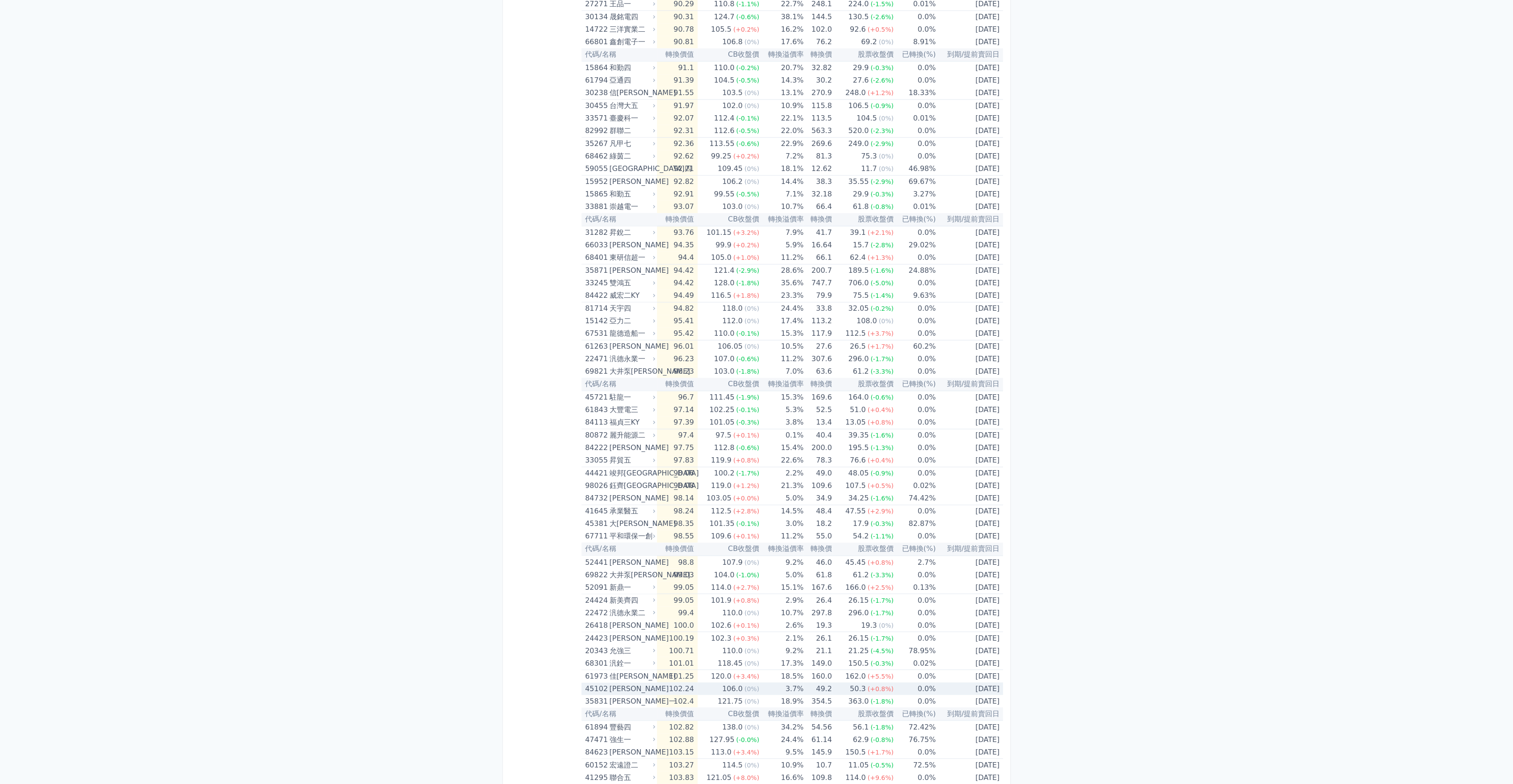
click at [639, 686] on div "[PERSON_NAME]" at bounding box center [631, 688] width 44 height 12
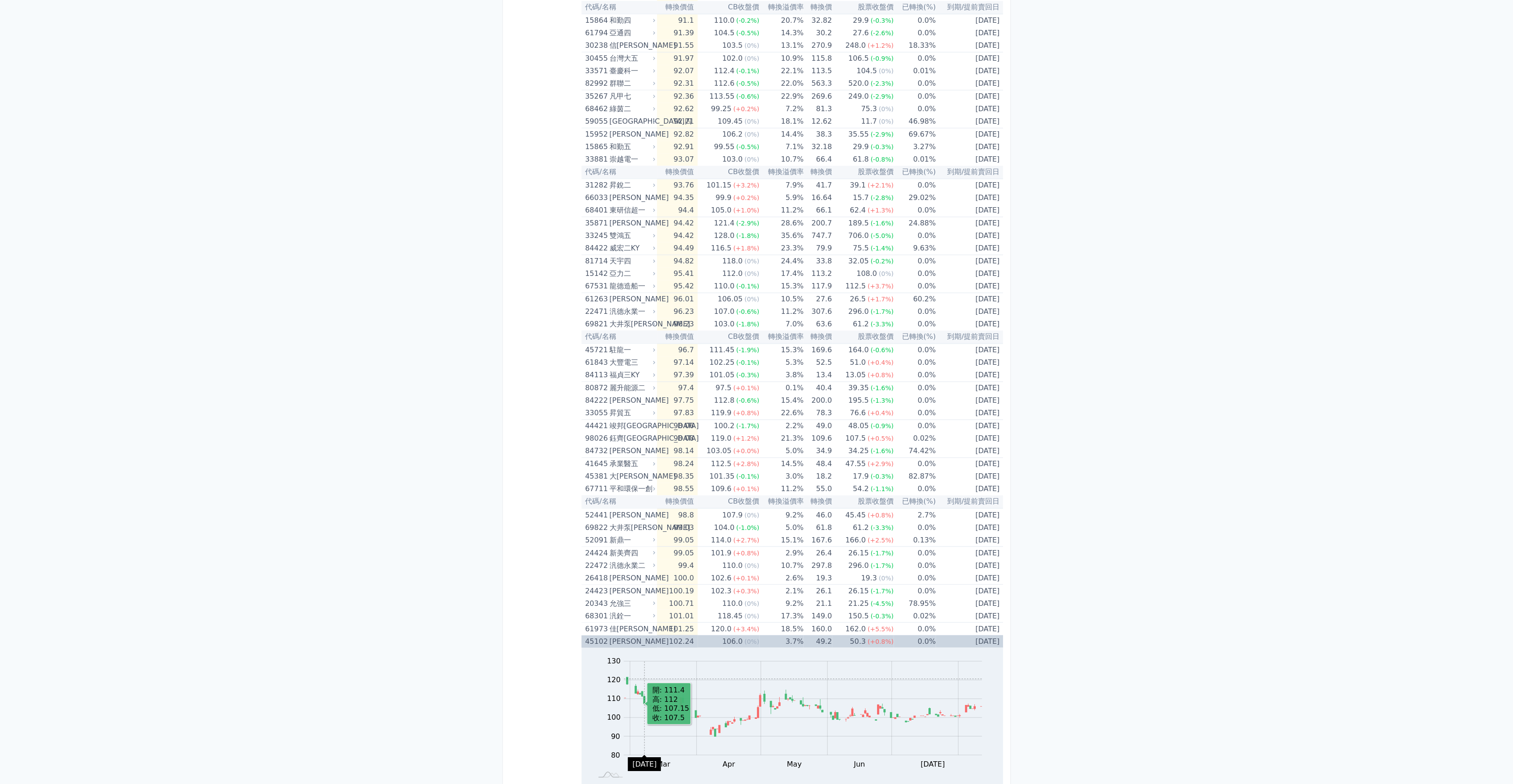
scroll to position [1190, 0]
click at [629, 637] on div "[PERSON_NAME]" at bounding box center [631, 638] width 44 height 12
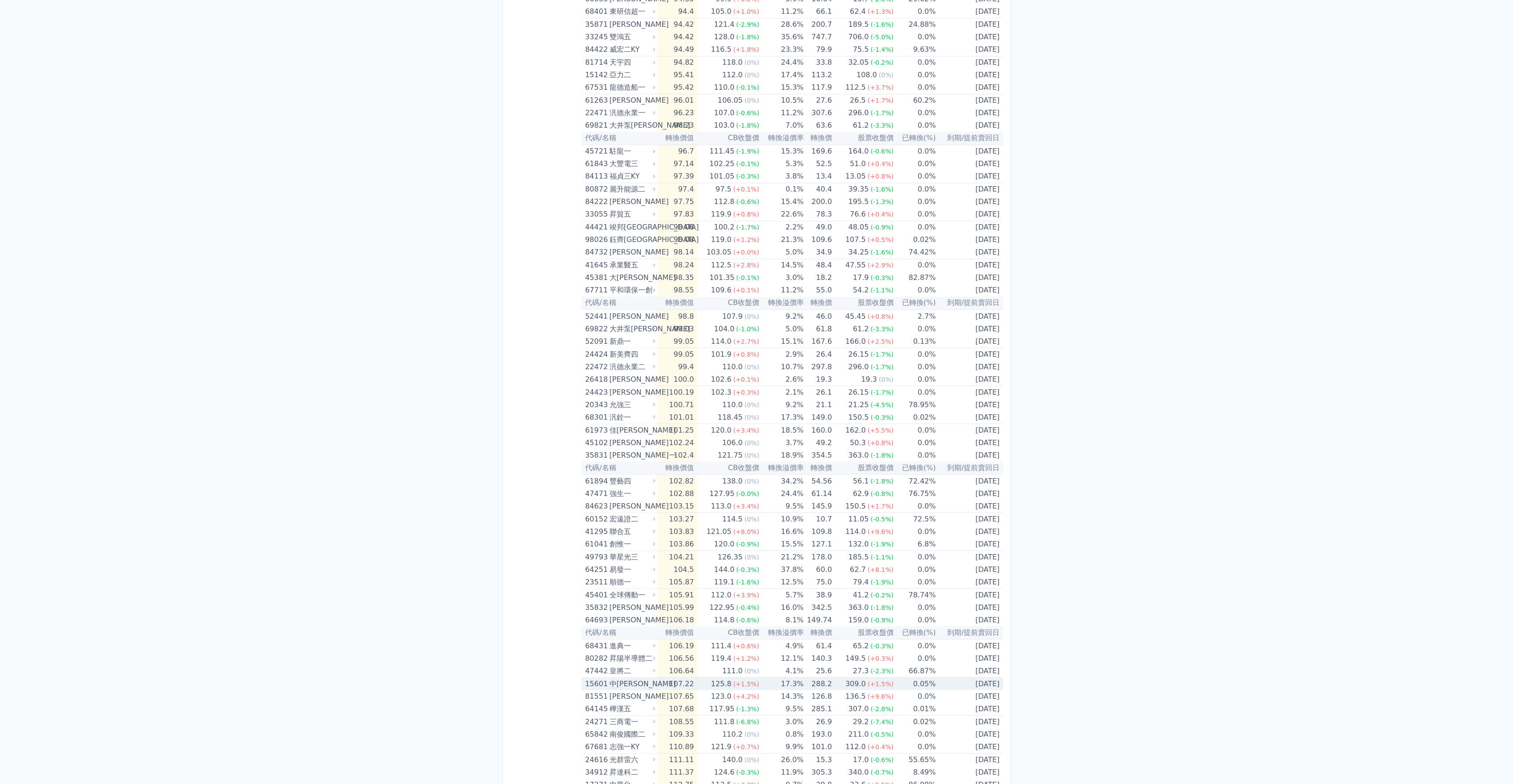
scroll to position [1389, 0]
click at [651, 728] on div "南俊國際二" at bounding box center [631, 731] width 44 height 12
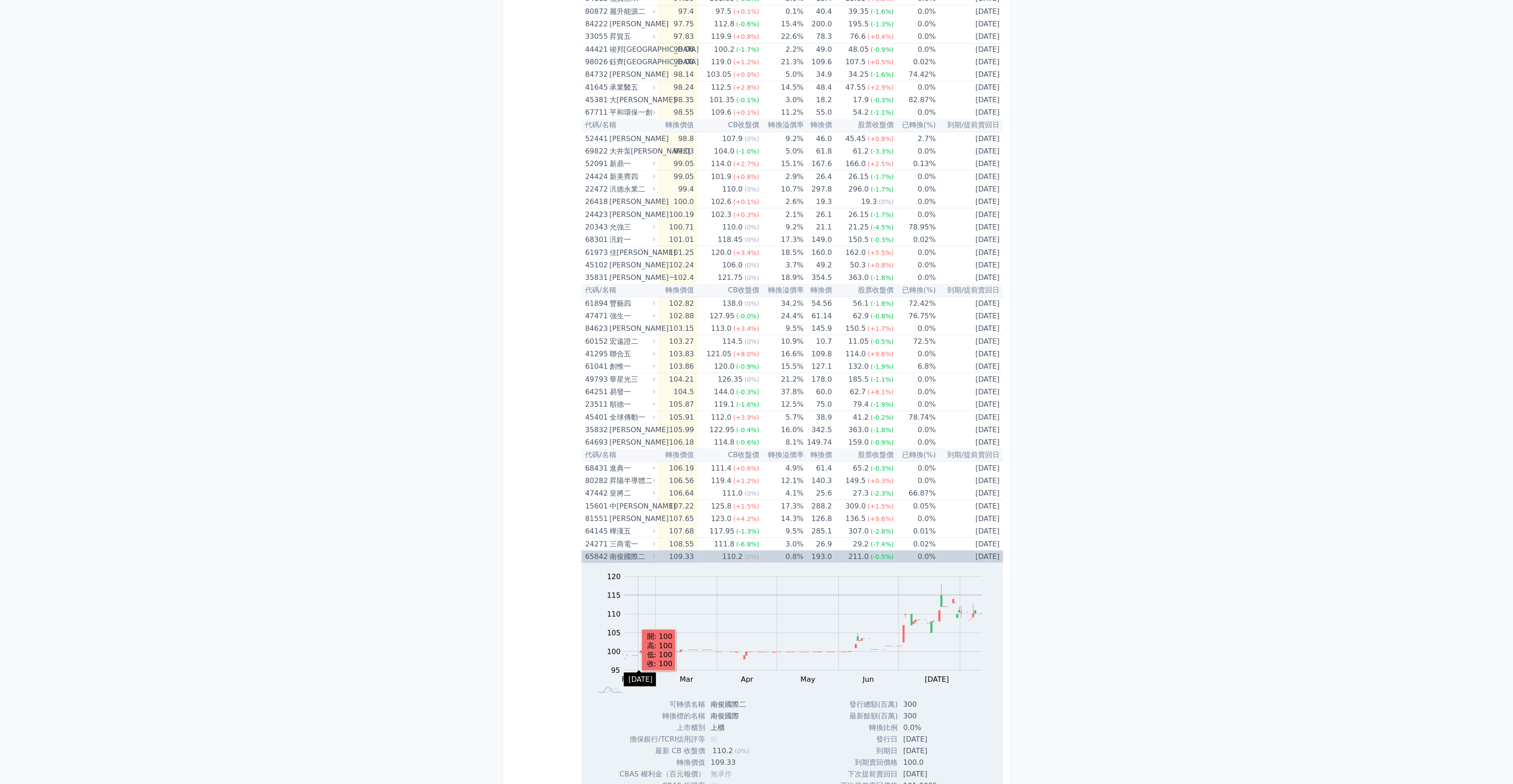
scroll to position [1587, 0]
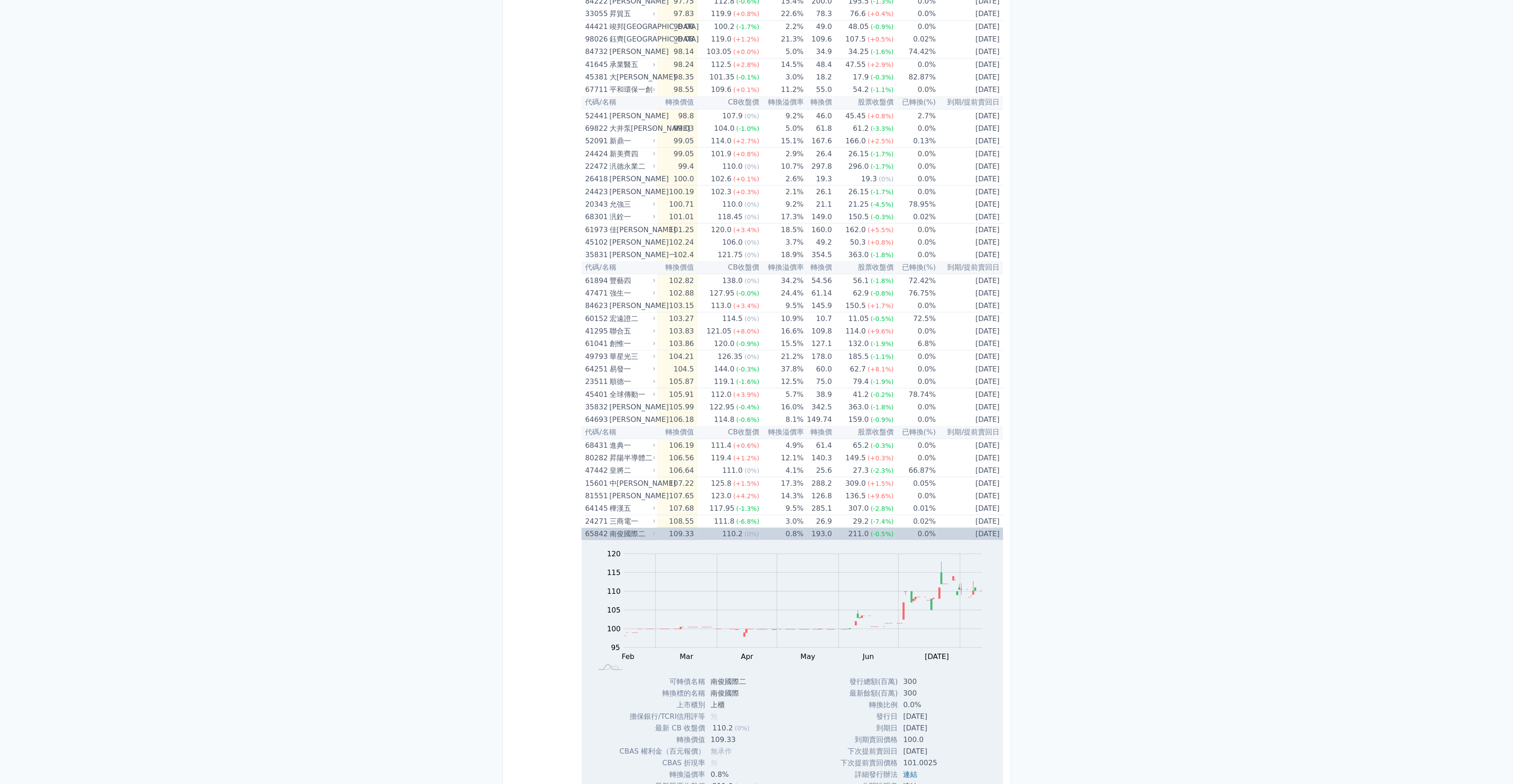
click at [620, 532] on div "南俊國際二" at bounding box center [631, 533] width 44 height 12
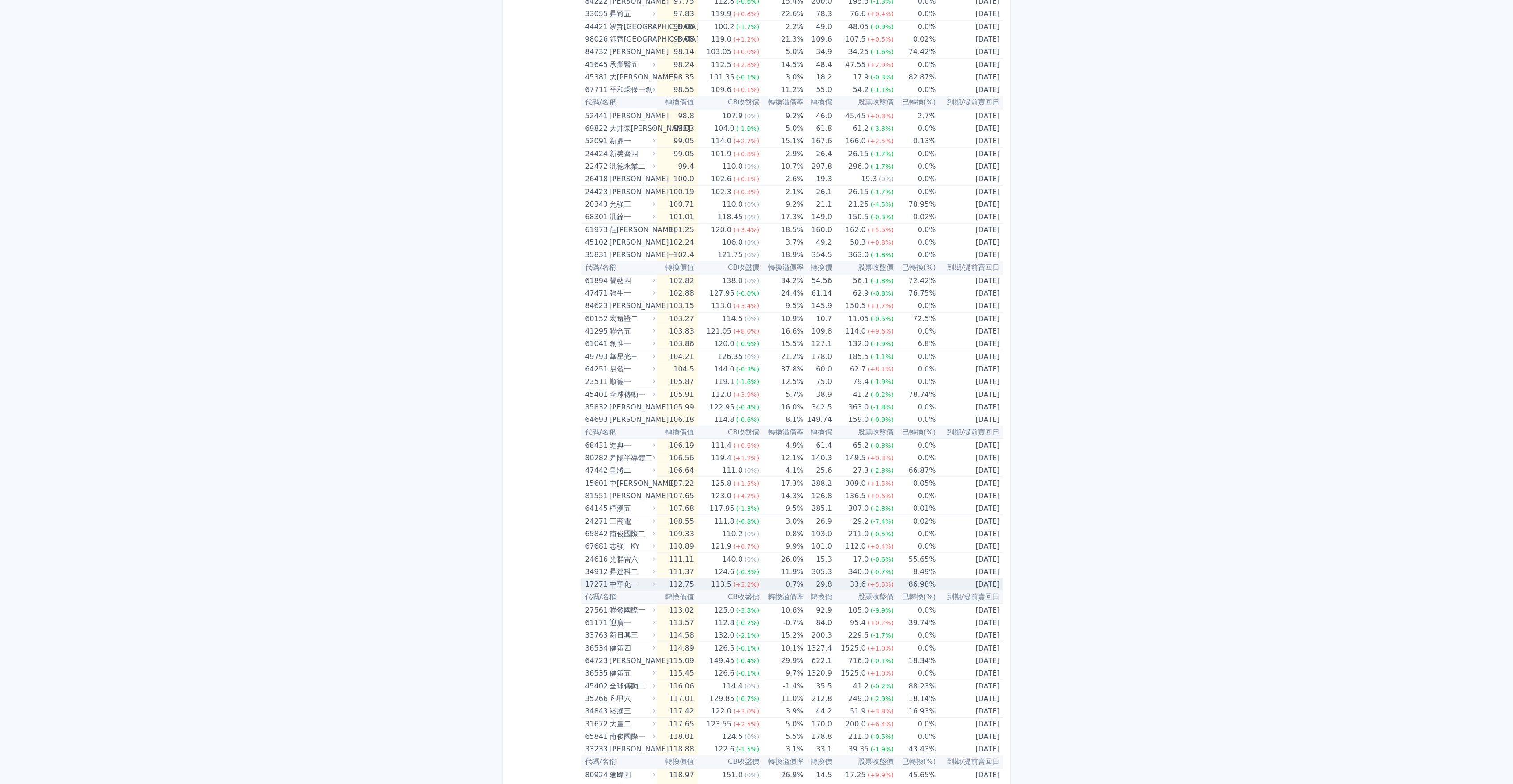
click at [706, 581] on td "113.5 (+3.2%)" at bounding box center [728, 583] width 61 height 12
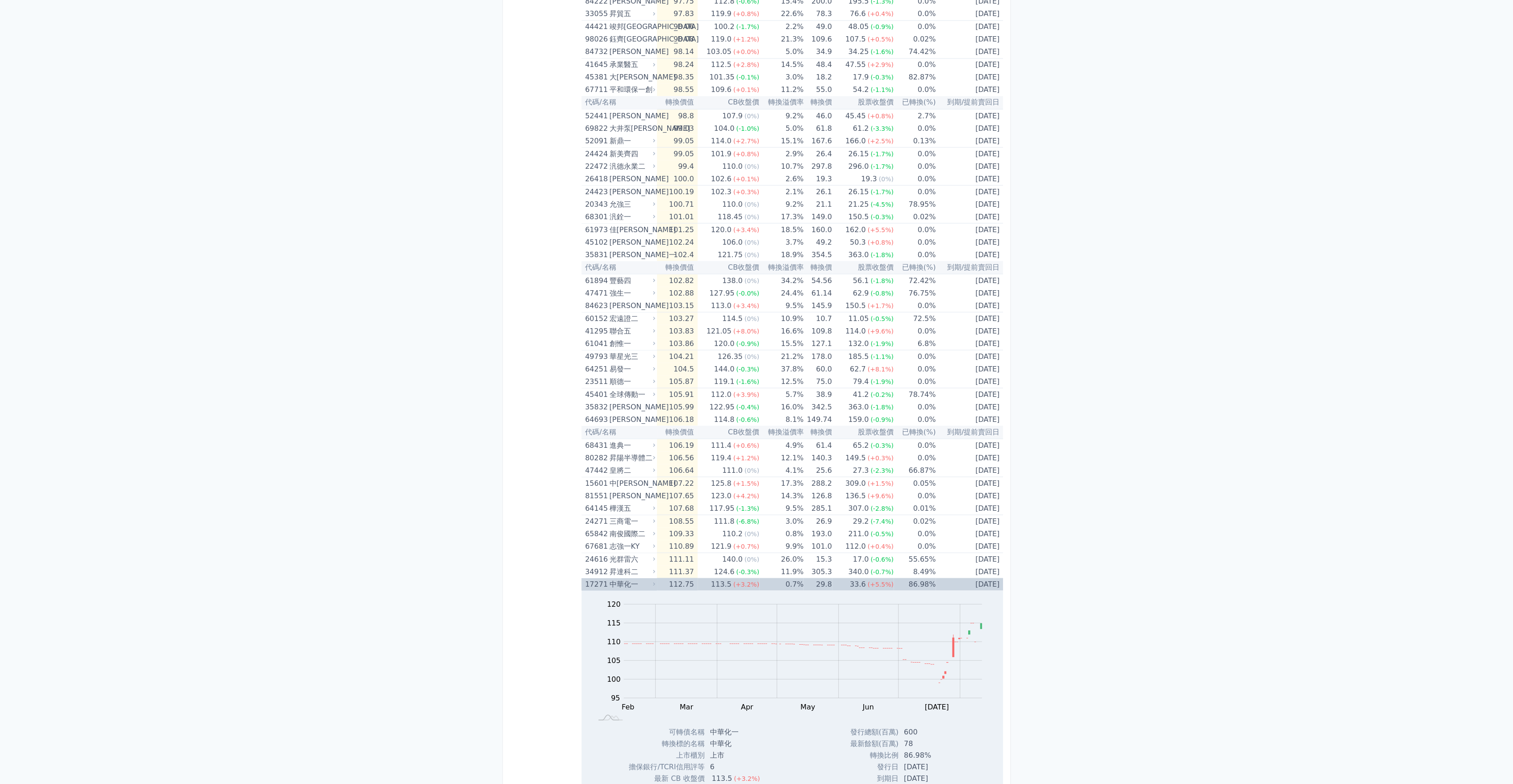
click at [706, 581] on td "113.5 (+3.2%)" at bounding box center [728, 583] width 61 height 12
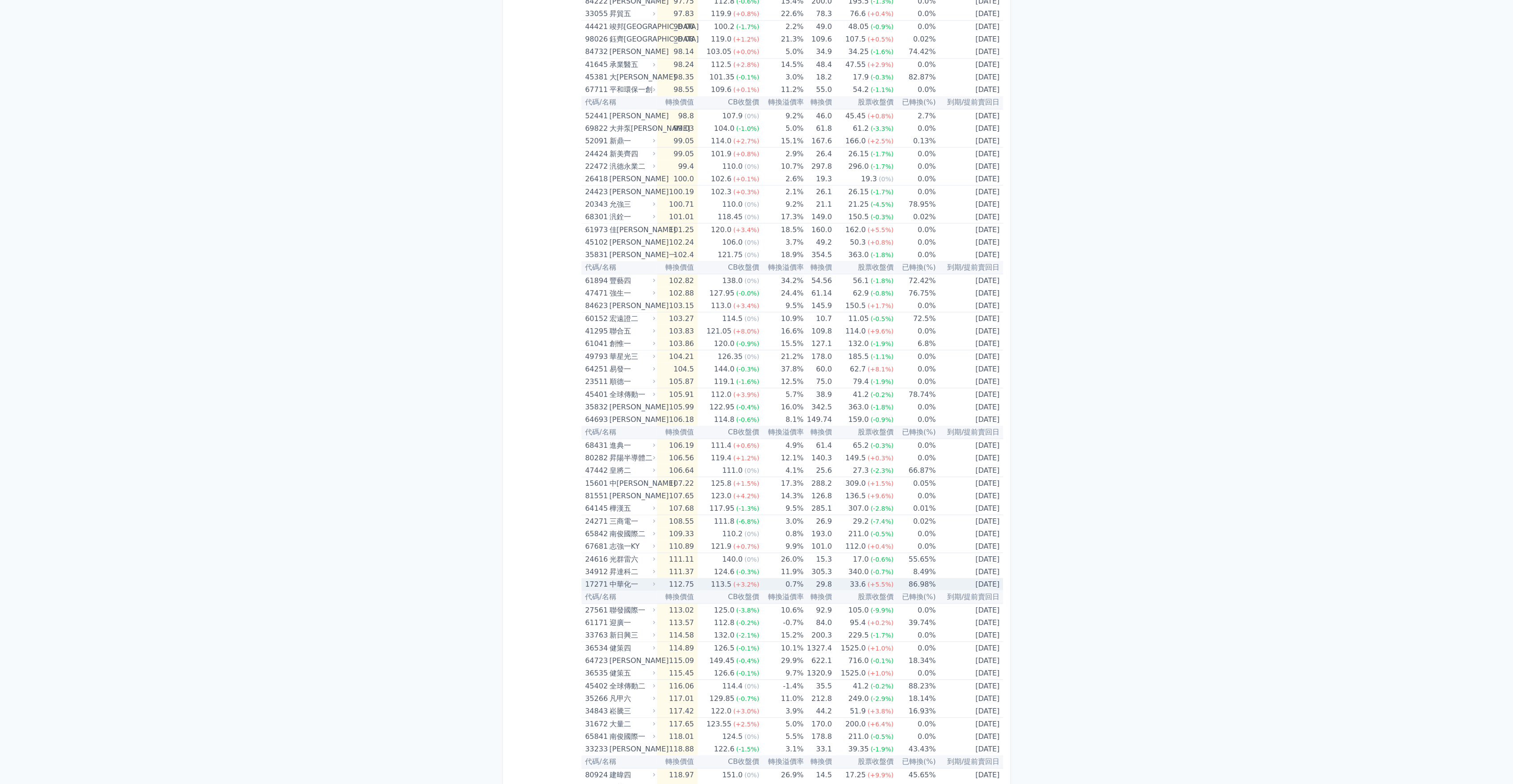
click at [666, 582] on td "112.75" at bounding box center [677, 583] width 40 height 12
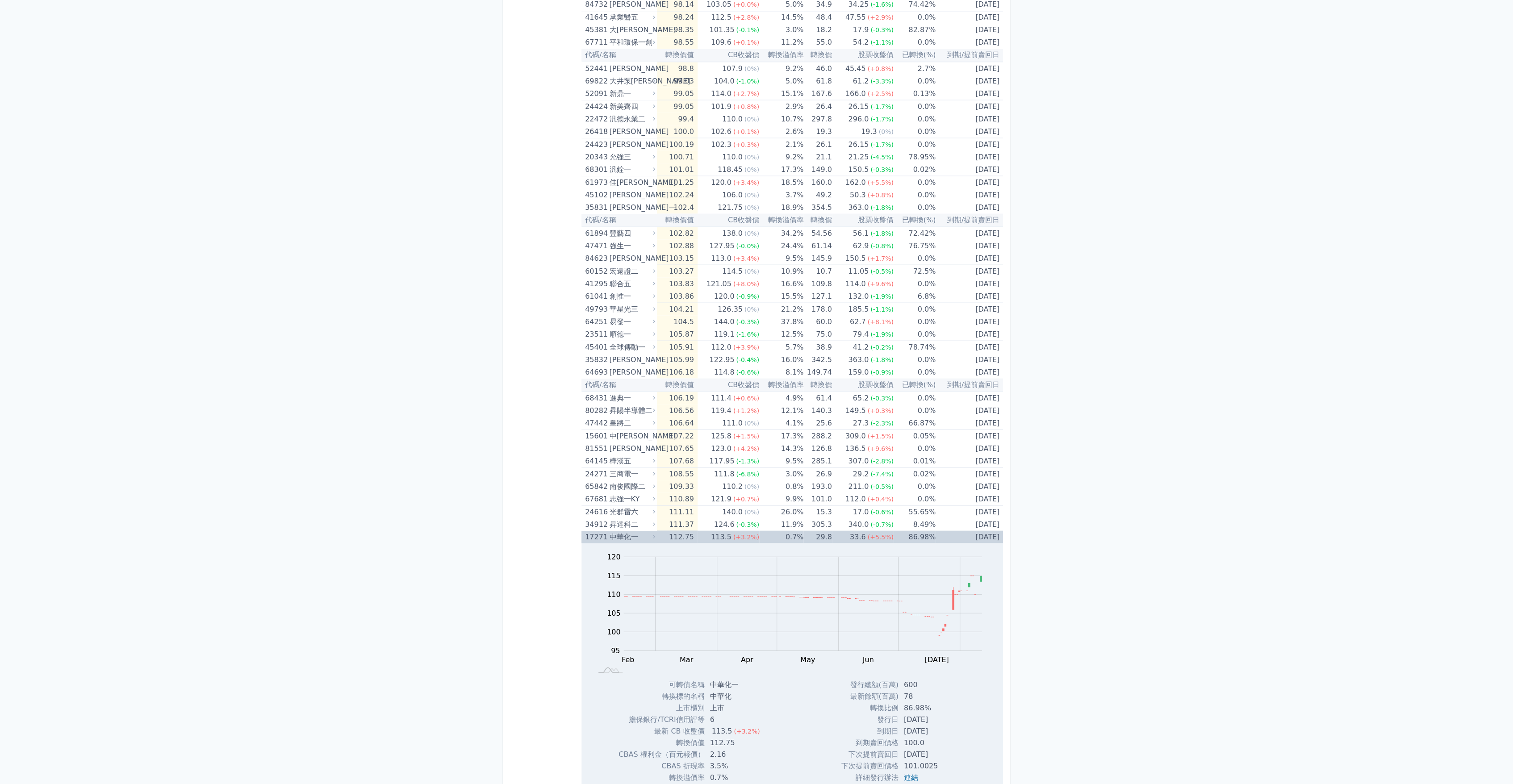
scroll to position [1636, 0]
click at [646, 528] on div "中華化一" at bounding box center [631, 534] width 44 height 12
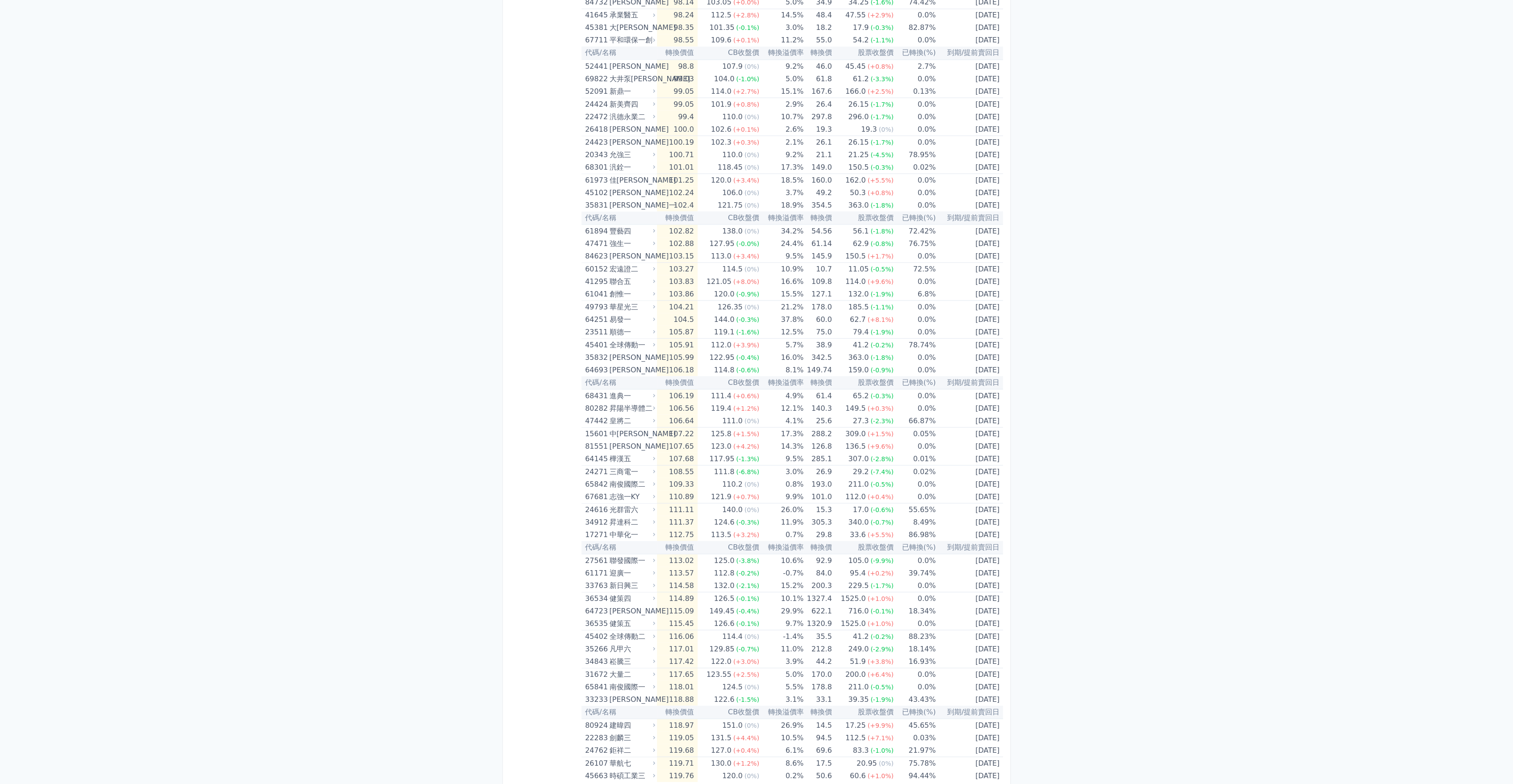
scroll to position [1645, 0]
